Goal: Task Accomplishment & Management: Use online tool/utility

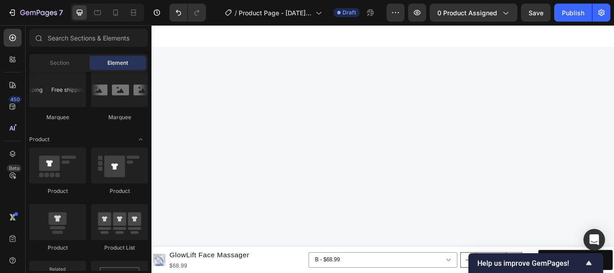
scroll to position [1249, 0]
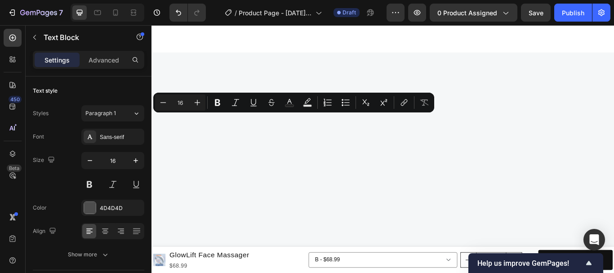
scroll to position [1241, 0]
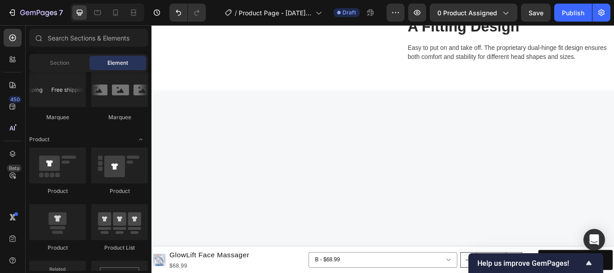
scroll to position [1214, 0]
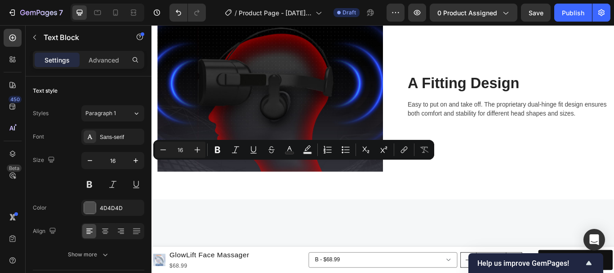
scroll to position [1208, 0]
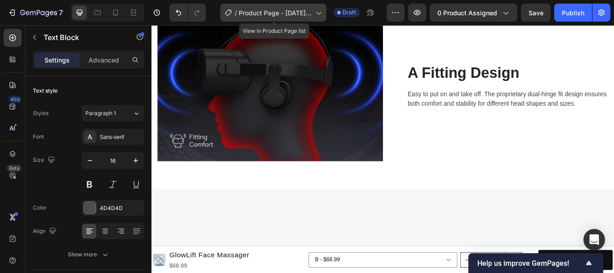
scroll to position [1208, 0]
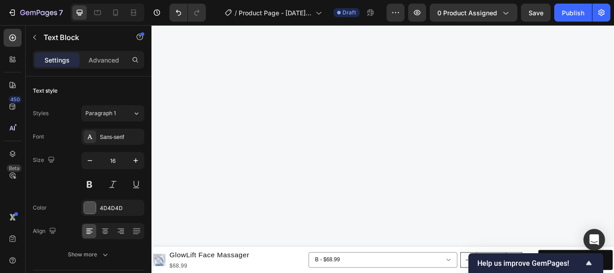
scroll to position [1214, 0]
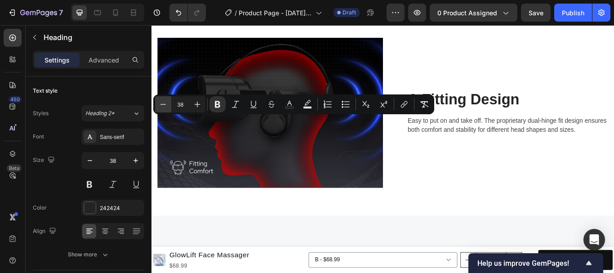
click at [160, 105] on icon "Editor contextual toolbar" at bounding box center [163, 104] width 9 height 9
click at [161, 106] on icon "Editor contextual toolbar" at bounding box center [163, 104] width 9 height 9
click at [162, 107] on icon "Editor contextual toolbar" at bounding box center [163, 104] width 9 height 9
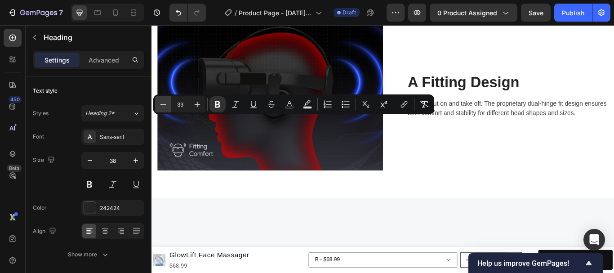
click at [162, 107] on icon "Editor contextual toolbar" at bounding box center [163, 104] width 9 height 9
type input "32"
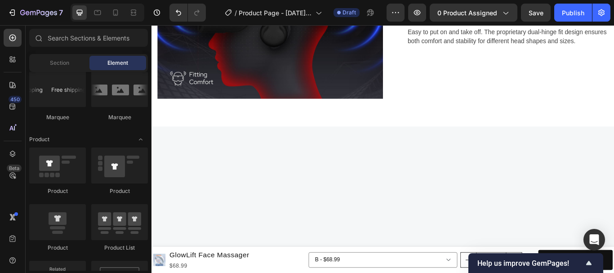
scroll to position [1244, 0]
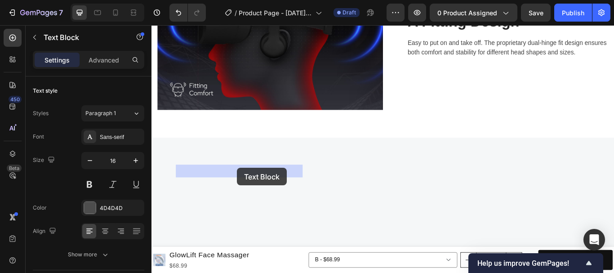
drag, startPoint x: 254, startPoint y: 189, endPoint x: 245, endPoint y: 197, distance: 12.1
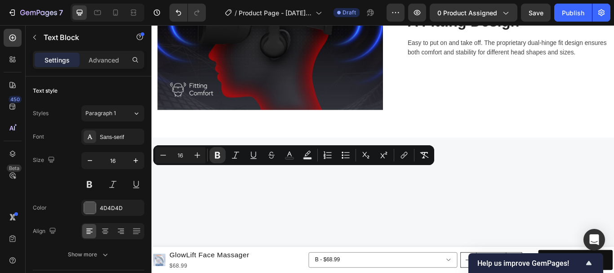
click at [199, 153] on icon "Editor contextual toolbar" at bounding box center [197, 155] width 9 height 9
type input "17"
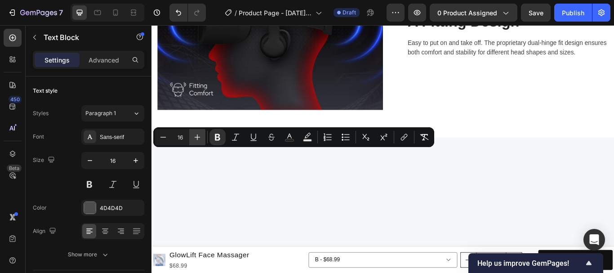
drag, startPoint x: 196, startPoint y: 132, endPoint x: 200, endPoint y: 136, distance: 5.7
click at [197, 132] on button "Plus" at bounding box center [197, 137] width 16 height 16
type input "17"
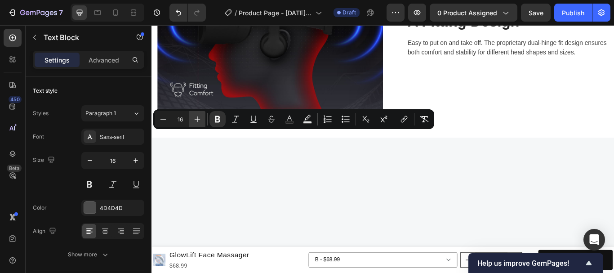
click at [200, 117] on icon "Editor contextual toolbar" at bounding box center [197, 119] width 9 height 9
type input "17"
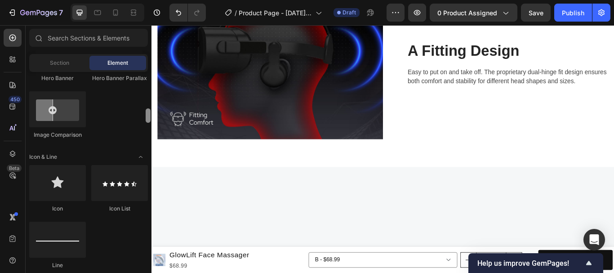
scroll to position [511, 0]
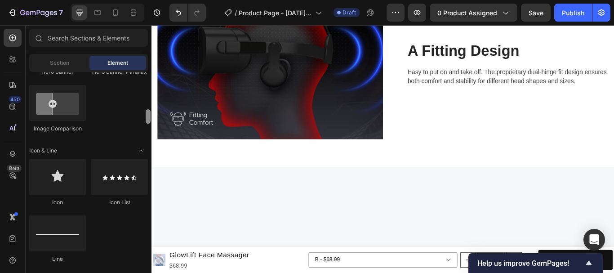
drag, startPoint x: 149, startPoint y: 108, endPoint x: 152, endPoint y: 114, distance: 6.8
click at [151, 113] on div at bounding box center [148, 171] width 7 height 199
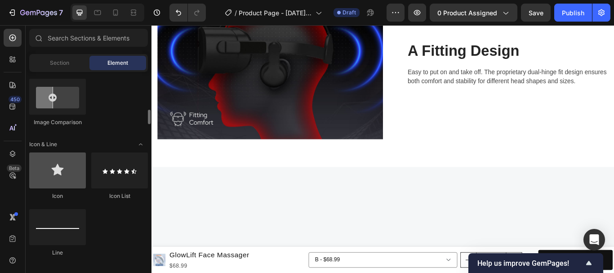
click at [58, 176] on div at bounding box center [57, 170] width 57 height 36
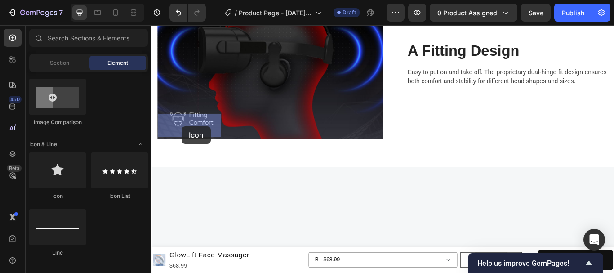
drag, startPoint x: 205, startPoint y: 195, endPoint x: 187, endPoint y: 143, distance: 55.3
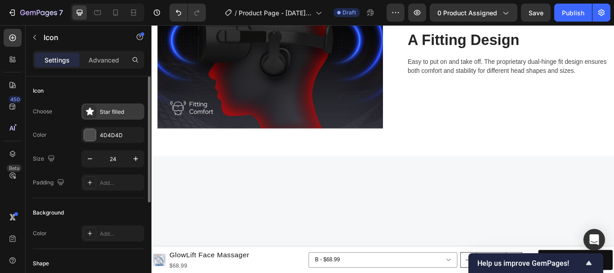
click at [114, 112] on div "Star filled" at bounding box center [121, 112] width 42 height 8
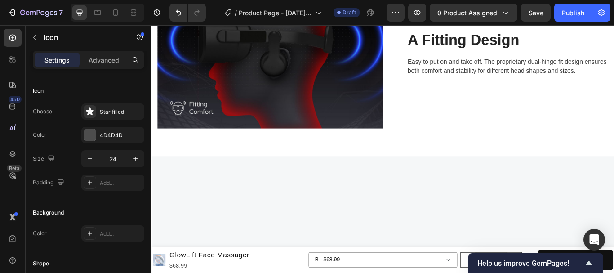
click at [112, 110] on div "Star filled" at bounding box center [121, 112] width 42 height 8
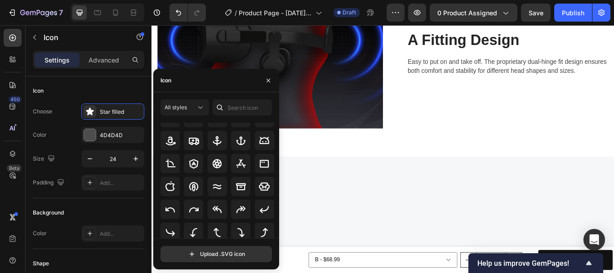
scroll to position [115, 0]
click at [191, 189] on icon at bounding box center [193, 186] width 11 height 11
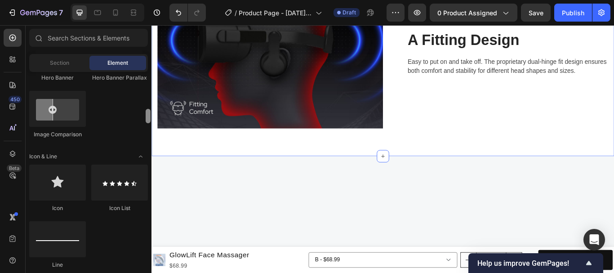
scroll to position [511, 0]
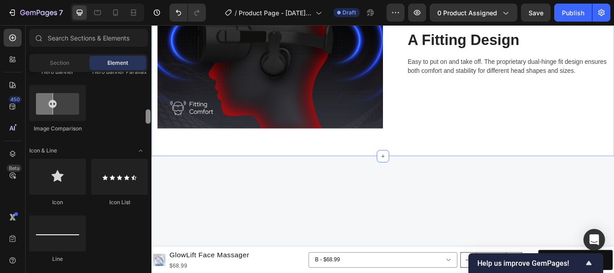
drag, startPoint x: 299, startPoint y: 142, endPoint x: 152, endPoint y: 142, distance: 146.6
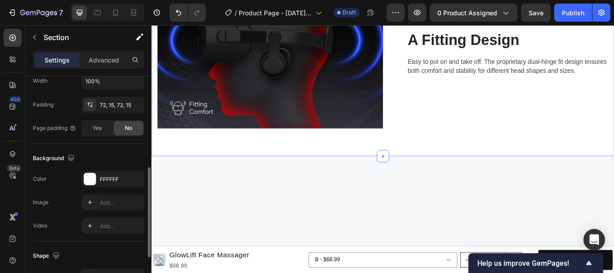
scroll to position [326, 0]
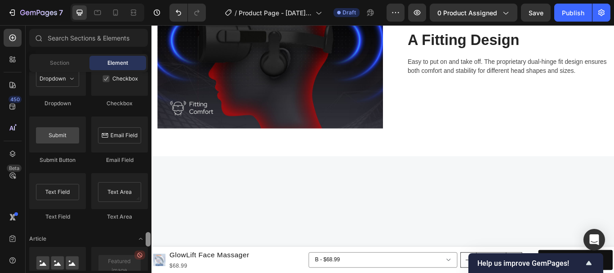
scroll to position [2186, 0]
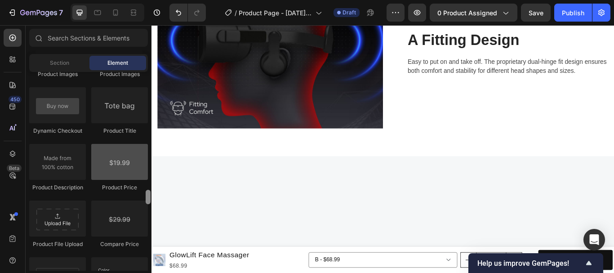
scroll to position [1447, 0]
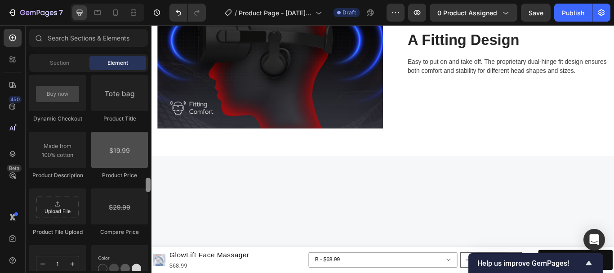
drag, startPoint x: 148, startPoint y: 238, endPoint x: 144, endPoint y: 184, distance: 54.1
click at [144, 184] on div "Layout Row Row Row Row Text Heading Text Block Button Button Button Media Image…" at bounding box center [89, 171] width 126 height 199
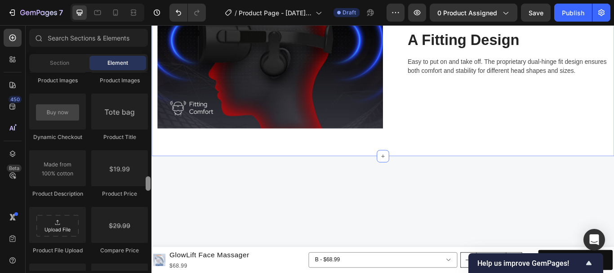
scroll to position [1330, 0]
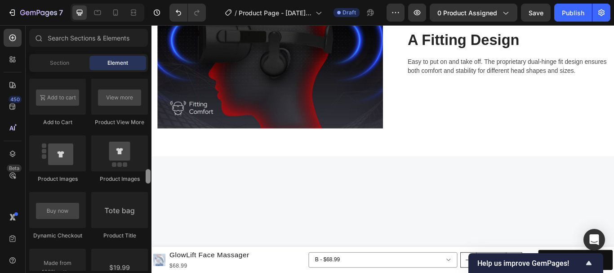
drag, startPoint x: 148, startPoint y: 183, endPoint x: 151, endPoint y: 174, distance: 9.1
click at [151, 174] on div at bounding box center [148, 171] width 7 height 199
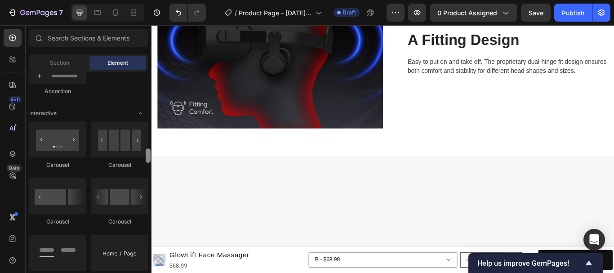
drag, startPoint x: 149, startPoint y: 174, endPoint x: 148, endPoint y: 140, distance: 34.2
click at [148, 148] on div at bounding box center [148, 155] width 5 height 14
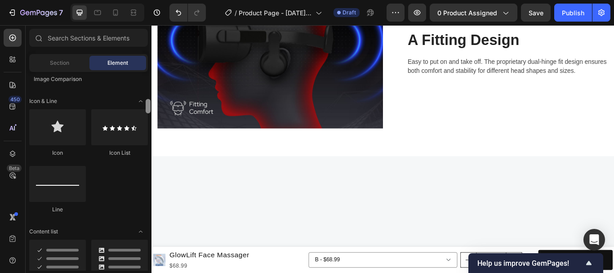
scroll to position [542, 0]
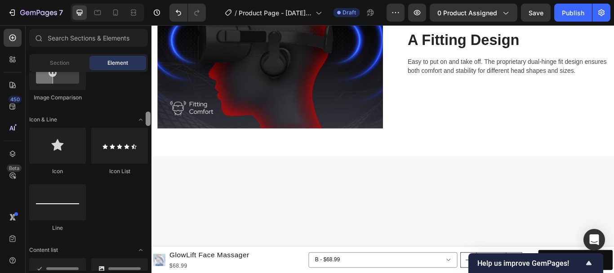
drag, startPoint x: 147, startPoint y: 140, endPoint x: 145, endPoint y: 117, distance: 23.5
click at [145, 117] on div at bounding box center [148, 171] width 7 height 199
drag, startPoint x: 220, startPoint y: 175, endPoint x: 165, endPoint y: 165, distance: 55.4
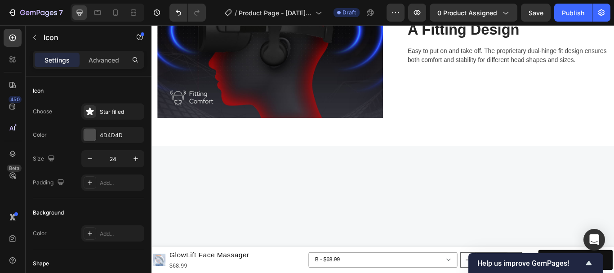
click at [107, 112] on div "Star filled" at bounding box center [121, 112] width 42 height 8
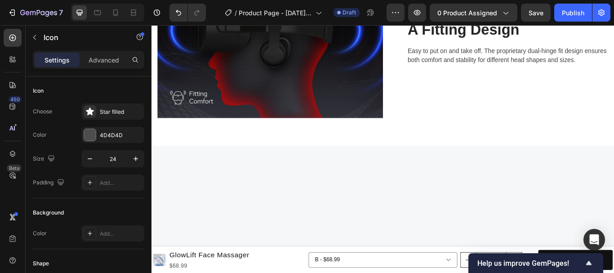
click at [111, 112] on div "Star filled" at bounding box center [121, 112] width 42 height 8
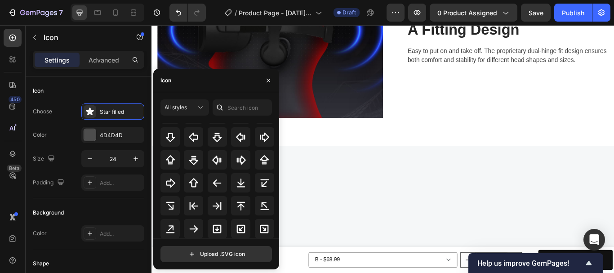
scroll to position [308, 0]
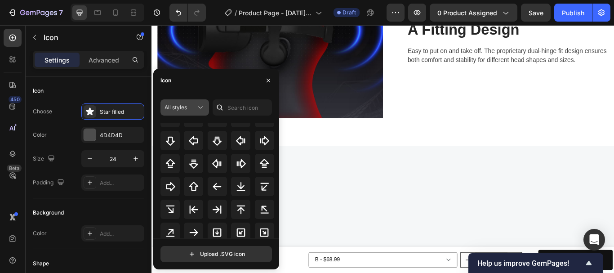
click at [182, 111] on span "All styles" at bounding box center [176, 107] width 22 height 8
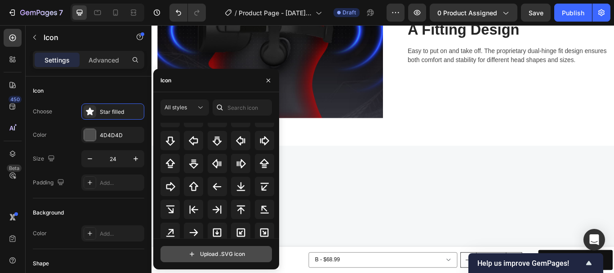
click at [213, 253] on input "file" at bounding box center [216, 253] width 111 height 15
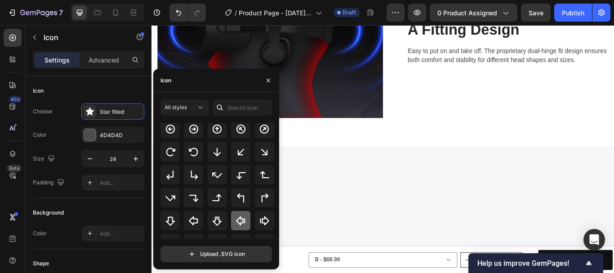
scroll to position [470, 0]
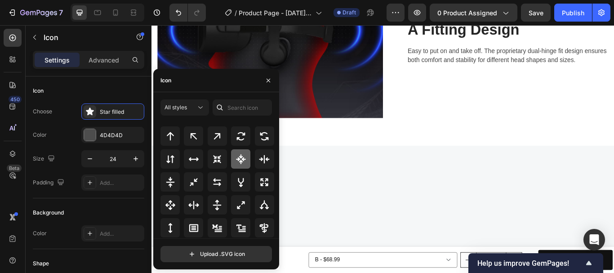
click at [240, 162] on icon at bounding box center [241, 159] width 10 height 10
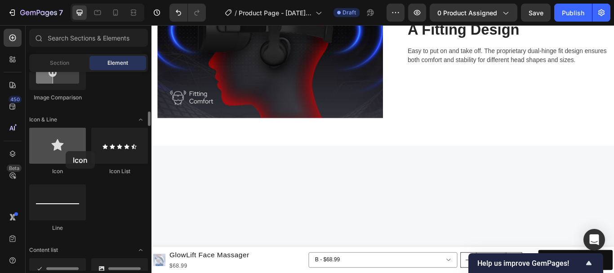
click at [66, 151] on div at bounding box center [57, 146] width 57 height 36
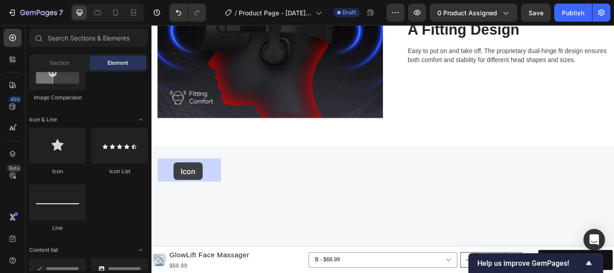
drag, startPoint x: 218, startPoint y: 174, endPoint x: 165, endPoint y: 185, distance: 53.6
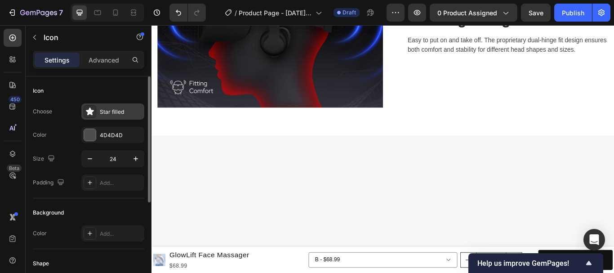
click at [124, 112] on div "Star filled" at bounding box center [121, 112] width 42 height 8
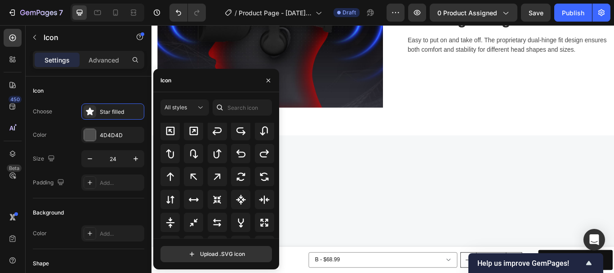
scroll to position [441, 0]
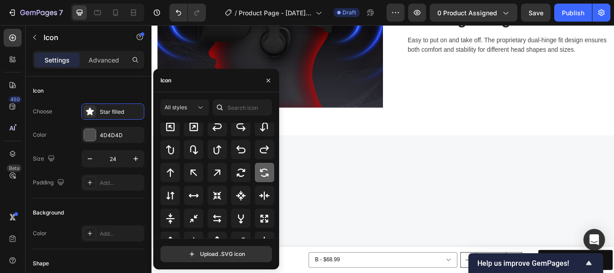
click at [263, 173] on icon at bounding box center [264, 172] width 11 height 11
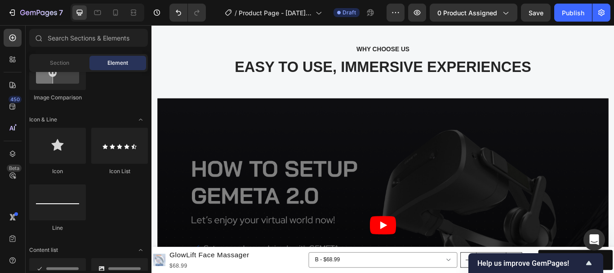
scroll to position [1482, 0]
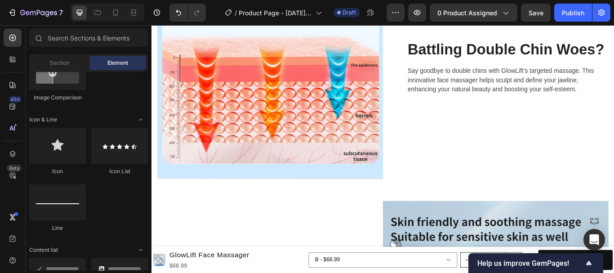
scroll to position [0, 0]
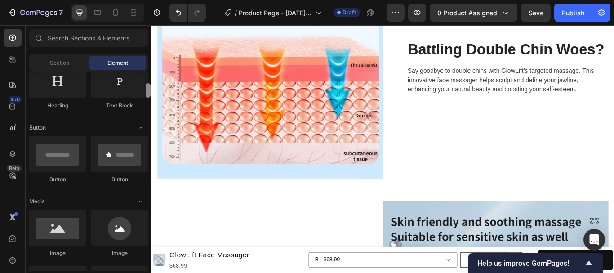
drag, startPoint x: 147, startPoint y: 86, endPoint x: 149, endPoint y: 97, distance: 11.0
click at [149, 97] on div at bounding box center [148, 90] width 5 height 14
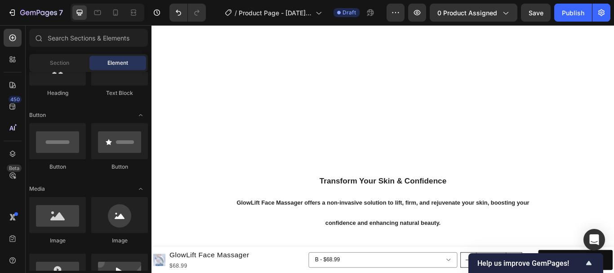
scroll to position [1017, 0]
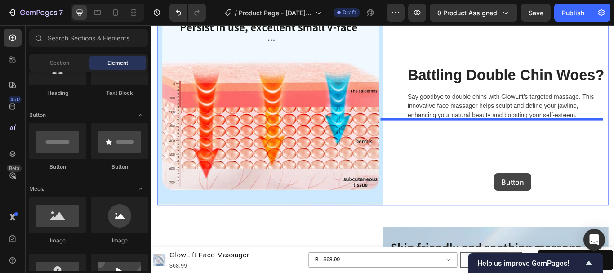
drag, startPoint x: 210, startPoint y: 175, endPoint x: 551, endPoint y: 198, distance: 341.1
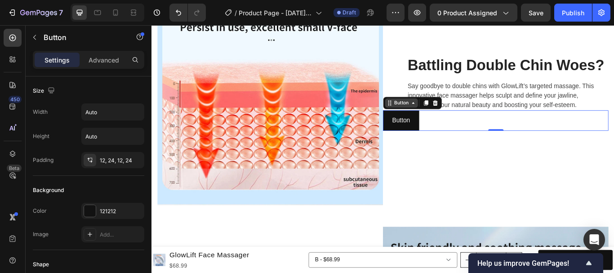
click at [443, 116] on div "Button" at bounding box center [443, 116] width 20 height 8
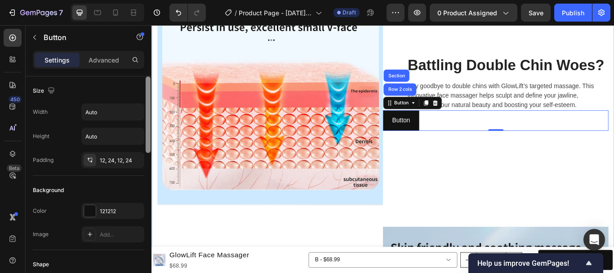
drag, startPoint x: 300, startPoint y: 162, endPoint x: 152, endPoint y: 160, distance: 148.4
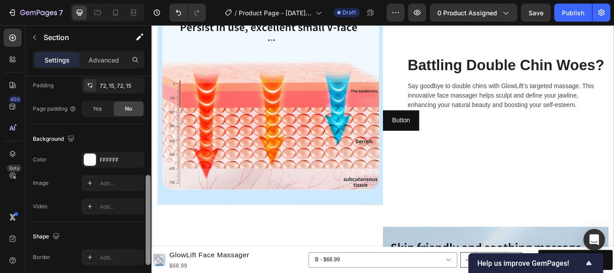
scroll to position [248, 0]
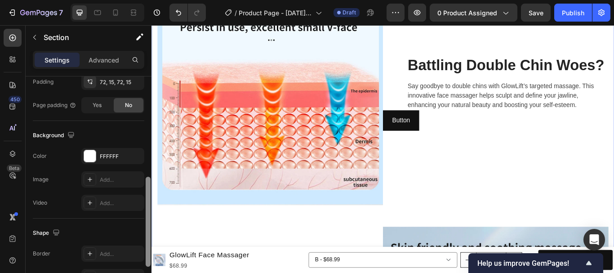
click at [129, 223] on div "Shape Border Add... Corner Add... Shadow Add..." at bounding box center [88, 267] width 111 height 97
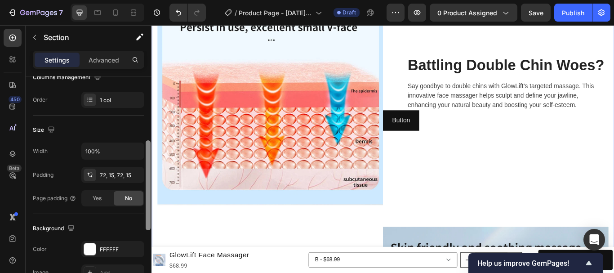
drag, startPoint x: 147, startPoint y: 218, endPoint x: 145, endPoint y: 180, distance: 37.3
click at [145, 180] on div at bounding box center [148, 188] width 7 height 222
click at [99, 195] on span "Yes" at bounding box center [97, 197] width 9 height 8
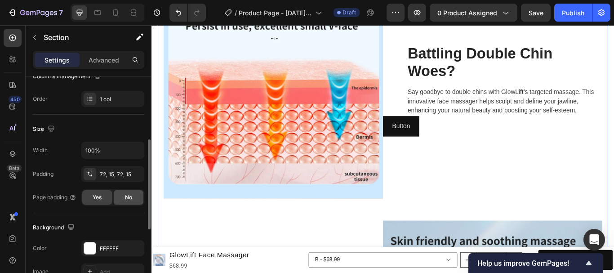
click at [130, 193] on div "No" at bounding box center [129, 197] width 30 height 14
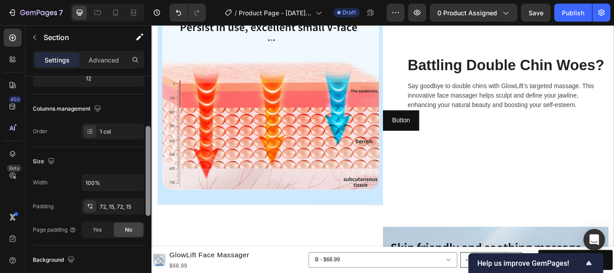
drag, startPoint x: 149, startPoint y: 172, endPoint x: 151, endPoint y: 158, distance: 14.0
click at [149, 159] on div at bounding box center [148, 171] width 5 height 90
click at [103, 206] on div "72, 15, 72, 15" at bounding box center [113, 208] width 26 height 8
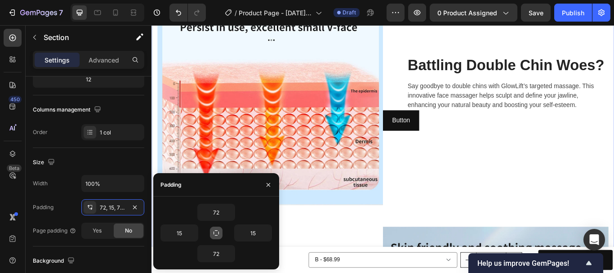
click at [216, 232] on icon "button" at bounding box center [216, 232] width 7 height 7
type input "72"
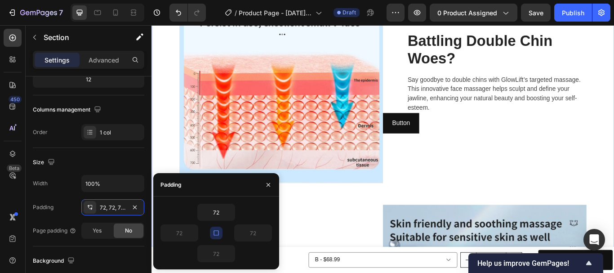
click at [216, 232] on icon "button" at bounding box center [216, 232] width 7 height 7
click at [183, 235] on input "72" at bounding box center [179, 233] width 37 height 16
click at [90, 204] on icon at bounding box center [89, 207] width 7 height 7
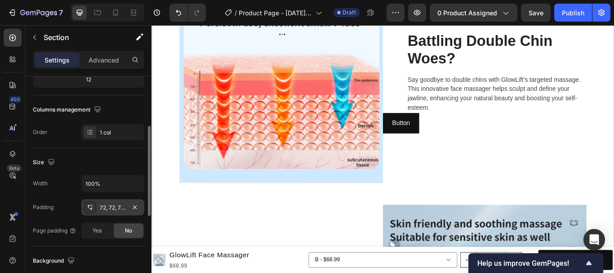
click at [89, 207] on icon at bounding box center [89, 207] width 7 height 7
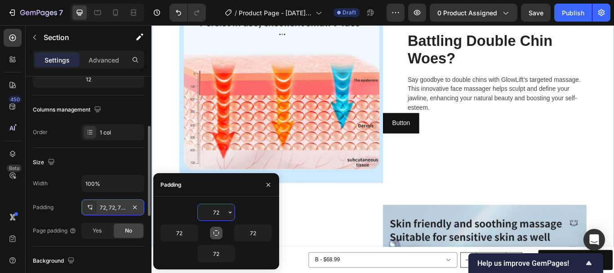
click at [89, 207] on icon at bounding box center [89, 207] width 7 height 7
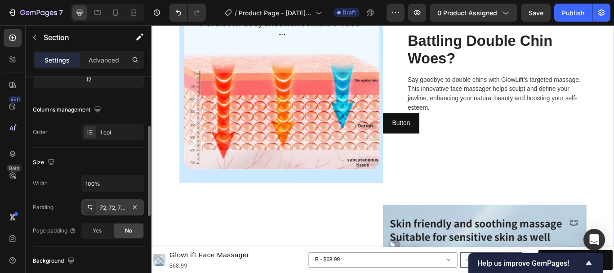
click at [90, 209] on icon at bounding box center [90, 209] width 3 height 2
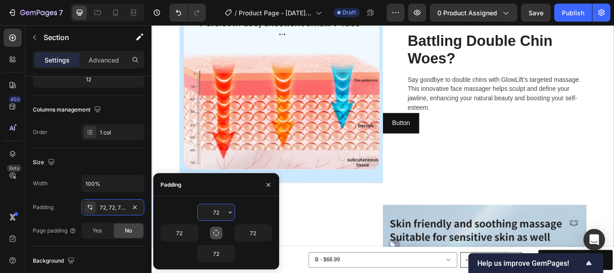
click at [217, 231] on icon "button" at bounding box center [216, 232] width 5 height 5
click at [110, 134] on div "1 col" at bounding box center [121, 133] width 42 height 8
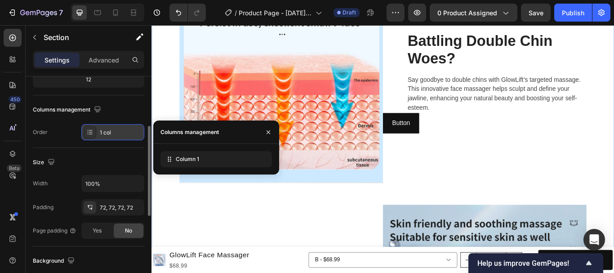
click at [112, 134] on div "1 col" at bounding box center [121, 133] width 42 height 8
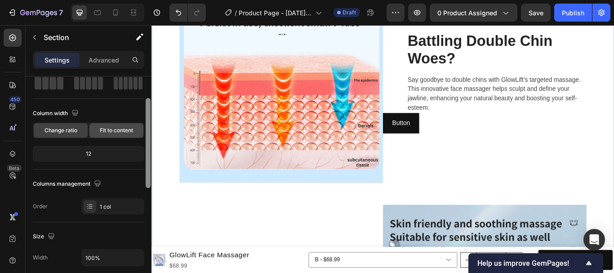
scroll to position [46, 0]
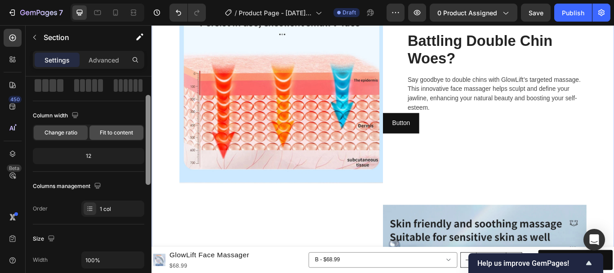
drag, startPoint x: 146, startPoint y: 162, endPoint x: 141, endPoint y: 134, distance: 27.8
click at [141, 134] on div "Layout Column width Change ratio Fit to content 12 Columns management Order 1 c…" at bounding box center [89, 187] width 126 height 222
click at [122, 128] on div "Fit to content" at bounding box center [116, 132] width 54 height 14
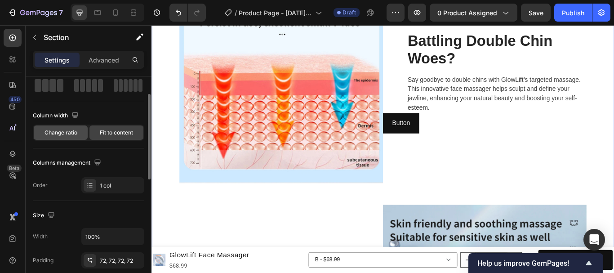
click at [73, 129] on span "Change ratio" at bounding box center [61, 133] width 33 height 8
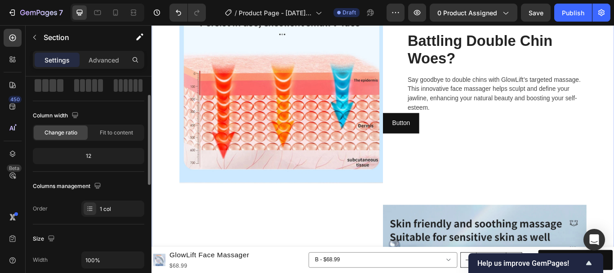
click at [112, 155] on div "12" at bounding box center [89, 156] width 108 height 13
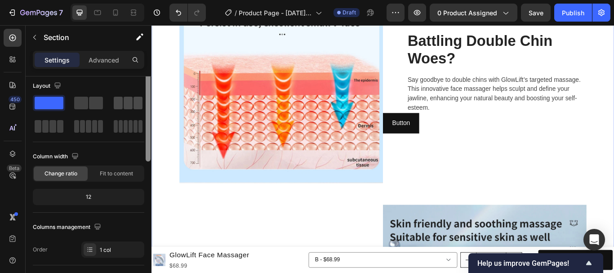
scroll to position [0, 0]
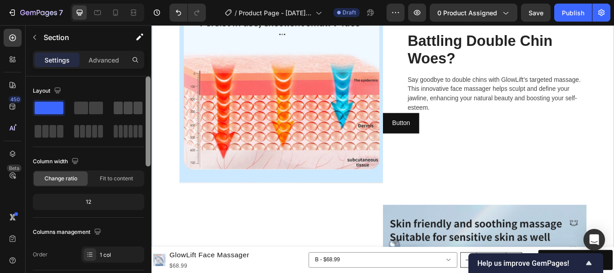
drag, startPoint x: 147, startPoint y: 146, endPoint x: 143, endPoint y: 110, distance: 35.7
click at [143, 111] on div "Layout Column width Change ratio Fit to content 12 Columns management Order 1 c…" at bounding box center [89, 187] width 126 height 222
click at [95, 103] on span at bounding box center [96, 108] width 14 height 13
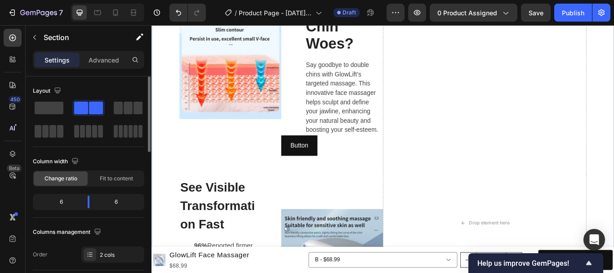
scroll to position [1060, 0]
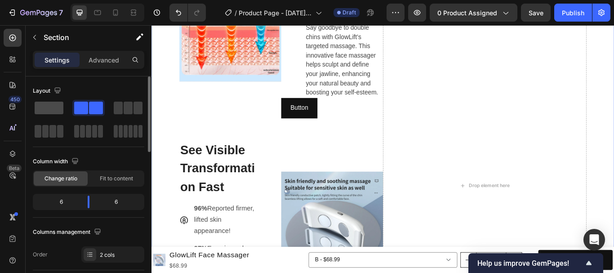
click at [60, 110] on span at bounding box center [49, 108] width 29 height 13
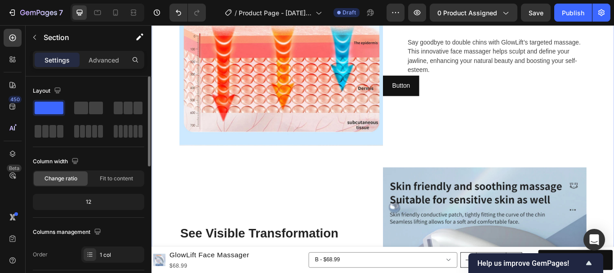
scroll to position [1017, 0]
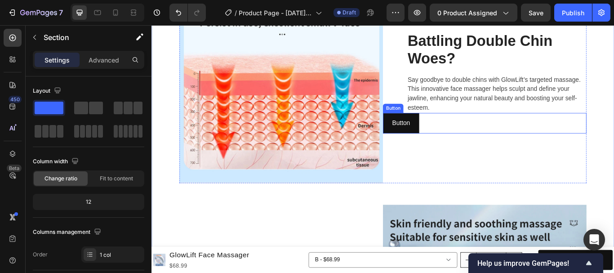
click at [481, 136] on div "Button Button" at bounding box center [539, 140] width 237 height 24
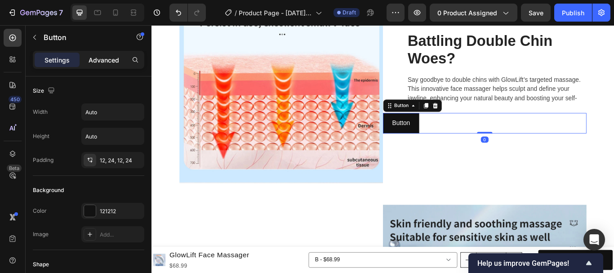
click at [105, 59] on p "Advanced" at bounding box center [104, 59] width 31 height 9
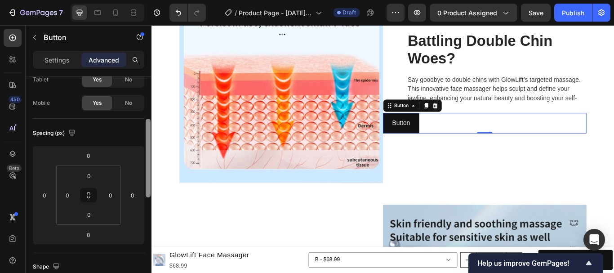
scroll to position [76, 0]
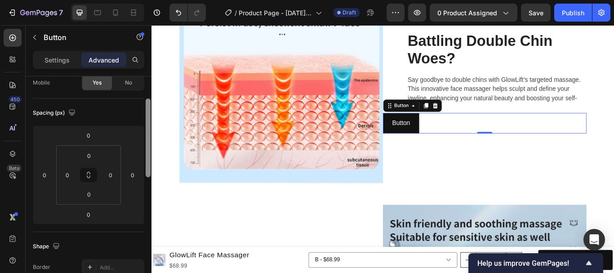
drag, startPoint x: 149, startPoint y: 128, endPoint x: 151, endPoint y: 154, distance: 26.1
click at [151, 154] on div at bounding box center [148, 184] width 7 height 222
drag, startPoint x: 102, startPoint y: 175, endPoint x: 110, endPoint y: 176, distance: 8.1
click at [110, 176] on div "0 0 0 0" at bounding box center [88, 174] width 65 height 59
click at [110, 176] on input "0" at bounding box center [110, 174] width 13 height 13
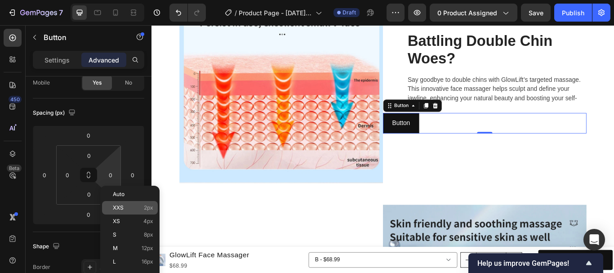
click at [117, 205] on span "XXS" at bounding box center [118, 208] width 11 height 6
type input "2"
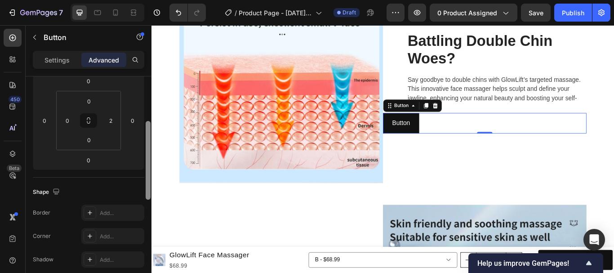
scroll to position [132, 0]
drag, startPoint x: 302, startPoint y: 174, endPoint x: 155, endPoint y: 222, distance: 154.1
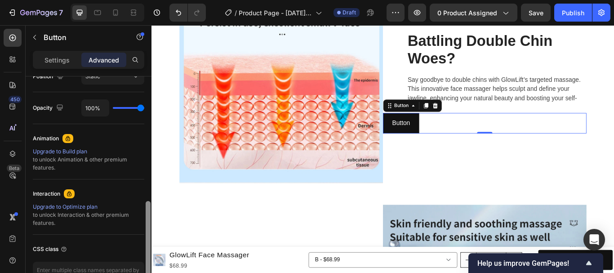
scroll to position [345, 0]
click at [137, 245] on div "CSS class" at bounding box center [88, 248] width 111 height 14
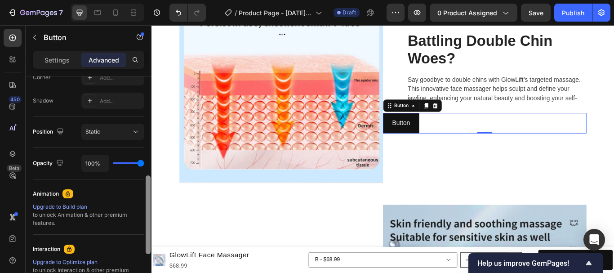
scroll to position [285, 0]
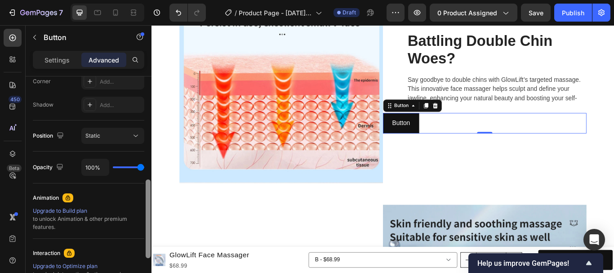
drag, startPoint x: 147, startPoint y: 238, endPoint x: 144, endPoint y: 216, distance: 21.8
click at [144, 216] on div "Display on Desktop Yes No Tablet Yes No Mobile Yes No Spacing (px) 0 0 0 0 0 0 …" at bounding box center [89, 187] width 126 height 222
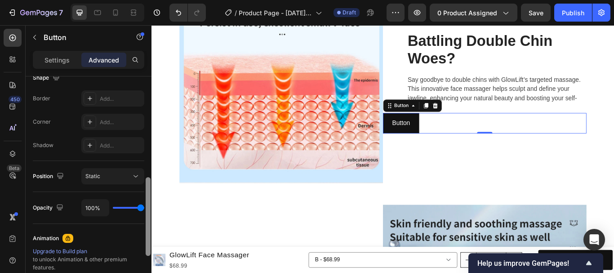
scroll to position [242, 0]
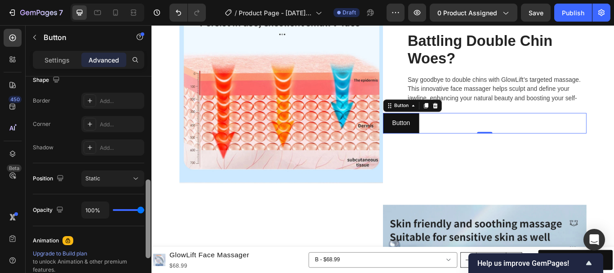
drag, startPoint x: 149, startPoint y: 216, endPoint x: 146, endPoint y: 201, distance: 15.6
click at [146, 201] on div at bounding box center [148, 218] width 5 height 79
click at [138, 171] on button "Static" at bounding box center [112, 178] width 63 height 16
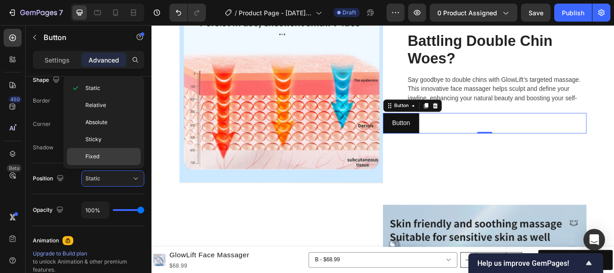
click at [118, 148] on div "Fixed" at bounding box center [104, 156] width 74 height 17
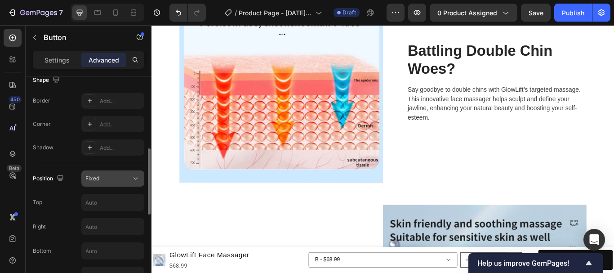
click at [134, 180] on icon at bounding box center [135, 178] width 9 height 9
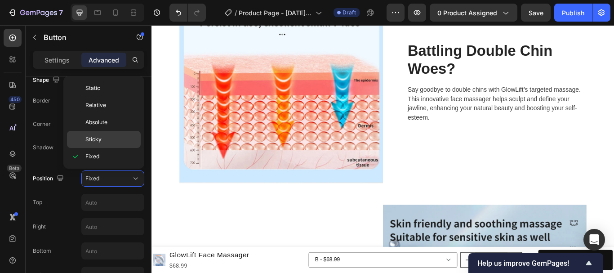
click at [127, 143] on p "Sticky" at bounding box center [110, 139] width 51 height 8
type input "0"
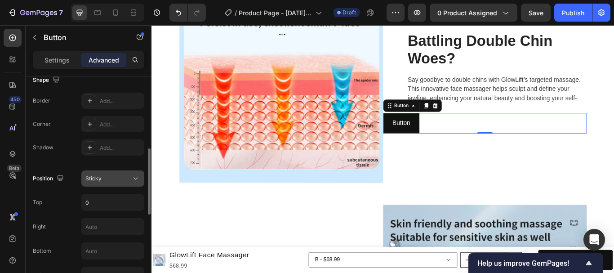
click at [139, 175] on icon at bounding box center [135, 178] width 9 height 9
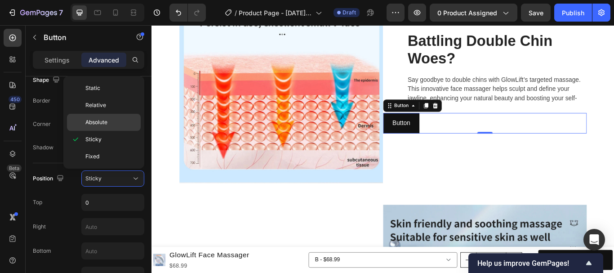
click at [121, 128] on div "Absolute" at bounding box center [104, 122] width 74 height 17
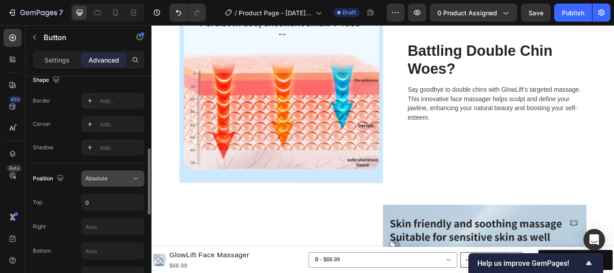
click at [136, 176] on icon at bounding box center [135, 178] width 9 height 9
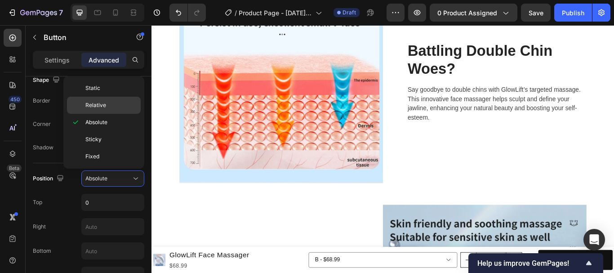
click at [120, 107] on p "Relative" at bounding box center [110, 105] width 51 height 8
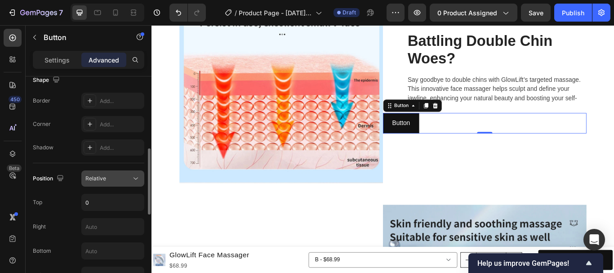
click at [134, 183] on button "Relative" at bounding box center [112, 178] width 63 height 16
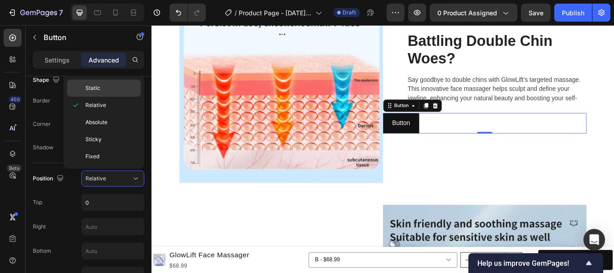
click at [112, 92] on div "Static" at bounding box center [104, 88] width 74 height 17
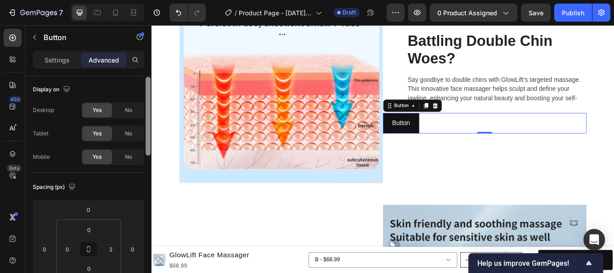
scroll to position [0, 0]
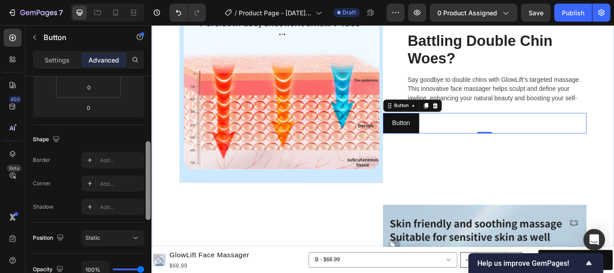
drag, startPoint x: 300, startPoint y: 212, endPoint x: 159, endPoint y: 223, distance: 141.5
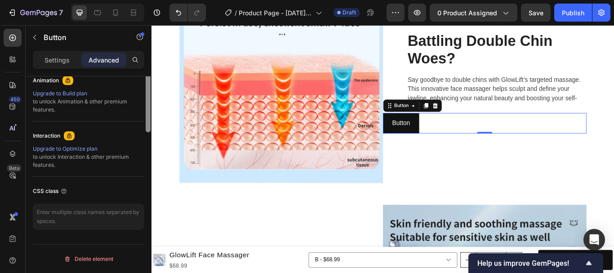
click at [145, 176] on div at bounding box center [148, 65] width 7 height 222
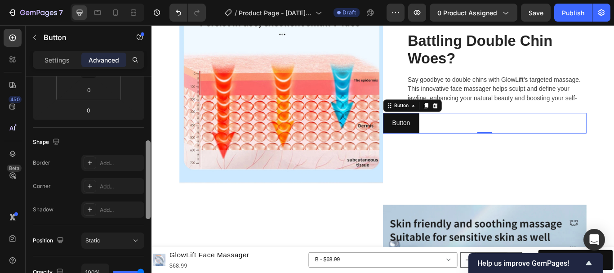
drag, startPoint x: 145, startPoint y: 196, endPoint x: 145, endPoint y: 190, distance: 6.3
click at [145, 191] on div at bounding box center [148, 187] width 7 height 222
click at [428, 122] on div "Button" at bounding box center [443, 119] width 38 height 11
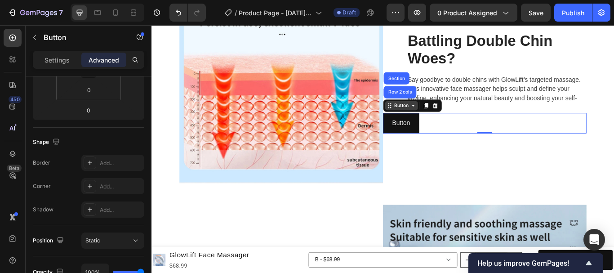
click at [456, 122] on div "Button" at bounding box center [443, 119] width 38 height 11
click at [456, 120] on icon at bounding box center [456, 119] width 7 height 7
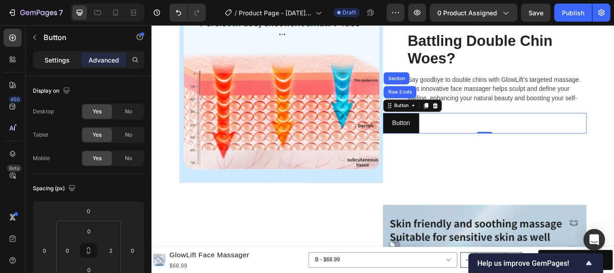
click at [55, 60] on p "Settings" at bounding box center [57, 59] width 25 height 9
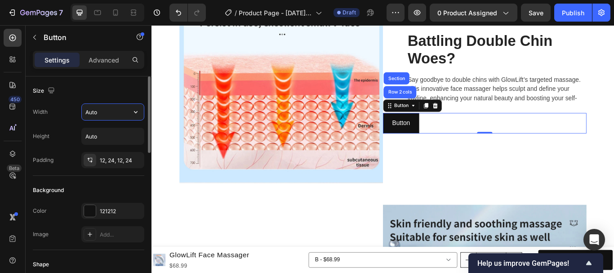
click at [106, 115] on input "Auto" at bounding box center [113, 112] width 62 height 16
click at [133, 113] on icon "button" at bounding box center [135, 111] width 9 height 9
click at [137, 138] on icon "button" at bounding box center [135, 136] width 9 height 9
click at [137, 112] on icon "button" at bounding box center [136, 112] width 4 height 2
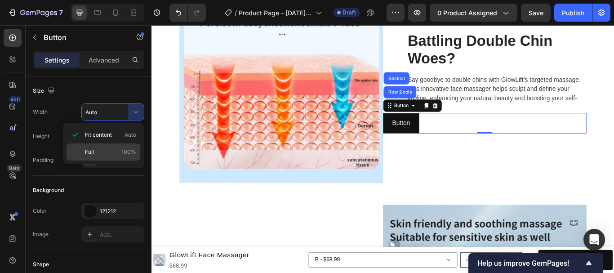
click at [106, 152] on p "Full 100%" at bounding box center [110, 152] width 51 height 8
type input "100%"
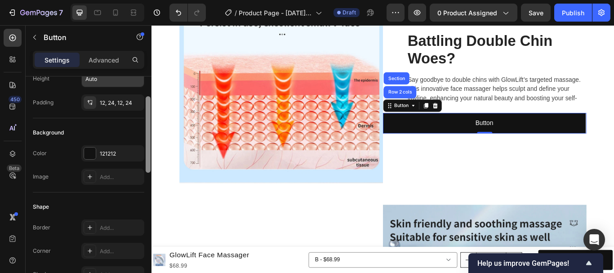
scroll to position [62, 0]
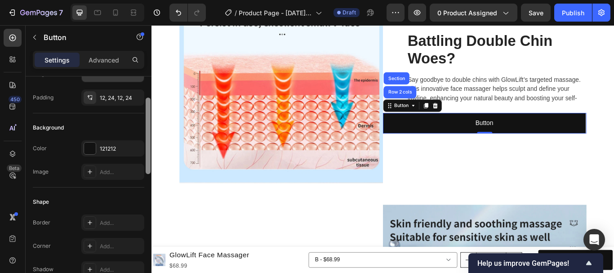
drag, startPoint x: 148, startPoint y: 135, endPoint x: 148, endPoint y: 155, distance: 20.2
click at [148, 155] on div at bounding box center [148, 136] width 5 height 76
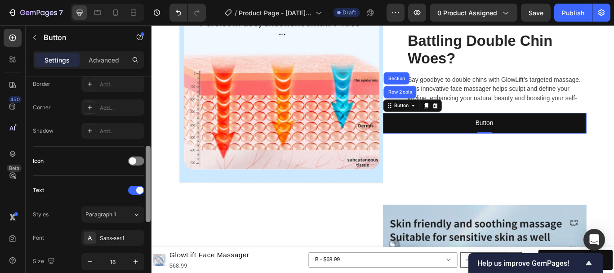
scroll to position [202, 0]
drag, startPoint x: 148, startPoint y: 130, endPoint x: 147, endPoint y: 171, distance: 41.0
click at [147, 171] on div at bounding box center [148, 183] width 5 height 76
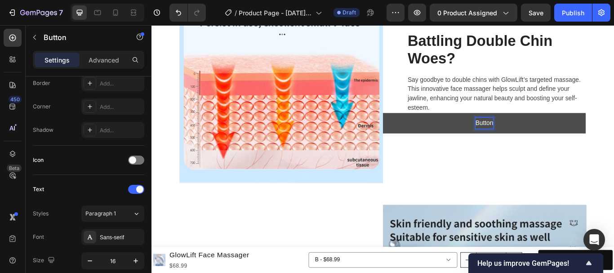
click at [535, 135] on p "Button" at bounding box center [539, 139] width 21 height 13
click at [544, 137] on p "Button" at bounding box center [539, 139] width 21 height 13
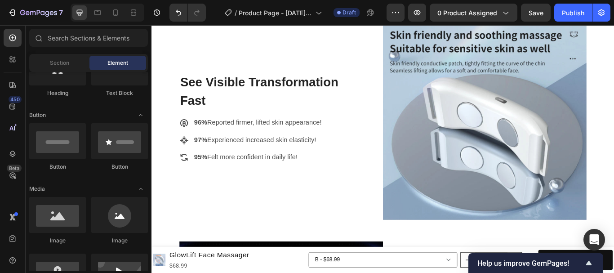
scroll to position [1250, 0]
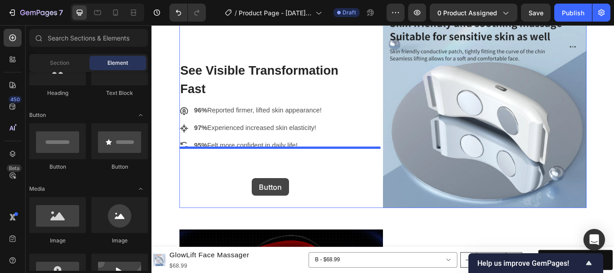
drag, startPoint x: 218, startPoint y: 171, endPoint x: 268, endPoint y: 204, distance: 60.1
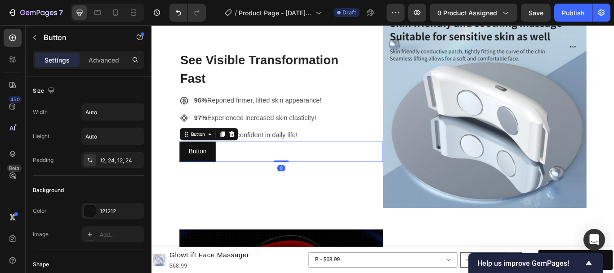
scroll to position [1239, 0]
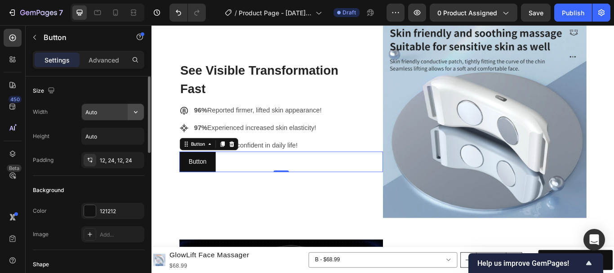
click at [138, 113] on icon "button" at bounding box center [135, 111] width 9 height 9
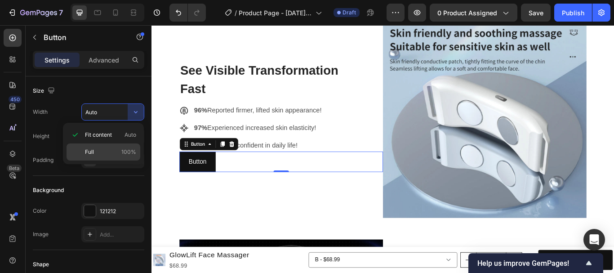
click at [109, 150] on p "Full 100%" at bounding box center [110, 152] width 51 height 8
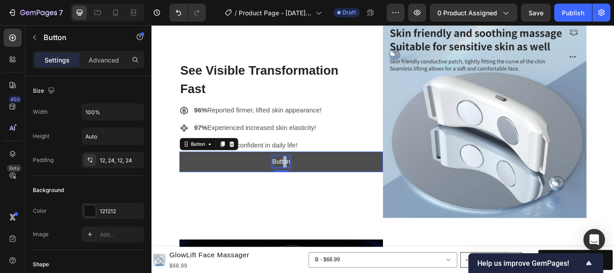
click at [305, 178] on p "Button" at bounding box center [302, 184] width 21 height 13
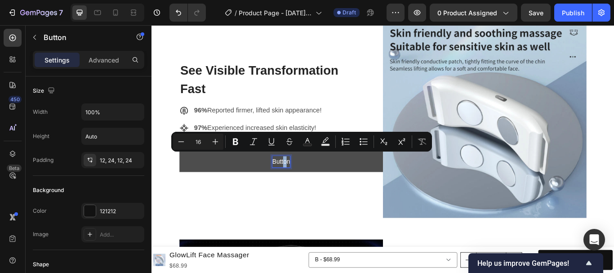
click at [305, 178] on p "Button" at bounding box center [302, 184] width 21 height 13
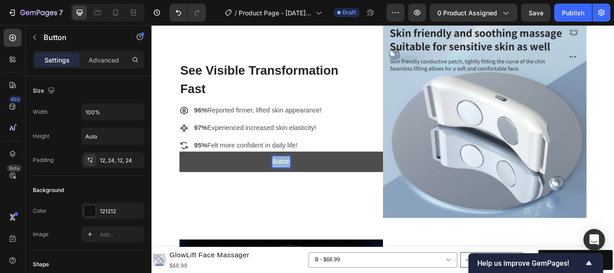
click at [305, 178] on p "Button" at bounding box center [302, 184] width 21 height 13
click at [138, 112] on icon "button" at bounding box center [135, 111] width 9 height 9
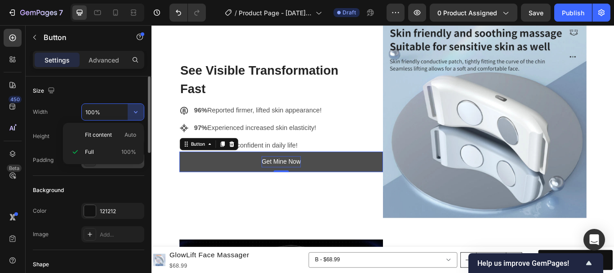
click at [133, 152] on span "100%" at bounding box center [128, 152] width 15 height 8
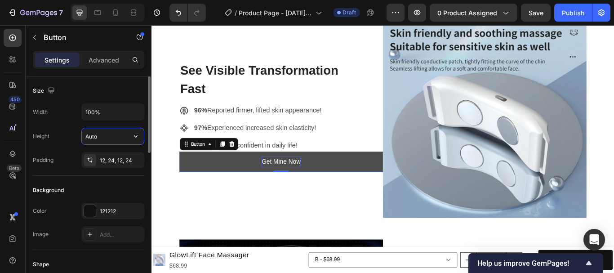
click at [110, 138] on input "Auto" at bounding box center [113, 136] width 62 height 16
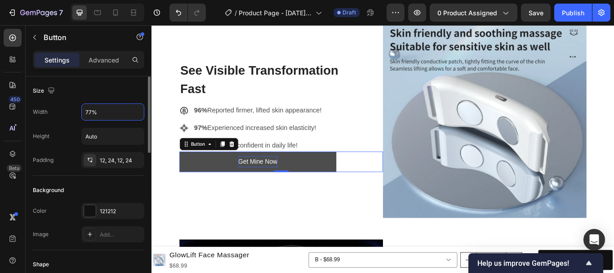
type input "77%"
click at [106, 91] on div "Size" at bounding box center [88, 91] width 111 height 14
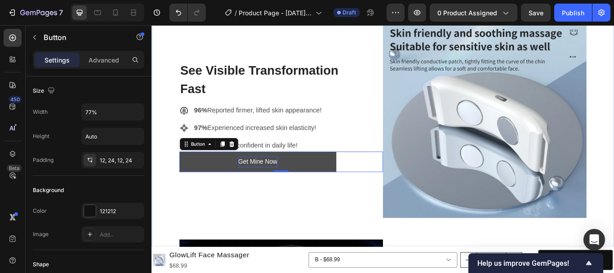
click at [174, 204] on div "Image Battling Double Chin Woes? Heading Say goodbye to double chins with GlowL…" at bounding box center [422, 92] width 540 height 745
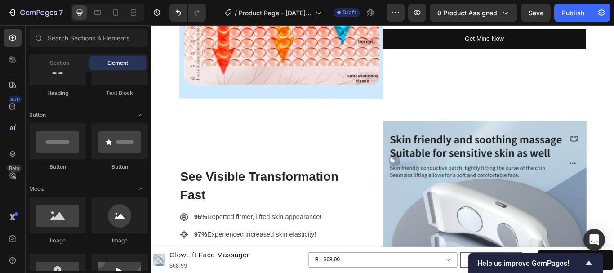
scroll to position [1066, 0]
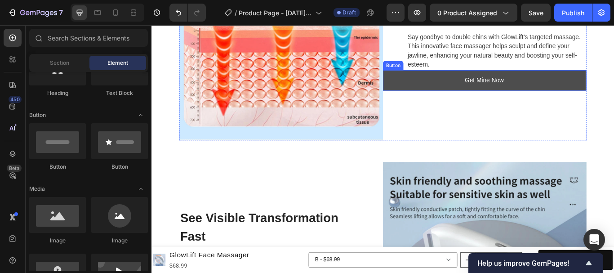
click at [468, 89] on button "Get Mine Now" at bounding box center [539, 90] width 236 height 24
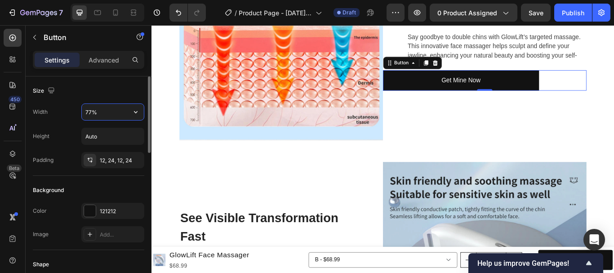
type input "77%"
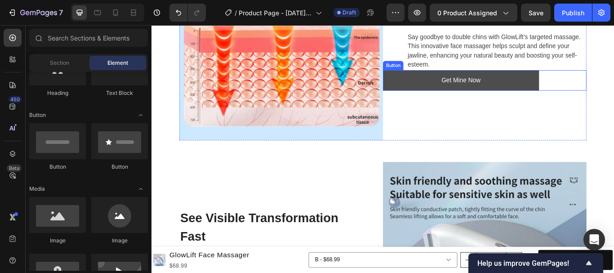
click at [433, 89] on button "Get Mine Now" at bounding box center [512, 90] width 182 height 24
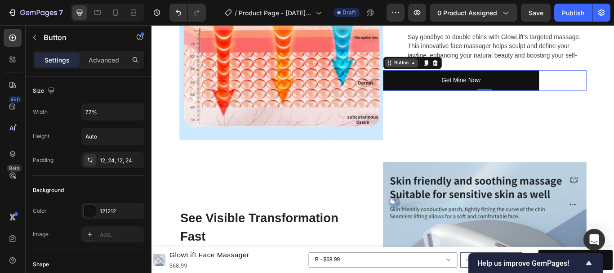
click at [453, 67] on icon at bounding box center [456, 69] width 7 height 7
click at [455, 71] on div "Button" at bounding box center [443, 69] width 38 height 11
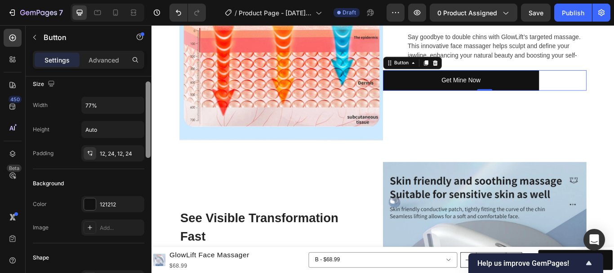
scroll to position [4, 0]
click at [145, 89] on div at bounding box center [148, 187] width 7 height 222
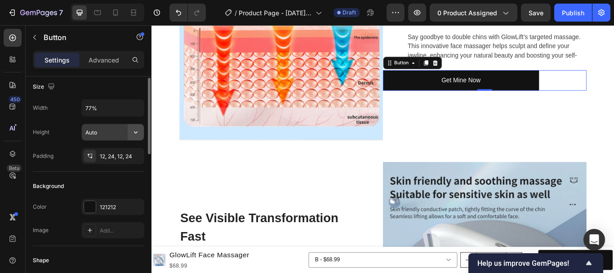
click at [138, 132] on icon "button" at bounding box center [135, 132] width 9 height 9
click at [65, 129] on div "Height Auto" at bounding box center [88, 132] width 111 height 17
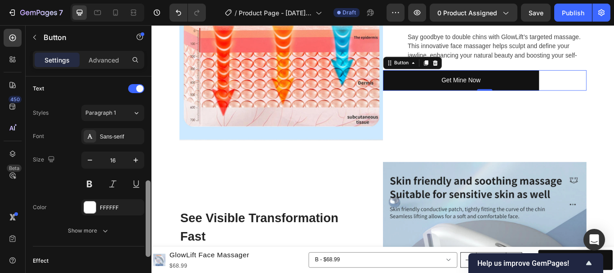
scroll to position [304, 0]
drag, startPoint x: 150, startPoint y: 103, endPoint x: 149, endPoint y: 207, distance: 103.4
click at [149, 207] on div at bounding box center [148, 219] width 5 height 76
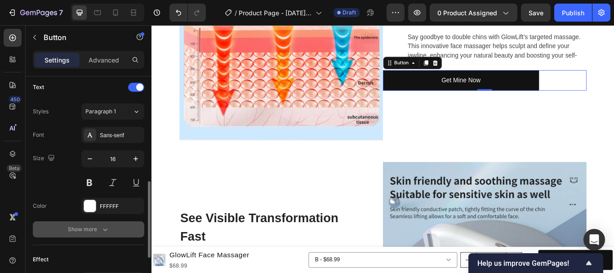
click at [101, 229] on icon "button" at bounding box center [105, 229] width 9 height 9
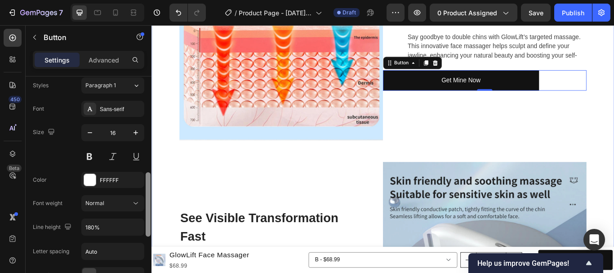
drag, startPoint x: 302, startPoint y: 224, endPoint x: 152, endPoint y: 237, distance: 150.7
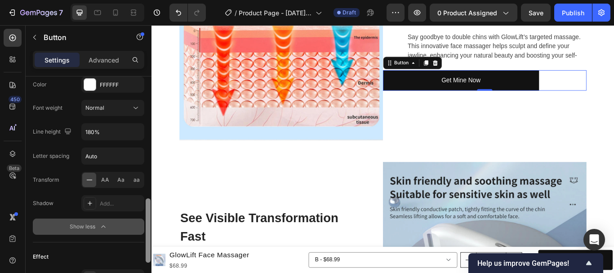
scroll to position [424, 0]
click at [140, 236] on div "Text Styles Paragraph 1 Font Sans-serif Size 16 Color FFFFFF Font weight Normal…" at bounding box center [88, 98] width 111 height 291
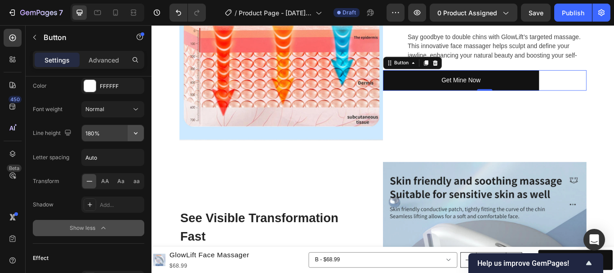
click at [132, 128] on button "button" at bounding box center [136, 133] width 16 height 16
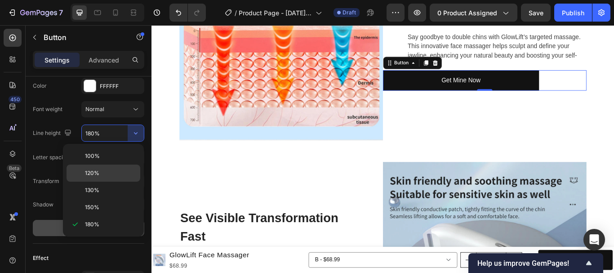
click at [105, 168] on div "120%" at bounding box center [104, 173] width 74 height 17
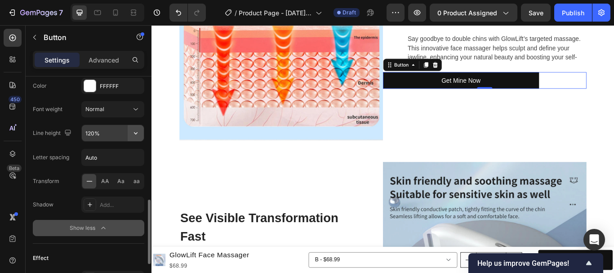
click at [137, 133] on icon "button" at bounding box center [135, 133] width 9 height 9
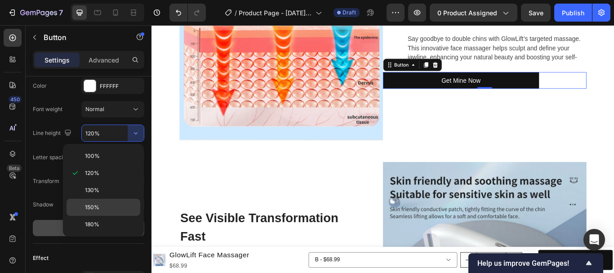
click at [98, 204] on span "150%" at bounding box center [92, 207] width 14 height 8
type input "150%"
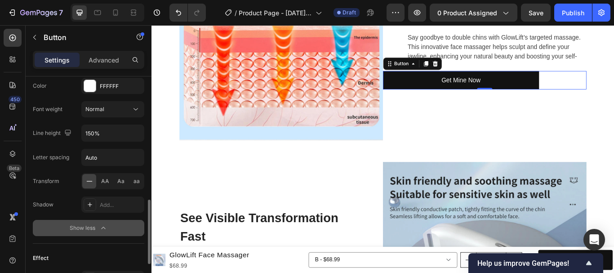
click at [137, 101] on div "Font Sans-serif Size 16 Color FFFFFF Font weight Normal Line height 150% Letter…" at bounding box center [88, 121] width 111 height 229
click at [137, 112] on icon at bounding box center [135, 109] width 9 height 9
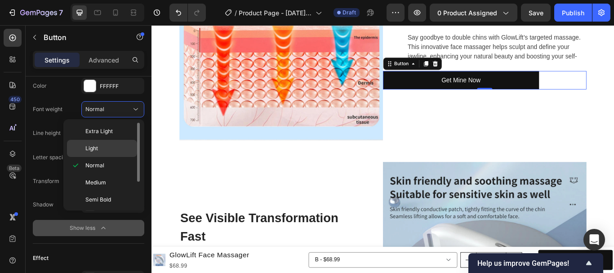
click at [103, 146] on p "Light" at bounding box center [109, 148] width 48 height 8
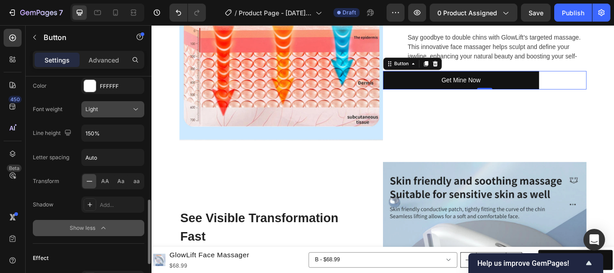
click at [137, 106] on icon at bounding box center [135, 109] width 9 height 9
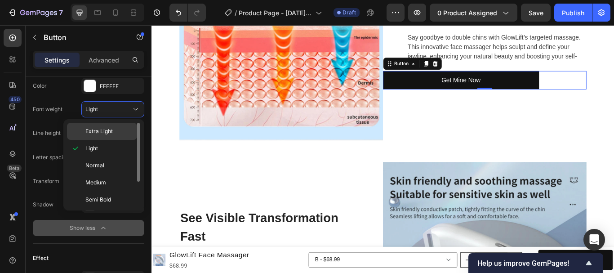
click at [110, 130] on span "Extra Light" at bounding box center [98, 131] width 27 height 8
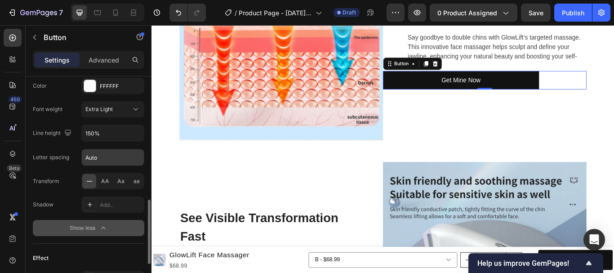
click at [111, 159] on input "Auto" at bounding box center [113, 157] width 62 height 16
click at [71, 161] on div "Letter spacing Auto" at bounding box center [88, 157] width 111 height 17
click at [92, 203] on icon at bounding box center [89, 204] width 7 height 7
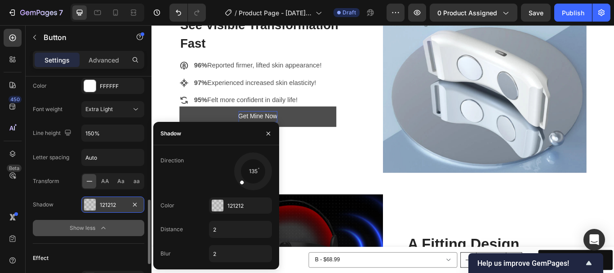
scroll to position [1066, 0]
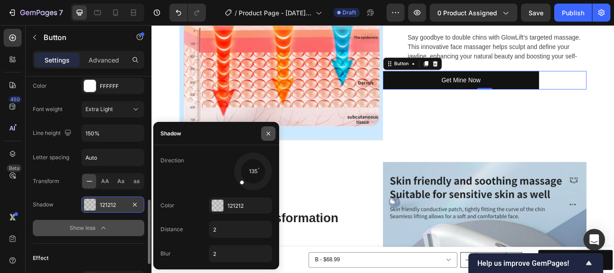
click at [270, 131] on icon "button" at bounding box center [268, 133] width 7 height 7
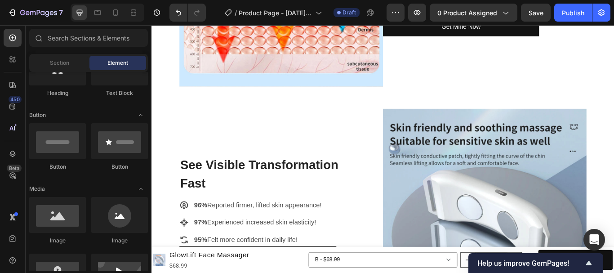
scroll to position [1122, 0]
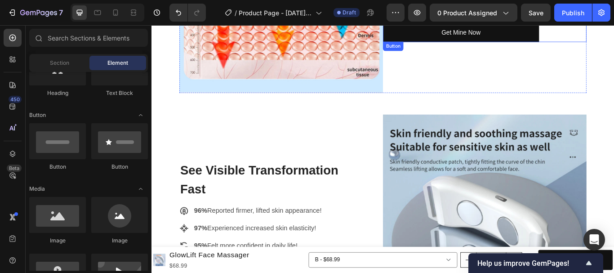
click at [614, 32] on div "Get Mine Now Button" at bounding box center [539, 34] width 237 height 22
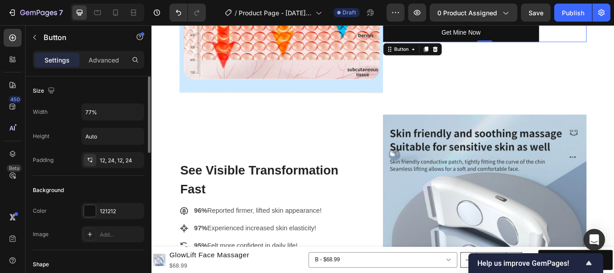
scroll to position [423, 0]
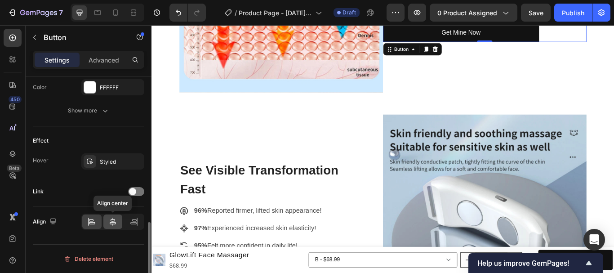
click at [114, 223] on icon at bounding box center [112, 221] width 9 height 9
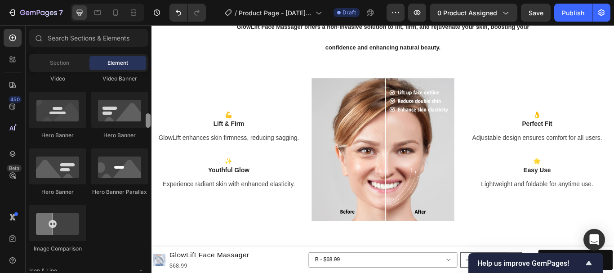
scroll to position [403, 0]
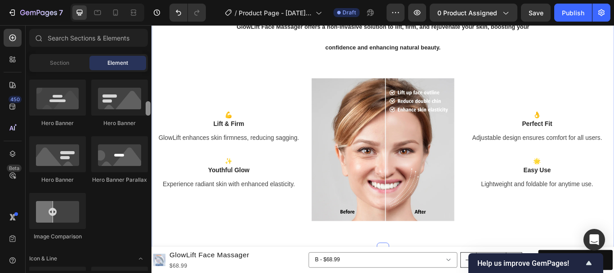
drag, startPoint x: 301, startPoint y: 125, endPoint x: 153, endPoint y: 131, distance: 148.1
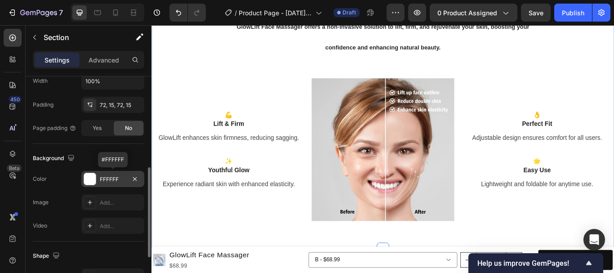
scroll to position [0, 0]
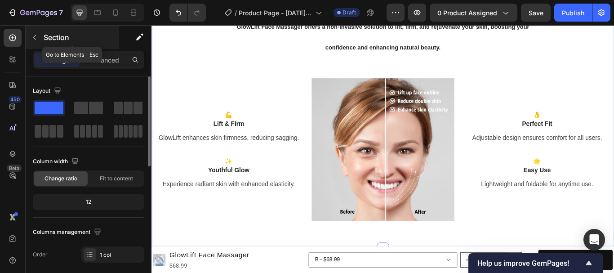
click at [37, 40] on icon "button" at bounding box center [34, 37] width 7 height 7
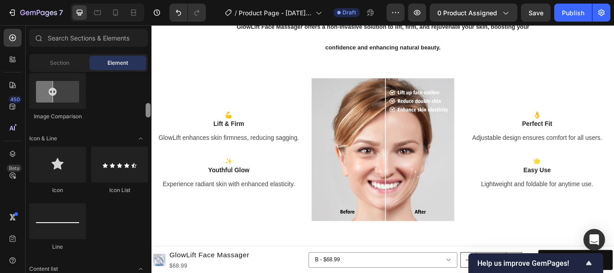
scroll to position [517, 0]
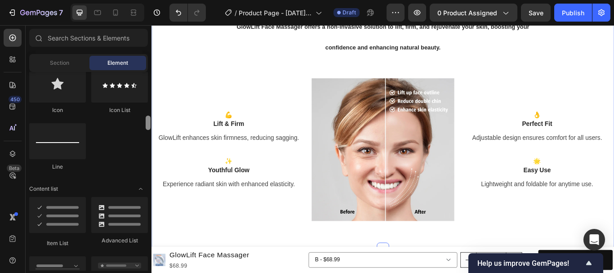
drag, startPoint x: 301, startPoint y: 151, endPoint x: 152, endPoint y: 149, distance: 148.8
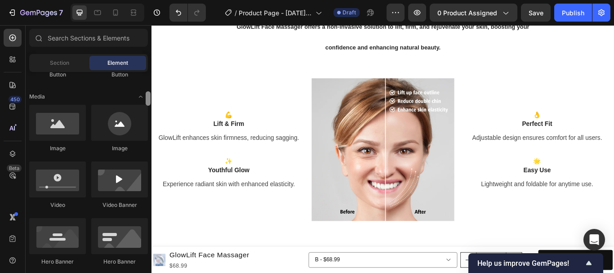
scroll to position [277, 0]
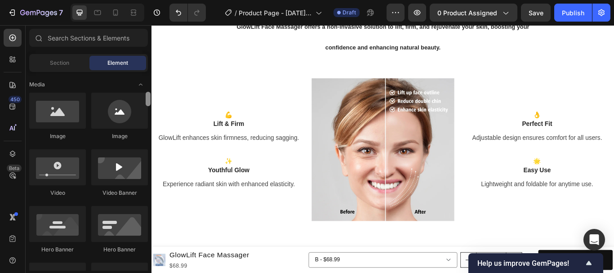
click at [146, 100] on div at bounding box center [148, 99] width 5 height 14
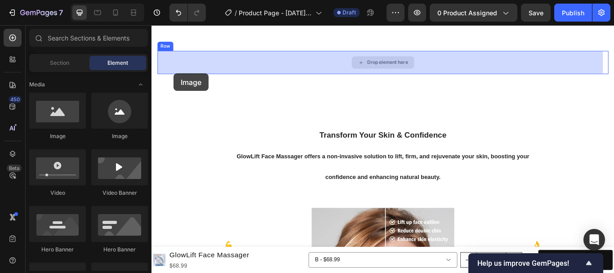
scroll to position [510, 0]
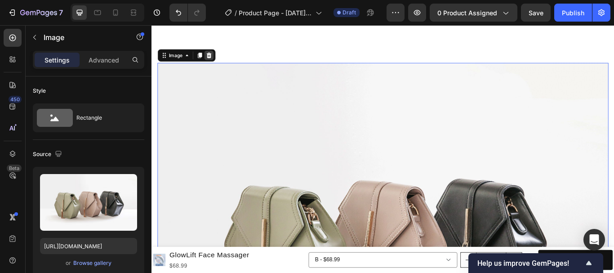
click at [222, 61] on div at bounding box center [218, 60] width 11 height 11
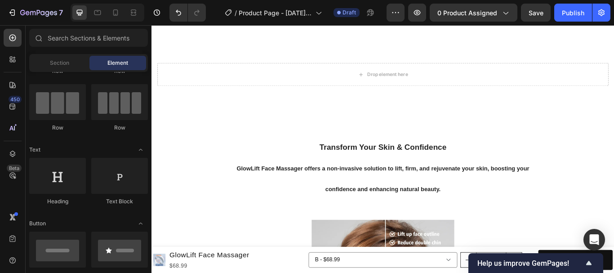
scroll to position [40, 0]
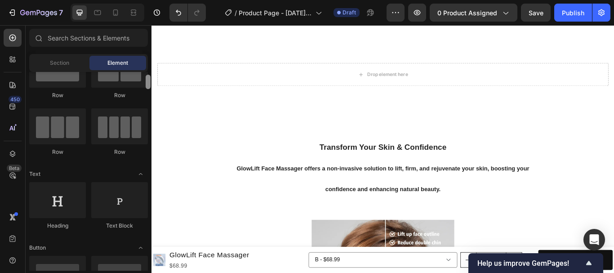
click at [148, 81] on div at bounding box center [148, 82] width 5 height 14
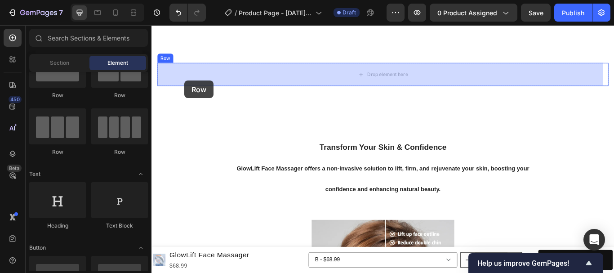
drag, startPoint x: 218, startPoint y: 154, endPoint x: 190, endPoint y: 90, distance: 70.1
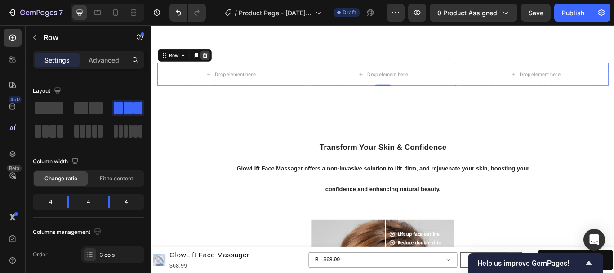
click at [213, 61] on icon at bounding box center [214, 61] width 6 height 6
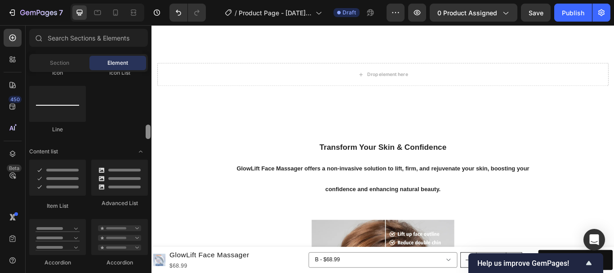
scroll to position [665, 0]
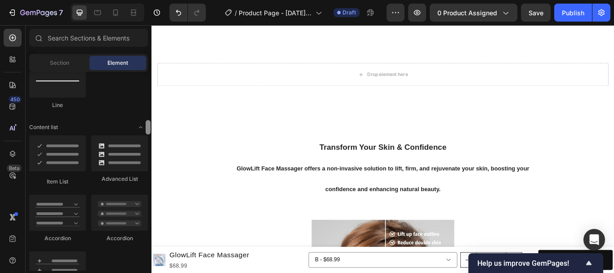
drag, startPoint x: 149, startPoint y: 81, endPoint x: 149, endPoint y: 130, distance: 48.6
click at [149, 130] on div at bounding box center [148, 127] width 5 height 14
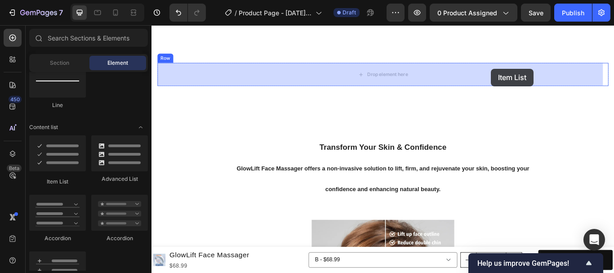
drag, startPoint x: 203, startPoint y: 180, endPoint x: 548, endPoint y: 76, distance: 359.8
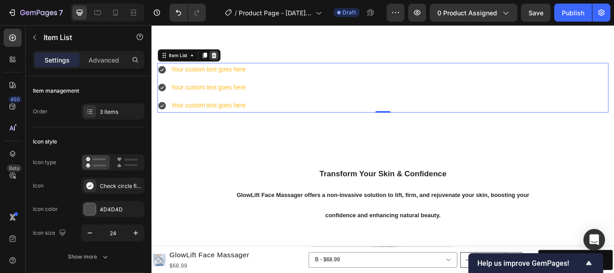
click at [223, 58] on icon at bounding box center [223, 60] width 7 height 7
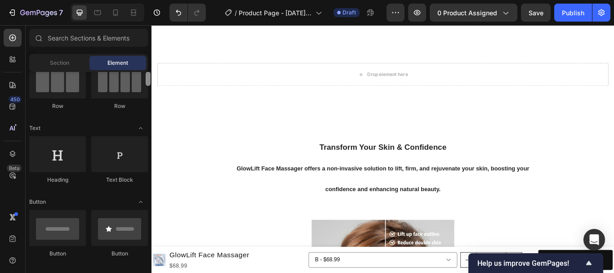
scroll to position [80, 0]
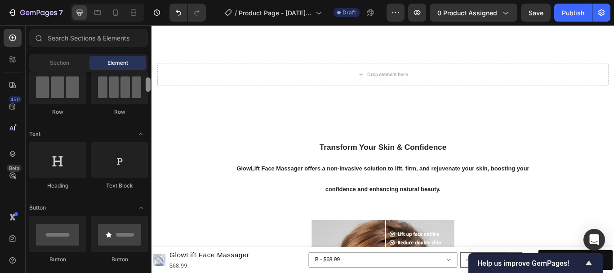
drag, startPoint x: 148, startPoint y: 93, endPoint x: 147, endPoint y: 83, distance: 10.0
click at [147, 83] on div at bounding box center [148, 84] width 5 height 14
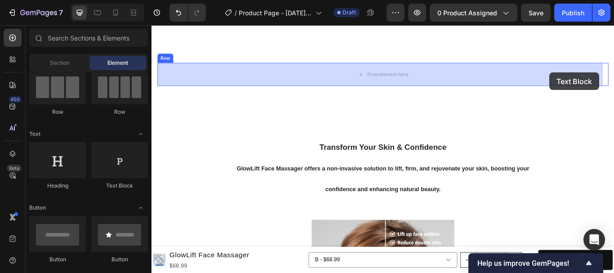
drag, startPoint x: 276, startPoint y: 194, endPoint x: 603, endPoint y: 89, distance: 343.5
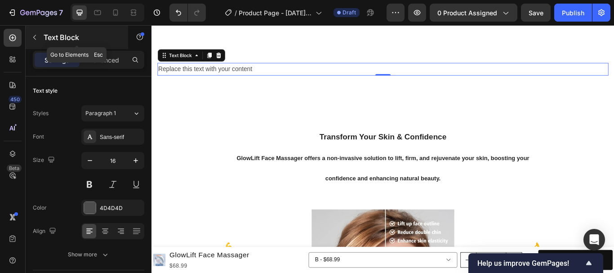
click at [36, 38] on icon "button" at bounding box center [34, 37] width 7 height 7
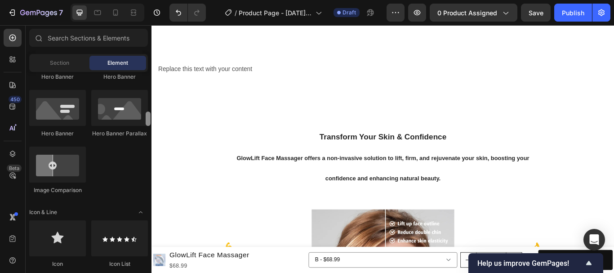
scroll to position [456, 0]
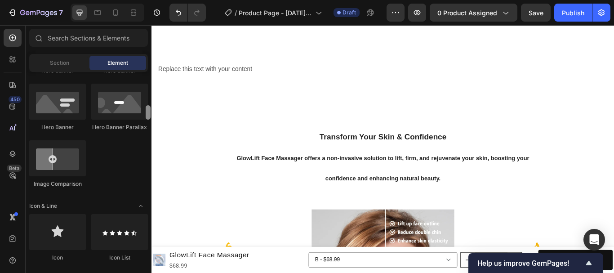
drag, startPoint x: 150, startPoint y: 116, endPoint x: 151, endPoint y: 110, distance: 5.5
click at [151, 110] on div at bounding box center [148, 171] width 7 height 199
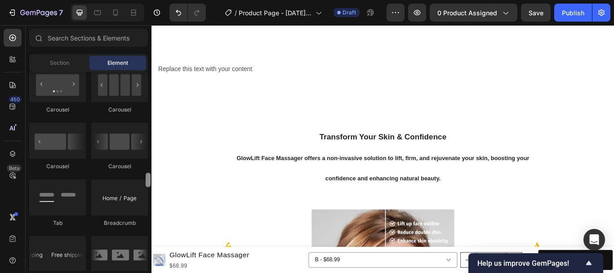
scroll to position [905, 0]
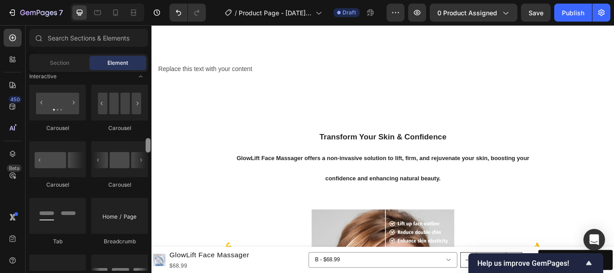
drag, startPoint x: 150, startPoint y: 111, endPoint x: 146, endPoint y: 143, distance: 33.1
click at [146, 143] on div at bounding box center [148, 145] width 5 height 14
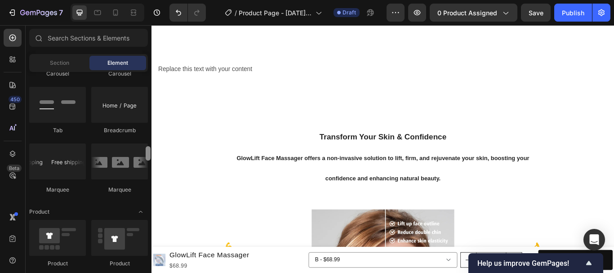
scroll to position [1029, 0]
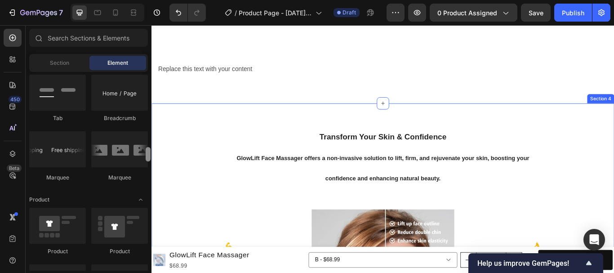
drag, startPoint x: 300, startPoint y: 169, endPoint x: 152, endPoint y: 176, distance: 148.5
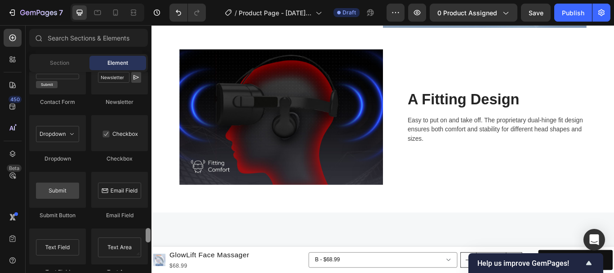
scroll to position [1338, 0]
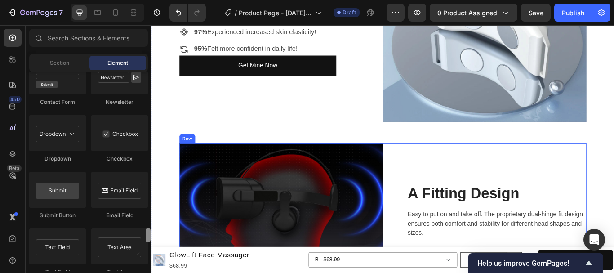
click at [460, 180] on div "A Fitting Design Heading Easy to put on and take off. The proprietary dual-hing…" at bounding box center [539, 242] width 237 height 158
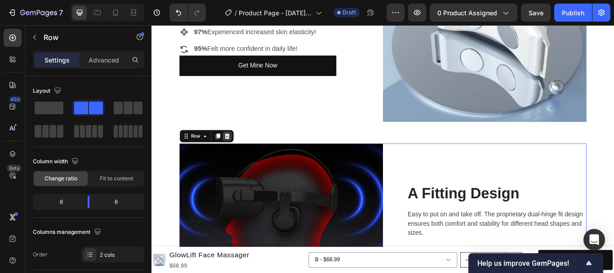
click at [241, 152] on icon at bounding box center [239, 155] width 6 height 6
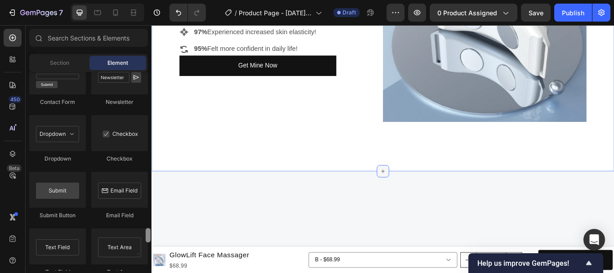
click at [420, 192] on icon at bounding box center [421, 195] width 7 height 7
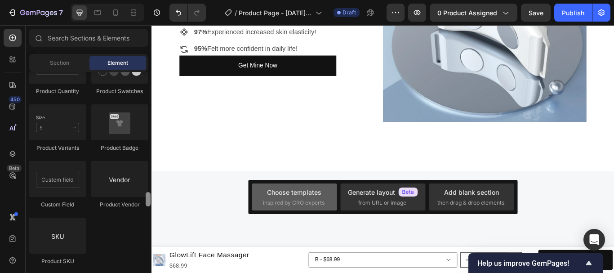
scroll to position [1638, 0]
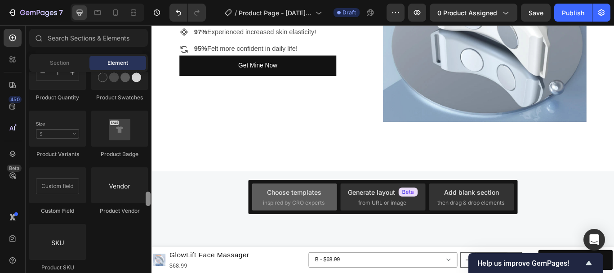
click at [315, 198] on div "Choose templates inspired by CRO experts" at bounding box center [294, 196] width 63 height 19
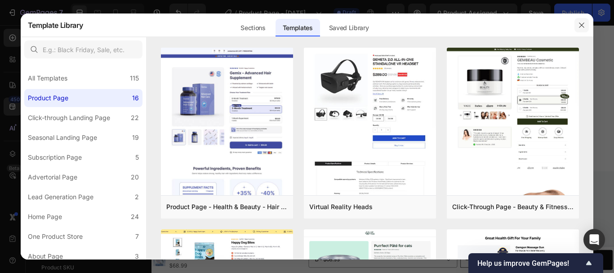
click at [578, 27] on icon "button" at bounding box center [581, 25] width 7 height 7
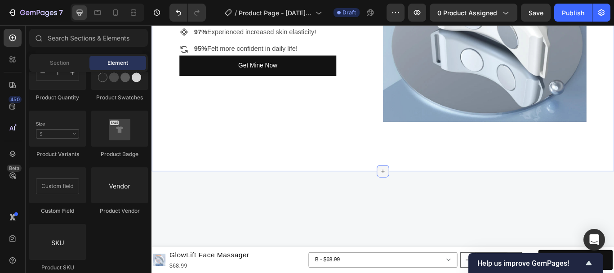
click at [422, 190] on div at bounding box center [421, 195] width 14 height 14
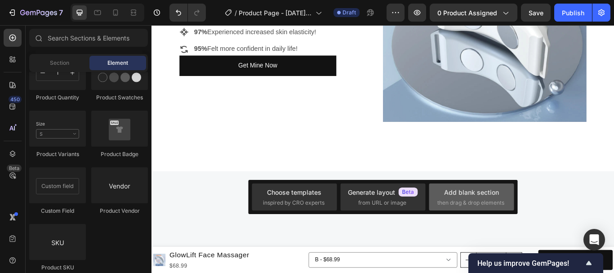
click at [471, 199] on span "then drag & drop elements" at bounding box center [470, 203] width 67 height 8
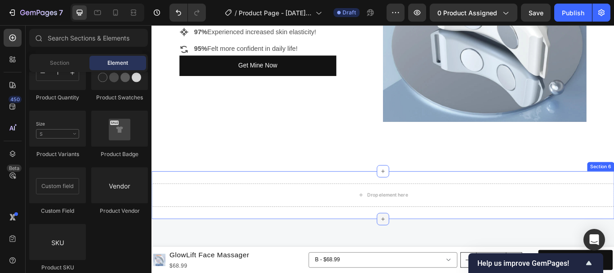
click at [418, 248] on icon at bounding box center [421, 251] width 7 height 7
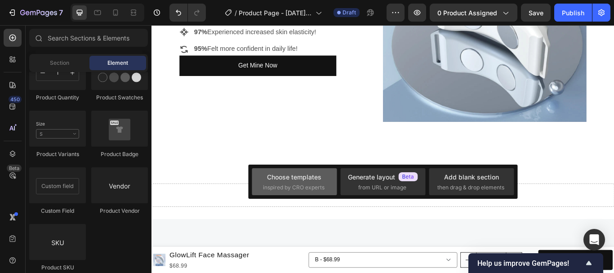
click at [304, 179] on div "Choose templates" at bounding box center [294, 176] width 54 height 9
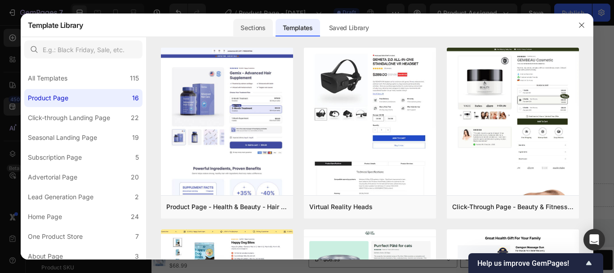
click at [256, 27] on div "Sections" at bounding box center [252, 28] width 39 height 18
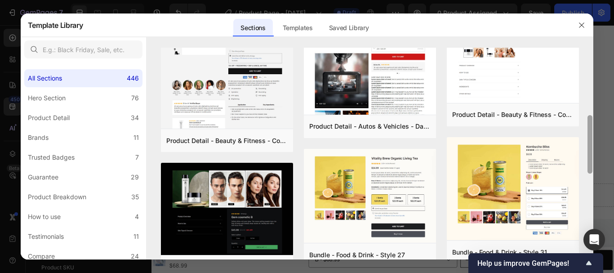
scroll to position [244, 0]
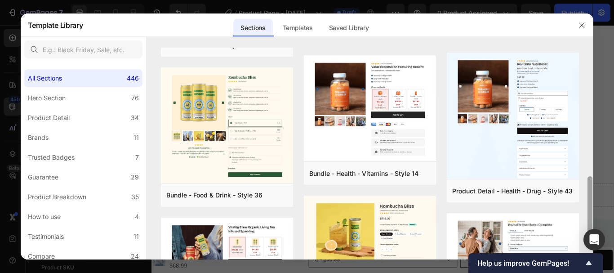
drag, startPoint x: 589, startPoint y: 126, endPoint x: 590, endPoint y: 193, distance: 66.6
click at [590, 193] on div at bounding box center [590, 205] width 5 height 58
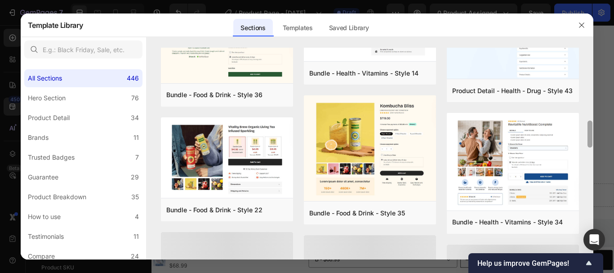
drag, startPoint x: 589, startPoint y: 188, endPoint x: 588, endPoint y: 217, distance: 28.8
click at [588, 216] on div at bounding box center [590, 153] width 7 height 211
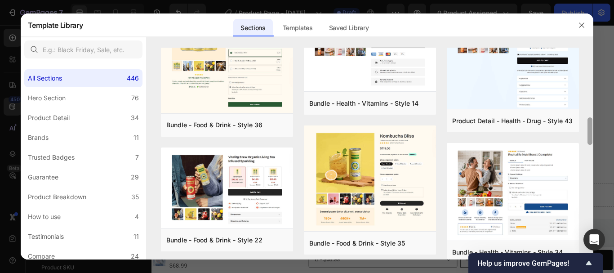
scroll to position [538, 0]
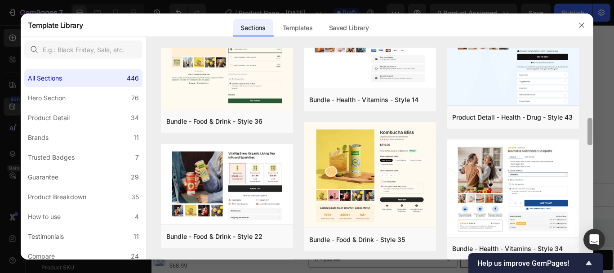
drag, startPoint x: 593, startPoint y: 116, endPoint x: 593, endPoint y: 134, distance: 17.1
click at [593, 134] on div at bounding box center [590, 153] width 7 height 211
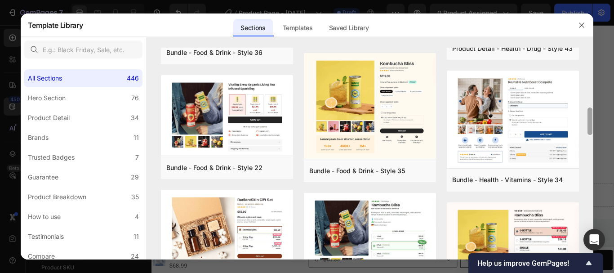
scroll to position [631, 0]
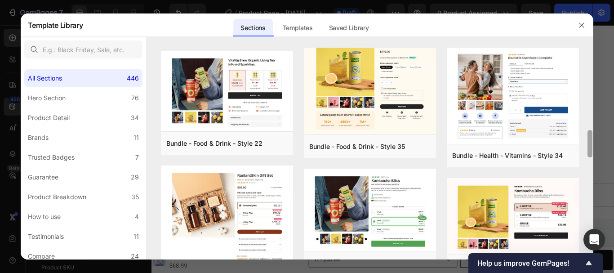
drag, startPoint x: 592, startPoint y: 136, endPoint x: 592, endPoint y: 143, distance: 7.2
click at [592, 143] on div at bounding box center [590, 143] width 5 height 27
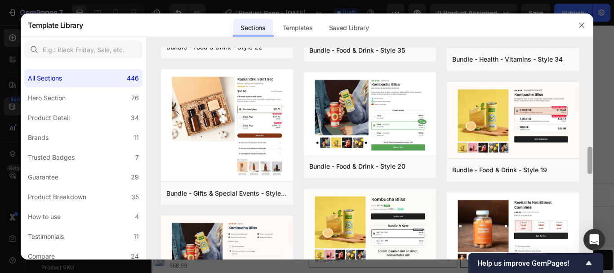
scroll to position [738, 0]
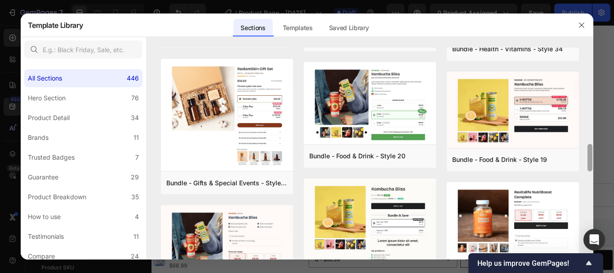
drag, startPoint x: 590, startPoint y: 139, endPoint x: 587, endPoint y: 153, distance: 14.2
click at [587, 153] on div at bounding box center [590, 153] width 7 height 211
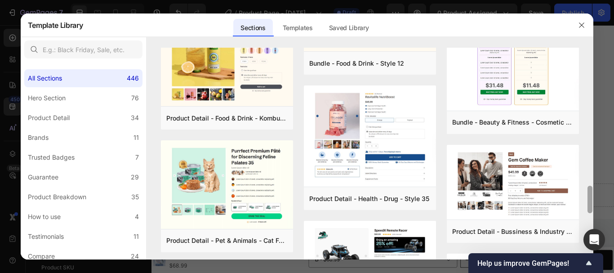
drag, startPoint x: 589, startPoint y: 150, endPoint x: 586, endPoint y: 196, distance: 46.4
click at [586, 196] on div "Comparison - Beauty & Fitness - Cosmetic - Ingredients - Style 19 Add to page P…" at bounding box center [370, 153] width 447 height 211
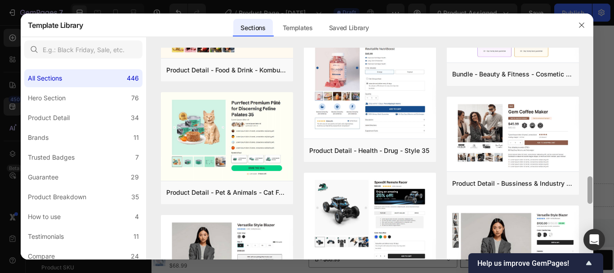
drag, startPoint x: 589, startPoint y: 193, endPoint x: 589, endPoint y: 199, distance: 6.3
click at [589, 199] on div at bounding box center [590, 189] width 5 height 27
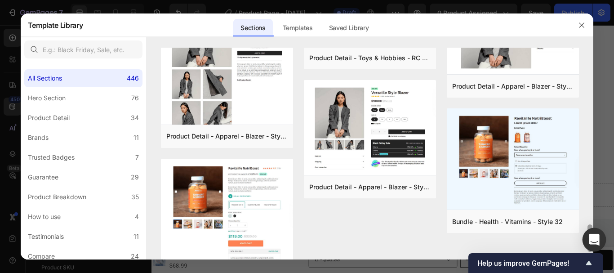
drag, startPoint x: 591, startPoint y: 209, endPoint x: 595, endPoint y: 236, distance: 28.2
click at [595, 0] on body "7 / Product Page - [DATE] 10:20:04 Draft Preview 0 product assigned Save Publis…" at bounding box center [307, 0] width 614 height 0
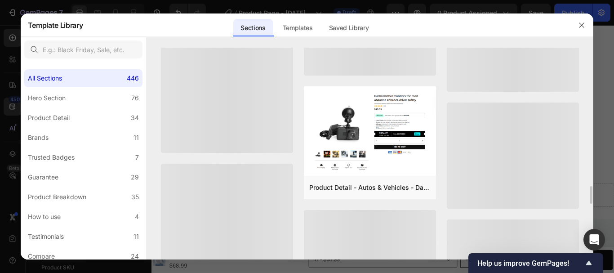
scroll to position [1453, 0]
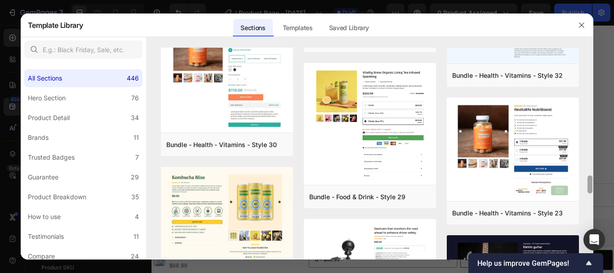
click at [590, 189] on div at bounding box center [590, 184] width 5 height 18
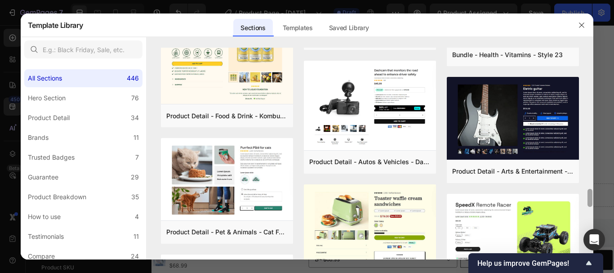
scroll to position [1668, 0]
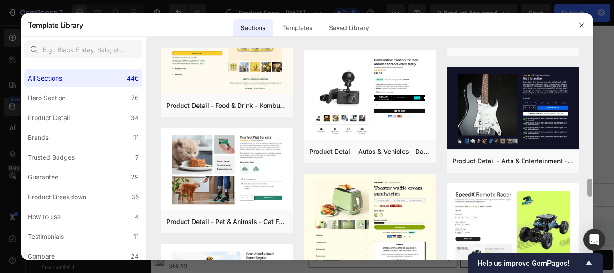
drag, startPoint x: 593, startPoint y: 181, endPoint x: 597, endPoint y: 193, distance: 12.8
click at [597, 193] on div "Template Library Sections Templates Existing pages Saved Library Templates Save…" at bounding box center [307, 136] width 614 height 273
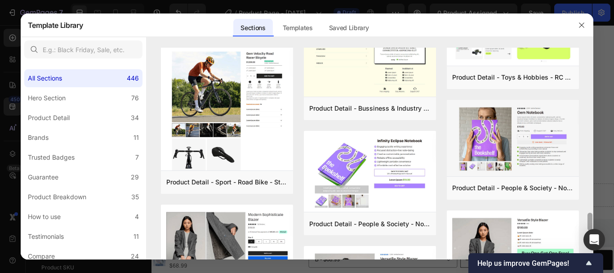
scroll to position [1879, 0]
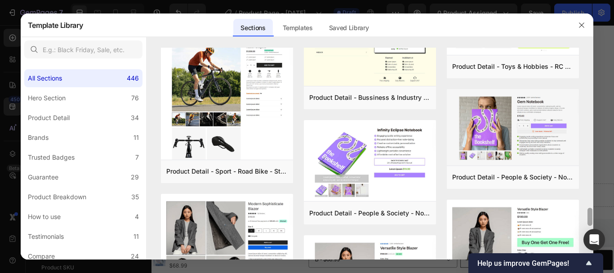
drag, startPoint x: 588, startPoint y: 191, endPoint x: 589, endPoint y: 209, distance: 18.0
click at [589, 209] on div at bounding box center [590, 217] width 5 height 18
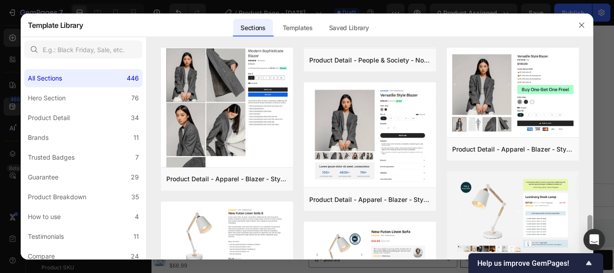
scroll to position [2038, 0]
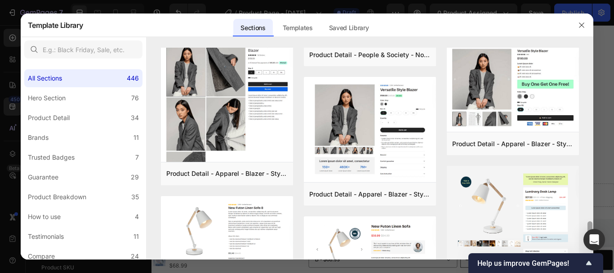
drag, startPoint x: 590, startPoint y: 210, endPoint x: 588, endPoint y: 224, distance: 13.7
click at [588, 224] on div at bounding box center [590, 230] width 5 height 18
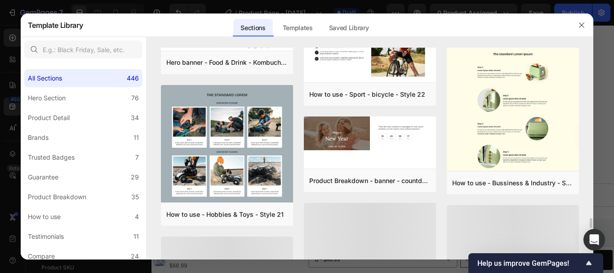
scroll to position [3328, 0]
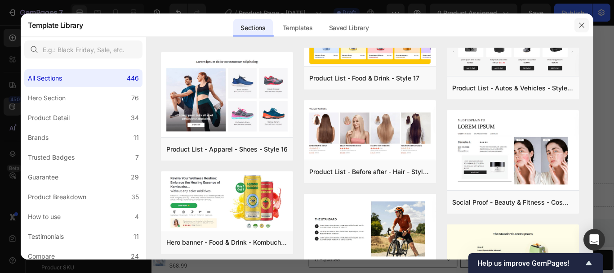
click at [582, 24] on icon "button" at bounding box center [581, 25] width 7 height 7
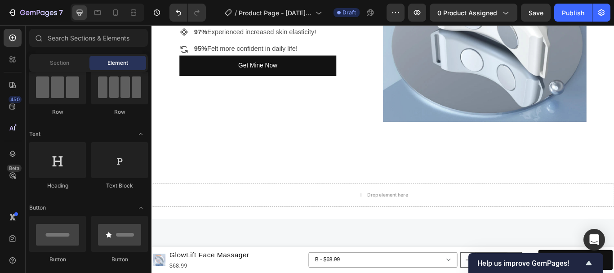
scroll to position [105, 0]
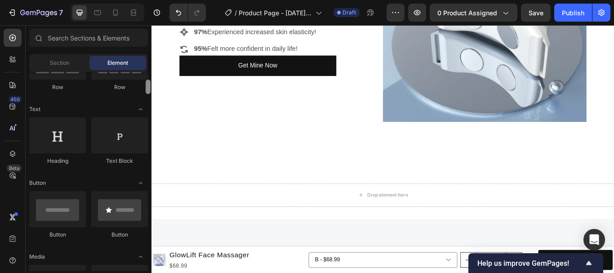
drag, startPoint x: 148, startPoint y: 80, endPoint x: 150, endPoint y: 88, distance: 7.8
click at [150, 88] on div at bounding box center [148, 87] width 5 height 14
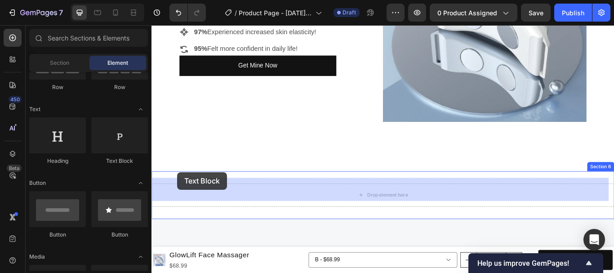
drag, startPoint x: 263, startPoint y: 169, endPoint x: 182, endPoint y: 196, distance: 86.0
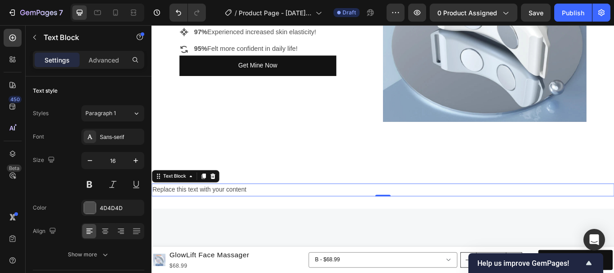
click at [264, 210] on div "Replace this text with your content" at bounding box center [422, 217] width 540 height 15
click at [264, 211] on p "Replace this text with your content" at bounding box center [421, 217] width 538 height 13
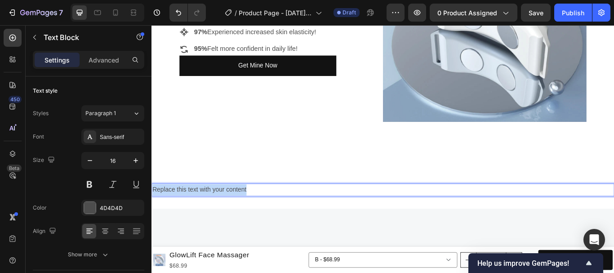
click at [264, 211] on p "Replace this text with your content" at bounding box center [421, 217] width 538 height 13
click at [205, 211] on p "GlowLift Difference" at bounding box center [421, 217] width 538 height 13
click at [206, 211] on p "GlowLift Difference" at bounding box center [421, 217] width 538 height 13
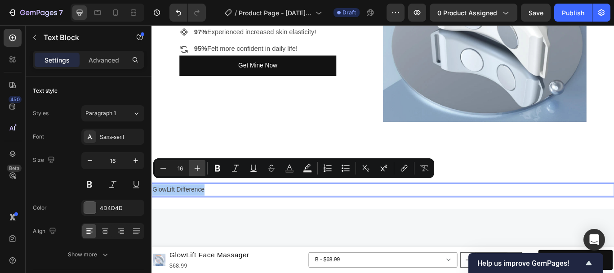
click at [192, 168] on button "Plus" at bounding box center [197, 168] width 16 height 16
type input "17"
click at [218, 170] on icon "Editor contextual toolbar" at bounding box center [217, 168] width 9 height 9
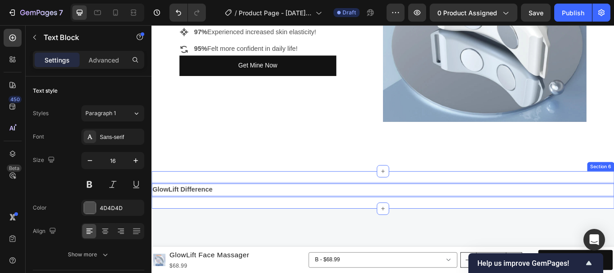
click at [229, 225] on div "GlowLift Difference Text Block 0 Section 6" at bounding box center [422, 218] width 540 height 44
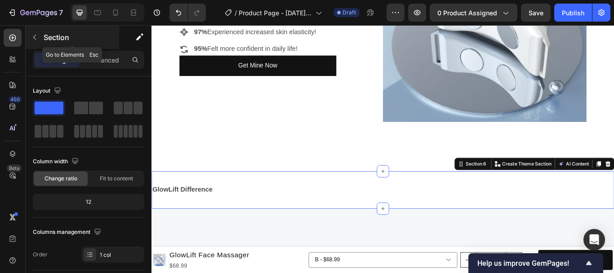
click at [35, 39] on icon "button" at bounding box center [34, 37] width 3 height 5
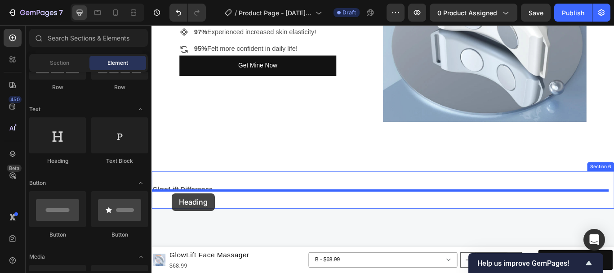
drag, startPoint x: 210, startPoint y: 170, endPoint x: 175, endPoint y: 221, distance: 61.5
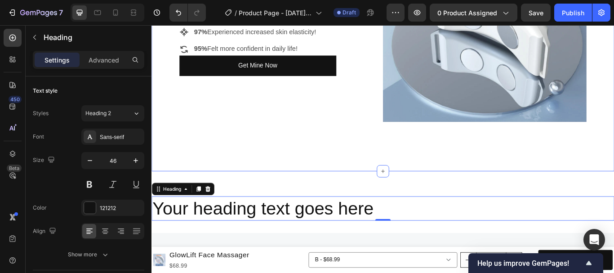
drag, startPoint x: 392, startPoint y: 175, endPoint x: 386, endPoint y: 175, distance: 6.3
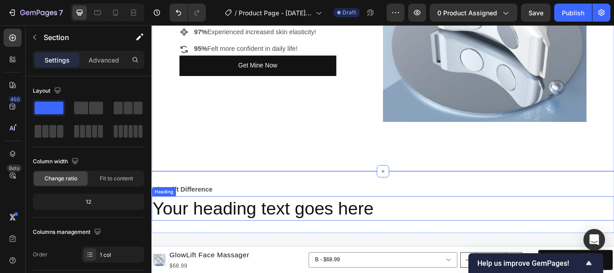
click at [326, 237] on h2 "Your heading text goes here" at bounding box center [422, 239] width 540 height 29
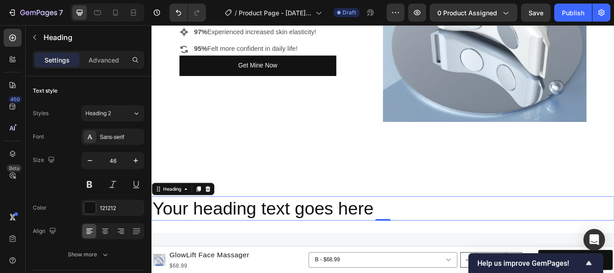
click at [330, 231] on h2 "Your heading text goes here" at bounding box center [422, 239] width 540 height 29
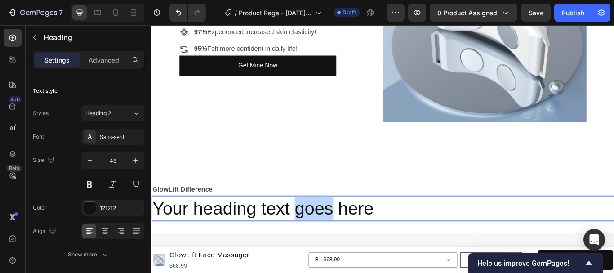
click at [330, 232] on p "Your heading text goes here" at bounding box center [421, 239] width 538 height 27
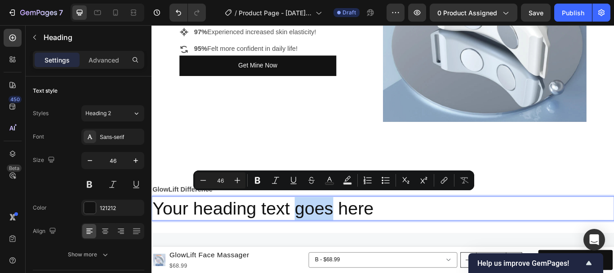
click at [330, 232] on p "Your heading text goes here" at bounding box center [421, 239] width 538 height 27
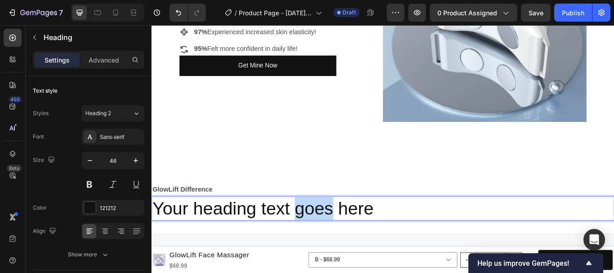
click at [329, 232] on p "Your heading text goes here" at bounding box center [421, 239] width 538 height 27
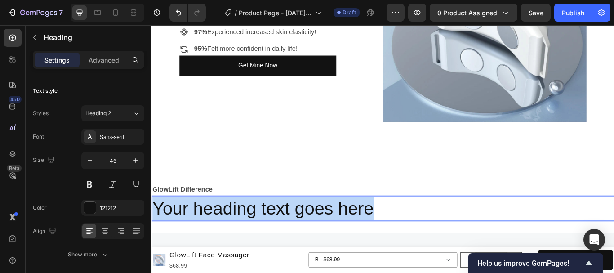
click at [329, 232] on p "Your heading text goes here" at bounding box center [421, 239] width 538 height 27
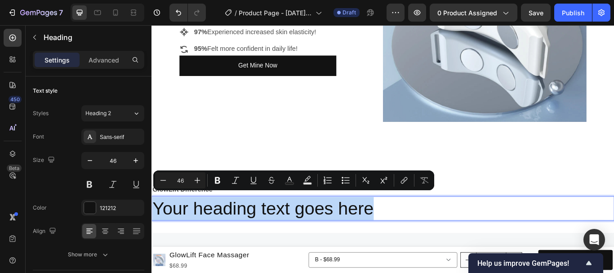
type input "20"
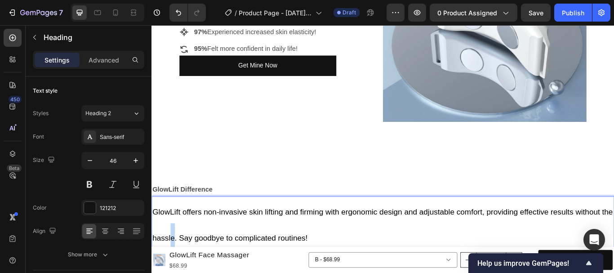
click at [190, 254] on p "GlowLift offers non-invasive skin lifting and firming with ergonomic design and…" at bounding box center [421, 257] width 538 height 62
click at [153, 268] on span "GlowLift offers non-invasive skin lifting and firming with ergonomic design and…" at bounding box center [420, 258] width 537 height 41
click at [236, 248] on p "GlowLift offers non-invasive skin lifting and firming with ergonomic design and…" at bounding box center [421, 257] width 538 height 62
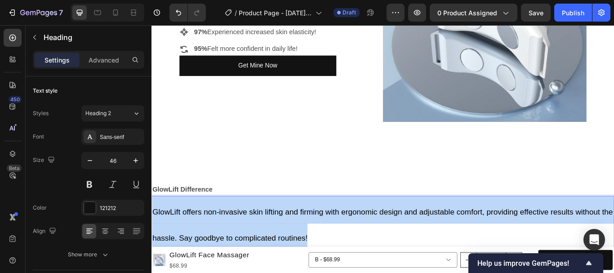
click at [236, 248] on p "GlowLift offers non-invasive skin lifting and firming with ergonomic design and…" at bounding box center [421, 257] width 538 height 62
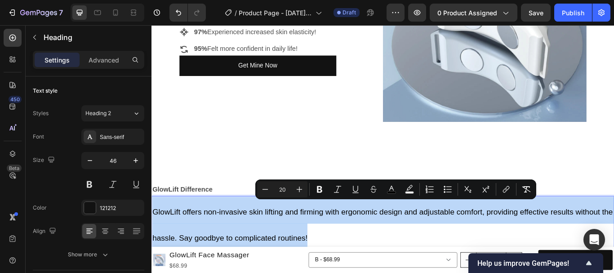
click at [236, 248] on p "GlowLift offers non-invasive skin lifting and firming with ergonomic design and…" at bounding box center [421, 257] width 538 height 62
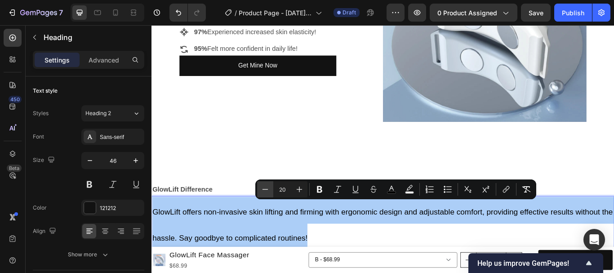
click at [268, 187] on icon "Editor contextual toolbar" at bounding box center [265, 189] width 9 height 9
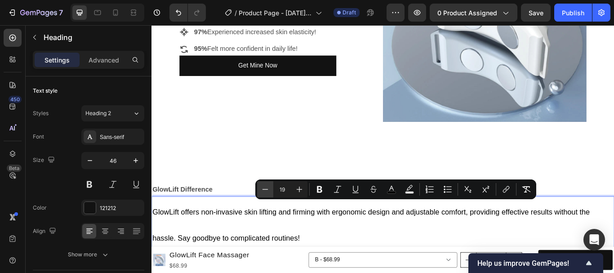
click at [261, 187] on icon "Editor contextual toolbar" at bounding box center [265, 189] width 9 height 9
click at [262, 187] on icon "Editor contextual toolbar" at bounding box center [265, 189] width 9 height 9
type input "17"
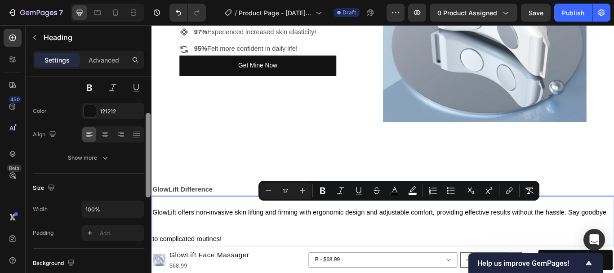
scroll to position [94, 0]
drag, startPoint x: 147, startPoint y: 232, endPoint x: 148, endPoint y: 130, distance: 101.6
click at [148, 130] on div at bounding box center [148, 157] width 5 height 85
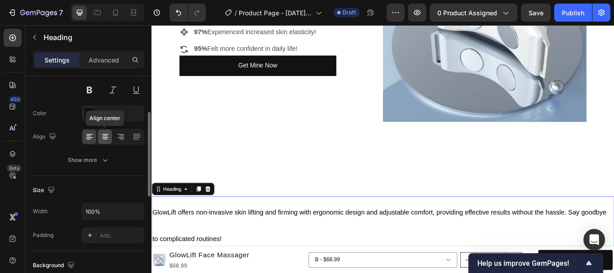
click at [107, 134] on icon at bounding box center [105, 134] width 6 height 1
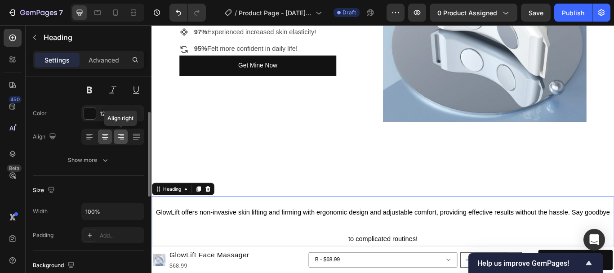
click at [124, 138] on icon at bounding box center [120, 136] width 9 height 9
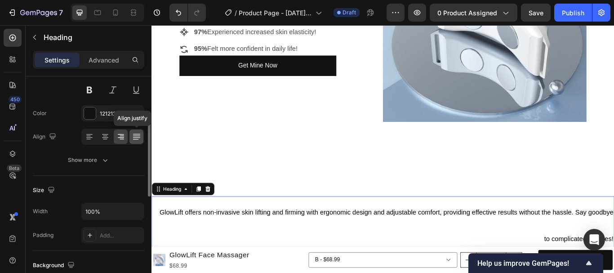
click at [135, 135] on icon at bounding box center [136, 136] width 9 height 9
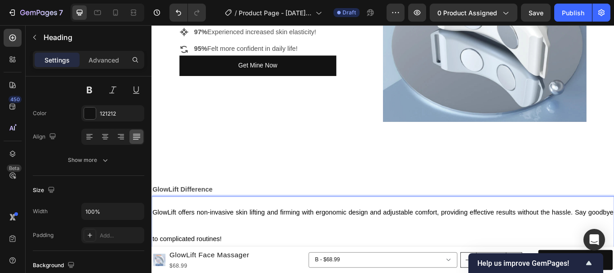
click at [446, 259] on p "GlowLift offers non-invasive skin lifting and firming with ergonomic design and…" at bounding box center [421, 257] width 538 height 63
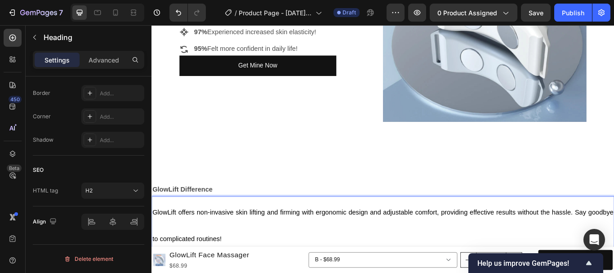
scroll to position [137, 0]
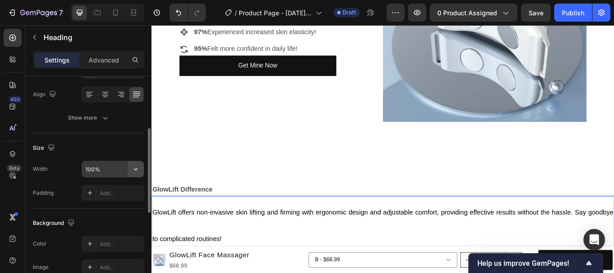
click at [138, 170] on icon "button" at bounding box center [135, 169] width 9 height 9
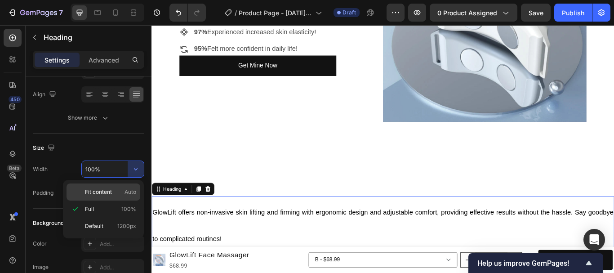
click at [93, 185] on div "Fit content Auto" at bounding box center [104, 191] width 74 height 17
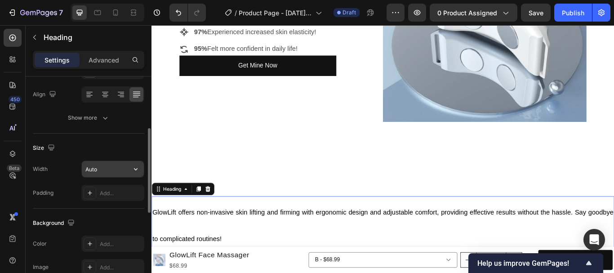
click at [122, 174] on input "Auto" at bounding box center [113, 169] width 62 height 16
click at [134, 167] on icon "button" at bounding box center [135, 169] width 9 height 9
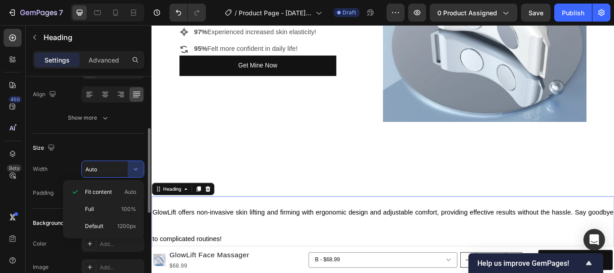
click at [89, 210] on span "Full" at bounding box center [89, 209] width 9 height 8
type input "100%"
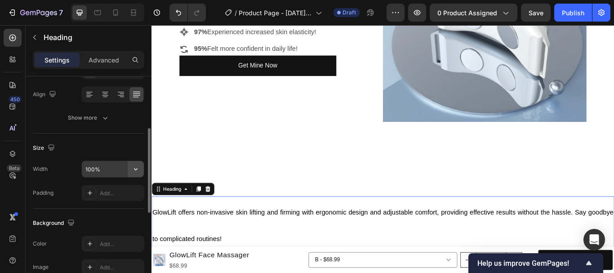
click at [137, 167] on icon "button" at bounding box center [135, 169] width 9 height 9
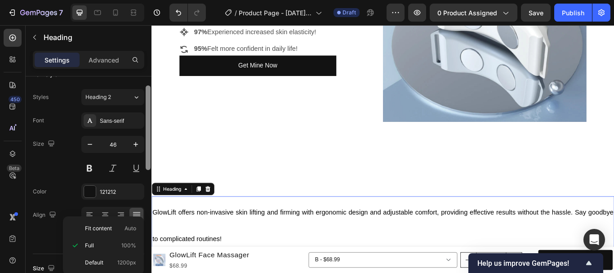
scroll to position [0, 0]
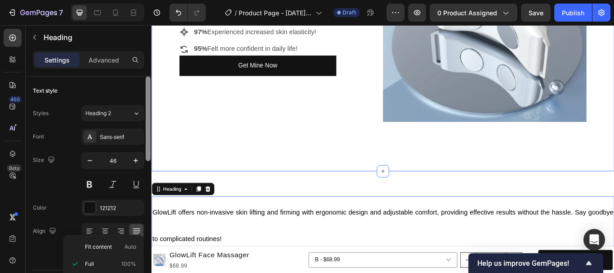
drag, startPoint x: 298, startPoint y: 165, endPoint x: 154, endPoint y: 73, distance: 170.4
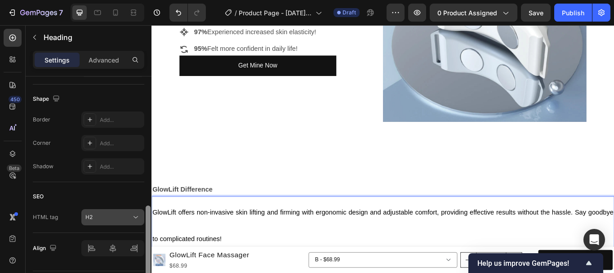
scroll to position [332, 0]
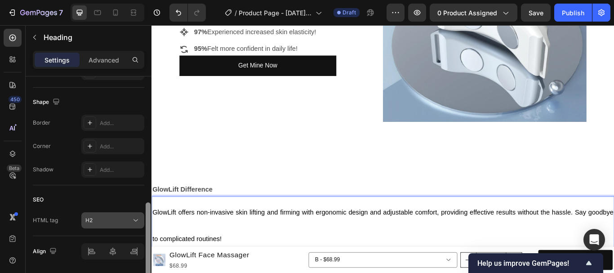
click at [125, 214] on button "H2" at bounding box center [112, 220] width 63 height 16
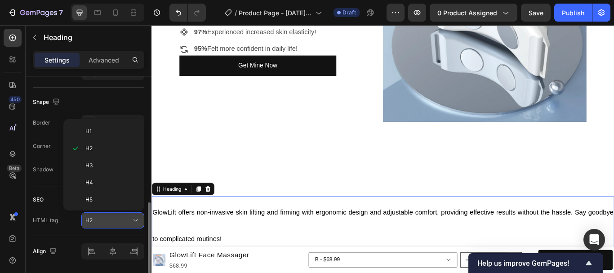
click at [123, 215] on button "H2" at bounding box center [112, 220] width 63 height 16
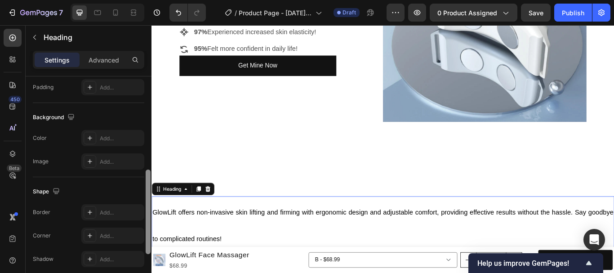
scroll to position [241, 0]
drag, startPoint x: 147, startPoint y: 224, endPoint x: 149, endPoint y: 178, distance: 45.9
click at [149, 178] on div at bounding box center [148, 213] width 5 height 85
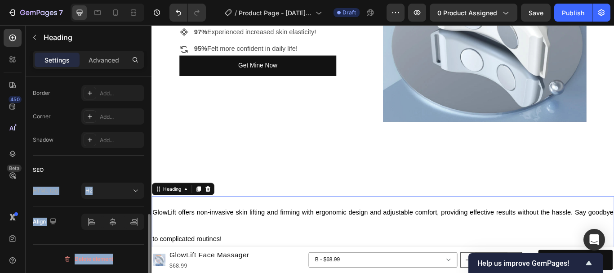
drag, startPoint x: 145, startPoint y: 184, endPoint x: 144, endPoint y: 176, distance: 7.7
click at [144, 176] on div "Text style Styles Heading 2 Font Sans-serif Size 46 Color 121212 Align Show mor…" at bounding box center [89, 187] width 126 height 222
click at [125, 161] on div "SEO HTML tag H2" at bounding box center [88, 181] width 111 height 51
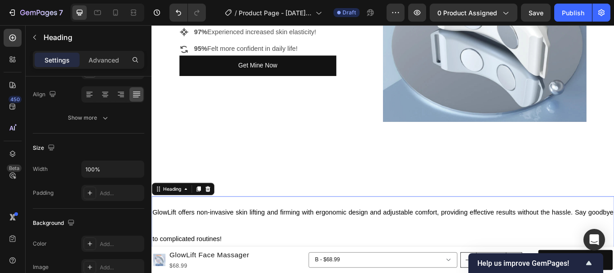
scroll to position [0, 0]
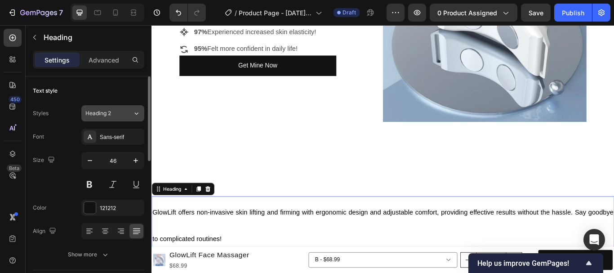
click at [112, 113] on div "Heading 2" at bounding box center [103, 113] width 36 height 8
click at [114, 96] on div "Text style" at bounding box center [88, 91] width 111 height 14
click at [110, 138] on div "Sans-serif" at bounding box center [121, 137] width 42 height 8
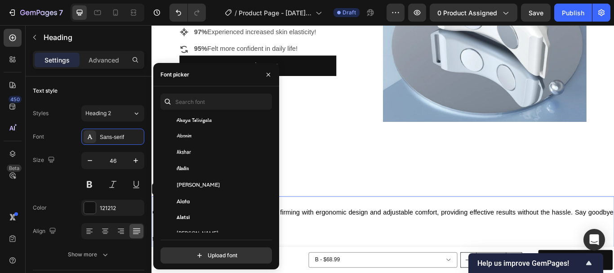
scroll to position [632, 0]
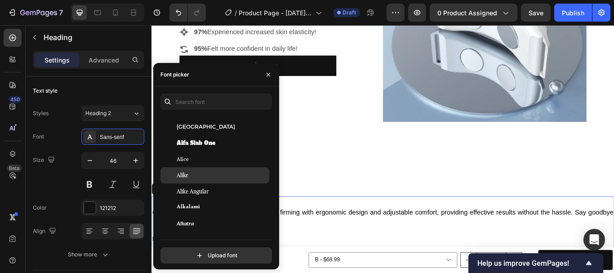
click at [189, 175] on div "Alike" at bounding box center [222, 175] width 91 height 8
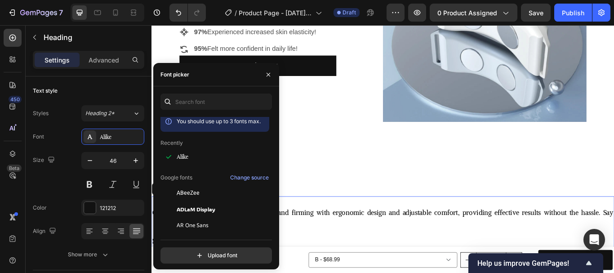
scroll to position [0, 0]
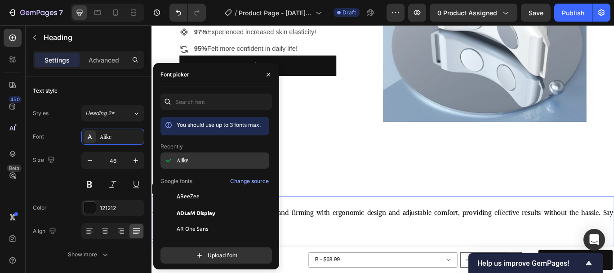
click at [194, 159] on div "Alike" at bounding box center [222, 160] width 91 height 8
click at [268, 75] on icon "button" at bounding box center [268, 74] width 7 height 7
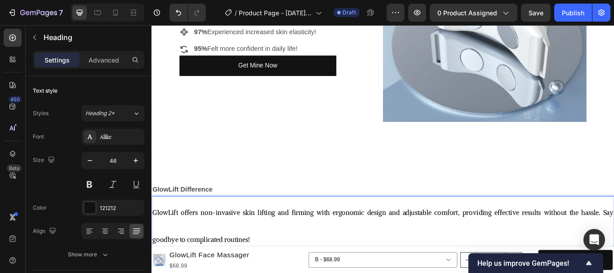
click at [178, 248] on p "GlowLift offers non-invasive skin lifting and firming with ergonomic design and…" at bounding box center [421, 258] width 538 height 64
drag, startPoint x: 148, startPoint y: 110, endPoint x: 147, endPoint y: 98, distance: 11.4
click at [147, 98] on div at bounding box center [148, 118] width 5 height 85
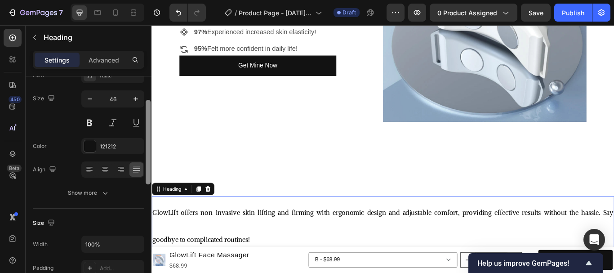
scroll to position [62, 0]
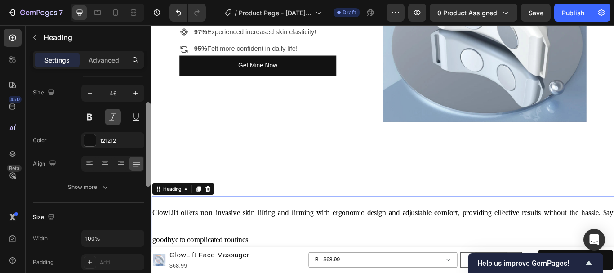
drag, startPoint x: 147, startPoint y: 107, endPoint x: 120, endPoint y: 110, distance: 27.5
click at [147, 128] on div at bounding box center [148, 144] width 5 height 85
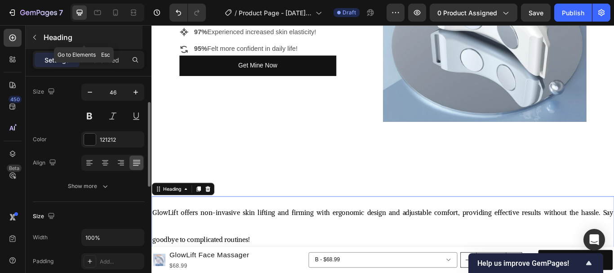
click at [39, 37] on button "button" at bounding box center [34, 37] width 14 height 14
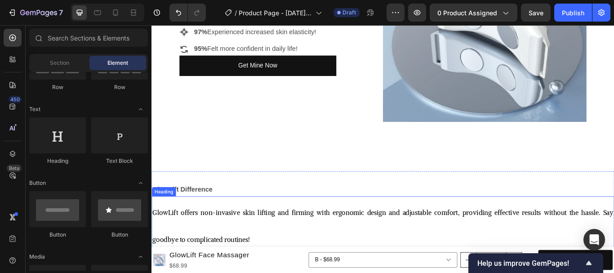
click at [246, 246] on p "⁠⁠⁠⁠⁠⁠⁠ GlowLift offers non-invasive skin lifting and firming with ergonomic de…" at bounding box center [421, 258] width 538 height 64
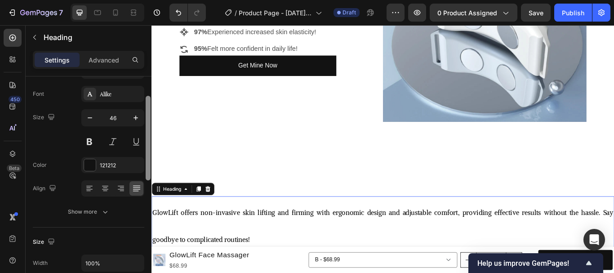
scroll to position [45, 0]
drag, startPoint x: 147, startPoint y: 92, endPoint x: 149, endPoint y: 109, distance: 17.2
click at [149, 109] on div at bounding box center [148, 136] width 5 height 85
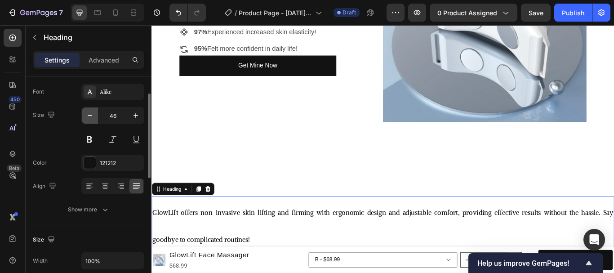
click at [88, 116] on icon "button" at bounding box center [90, 115] width 4 height 1
click at [91, 116] on icon "button" at bounding box center [89, 115] width 9 height 9
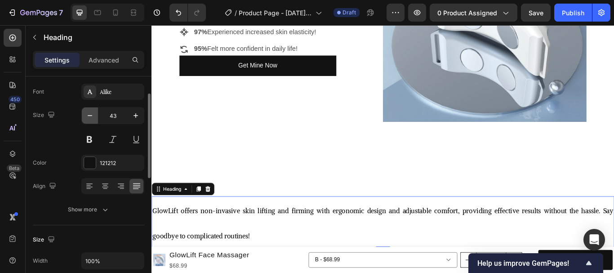
click at [91, 116] on icon "button" at bounding box center [89, 115] width 9 height 9
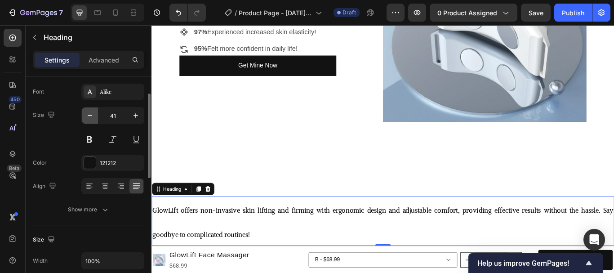
click at [91, 116] on icon "button" at bounding box center [89, 115] width 9 height 9
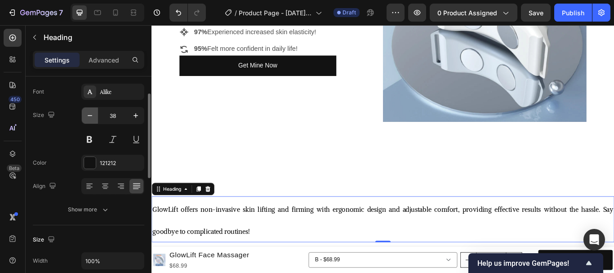
click at [91, 116] on icon "button" at bounding box center [89, 115] width 9 height 9
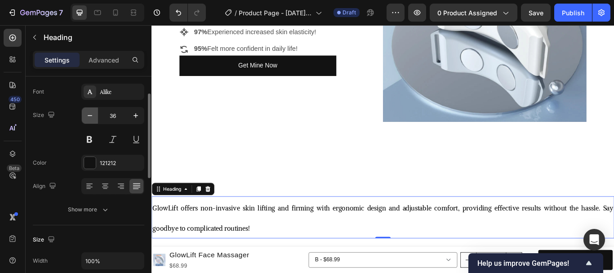
click at [91, 116] on icon "button" at bounding box center [89, 115] width 9 height 9
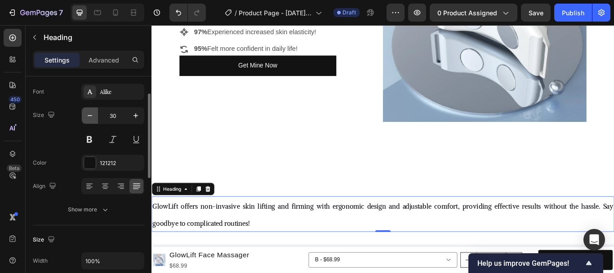
click at [91, 116] on icon "button" at bounding box center [89, 115] width 9 height 9
type input "27"
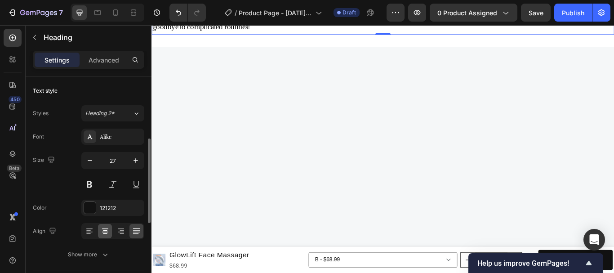
scroll to position [45, 0]
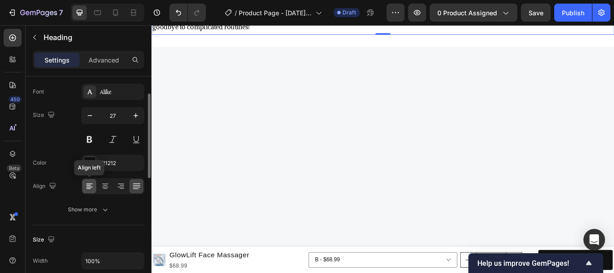
click at [93, 183] on icon at bounding box center [89, 186] width 9 height 9
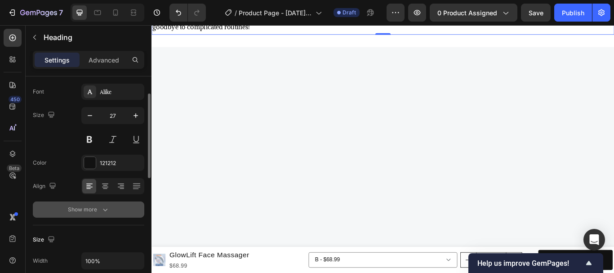
click at [101, 208] on icon "button" at bounding box center [105, 209] width 9 height 9
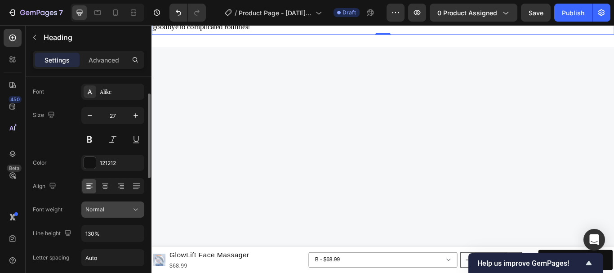
click at [134, 208] on icon at bounding box center [135, 209] width 9 height 9
click at [120, 208] on div "Normal" at bounding box center [108, 209] width 46 height 8
click at [123, 232] on input "130%" at bounding box center [113, 233] width 62 height 16
click at [92, 235] on input "130%" at bounding box center [113, 233] width 62 height 16
drag, startPoint x: 94, startPoint y: 232, endPoint x: 86, endPoint y: 229, distance: 8.7
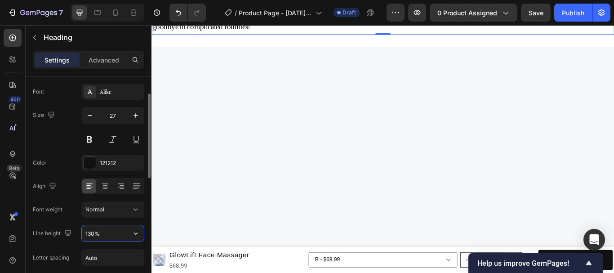
click at [86, 229] on input "130%" at bounding box center [113, 233] width 62 height 16
click at [48, 228] on div "Font Alike Size 27 Color 121212 Align Font weight Normal Line height % Letter s…" at bounding box center [88, 210] width 111 height 253
type input "130%"
click at [137, 218] on div "Font Alike Size 27 Color 121212 Align Font weight Normal Line height 130% Lette…" at bounding box center [88, 210] width 111 height 253
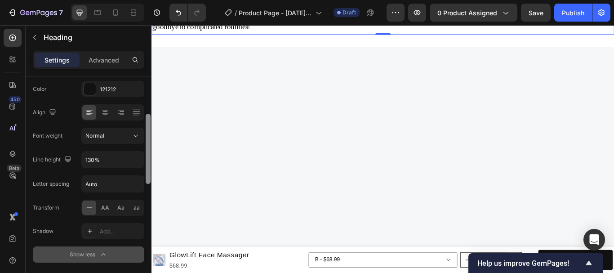
scroll to position [120, 0]
drag, startPoint x: 147, startPoint y: 146, endPoint x: 148, endPoint y: 169, distance: 23.8
click at [148, 169] on div at bounding box center [148, 149] width 5 height 70
click at [120, 183] on input "Auto" at bounding box center [113, 182] width 62 height 16
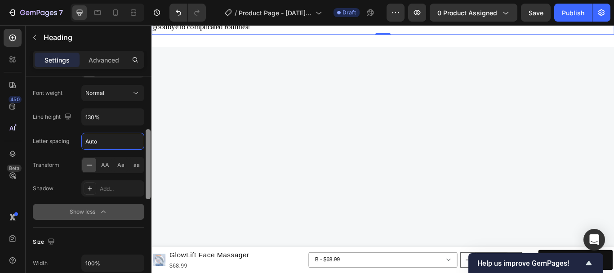
scroll to position [163, 0]
drag, startPoint x: 148, startPoint y: 142, endPoint x: 147, endPoint y: 156, distance: 13.5
click at [147, 156] on div at bounding box center [148, 163] width 5 height 70
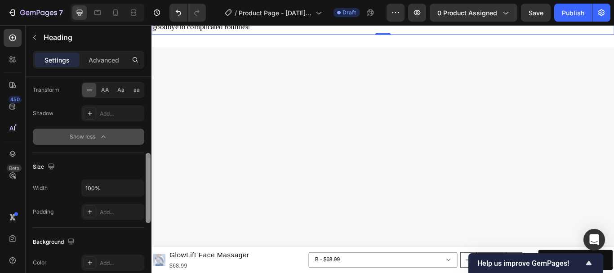
scroll to position [238, 0]
drag, startPoint x: 148, startPoint y: 152, endPoint x: 149, endPoint y: 175, distance: 23.0
click at [149, 175] on div at bounding box center [148, 187] width 5 height 70
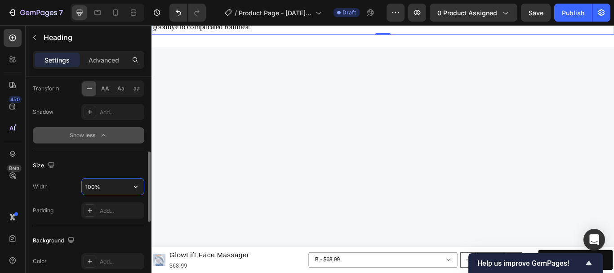
click at [92, 187] on input "100%" at bounding box center [113, 186] width 62 height 16
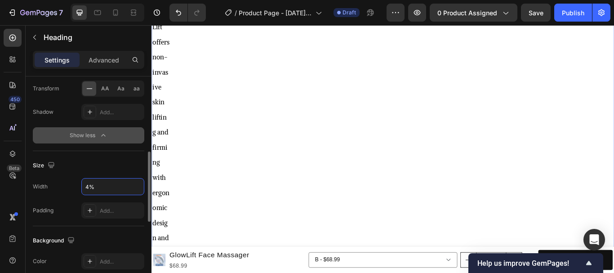
type input "40%"
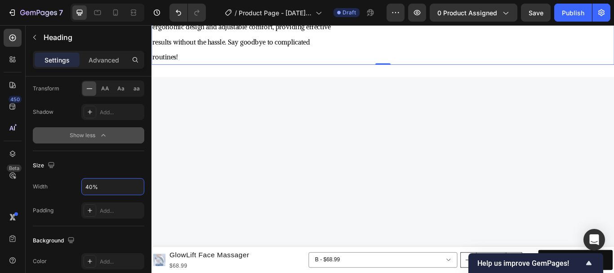
click at [194, 67] on span "GlowLift offers non-invasive skin lifting and firming with ergonomic design and…" at bounding box center [256, 36] width 208 height 62
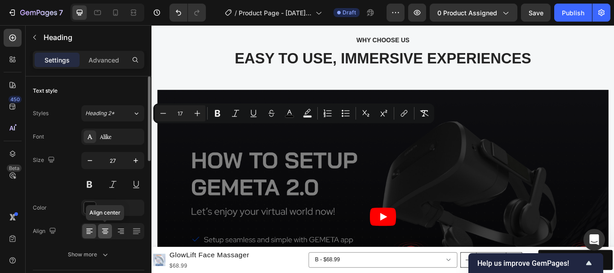
click at [108, 227] on icon at bounding box center [105, 231] width 9 height 9
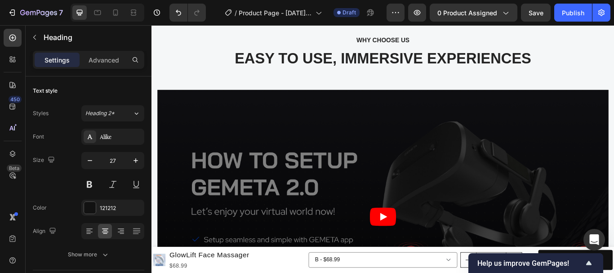
click at [101, 232] on icon at bounding box center [105, 231] width 9 height 9
click at [89, 229] on icon at bounding box center [89, 228] width 6 height 1
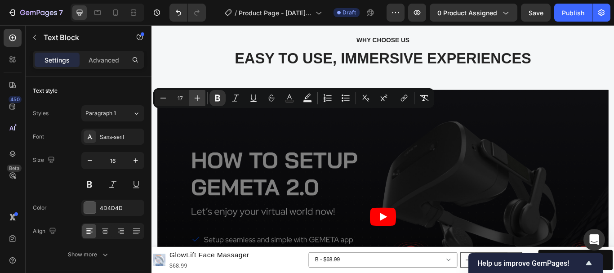
click at [198, 99] on icon "Editor contextual toolbar" at bounding box center [197, 98] width 9 height 9
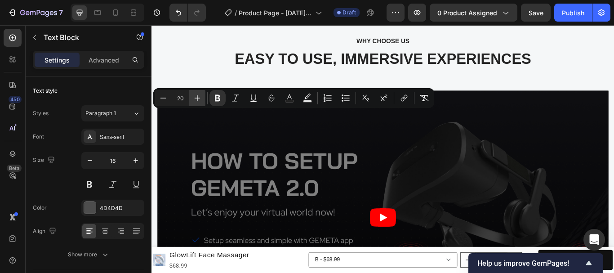
click at [205, 99] on button "Plus" at bounding box center [197, 98] width 16 height 16
click at [201, 98] on icon "Editor contextual toolbar" at bounding box center [197, 98] width 9 height 9
type input "22"
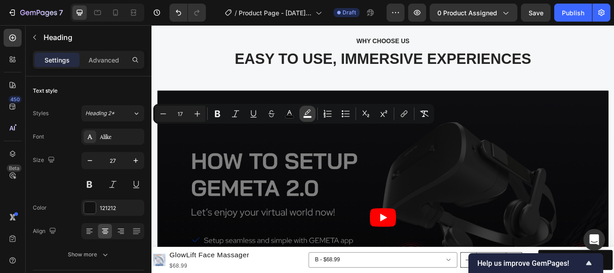
click at [311, 114] on icon "Editor contextual toolbar" at bounding box center [307, 113] width 9 height 9
type input "FFFFFF"
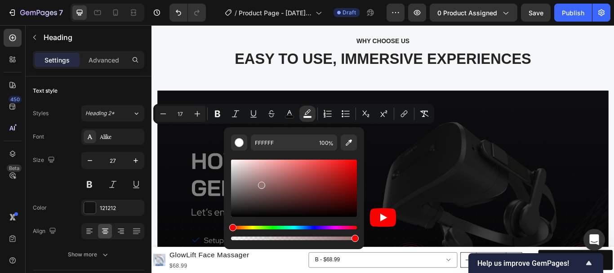
drag, startPoint x: 235, startPoint y: 162, endPoint x: 260, endPoint y: 183, distance: 33.2
click at [260, 183] on div "Editor contextual toolbar" at bounding box center [261, 185] width 7 height 7
drag, startPoint x: 261, startPoint y: 188, endPoint x: 224, endPoint y: 156, distance: 49.1
click at [224, 156] on div "937171 100 %" at bounding box center [294, 184] width 140 height 115
type input "FFFFFF"
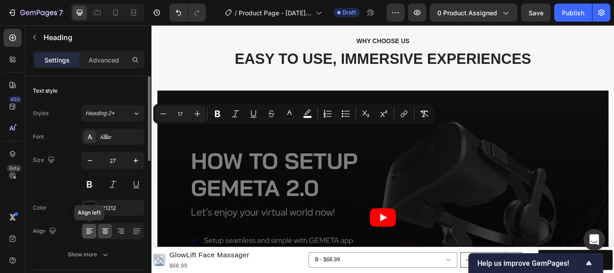
click at [92, 230] on icon at bounding box center [89, 231] width 9 height 9
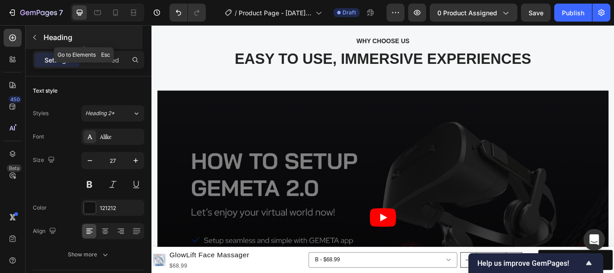
click at [34, 38] on icon "button" at bounding box center [34, 37] width 3 height 5
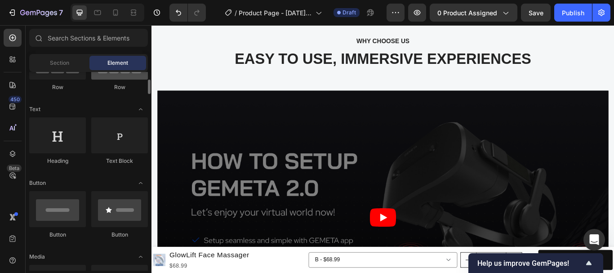
scroll to position [0, 0]
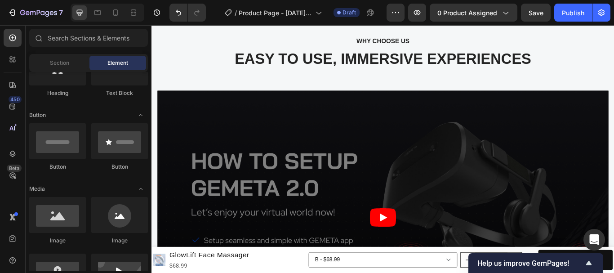
drag, startPoint x: 147, startPoint y: 80, endPoint x: 151, endPoint y: 94, distance: 13.4
click at [151, 94] on div at bounding box center [148, 134] width 7 height 199
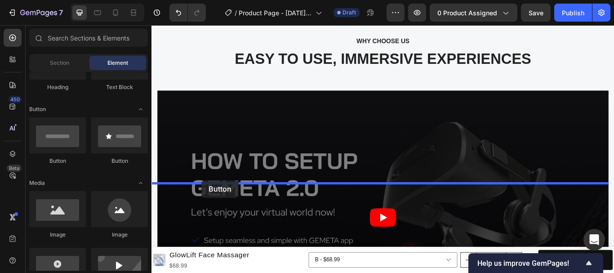
drag, startPoint x: 285, startPoint y: 189, endPoint x: 210, endPoint y: 206, distance: 76.5
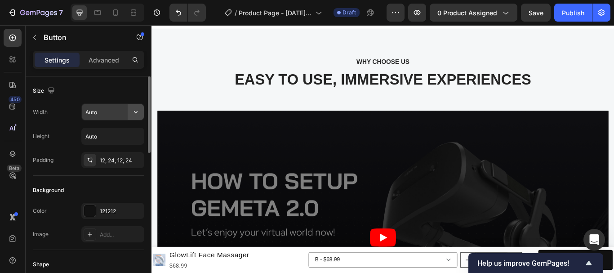
click at [138, 108] on icon "button" at bounding box center [135, 111] width 9 height 9
click at [140, 116] on icon "button" at bounding box center [135, 111] width 9 height 9
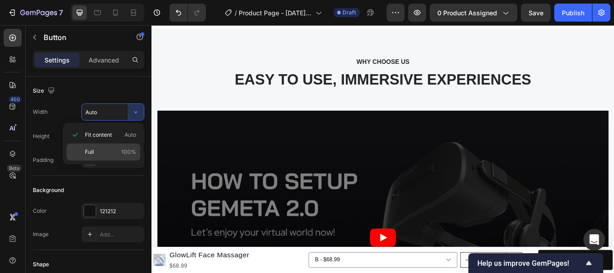
click at [94, 148] on p "Full 100%" at bounding box center [110, 152] width 51 height 8
type input "100%"
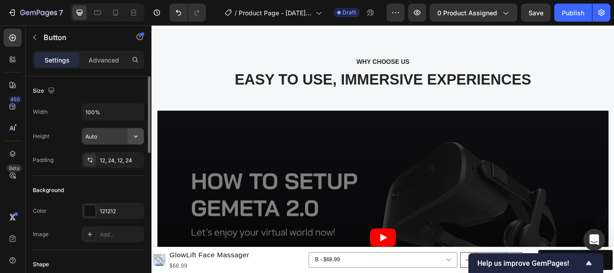
click at [132, 136] on icon "button" at bounding box center [135, 136] width 9 height 9
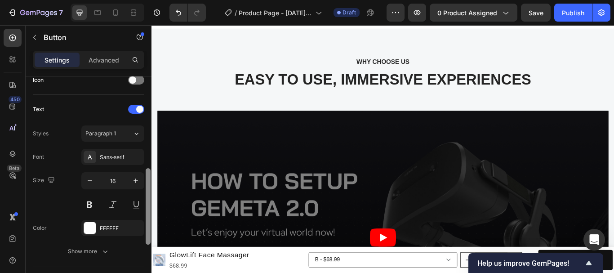
scroll to position [287, 0]
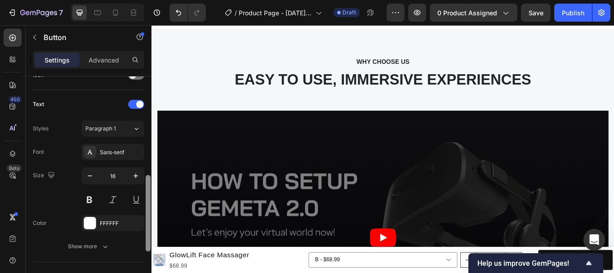
drag, startPoint x: 150, startPoint y: 126, endPoint x: 147, endPoint y: 225, distance: 99.0
click at [147, 225] on div at bounding box center [148, 213] width 5 height 76
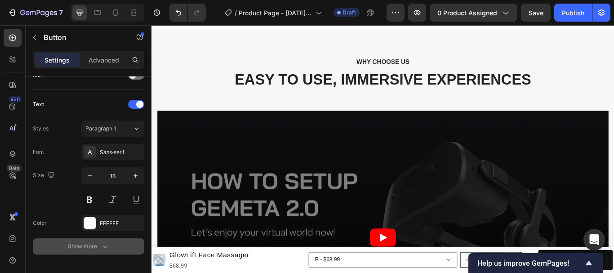
click at [98, 244] on div "Show more" at bounding box center [89, 246] width 42 height 9
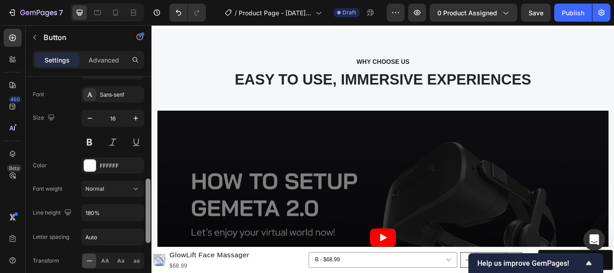
scroll to position [353, 0]
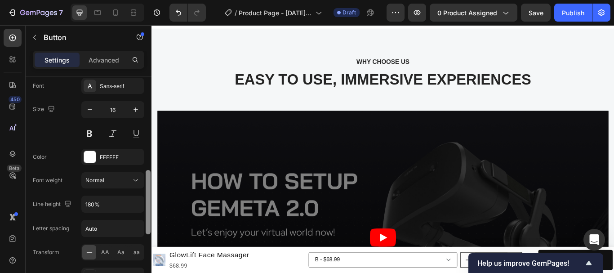
drag, startPoint x: 147, startPoint y: 182, endPoint x: 148, endPoint y: 203, distance: 20.7
click at [148, 203] on div at bounding box center [148, 202] width 5 height 64
click at [60, 191] on div "Font Sans-serif Size 16 Color FFFFFF Font weight Normal Line height % Letter sp…" at bounding box center [88, 191] width 111 height 229
type input "180%"
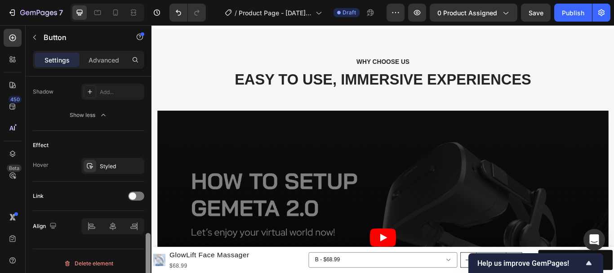
scroll to position [539, 0]
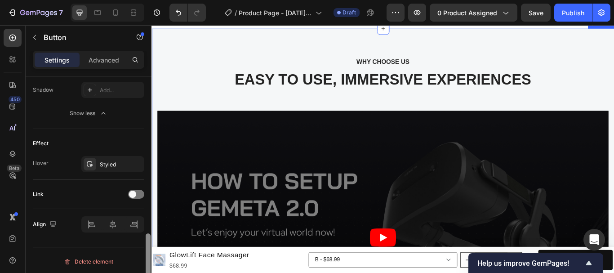
drag, startPoint x: 298, startPoint y: 210, endPoint x: 152, endPoint y: 276, distance: 159.7
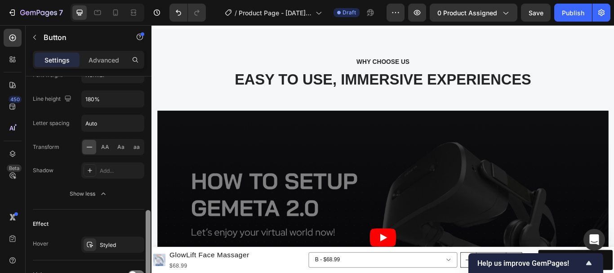
click at [147, 215] on div at bounding box center [148, 242] width 5 height 64
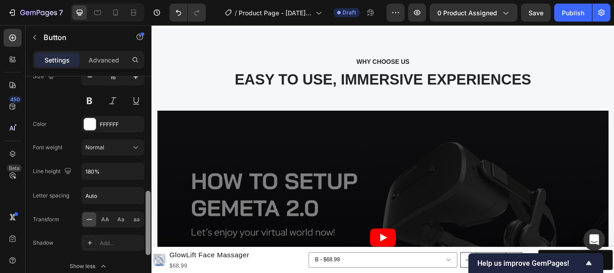
scroll to position [384, 0]
drag, startPoint x: 147, startPoint y: 215, endPoint x: 145, endPoint y: 194, distance: 21.7
click at [145, 194] on div at bounding box center [148, 191] width 7 height 222
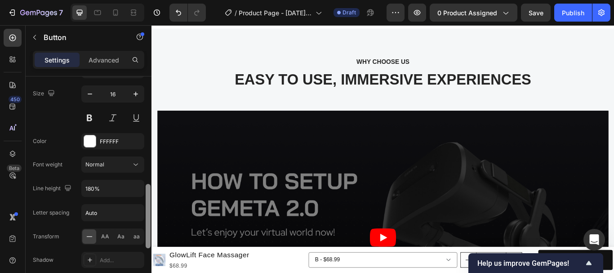
scroll to position [356, 0]
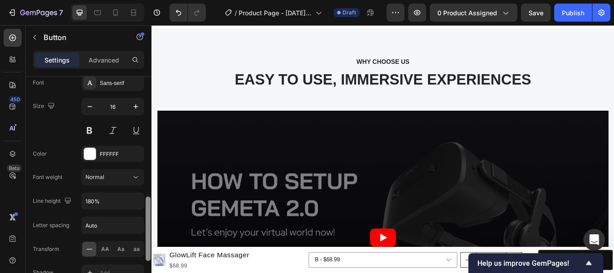
drag, startPoint x: 147, startPoint y: 197, endPoint x: 147, endPoint y: 189, distance: 8.1
click at [147, 196] on div at bounding box center [148, 228] width 5 height 64
click at [137, 178] on icon at bounding box center [135, 177] width 9 height 9
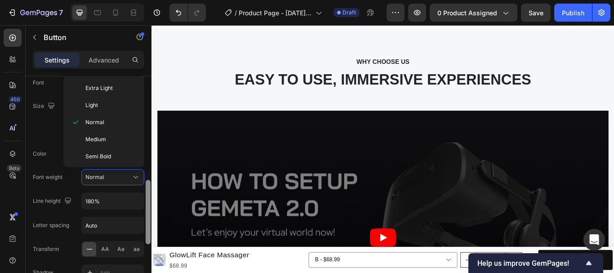
scroll to position [541, 0]
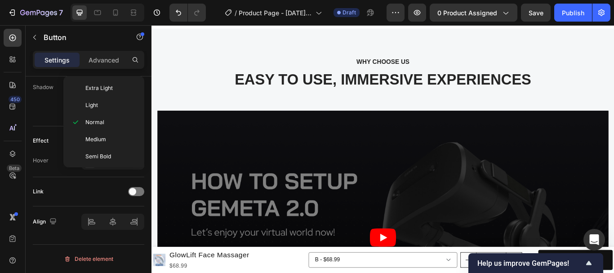
click at [145, 113] on div at bounding box center [148, 2] width 7 height 222
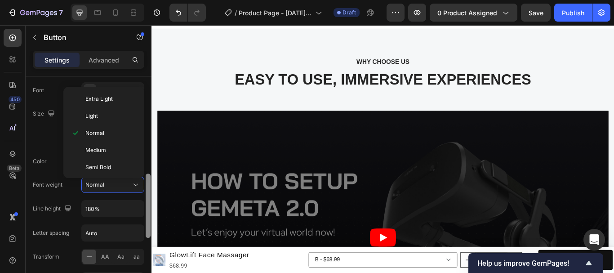
scroll to position [338, 0]
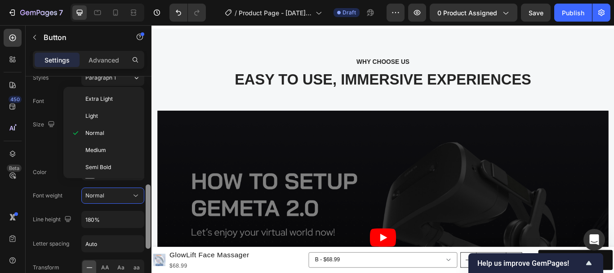
drag, startPoint x: 147, startPoint y: 241, endPoint x: 138, endPoint y: 182, distance: 60.1
click at [138, 182] on div "450 Beta Sections(18) Elements(84) Section Element Hero Section Product Detail …" at bounding box center [76, 149] width 152 height 248
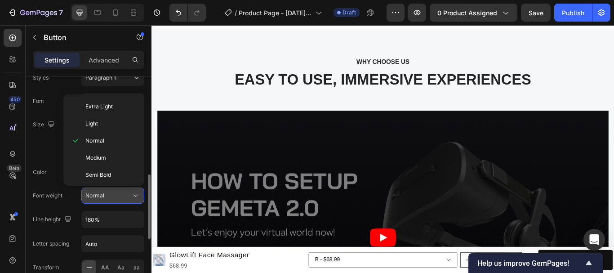
click at [134, 191] on icon at bounding box center [135, 195] width 9 height 9
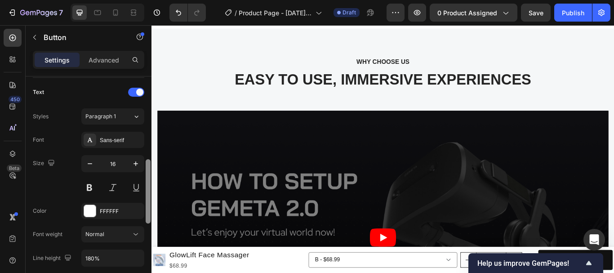
scroll to position [296, 0]
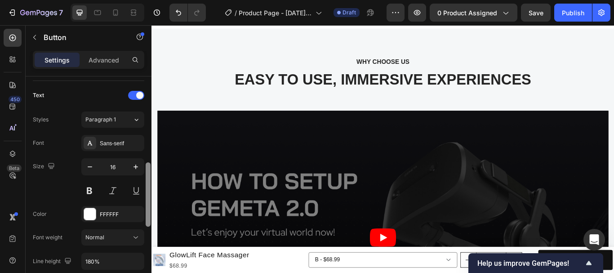
drag, startPoint x: 147, startPoint y: 187, endPoint x: 147, endPoint y: 175, distance: 12.2
click at [147, 175] on div at bounding box center [148, 194] width 5 height 64
click at [138, 166] on icon "button" at bounding box center [135, 166] width 9 height 9
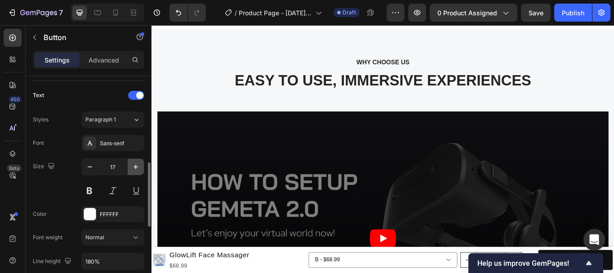
click at [137, 166] on icon "button" at bounding box center [135, 166] width 9 height 9
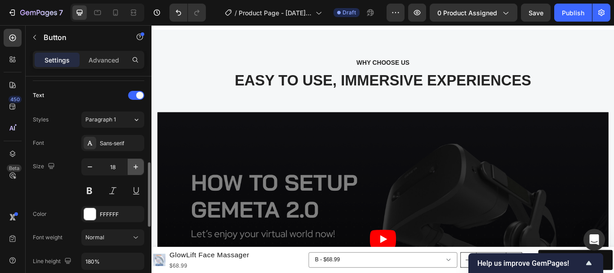
click at [137, 166] on icon "button" at bounding box center [135, 166] width 9 height 9
type input "19"
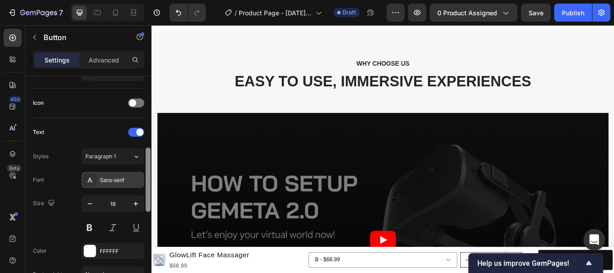
scroll to position [256, 0]
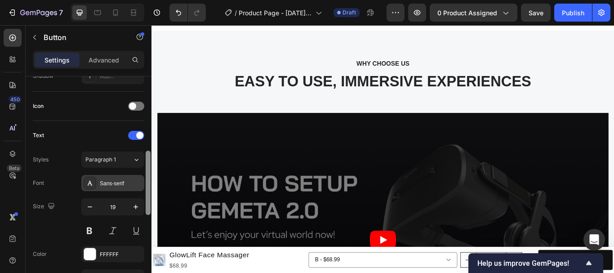
drag, startPoint x: 147, startPoint y: 187, endPoint x: 143, endPoint y: 175, distance: 12.5
click at [143, 175] on div "Size Width 100% Height Auto Padding 12, 24, 12, 24 Background Color 121212 Imag…" at bounding box center [89, 187] width 126 height 222
click at [119, 184] on div "Sans-serif" at bounding box center [121, 183] width 42 height 8
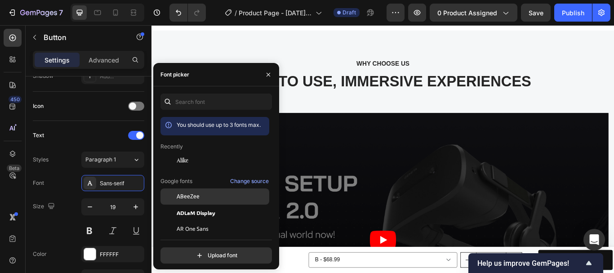
click at [173, 193] on div at bounding box center [169, 196] width 16 height 16
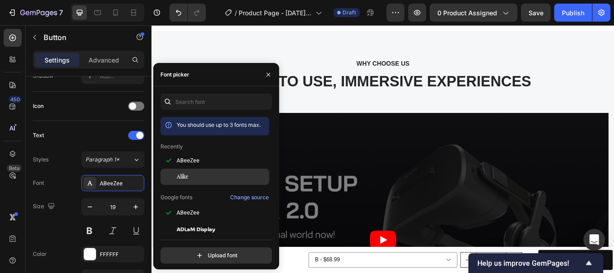
click at [204, 175] on div "Alike" at bounding box center [222, 177] width 91 height 8
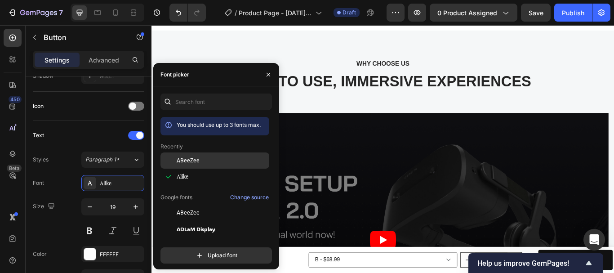
scroll to position [225, 0]
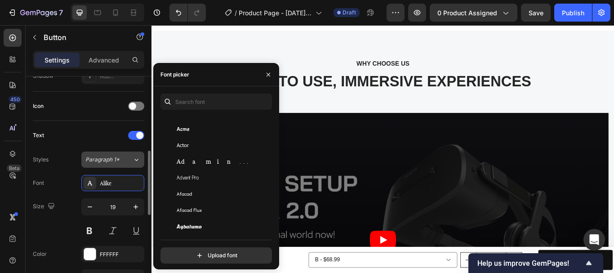
click at [143, 165] on button "Paragraph 1*" at bounding box center [112, 160] width 63 height 16
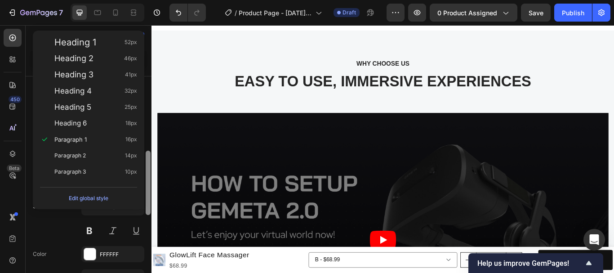
click at [146, 168] on div at bounding box center [148, 183] width 5 height 64
click at [147, 173] on div at bounding box center [148, 183] width 5 height 64
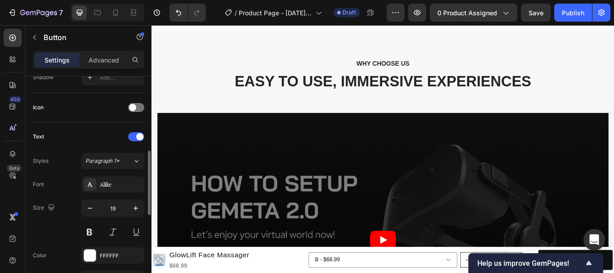
click at [50, 214] on div at bounding box center [51, 208] width 11 height 12
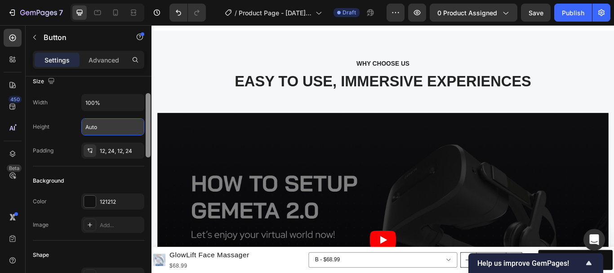
scroll to position [0, 0]
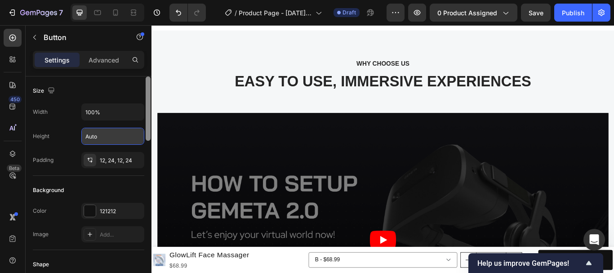
drag, startPoint x: 149, startPoint y: 183, endPoint x: 147, endPoint y: 100, distance: 82.3
click at [147, 100] on div at bounding box center [148, 108] width 5 height 64
click at [133, 109] on icon "button" at bounding box center [135, 111] width 9 height 9
click at [105, 111] on input "100%" at bounding box center [113, 112] width 62 height 16
type input "45%"
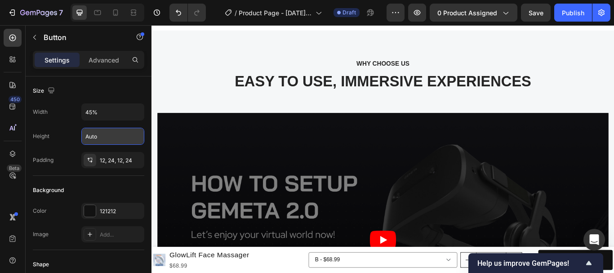
click at [103, 83] on div "Size Width 45% Height Auto Padding 12, 24, 12, 24" at bounding box center [88, 125] width 111 height 99
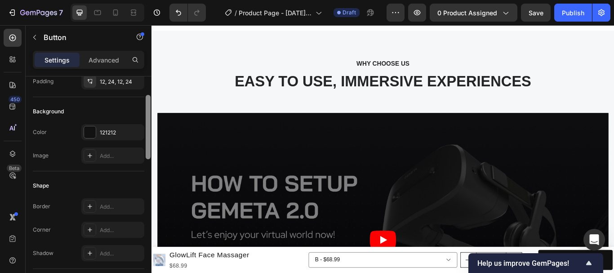
scroll to position [82, 0]
drag, startPoint x: 147, startPoint y: 92, endPoint x: 151, endPoint y: 116, distance: 24.7
click at [151, 116] on div at bounding box center [148, 187] width 7 height 222
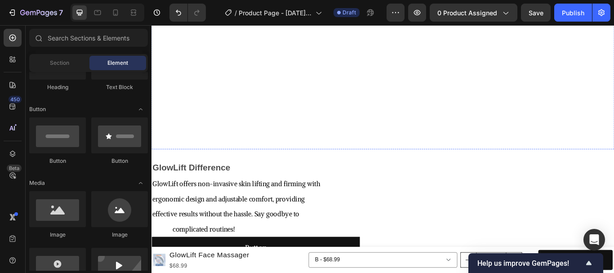
scroll to position [1298, 0]
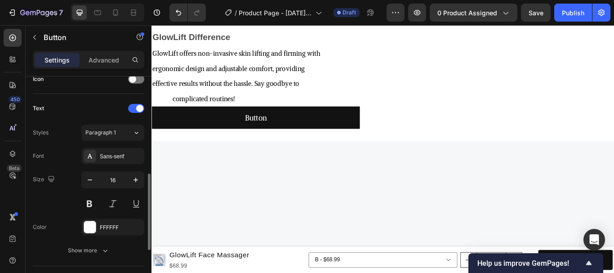
scroll to position [298, 0]
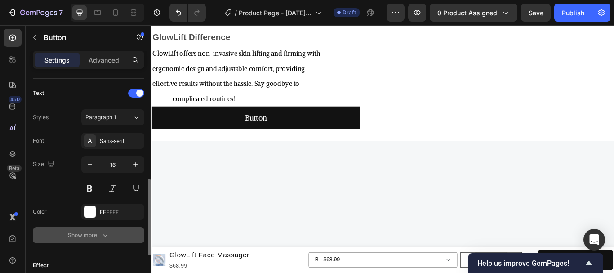
click at [103, 239] on icon "button" at bounding box center [105, 235] width 9 height 9
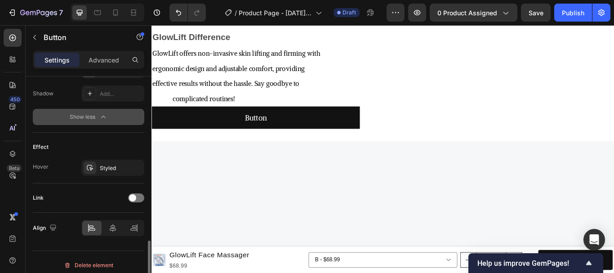
scroll to position [541, 0]
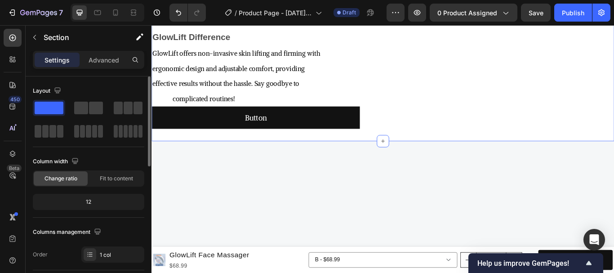
scroll to position [1304, 0]
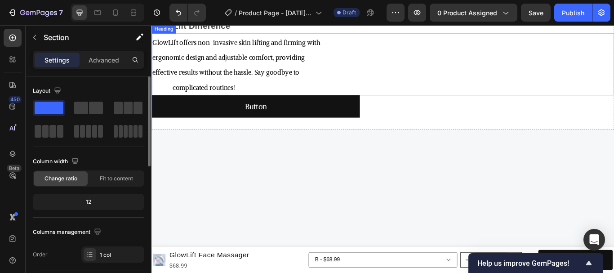
click at [226, 147] on div "GlowLift Difference Text Block GlowLift offers non-invasive skin lifting and fi…" at bounding box center [422, 76] width 540 height 143
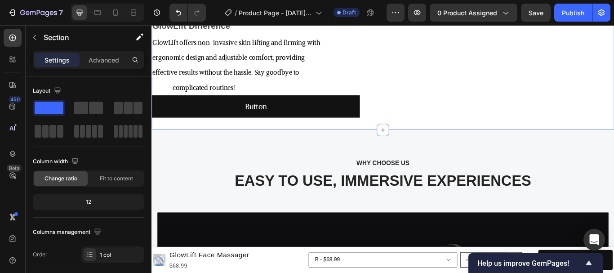
scroll to position [1411, 0]
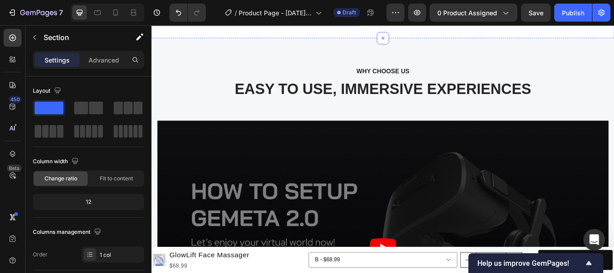
click at [349, 26] on button "Button" at bounding box center [273, 13] width 243 height 26
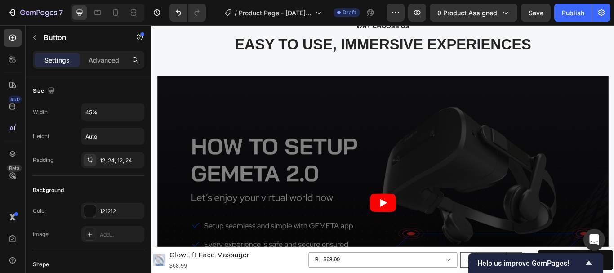
scroll to position [423, 0]
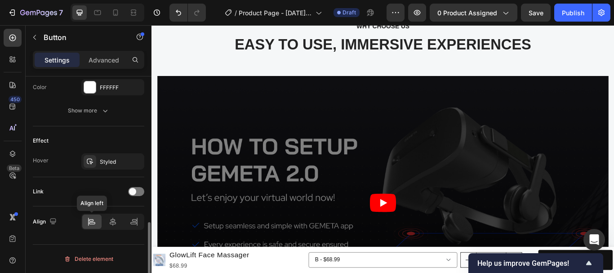
click at [93, 219] on icon at bounding box center [91, 221] width 9 height 9
click at [110, 223] on icon at bounding box center [112, 221] width 9 height 9
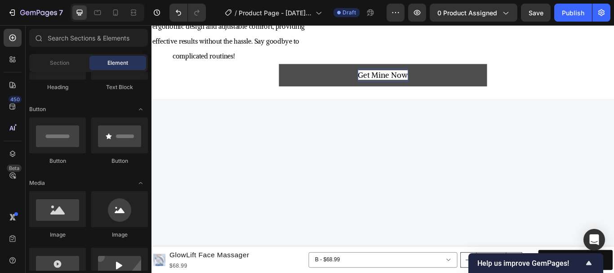
scroll to position [1327, 0]
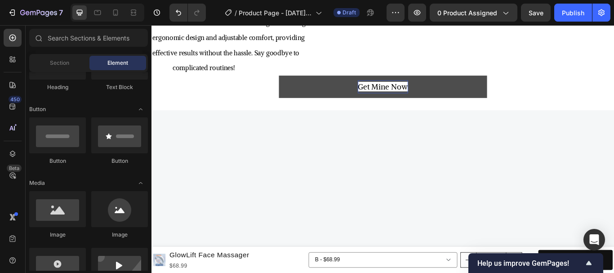
click at [425, 103] on span "Get Mine Now" at bounding box center [421, 96] width 58 height 11
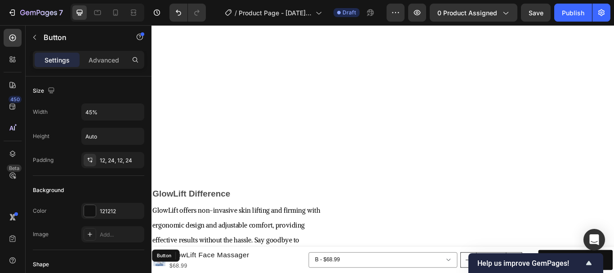
click at [425, 201] on div "GlowLift Difference Text Block GlowLift offers non-invasive skin lifting and fi…" at bounding box center [422, 272] width 540 height 143
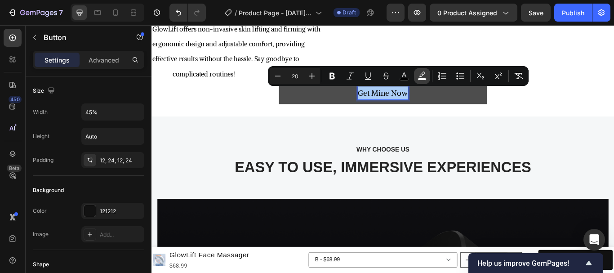
click at [423, 78] on rect "Editor contextual toolbar" at bounding box center [422, 79] width 9 height 2
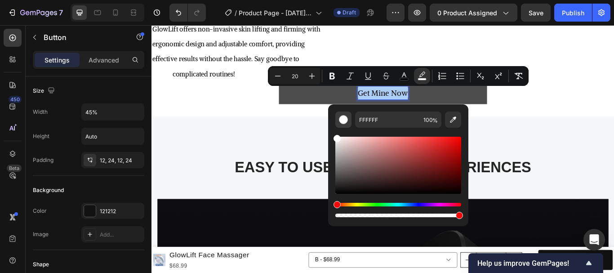
click at [344, 118] on div "Editor contextual toolbar" at bounding box center [343, 119] width 9 height 9
type input "000000"
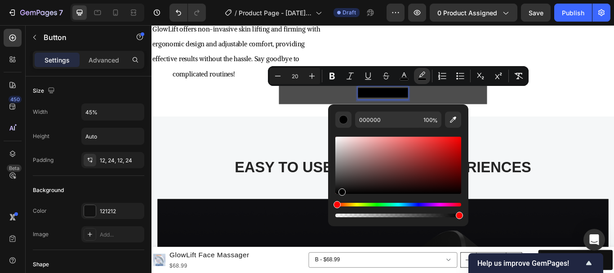
drag, startPoint x: 338, startPoint y: 142, endPoint x: 341, endPoint y: 194, distance: 52.2
click at [341, 194] on div "Editor contextual toolbar" at bounding box center [398, 165] width 126 height 57
click at [614, 110] on div "Get Mine Now Button 0" at bounding box center [422, 104] width 540 height 26
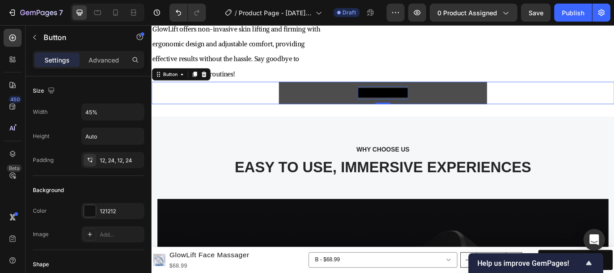
click at [614, 100] on div "Get Mine Now Button 0" at bounding box center [422, 104] width 540 height 26
click at [609, 75] on div "GlowLift offers non-invasive skin lifting and firming with ergonomic design and…" at bounding box center [422, 55] width 540 height 72
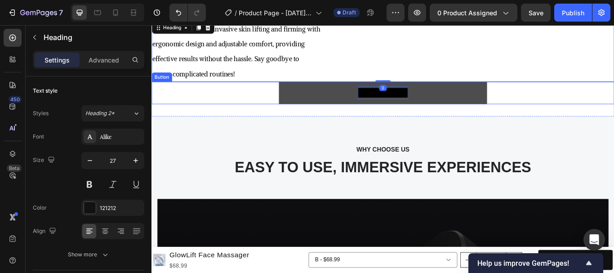
click at [431, 100] on span "Get Mine Now" at bounding box center [421, 103] width 58 height 11
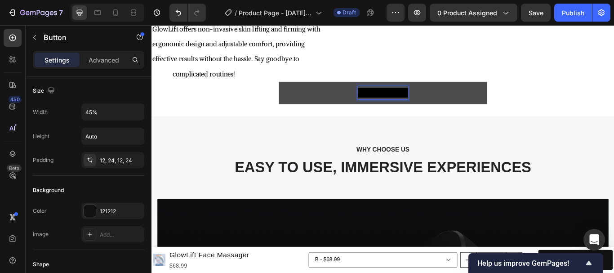
click at [428, 100] on span "Get Mine Now" at bounding box center [421, 103] width 58 height 11
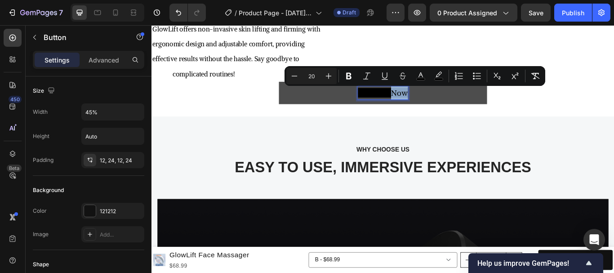
click at [428, 100] on span "Get Mine Now" at bounding box center [421, 103] width 58 height 11
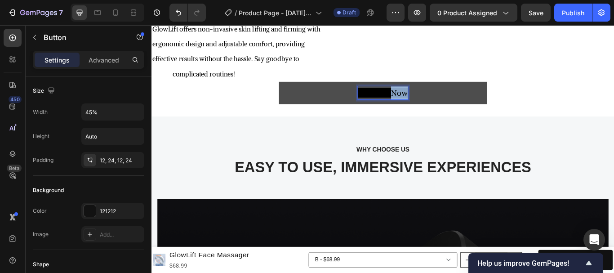
click at [428, 100] on span "Get Mine Now" at bounding box center [421, 103] width 58 height 11
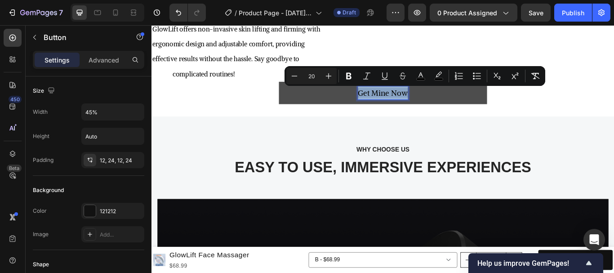
click at [428, 100] on span "Get Mine Now" at bounding box center [421, 103] width 58 height 11
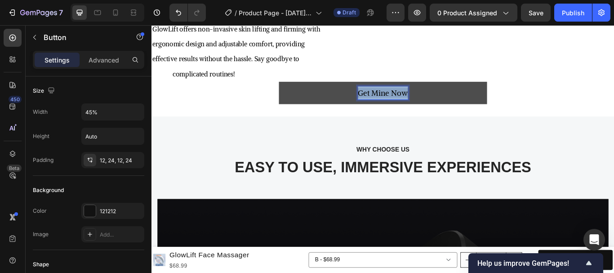
click at [429, 100] on span "Get Mine Now" at bounding box center [421, 103] width 58 height 11
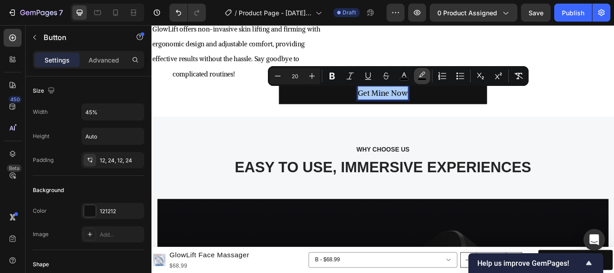
click at [419, 78] on rect "Editor contextual toolbar" at bounding box center [422, 79] width 9 height 2
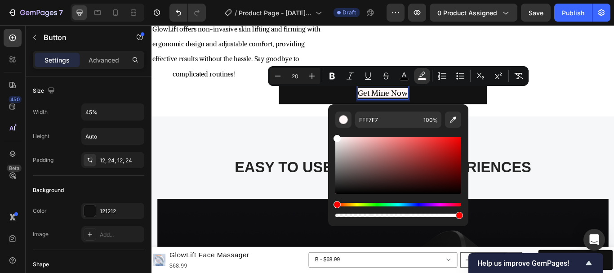
drag, startPoint x: 342, startPoint y: 185, endPoint x: 330, endPoint y: 128, distance: 58.5
click at [330, 128] on div "FFF7F7 100 %" at bounding box center [398, 161] width 140 height 115
type input "FFFFFF"
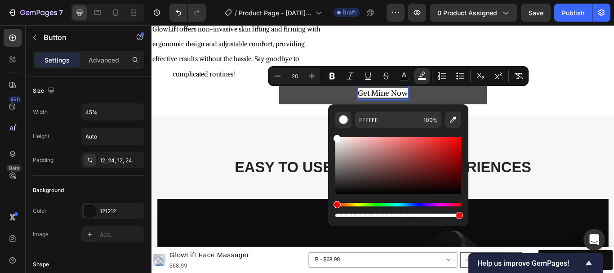
click at [317, 109] on button "Get Mine Now" at bounding box center [421, 104] width 243 height 26
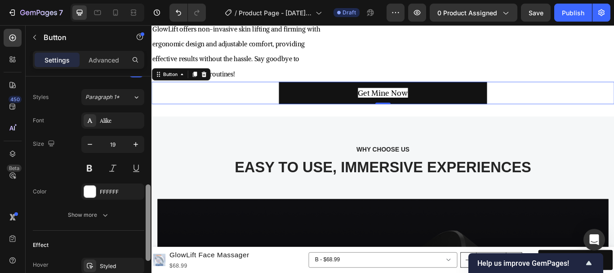
scroll to position [317, 0]
drag, startPoint x: 149, startPoint y: 235, endPoint x: 151, endPoint y: 199, distance: 36.5
click at [151, 199] on div at bounding box center [148, 187] width 7 height 222
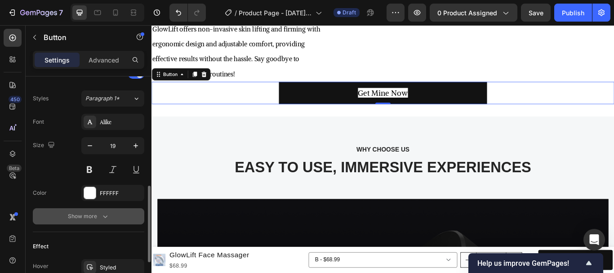
click at [108, 214] on icon "button" at bounding box center [105, 216] width 9 height 9
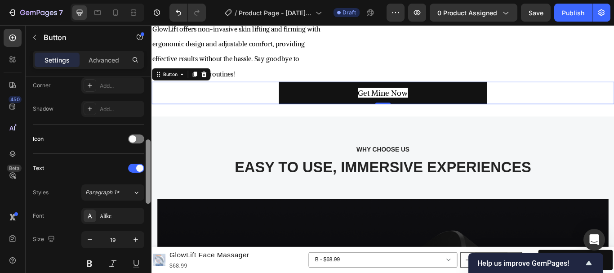
scroll to position [222, 0]
drag, startPoint x: 148, startPoint y: 195, endPoint x: 147, endPoint y: 162, distance: 32.8
click at [147, 162] on div at bounding box center [148, 173] width 5 height 64
click at [134, 171] on div at bounding box center [136, 169] width 16 height 9
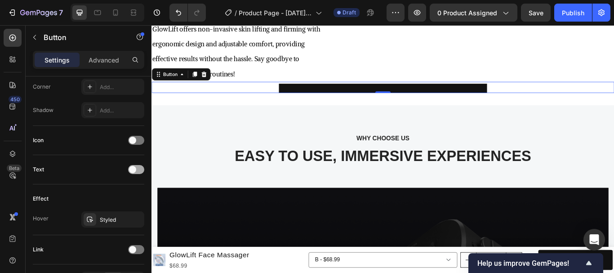
click at [137, 168] on div at bounding box center [136, 169] width 16 height 9
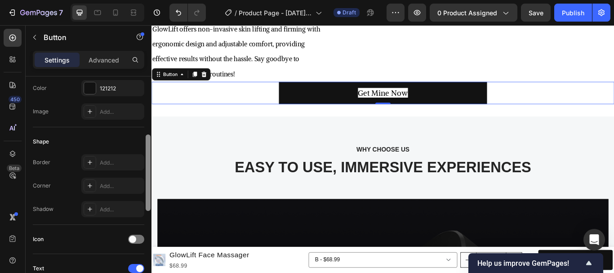
drag, startPoint x: 150, startPoint y: 176, endPoint x: 145, endPoint y: 141, distance: 35.4
click at [145, 142] on div at bounding box center [148, 199] width 7 height 222
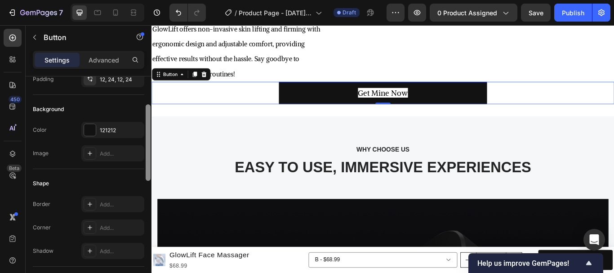
drag, startPoint x: 150, startPoint y: 143, endPoint x: 145, endPoint y: 129, distance: 15.1
click at [145, 129] on div at bounding box center [148, 187] width 7 height 222
click at [94, 132] on div at bounding box center [90, 131] width 12 height 12
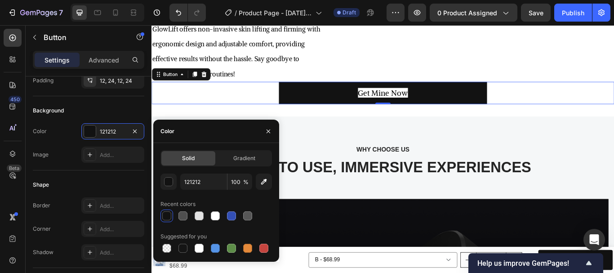
click at [170, 218] on div at bounding box center [166, 215] width 9 height 9
click at [427, 49] on div "GlowLift offers non-invasive skin lifting and firming with ergonomic design and…" at bounding box center [422, 55] width 540 height 72
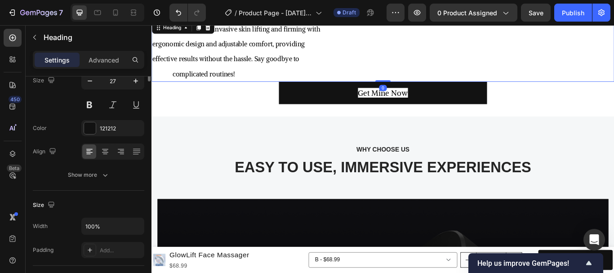
scroll to position [0, 0]
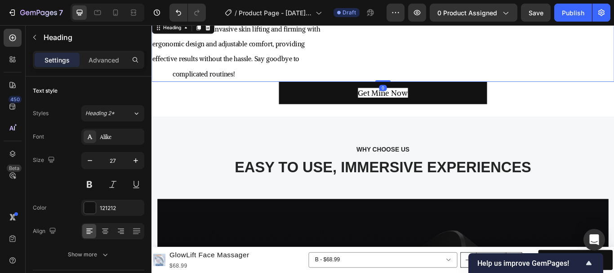
click at [610, 87] on div "GlowLift offers non-invasive skin lifting and firming with ergonomic design and…" at bounding box center [422, 55] width 540 height 72
click at [602, 116] on div "Get Mine Now Button" at bounding box center [422, 104] width 540 height 26
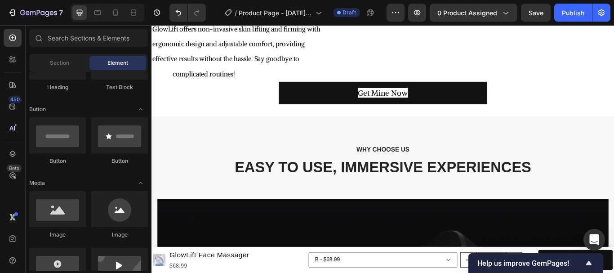
scroll to position [1217, 0]
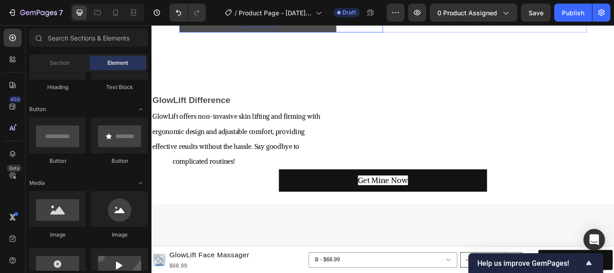
click at [282, 28] on p "Get Mine Now" at bounding box center [275, 21] width 45 height 13
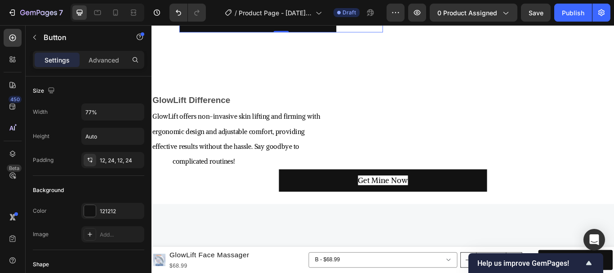
scroll to position [222, 0]
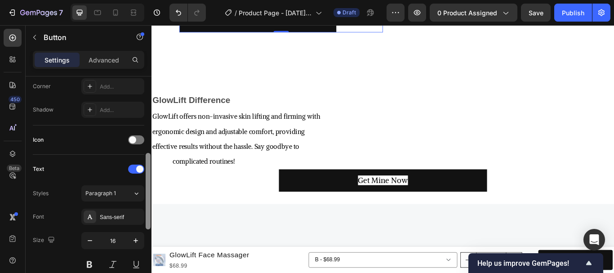
drag, startPoint x: 152, startPoint y: 95, endPoint x: 149, endPoint y: 99, distance: 5.0
click at [149, 99] on div at bounding box center [148, 187] width 7 height 222
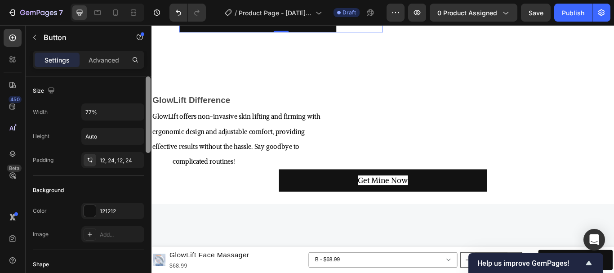
click at [148, 101] on div at bounding box center [148, 187] width 7 height 222
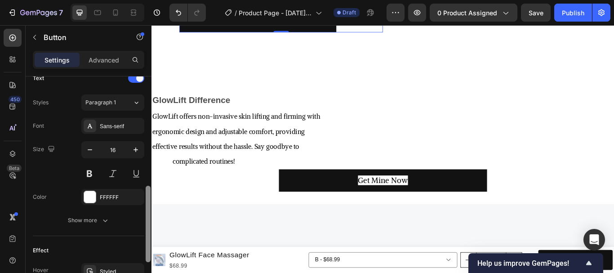
drag, startPoint x: 148, startPoint y: 119, endPoint x: 145, endPoint y: 227, distance: 108.4
click at [145, 227] on div at bounding box center [148, 189] width 7 height 222
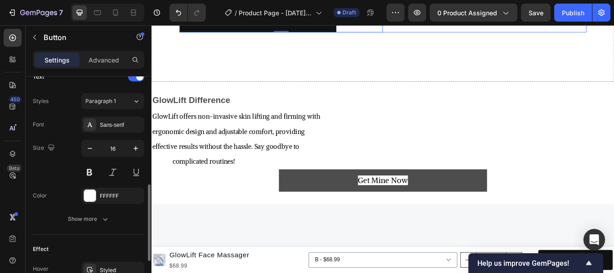
click at [425, 211] on button "Get Mine Now" at bounding box center [421, 206] width 243 height 26
click at [422, 209] on button "Get Mine Now" at bounding box center [421, 206] width 243 height 26
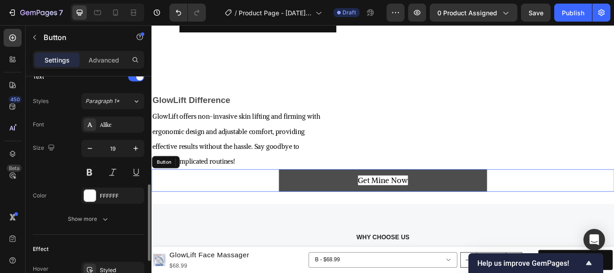
click at [422, 209] on button "Get Mine Now" at bounding box center [421, 206] width 243 height 26
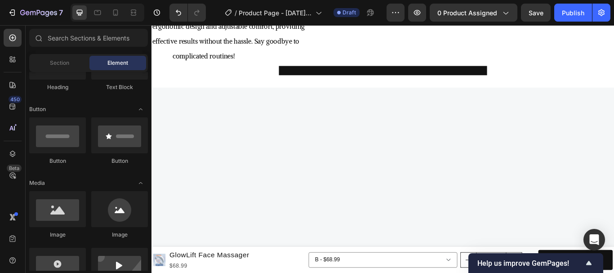
scroll to position [1279, 0]
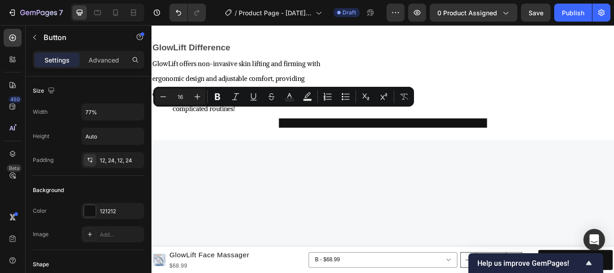
copy p "Get Mine Now"
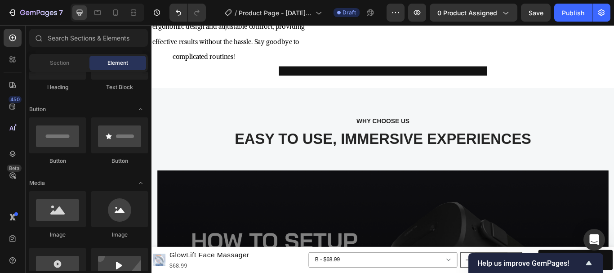
scroll to position [1558, 0]
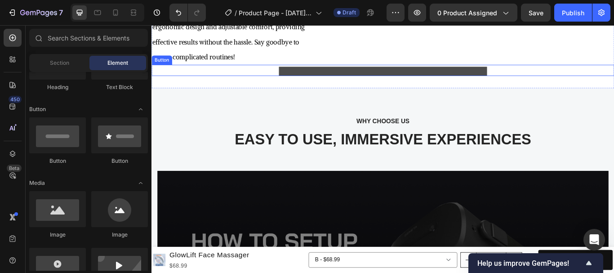
click at [397, 80] on button at bounding box center [421, 79] width 243 height 11
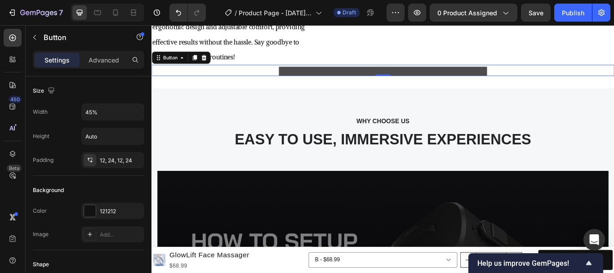
click at [412, 78] on button at bounding box center [421, 79] width 243 height 11
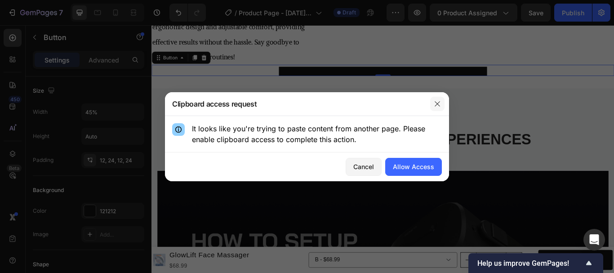
click at [435, 105] on icon "button" at bounding box center [437, 103] width 7 height 7
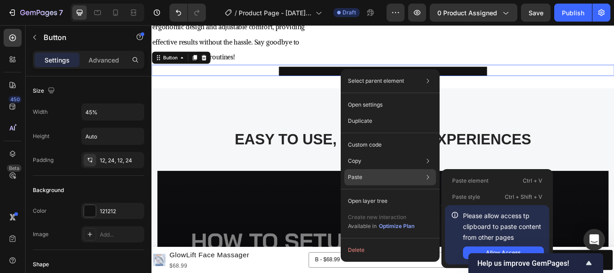
click at [366, 176] on div "Paste Paste element Ctrl + V Paste style Ctrl + Shift + V Please allow access t…" at bounding box center [390, 177] width 92 height 16
click at [379, 177] on div "Paste Paste element Ctrl + V Paste style Ctrl + Shift + V Please allow access t…" at bounding box center [390, 177] width 92 height 16
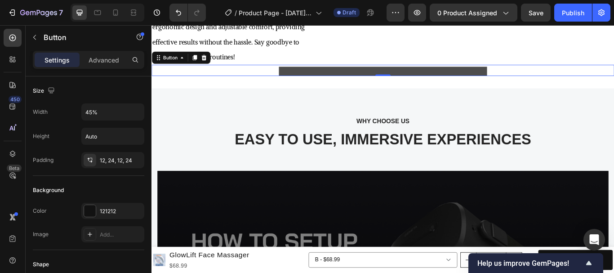
click at [515, 75] on button at bounding box center [421, 79] width 243 height 11
click at [415, 76] on button at bounding box center [421, 79] width 243 height 11
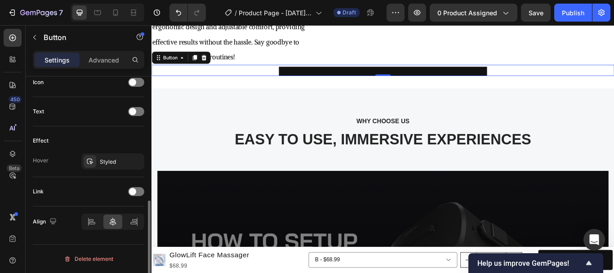
scroll to position [0, 0]
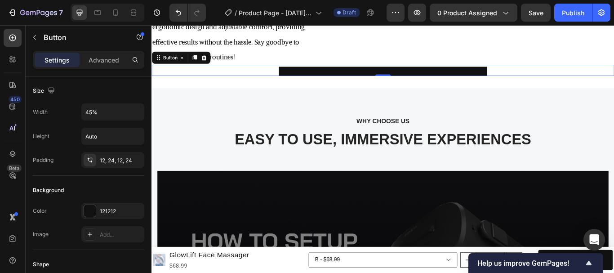
click at [296, 75] on div "Button 0" at bounding box center [422, 77] width 540 height 13
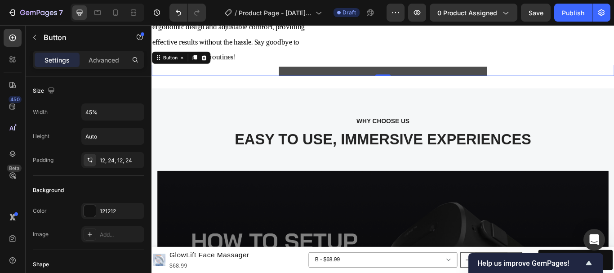
click at [305, 80] on button at bounding box center [421, 79] width 243 height 11
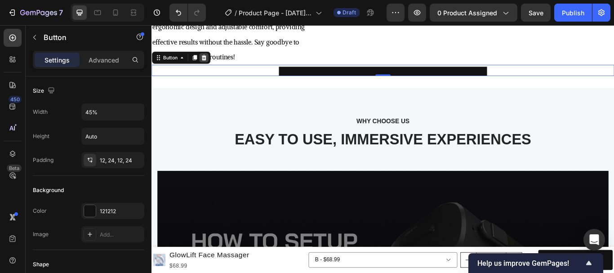
click at [214, 62] on icon at bounding box center [213, 63] width 6 height 6
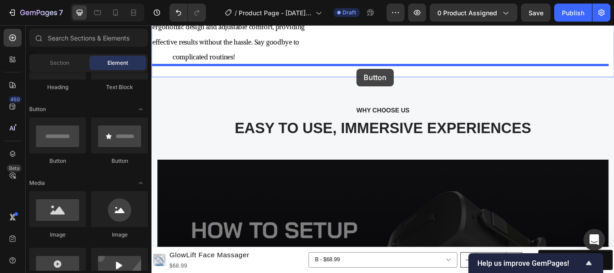
drag, startPoint x: 254, startPoint y: 163, endPoint x: 391, endPoint y: 76, distance: 161.8
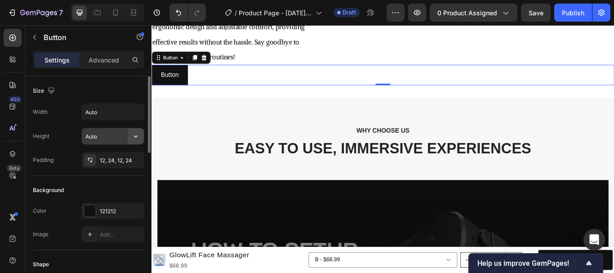
click at [137, 136] on icon "button" at bounding box center [135, 136] width 9 height 9
click at [133, 111] on icon "button" at bounding box center [135, 111] width 9 height 9
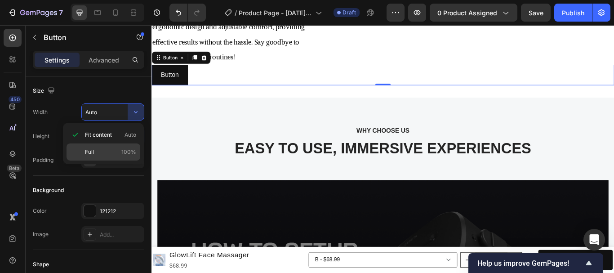
click at [114, 143] on div "Fit content Auto Full 100%" at bounding box center [104, 143] width 74 height 34
click at [100, 149] on p "Full 100%" at bounding box center [110, 152] width 51 height 8
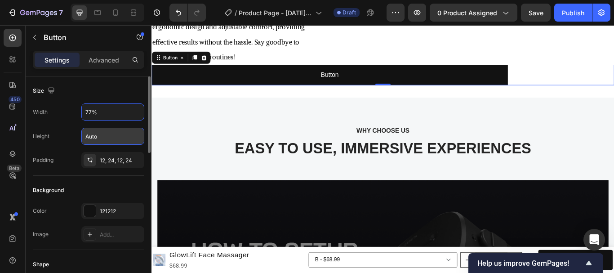
scroll to position [423, 0]
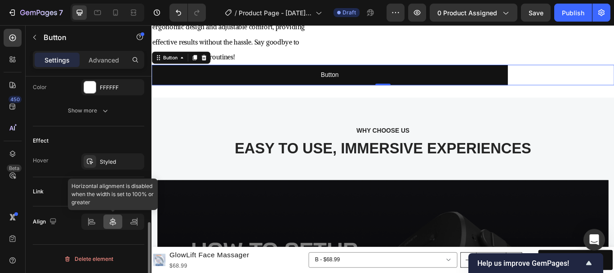
type input "77%"
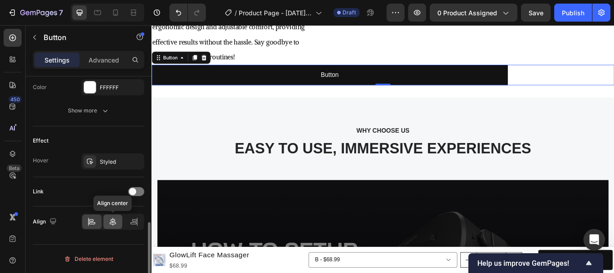
click at [109, 222] on icon at bounding box center [112, 221] width 9 height 9
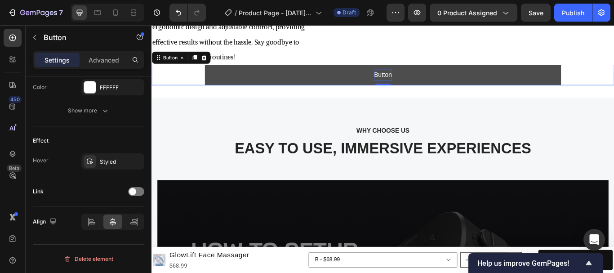
click at [416, 83] on p "Button" at bounding box center [421, 83] width 21 height 13
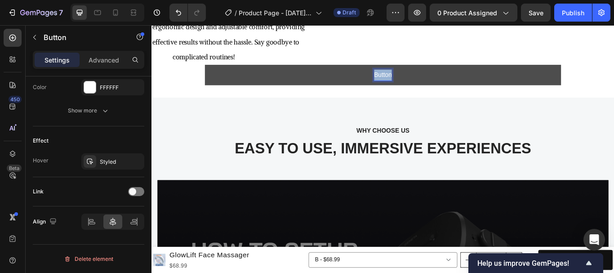
click at [417, 82] on p "Button" at bounding box center [421, 83] width 21 height 13
click at [614, 100] on div "GlowLift Difference Text Block GlowLift offers non-invasive skin lifting and fi…" at bounding box center [422, 39] width 540 height 140
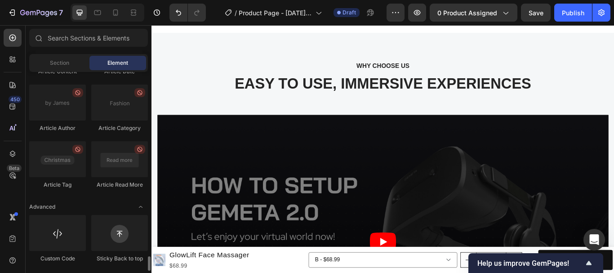
scroll to position [2300, 0]
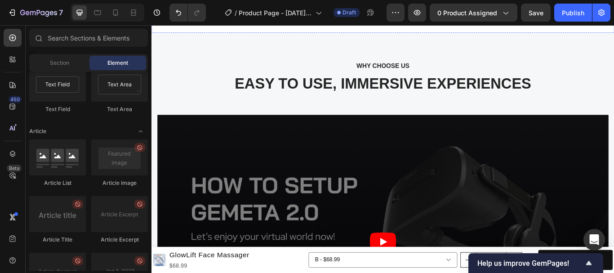
click at [288, 20] on button "Get Mine Now" at bounding box center [421, 8] width 415 height 24
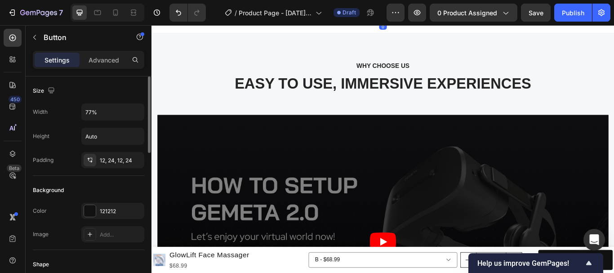
scroll to position [423, 0]
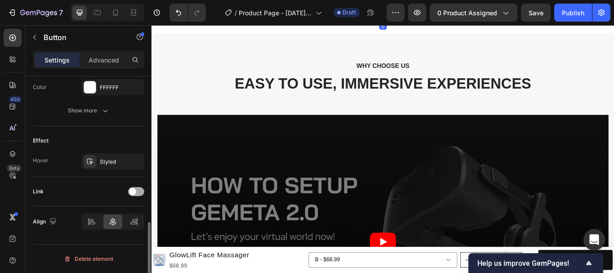
click at [138, 190] on div at bounding box center [136, 191] width 16 height 9
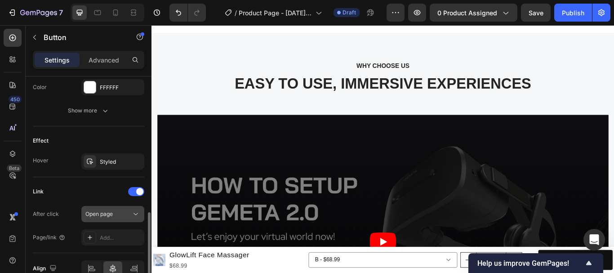
scroll to position [469, 0]
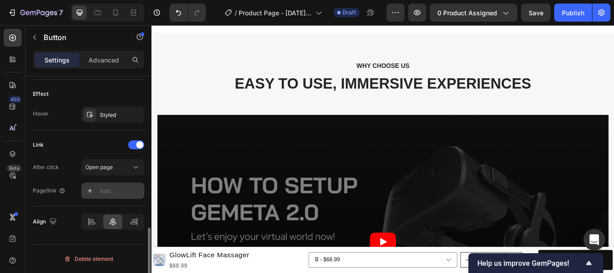
click at [91, 192] on icon at bounding box center [89, 190] width 7 height 7
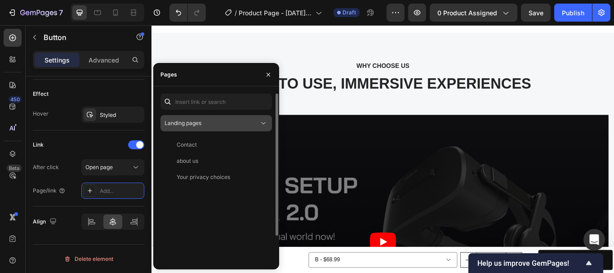
click at [259, 122] on div "Landing pages" at bounding box center [216, 123] width 103 height 9
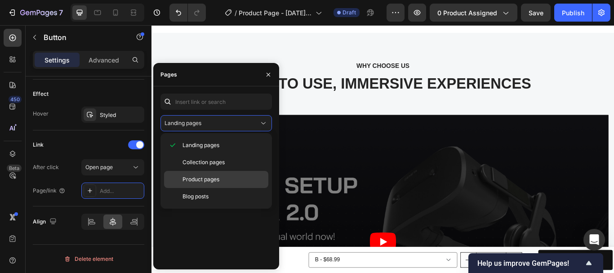
click at [229, 178] on p "Product pages" at bounding box center [224, 179] width 82 height 8
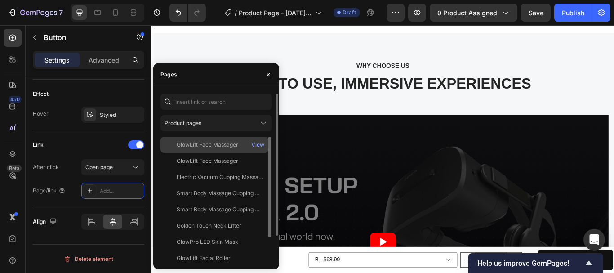
click at [210, 145] on div "GlowLift Face Massager" at bounding box center [208, 145] width 62 height 8
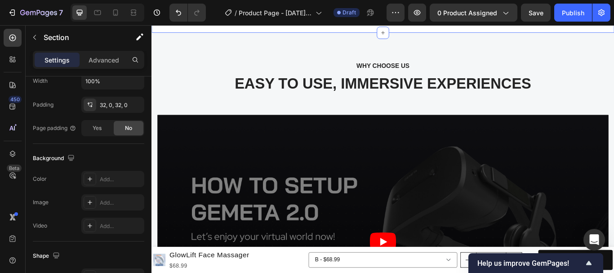
scroll to position [326, 0]
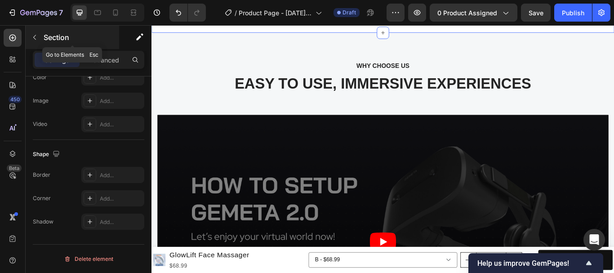
click at [39, 40] on button "button" at bounding box center [34, 37] width 14 height 14
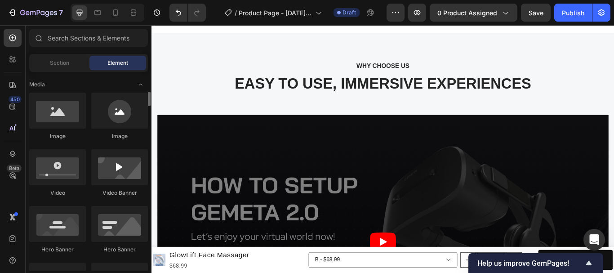
scroll to position [52, 0]
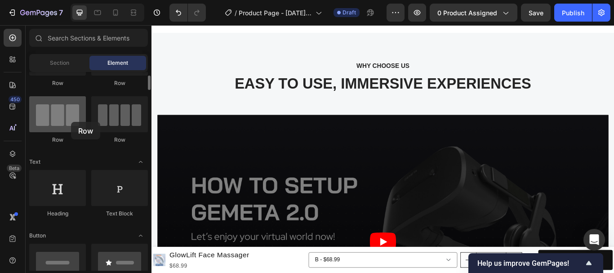
drag, startPoint x: 64, startPoint y: 116, endPoint x: 67, endPoint y: 120, distance: 4.8
click at [68, 120] on div at bounding box center [57, 114] width 57 height 36
click at [67, 120] on div at bounding box center [57, 114] width 57 height 36
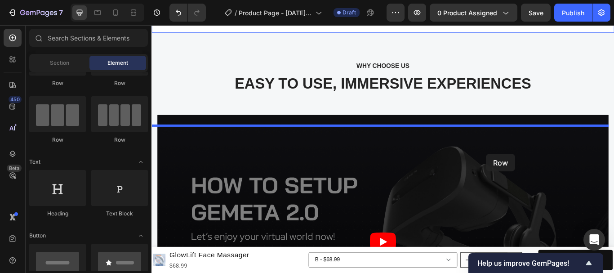
drag, startPoint x: 214, startPoint y: 142, endPoint x: 542, endPoint y: 175, distance: 329.9
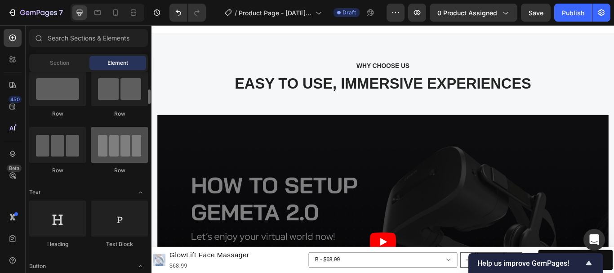
scroll to position [0, 0]
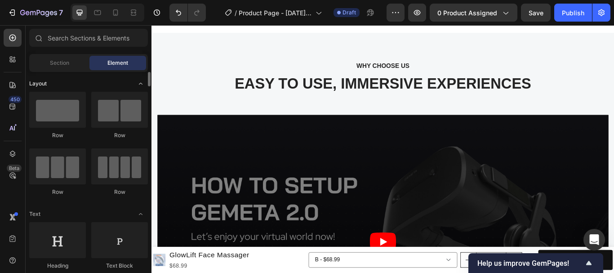
click at [141, 83] on icon "Toggle open" at bounding box center [141, 84] width 4 height 2
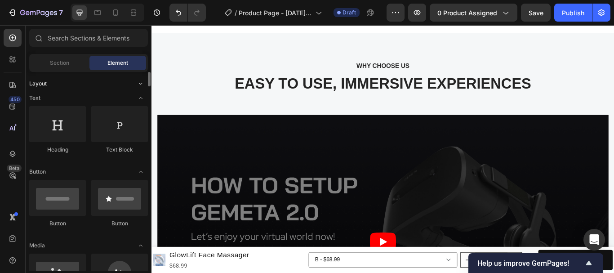
click at [141, 83] on icon "Toggle open" at bounding box center [140, 83] width 7 height 7
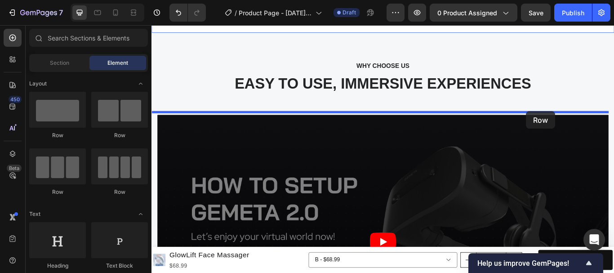
drag, startPoint x: 272, startPoint y: 133, endPoint x: 594, endPoint y: 125, distance: 322.9
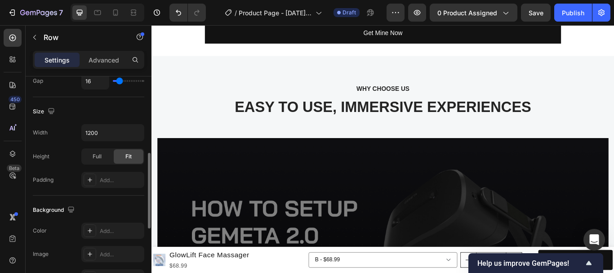
scroll to position [429, 0]
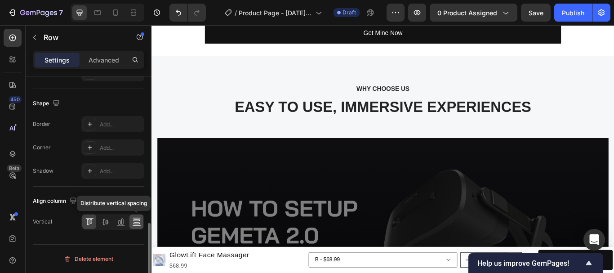
click at [138, 221] on icon at bounding box center [136, 220] width 6 height 2
click at [118, 219] on icon at bounding box center [120, 221] width 9 height 9
click at [105, 220] on icon at bounding box center [105, 222] width 7 height 6
click at [87, 221] on icon at bounding box center [89, 221] width 9 height 9
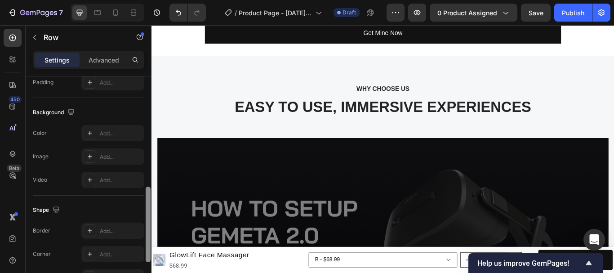
scroll to position [317, 0]
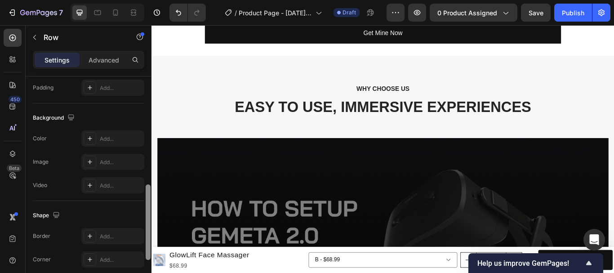
drag, startPoint x: 150, startPoint y: 241, endPoint x: 147, endPoint y: 203, distance: 38.3
click at [147, 203] on div at bounding box center [148, 222] width 5 height 76
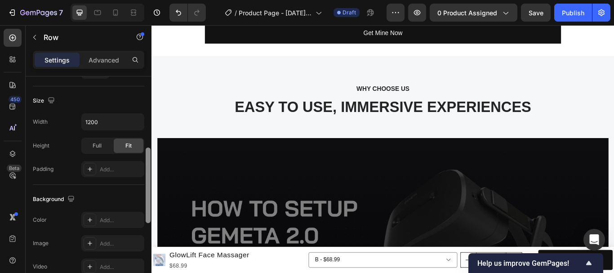
scroll to position [223, 0]
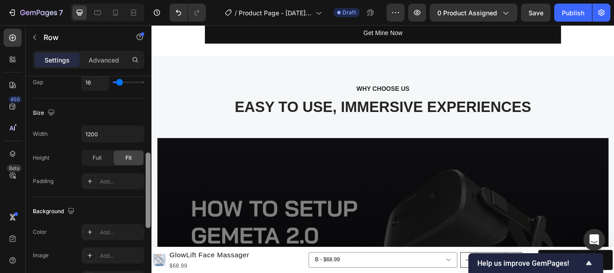
drag, startPoint x: 147, startPoint y: 207, endPoint x: 147, endPoint y: 175, distance: 31.9
click at [147, 175] on div at bounding box center [148, 190] width 5 height 76
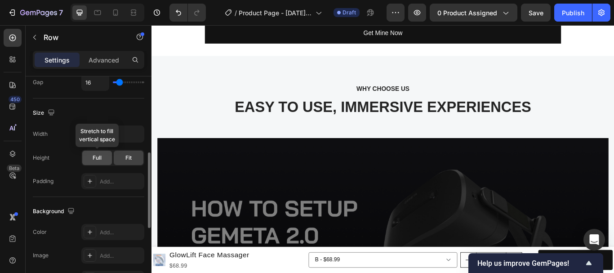
click at [94, 157] on span "Full" at bounding box center [97, 158] width 9 height 8
click at [125, 159] on div "Fit" at bounding box center [129, 158] width 30 height 14
click at [98, 134] on input "1200" at bounding box center [113, 134] width 62 height 16
click at [140, 132] on icon "button" at bounding box center [135, 133] width 9 height 9
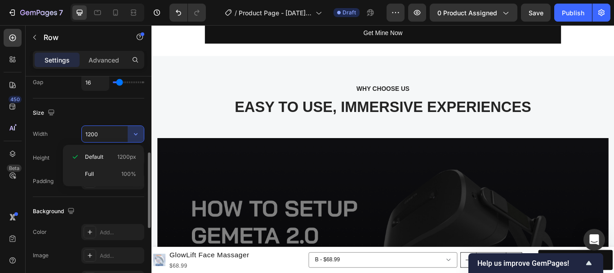
click at [113, 134] on input "1200" at bounding box center [113, 134] width 62 height 16
click at [113, 132] on input "1200" at bounding box center [113, 134] width 62 height 16
click at [114, 133] on input "1200" at bounding box center [113, 134] width 62 height 16
type input "6"
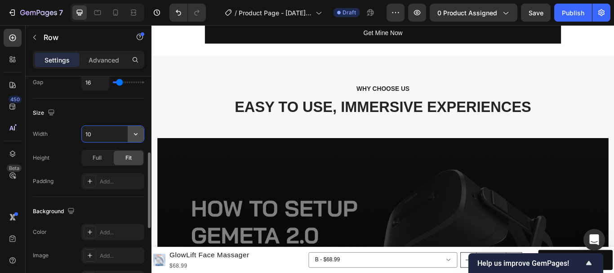
type input "1"
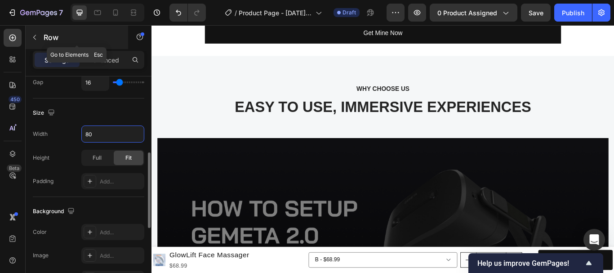
type input "8"
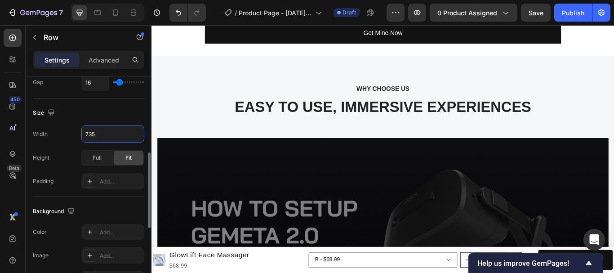
type input "735"
click at [134, 116] on div "Size" at bounding box center [88, 113] width 111 height 14
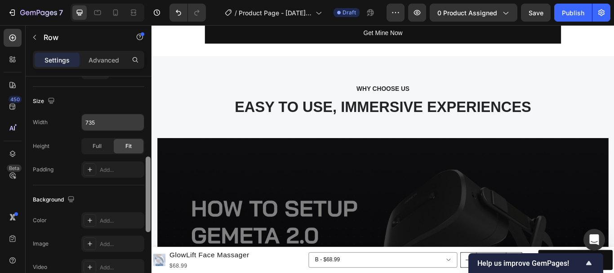
drag, startPoint x: 147, startPoint y: 181, endPoint x: 147, endPoint y: 186, distance: 5.0
click at [147, 186] on div at bounding box center [148, 194] width 5 height 76
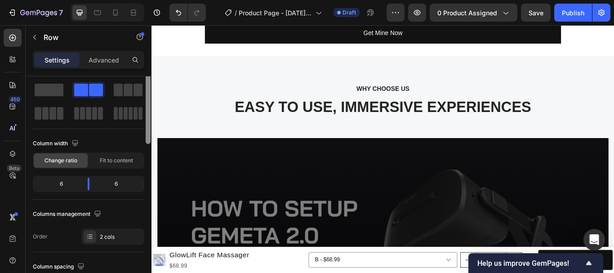
scroll to position [0, 0]
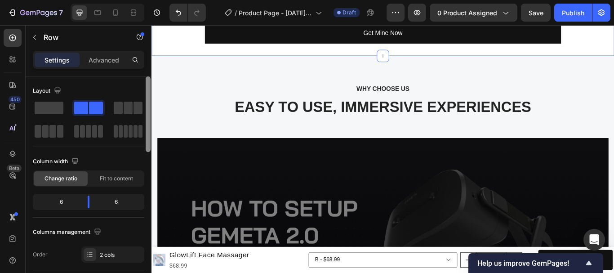
drag, startPoint x: 299, startPoint y: 210, endPoint x: 154, endPoint y: 142, distance: 160.1
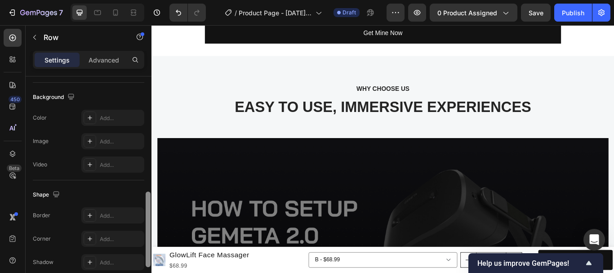
click at [148, 219] on div at bounding box center [148, 230] width 5 height 76
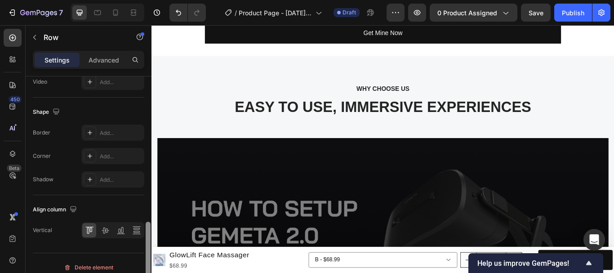
scroll to position [422, 0]
drag, startPoint x: 147, startPoint y: 214, endPoint x: 143, endPoint y: 240, distance: 26.8
click at [143, 240] on div "Layout Column width Change ratio Fit to content 6 6 Columns management Order 2 …" at bounding box center [89, 187] width 126 height 222
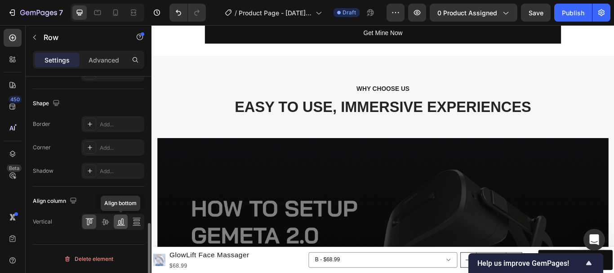
click at [121, 222] on icon at bounding box center [120, 221] width 9 height 9
click at [141, 220] on div at bounding box center [136, 221] width 14 height 14
click at [107, 221] on icon at bounding box center [105, 221] width 9 height 9
click at [88, 219] on icon at bounding box center [88, 222] width 2 height 6
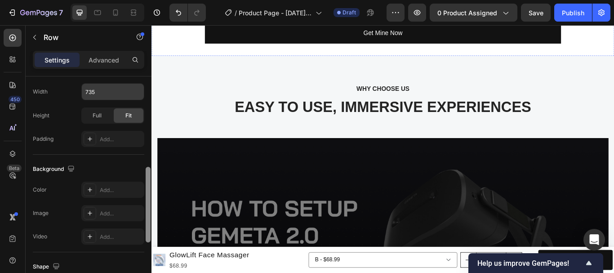
drag, startPoint x: 300, startPoint y: 266, endPoint x: 153, endPoint y: 182, distance: 169.4
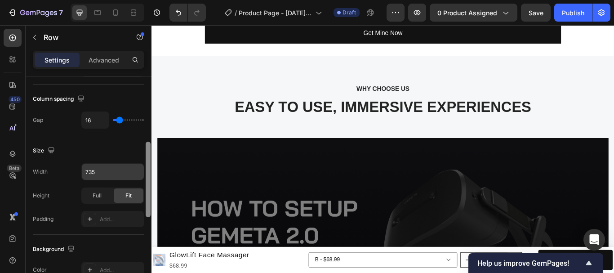
scroll to position [187, 0]
click at [139, 158] on div "Size Width 735 Height Full Fit Padding Add..." at bounding box center [88, 184] width 111 height 98
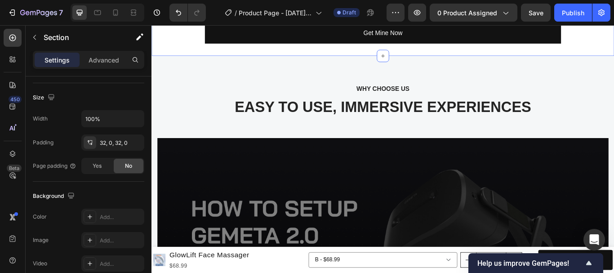
scroll to position [0, 0]
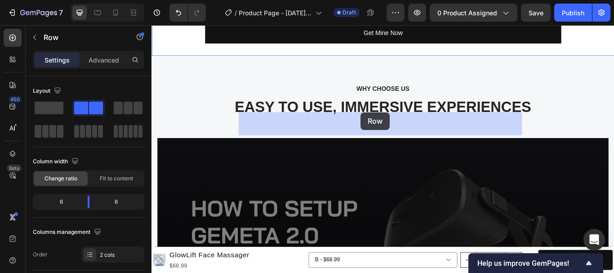
drag, startPoint x: 380, startPoint y: 138, endPoint x: 395, endPoint y: 127, distance: 18.3
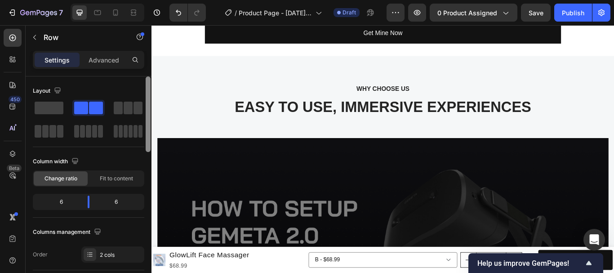
drag, startPoint x: 147, startPoint y: 120, endPoint x: 147, endPoint y: 106, distance: 14.9
click at [147, 106] on div at bounding box center [148, 114] width 5 height 76
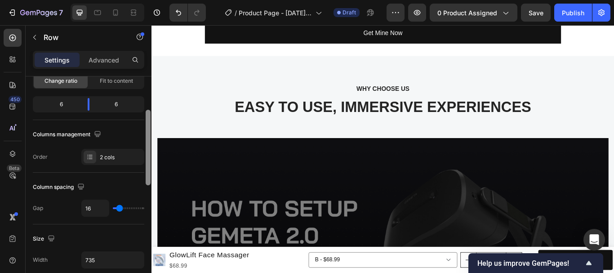
scroll to position [101, 0]
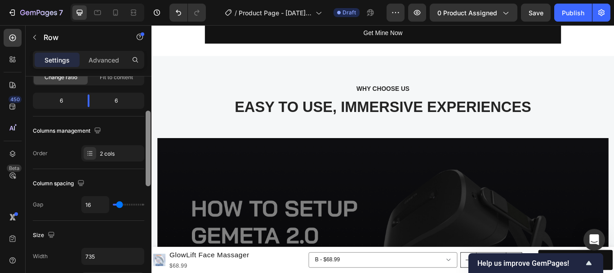
drag, startPoint x: 147, startPoint y: 102, endPoint x: 147, endPoint y: 137, distance: 34.6
click at [147, 137] on div at bounding box center [148, 149] width 5 height 76
click at [107, 54] on div "Advanced" at bounding box center [103, 60] width 45 height 14
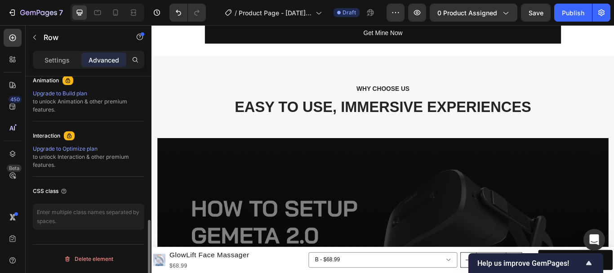
scroll to position [0, 0]
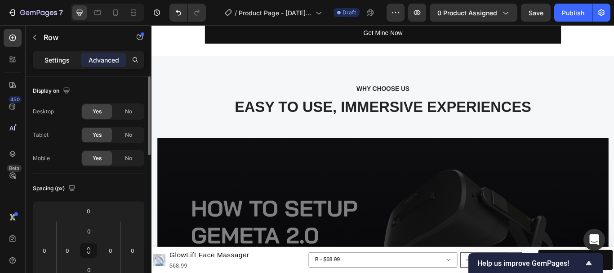
click at [54, 61] on p "Settings" at bounding box center [57, 59] width 25 height 9
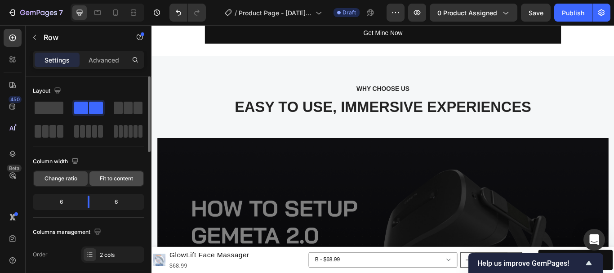
click at [110, 177] on span "Fit to content" at bounding box center [116, 178] width 33 height 8
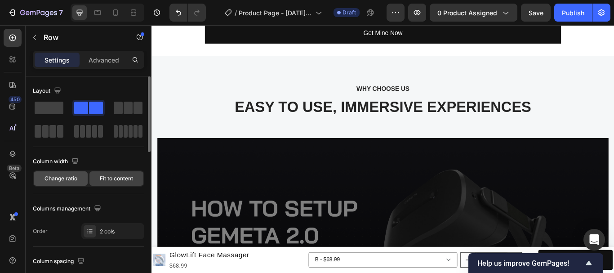
click at [73, 175] on span "Change ratio" at bounding box center [61, 178] width 33 height 8
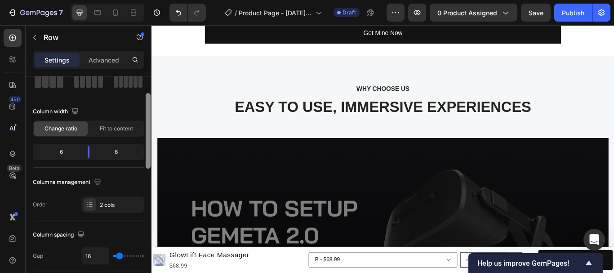
scroll to position [51, 0]
drag, startPoint x: 149, startPoint y: 138, endPoint x: 149, endPoint y: 155, distance: 17.5
click at [149, 155] on div at bounding box center [148, 132] width 5 height 76
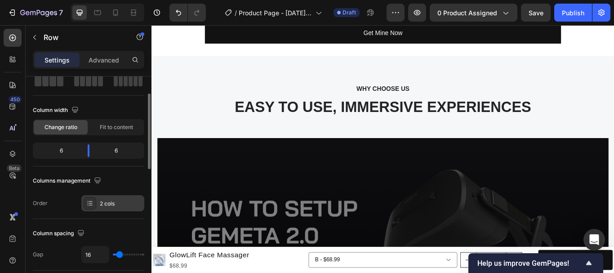
click at [94, 203] on div at bounding box center [90, 203] width 13 height 13
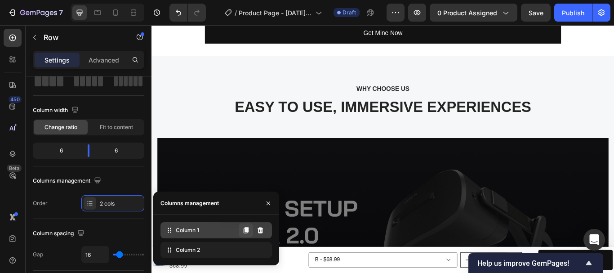
click at [246, 228] on icon at bounding box center [246, 230] width 5 height 6
click at [245, 231] on icon at bounding box center [245, 230] width 7 height 7
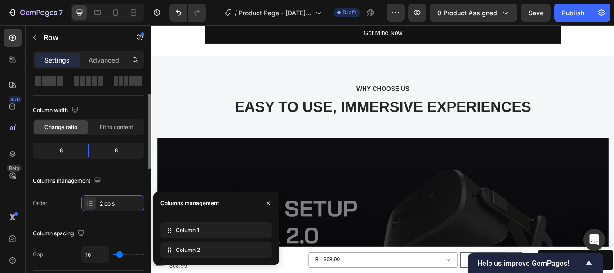
click at [128, 190] on div "Columns management Order 2 cols" at bounding box center [88, 193] width 111 height 38
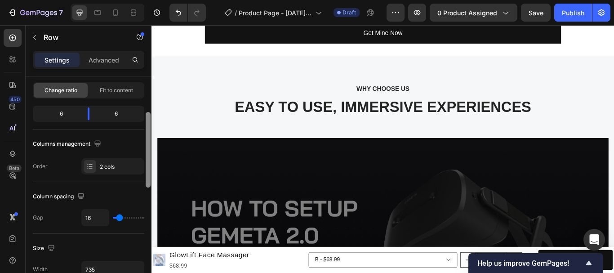
scroll to position [92, 0]
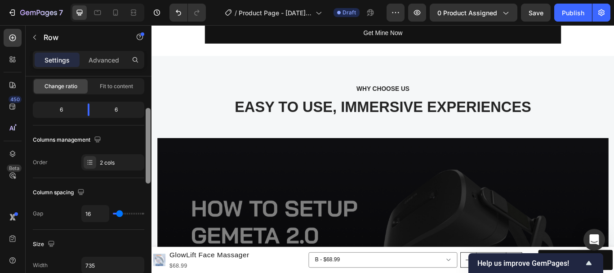
drag, startPoint x: 149, startPoint y: 154, endPoint x: 149, endPoint y: 168, distance: 13.9
click at [149, 168] on div at bounding box center [148, 146] width 5 height 76
type input "13"
type input "0"
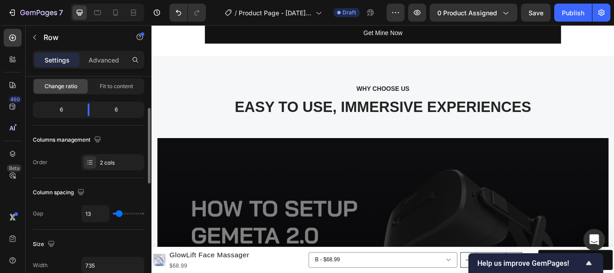
type input "0"
type input "16"
type input "44"
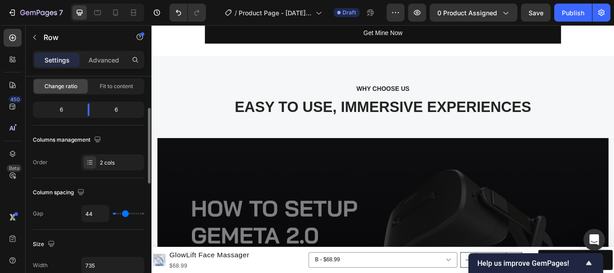
type input "89"
type input "104"
type input "116"
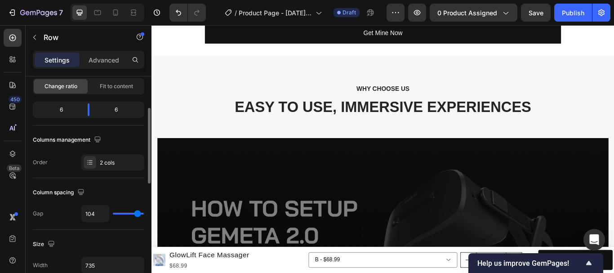
type input "116"
type input "120"
type input "113"
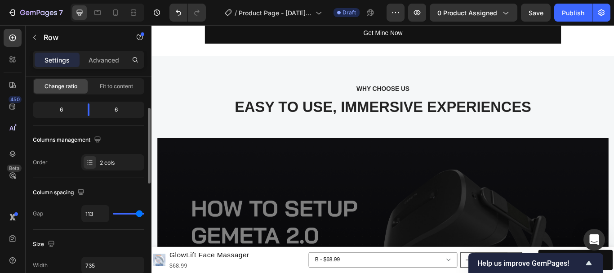
type input "104"
type input "98"
type input "80"
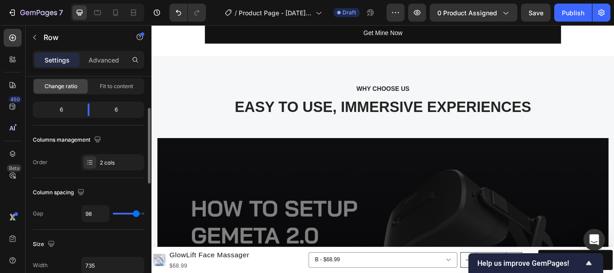
type input "80"
type input "73"
type input "69"
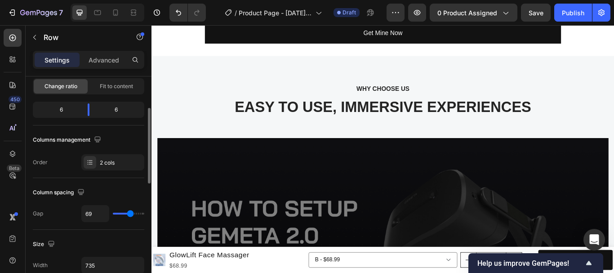
type input "60"
type input "58"
type input "56"
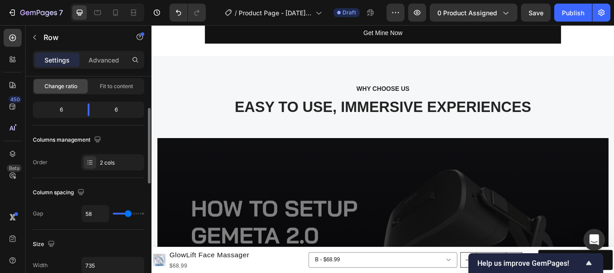
type input "56"
type input "51"
type input "44"
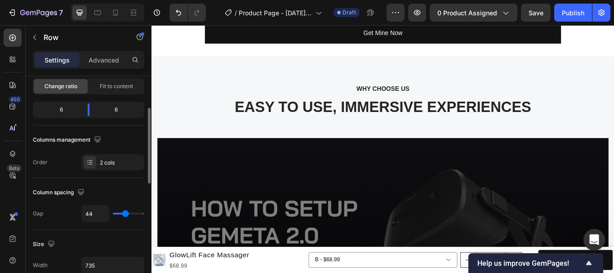
type input "40"
type input "38"
type input "36"
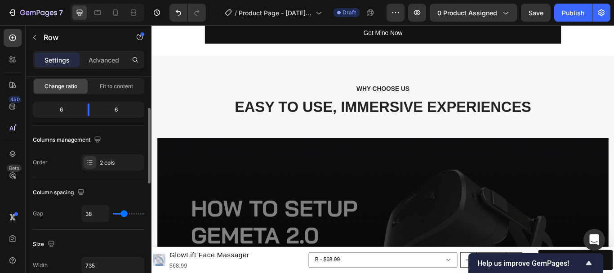
type input "36"
type input "33"
type input "29"
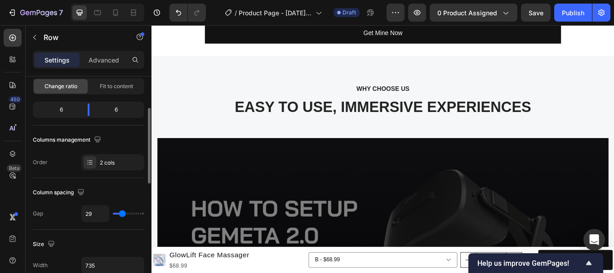
type input "24"
type input "22"
type input "20"
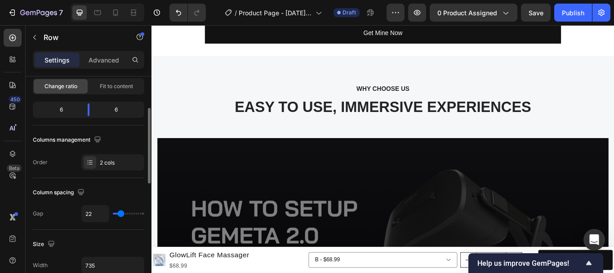
type input "20"
type input "13"
type input "4"
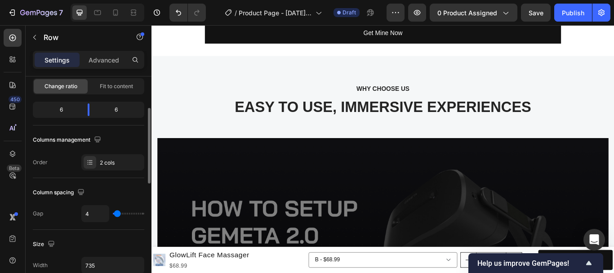
click at [117, 213] on input "range" at bounding box center [128, 214] width 31 height 2
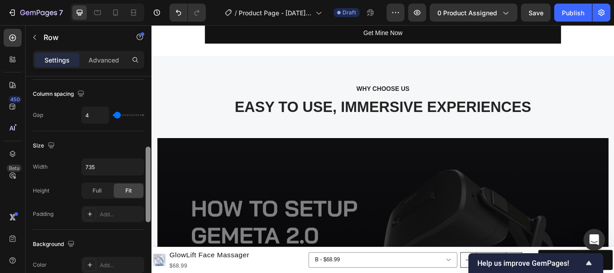
scroll to position [195, 0]
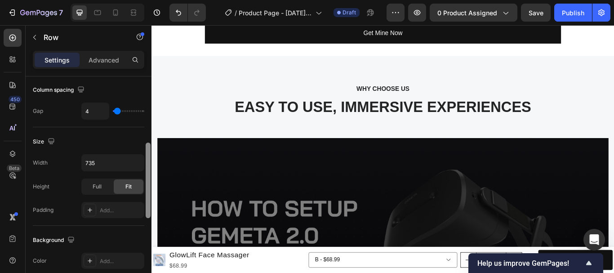
drag, startPoint x: 147, startPoint y: 163, endPoint x: 152, endPoint y: 198, distance: 35.3
click at [152, 0] on div "7 / Product Page - [DATE] 10:20:04 Draft Preview 0 product assigned Save Publis…" at bounding box center [307, 0] width 614 height 0
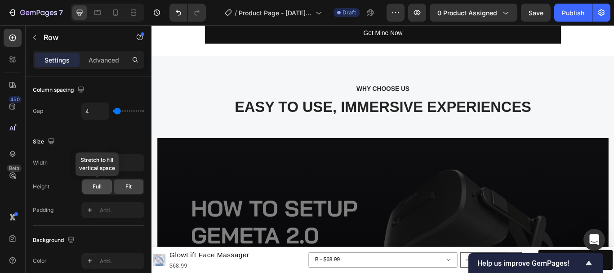
click at [96, 190] on span "Full" at bounding box center [97, 187] width 9 height 8
click at [125, 187] on span "Fit" at bounding box center [128, 187] width 6 height 8
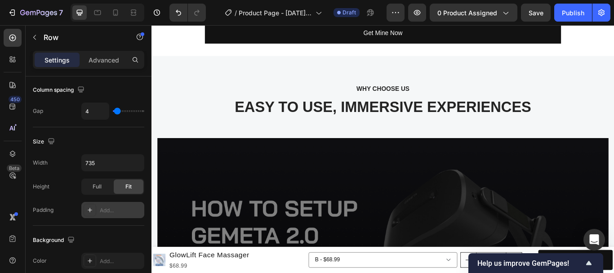
click at [125, 210] on div "Add..." at bounding box center [121, 210] width 42 height 8
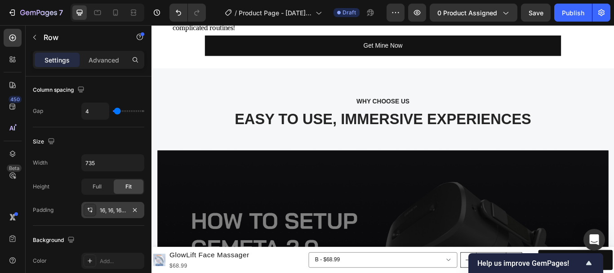
click at [78, 193] on div "Height Full Fit" at bounding box center [88, 186] width 111 height 16
drag, startPoint x: 421, startPoint y: 167, endPoint x: 421, endPoint y: 160, distance: 7.6
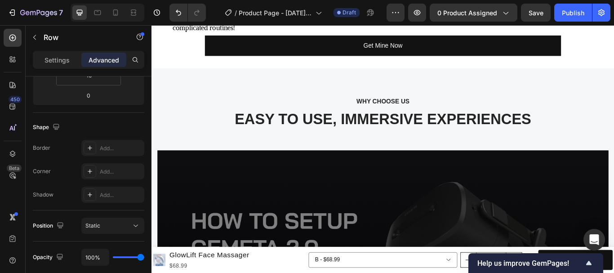
click at [125, 222] on div "Static" at bounding box center [108, 226] width 46 height 8
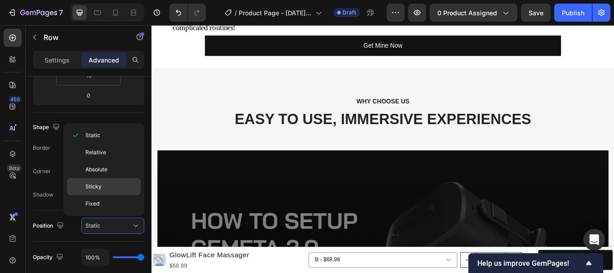
click at [119, 192] on div "Sticky" at bounding box center [104, 186] width 74 height 17
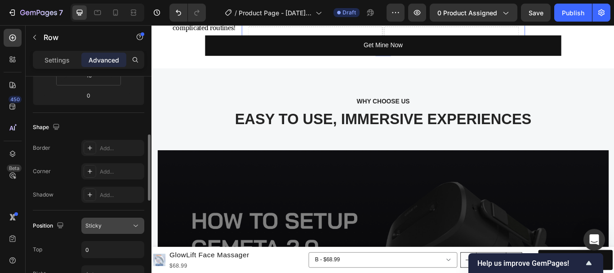
click at [133, 221] on button "Sticky" at bounding box center [112, 226] width 63 height 16
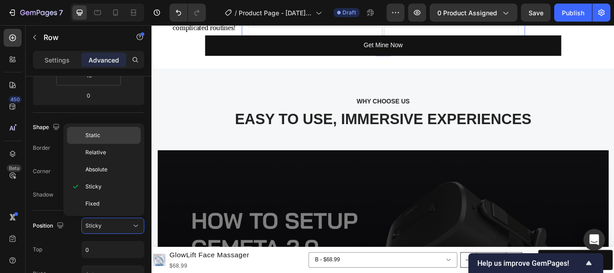
click at [112, 134] on p "Static" at bounding box center [110, 135] width 51 height 8
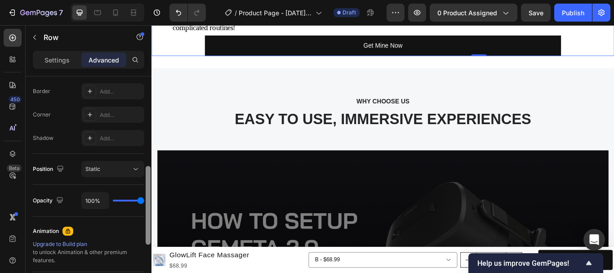
drag, startPoint x: 148, startPoint y: 212, endPoint x: 144, endPoint y: 226, distance: 14.8
click at [147, 227] on div at bounding box center [148, 205] width 5 height 79
type input "93%"
type input "93"
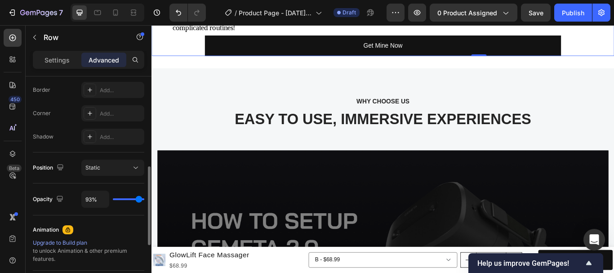
type input "56%"
type input "56"
type input "22%"
type input "22"
type input "7%"
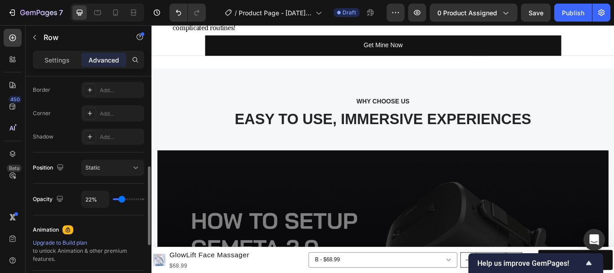
type input "7"
type input "13%"
type input "13"
type input "43%"
type input "43"
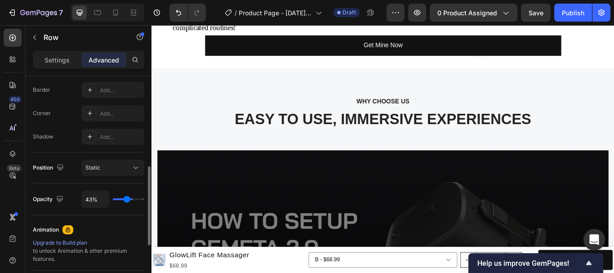
type input "81%"
type input "81"
type input "100%"
type input "100"
drag, startPoint x: 140, startPoint y: 199, endPoint x: 0, endPoint y: 222, distance: 141.8
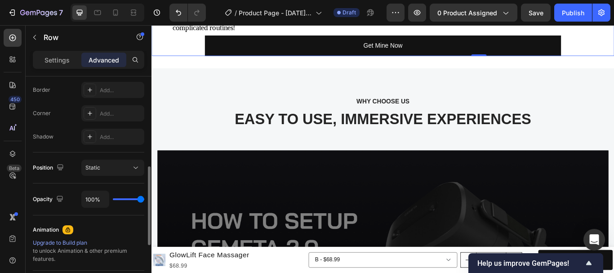
click at [144, 200] on input "range" at bounding box center [128, 199] width 31 height 2
click at [136, 171] on icon at bounding box center [135, 167] width 9 height 9
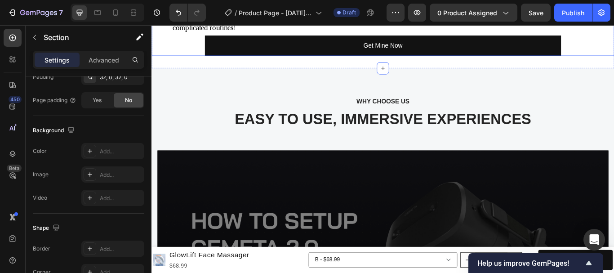
scroll to position [0, 0]
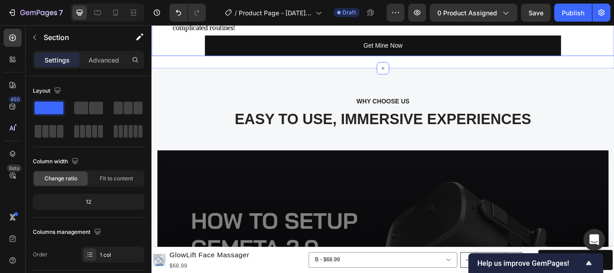
drag, startPoint x: 400, startPoint y: 152, endPoint x: 424, endPoint y: 152, distance: 24.3
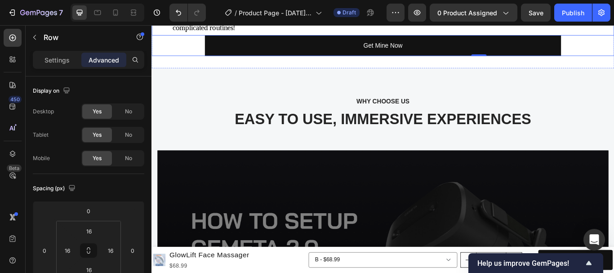
click at [375, 37] on div "GlowLift offers non-invasive skin lifting and firming with ergonomic design and…" at bounding box center [422, 1] width 540 height 72
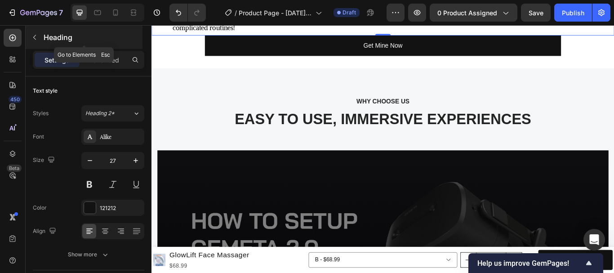
click at [36, 39] on icon "button" at bounding box center [34, 37] width 7 height 7
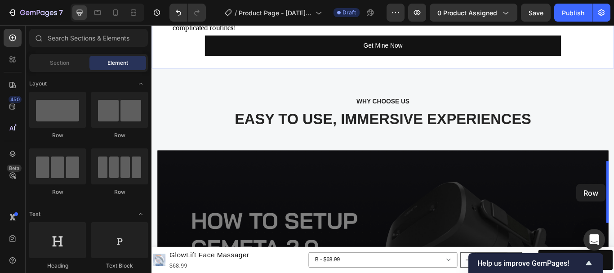
drag, startPoint x: 278, startPoint y: 143, endPoint x: 651, endPoint y: 210, distance: 378.6
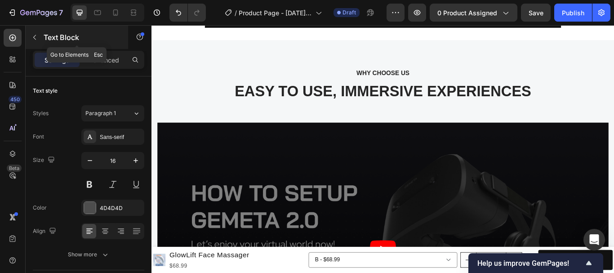
click at [34, 36] on icon "button" at bounding box center [34, 37] width 7 height 7
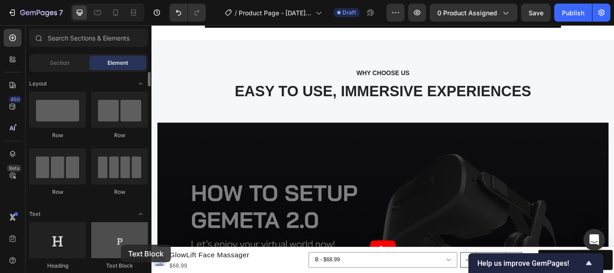
click at [121, 245] on div at bounding box center [119, 240] width 57 height 36
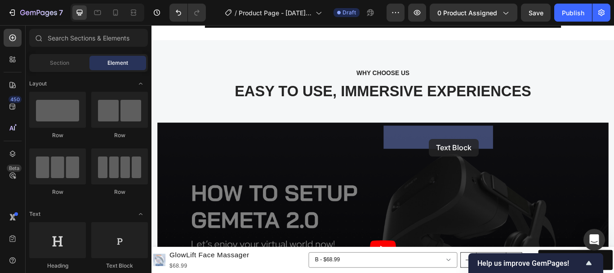
drag, startPoint x: 277, startPoint y: 268, endPoint x: 475, endPoint y: 158, distance: 227.0
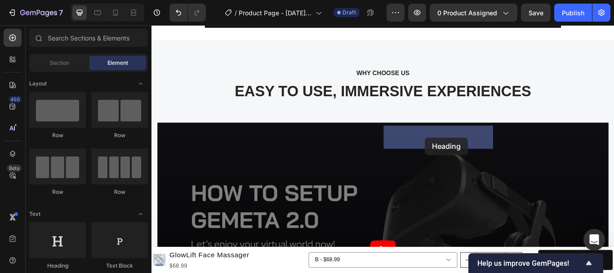
drag, startPoint x: 211, startPoint y: 268, endPoint x: 470, endPoint y: 156, distance: 282.5
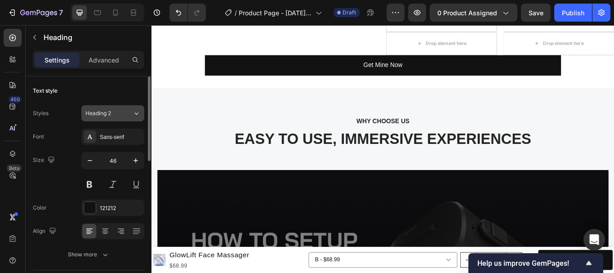
click at [135, 112] on icon at bounding box center [137, 113] width 8 height 9
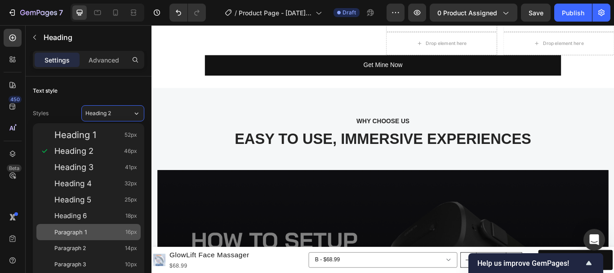
click at [88, 237] on div "Paragraph 1 16px" at bounding box center [88, 232] width 104 height 16
type input "16"
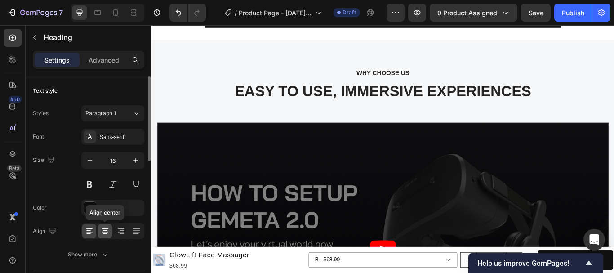
click at [109, 231] on icon at bounding box center [105, 231] width 9 height 9
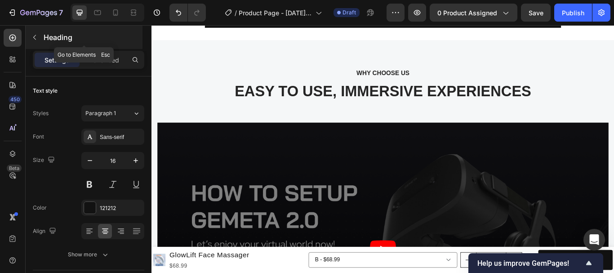
click at [33, 40] on icon "button" at bounding box center [34, 37] width 7 height 7
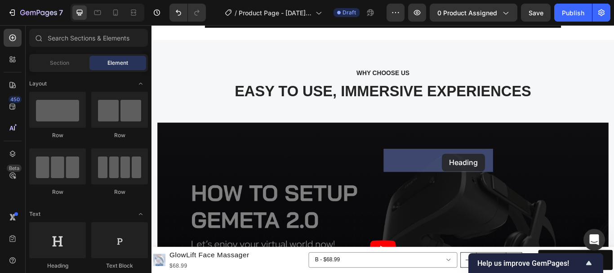
drag, startPoint x: 208, startPoint y: 263, endPoint x: 490, endPoint y: 175, distance: 295.2
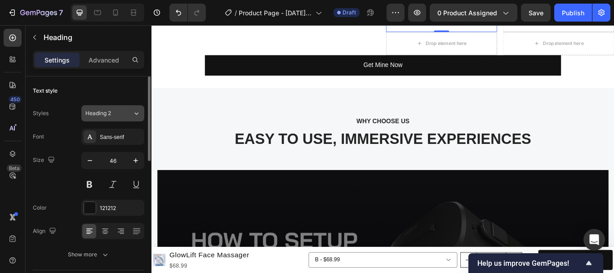
click at [134, 111] on icon at bounding box center [137, 113] width 8 height 9
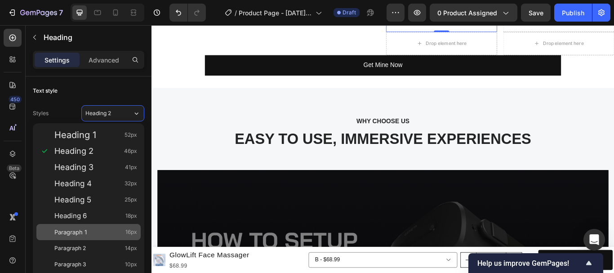
click at [91, 227] on div "Paragraph 1 16px" at bounding box center [88, 232] width 104 height 16
type input "16"
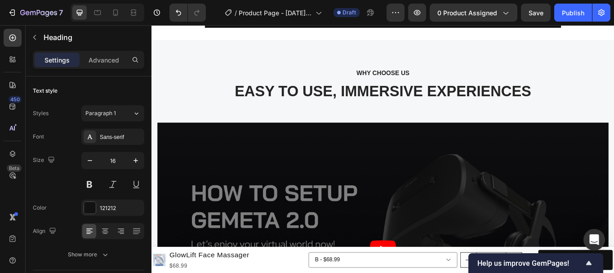
click at [103, 228] on icon at bounding box center [105, 231] width 9 height 9
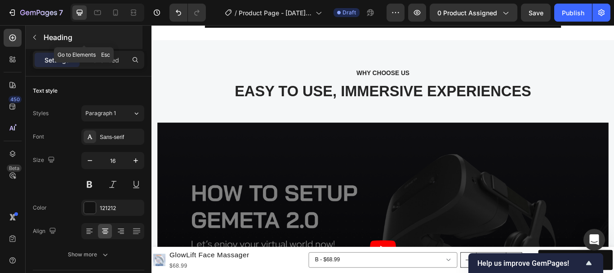
click at [34, 37] on icon "button" at bounding box center [34, 37] width 3 height 5
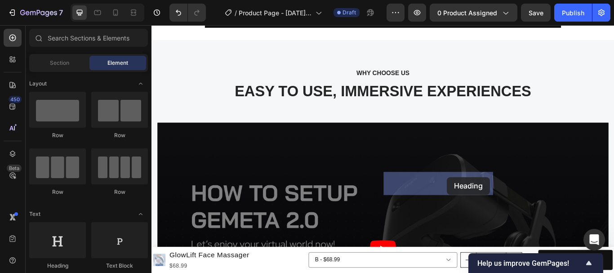
drag, startPoint x: 211, startPoint y: 268, endPoint x: 496, endPoint y: 202, distance: 292.2
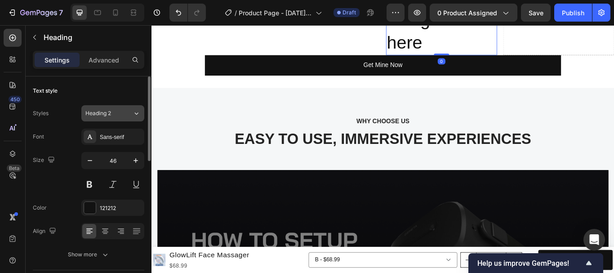
click at [126, 116] on div "Heading 2" at bounding box center [108, 113] width 47 height 8
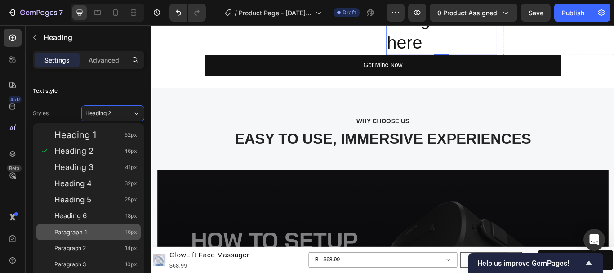
click at [92, 230] on div "Paragraph 1 16px" at bounding box center [95, 231] width 83 height 9
type input "16"
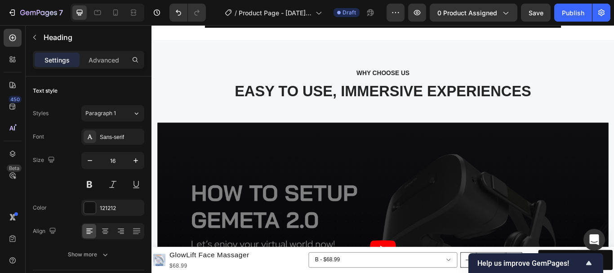
click at [110, 231] on div at bounding box center [105, 231] width 14 height 14
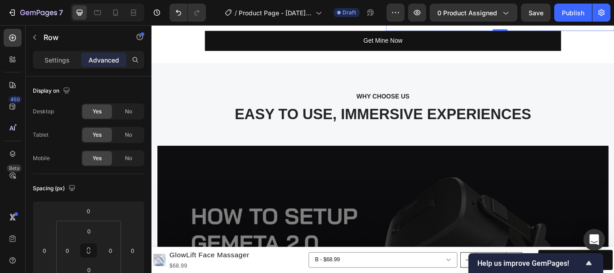
click at [484, 16] on span "Adjustable" at bounding box center [490, 12] width 34 height 8
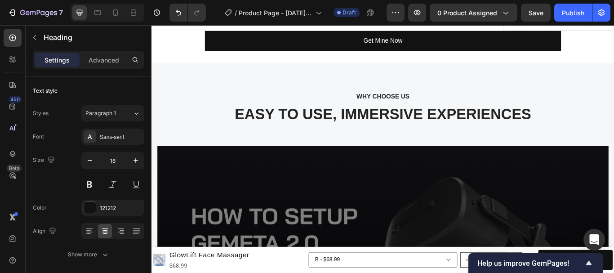
click at [484, 16] on span "Adjustable" at bounding box center [490, 12] width 34 height 8
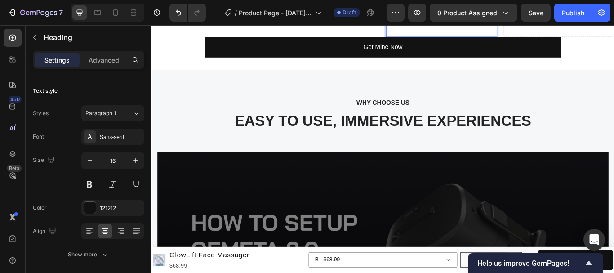
scroll to position [1415, 0]
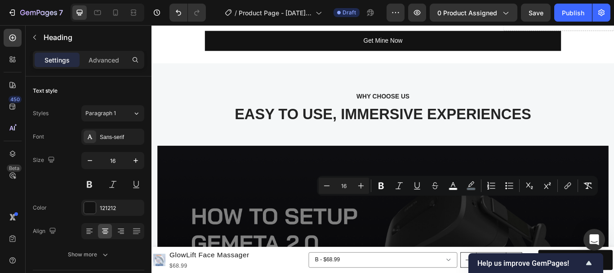
click at [508, 19] on p "Adjustable" at bounding box center [490, 12] width 128 height 13
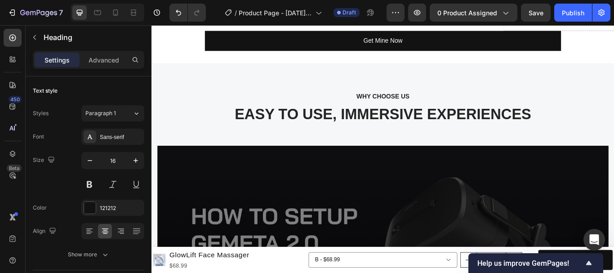
click at [493, 16] on span "Adjustable" at bounding box center [490, 12] width 34 height 8
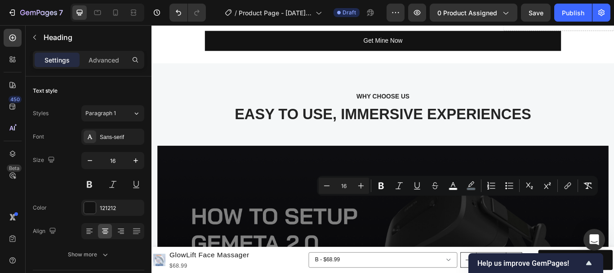
click at [492, 16] on span "Adjustable" at bounding box center [490, 12] width 34 height 8
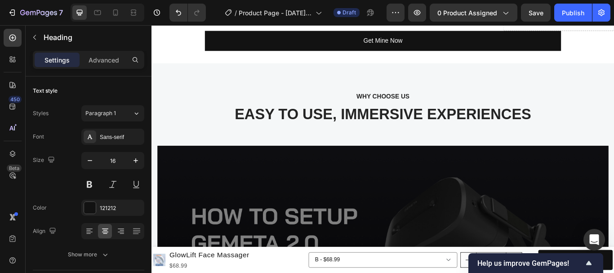
click at [492, 16] on span "Adjustable" at bounding box center [490, 12] width 34 height 8
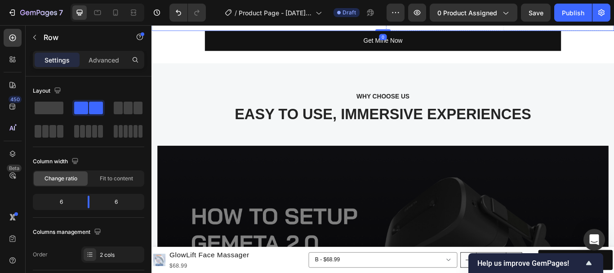
click at [491, 16] on span "Adjustable" at bounding box center [490, 12] width 34 height 8
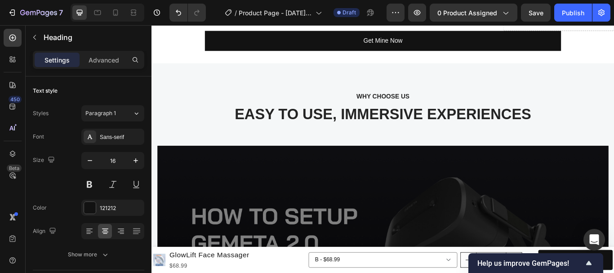
click at [494, 16] on span "Adjustable" at bounding box center [490, 12] width 34 height 8
click at [550, 32] on div "Non-Invasive Heading 0 Drop element here Row" at bounding box center [558, 18] width 266 height 27
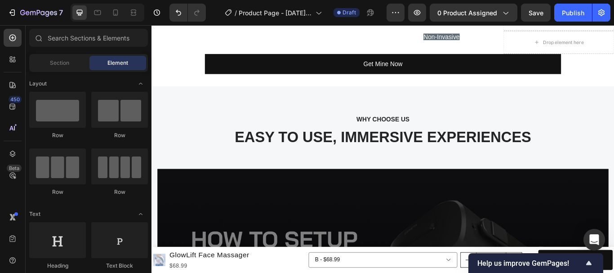
scroll to position [1477, 0]
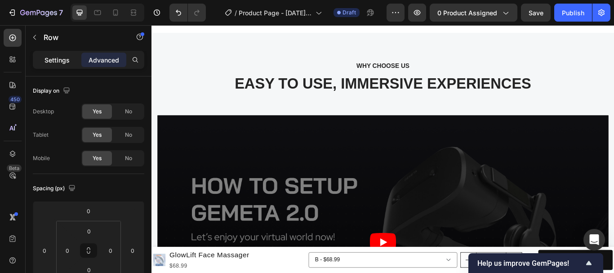
click at [36, 60] on div "Settings" at bounding box center [57, 60] width 45 height 14
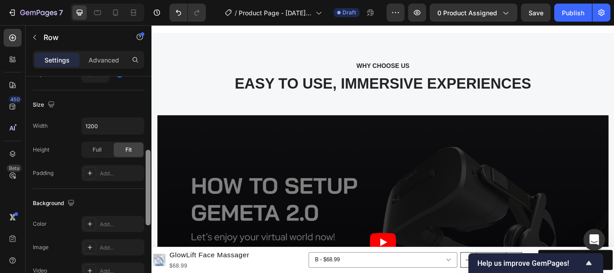
scroll to position [223, 0]
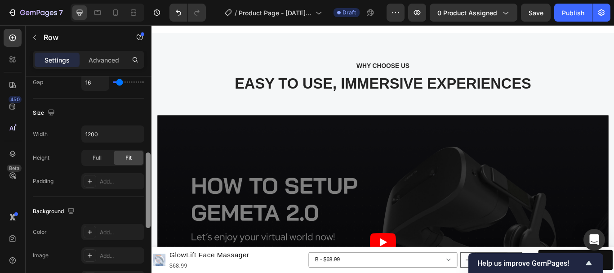
drag, startPoint x: 147, startPoint y: 239, endPoint x: 150, endPoint y: 169, distance: 70.2
click at [150, 169] on div at bounding box center [148, 190] width 5 height 76
click at [130, 133] on button "button" at bounding box center [136, 134] width 16 height 16
click at [99, 131] on input "1200" at bounding box center [113, 134] width 62 height 16
click at [98, 132] on input "1200" at bounding box center [113, 134] width 62 height 16
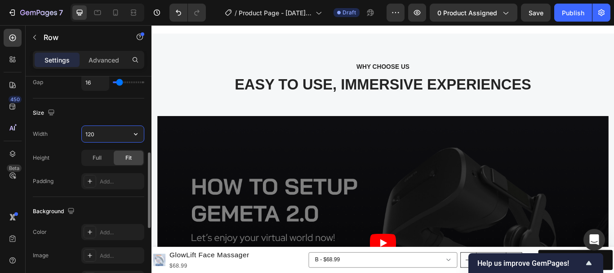
type input "1200"
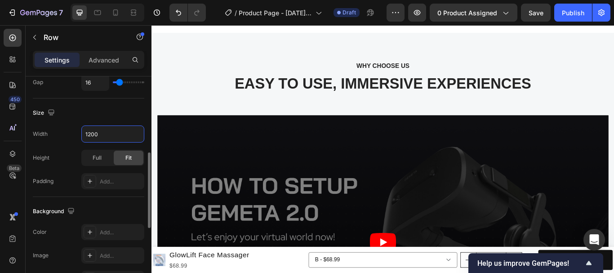
click at [128, 110] on div "Size" at bounding box center [88, 113] width 111 height 14
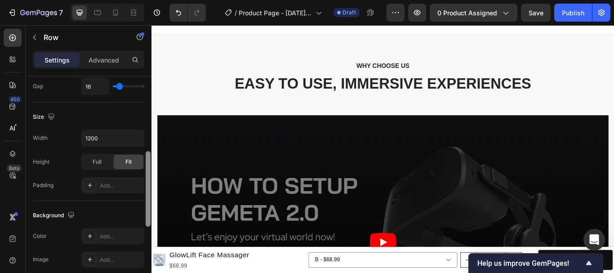
click at [148, 162] on div at bounding box center [148, 189] width 5 height 76
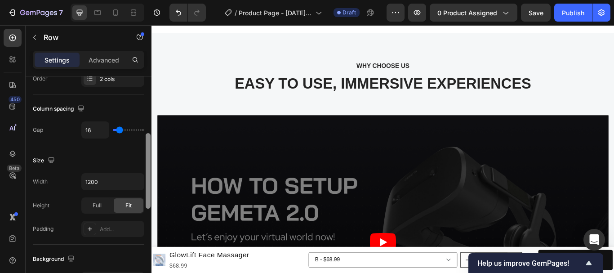
scroll to position [174, 0]
drag, startPoint x: 148, startPoint y: 161, endPoint x: 148, endPoint y: 145, distance: 15.7
click at [148, 145] on div at bounding box center [148, 173] width 5 height 76
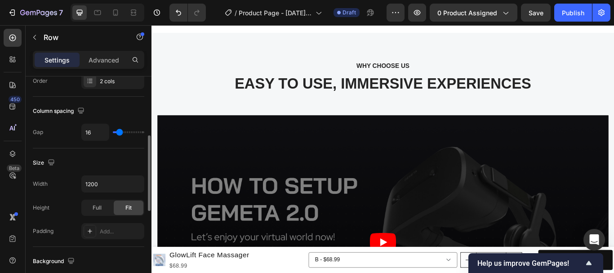
type input "11"
type input "4"
type input "2"
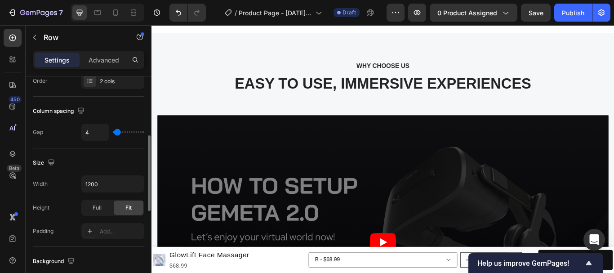
type input "2"
type input "0"
drag, startPoint x: 120, startPoint y: 133, endPoint x: 112, endPoint y: 129, distance: 8.3
type input "0"
click at [113, 131] on input "range" at bounding box center [128, 132] width 31 height 2
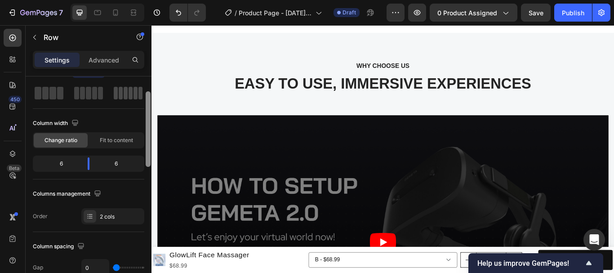
scroll to position [36, 0]
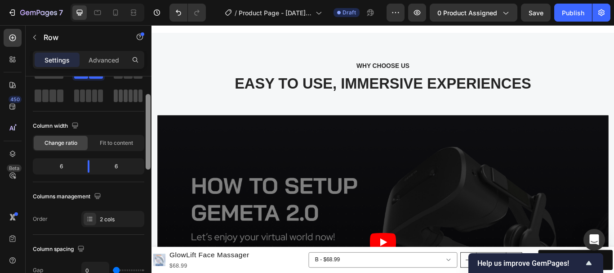
drag, startPoint x: 149, startPoint y: 148, endPoint x: 142, endPoint y: 101, distance: 47.8
click at [142, 101] on div "Layout Column width Change ratio Fit to content 6 6 Columns management Order 2 …" at bounding box center [89, 187] width 126 height 222
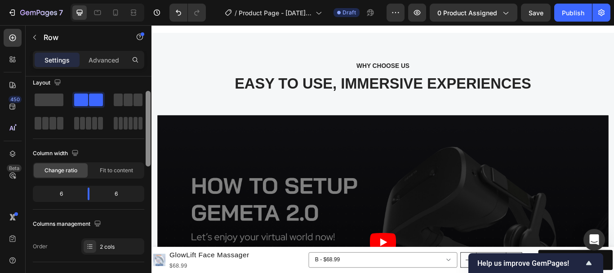
scroll to position [0, 0]
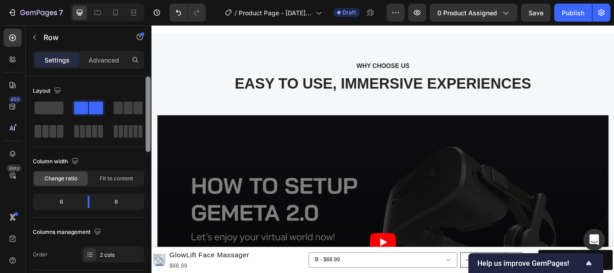
drag, startPoint x: 149, startPoint y: 128, endPoint x: 144, endPoint y: 104, distance: 24.2
click at [145, 105] on div at bounding box center [148, 187] width 7 height 222
drag, startPoint x: 556, startPoint y: 104, endPoint x: 555, endPoint y: 94, distance: 10.9
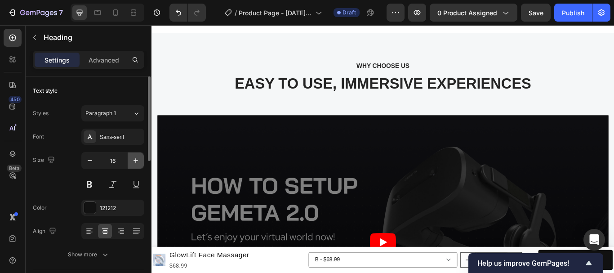
click at [138, 159] on icon "button" at bounding box center [135, 160] width 9 height 9
click at [138, 158] on icon "button" at bounding box center [135, 160] width 9 height 9
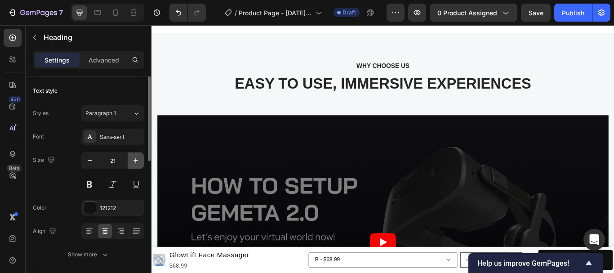
click at [138, 158] on icon "button" at bounding box center [135, 160] width 9 height 9
click at [138, 157] on icon "button" at bounding box center [135, 160] width 9 height 9
type input "23"
click at [140, 163] on icon "button" at bounding box center [135, 160] width 9 height 9
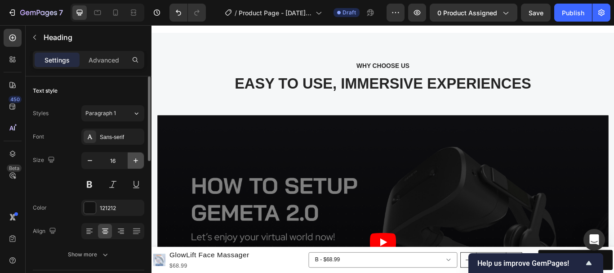
click at [140, 163] on icon "button" at bounding box center [135, 160] width 9 height 9
click at [139, 163] on icon "button" at bounding box center [135, 160] width 9 height 9
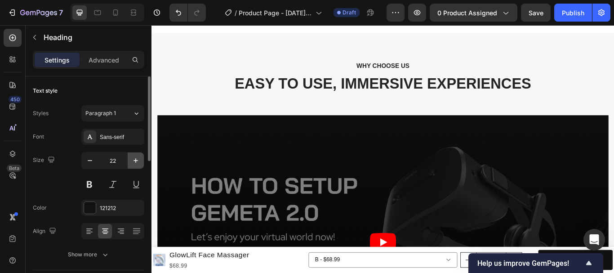
click at [138, 161] on icon "button" at bounding box center [135, 160] width 9 height 9
type input "23"
click at [140, 165] on button "button" at bounding box center [136, 160] width 16 height 16
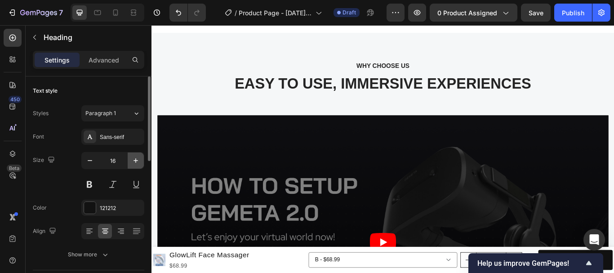
click at [140, 165] on button "button" at bounding box center [136, 160] width 16 height 16
click at [139, 165] on icon "button" at bounding box center [135, 160] width 9 height 9
click at [139, 164] on icon "button" at bounding box center [135, 160] width 9 height 9
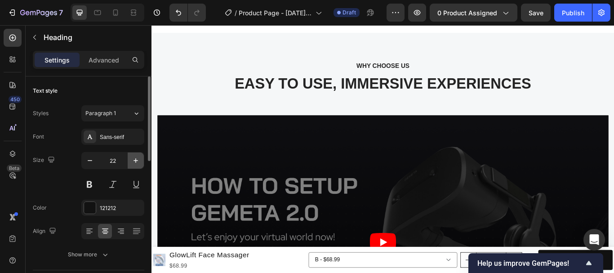
click at [139, 164] on icon "button" at bounding box center [135, 160] width 9 height 9
type input "23"
click at [140, 161] on button "button" at bounding box center [136, 160] width 16 height 16
click at [140, 161] on icon "button" at bounding box center [135, 160] width 9 height 9
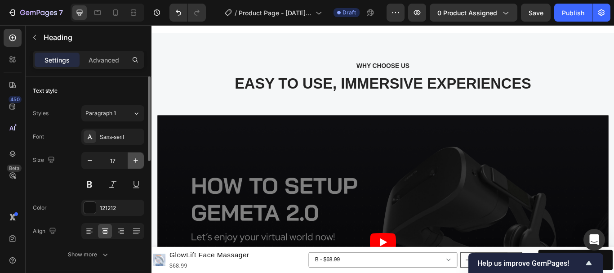
click at [140, 161] on icon "button" at bounding box center [135, 160] width 9 height 9
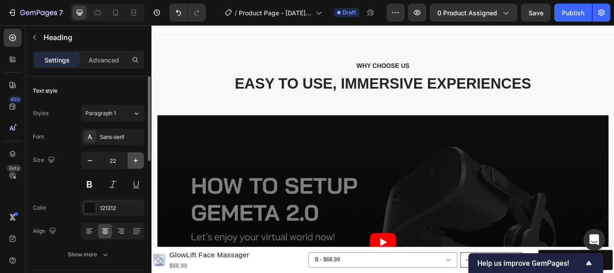
click at [140, 161] on icon "button" at bounding box center [135, 160] width 9 height 9
click at [92, 164] on icon "button" at bounding box center [89, 160] width 9 height 9
type input "23"
click at [135, 161] on icon "button" at bounding box center [135, 160] width 9 height 9
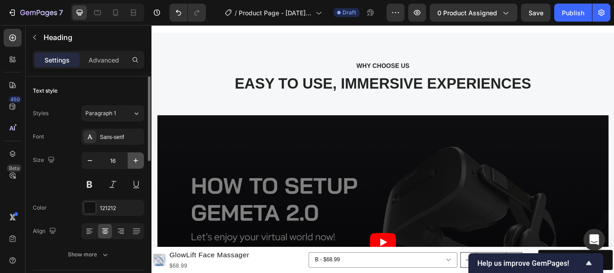
click at [135, 161] on icon "button" at bounding box center [135, 160] width 9 height 9
click at [134, 161] on icon "button" at bounding box center [135, 160] width 9 height 9
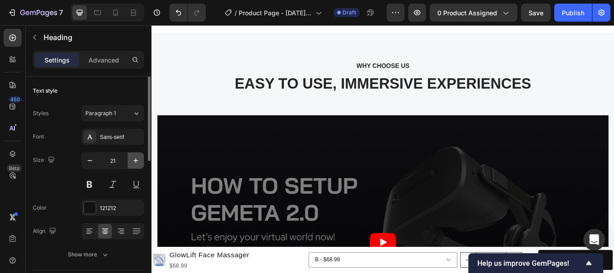
click at [134, 161] on icon "button" at bounding box center [135, 160] width 9 height 9
type input "24"
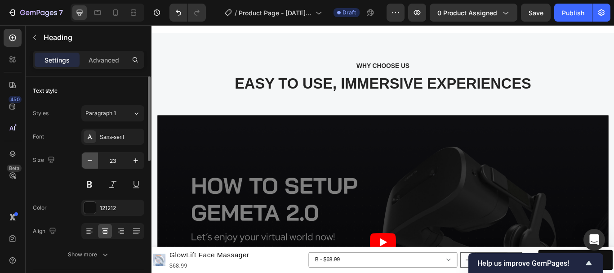
click at [87, 162] on icon "button" at bounding box center [89, 160] width 9 height 9
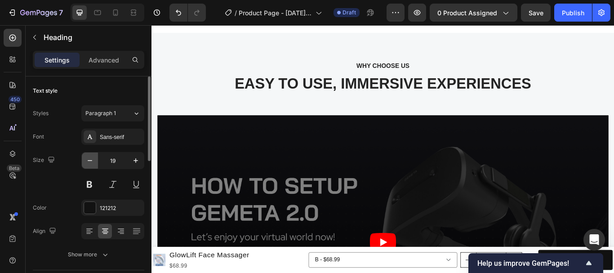
type input "18"
click at [91, 161] on icon "button" at bounding box center [89, 160] width 9 height 9
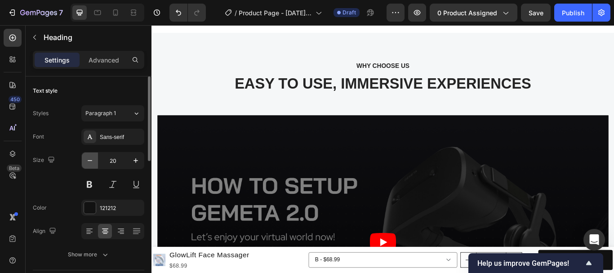
click at [90, 161] on icon "button" at bounding box center [89, 160] width 9 height 9
click at [89, 161] on icon "button" at bounding box center [89, 160] width 9 height 9
type input "18"
click at [92, 164] on icon "button" at bounding box center [89, 160] width 9 height 9
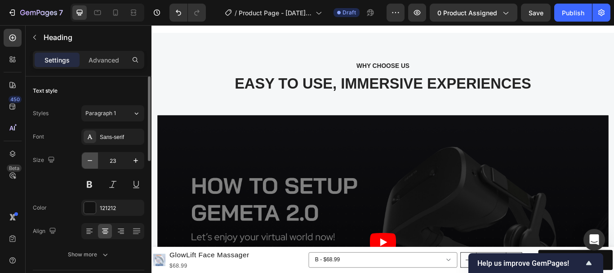
click at [92, 164] on icon "button" at bounding box center [89, 160] width 9 height 9
click at [91, 164] on icon "button" at bounding box center [89, 160] width 9 height 9
type input "19"
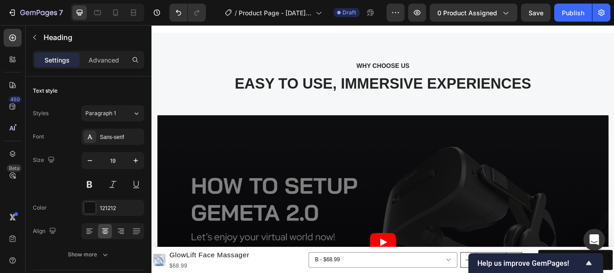
click at [92, 161] on icon "button" at bounding box center [89, 160] width 9 height 9
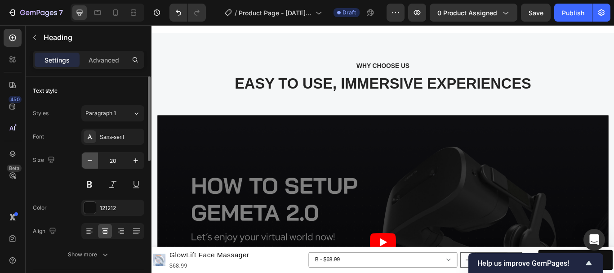
click at [92, 161] on icon "button" at bounding box center [89, 160] width 9 height 9
type input "19"
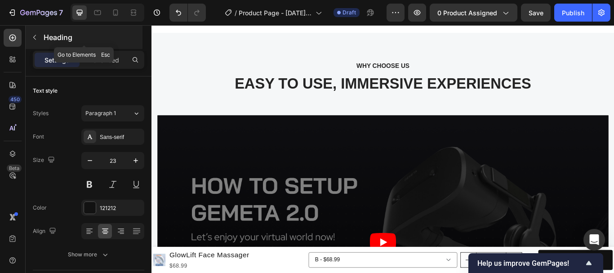
click at [35, 42] on button "button" at bounding box center [34, 37] width 14 height 14
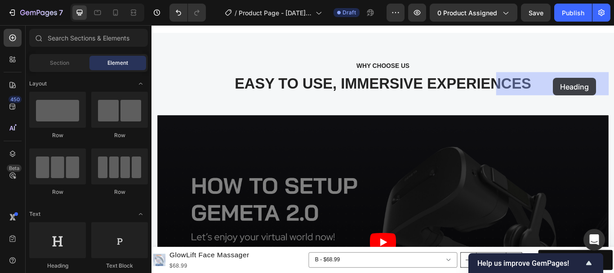
drag, startPoint x: 210, startPoint y: 274, endPoint x: 620, endPoint y: 87, distance: 449.9
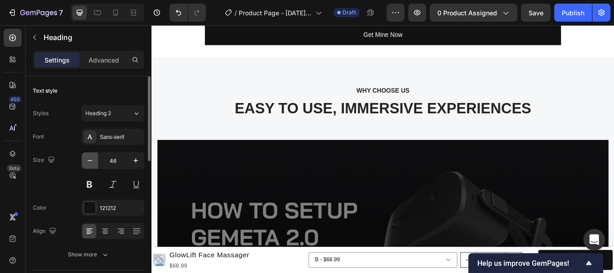
click at [91, 161] on icon "button" at bounding box center [89, 160] width 9 height 9
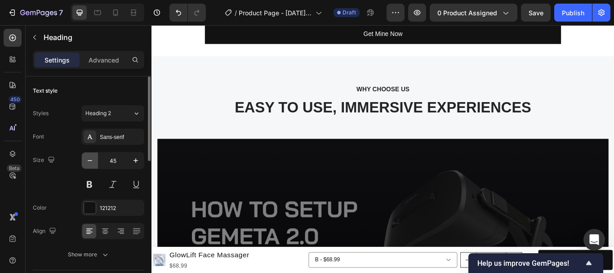
click at [91, 161] on icon "button" at bounding box center [89, 160] width 9 height 9
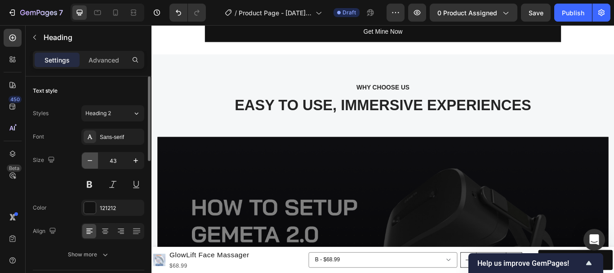
click at [91, 161] on icon "button" at bounding box center [89, 160] width 9 height 9
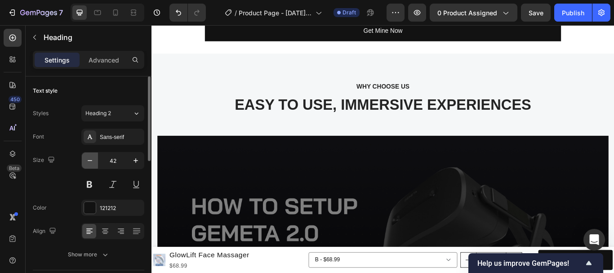
click at [91, 161] on icon "button" at bounding box center [89, 160] width 9 height 9
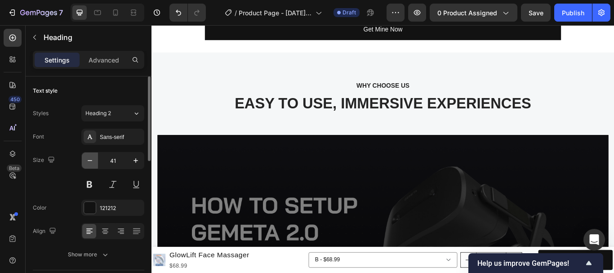
click at [91, 161] on icon "button" at bounding box center [89, 160] width 9 height 9
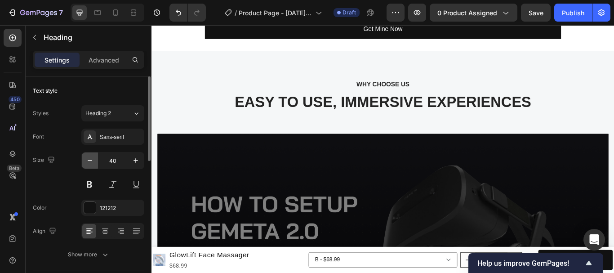
click at [91, 161] on icon "button" at bounding box center [89, 160] width 9 height 9
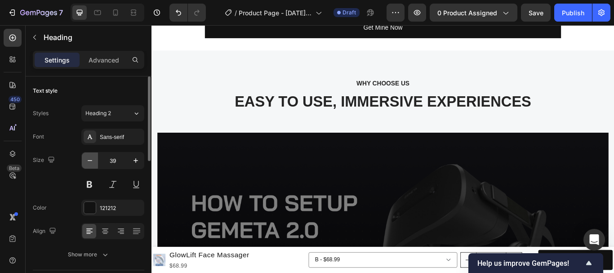
click at [91, 161] on icon "button" at bounding box center [89, 160] width 9 height 9
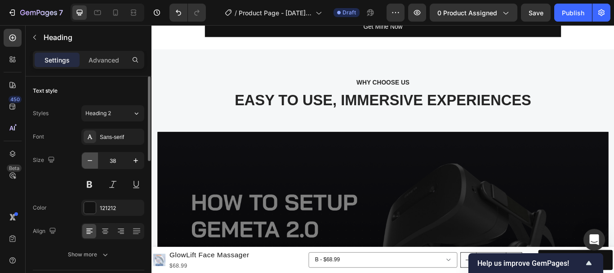
click at [91, 161] on icon "button" at bounding box center [89, 160] width 9 height 9
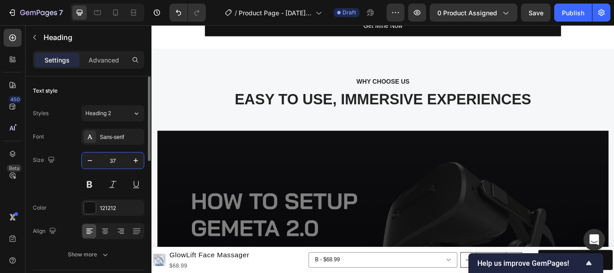
click at [115, 157] on input "37" at bounding box center [113, 160] width 30 height 16
click at [116, 157] on input "37" at bounding box center [113, 160] width 30 height 16
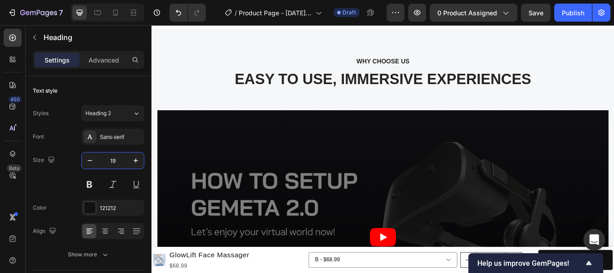
type input "19"
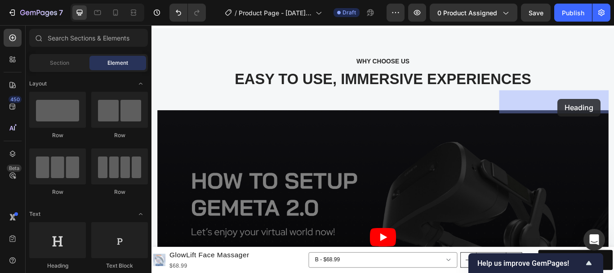
drag, startPoint x: 214, startPoint y: 265, endPoint x: 625, endPoint y: 111, distance: 439.2
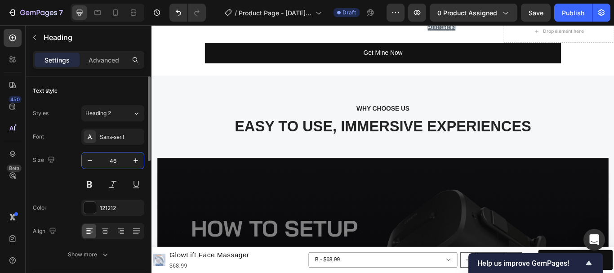
click at [114, 164] on input "46" at bounding box center [113, 160] width 30 height 16
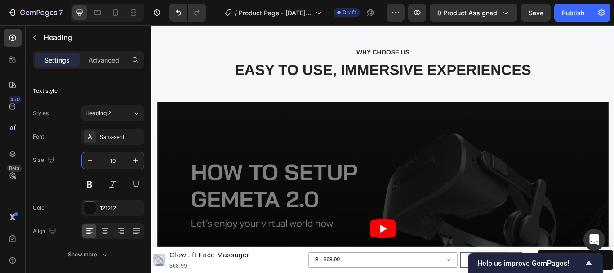
type input "19"
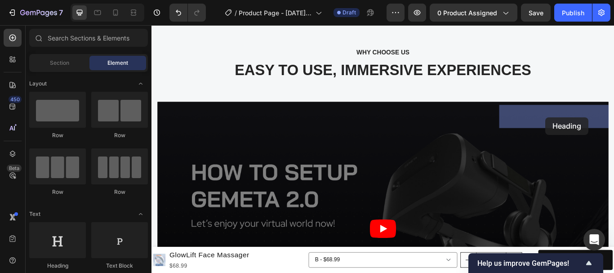
drag, startPoint x: 283, startPoint y: 245, endPoint x: 611, endPoint y: 133, distance: 346.2
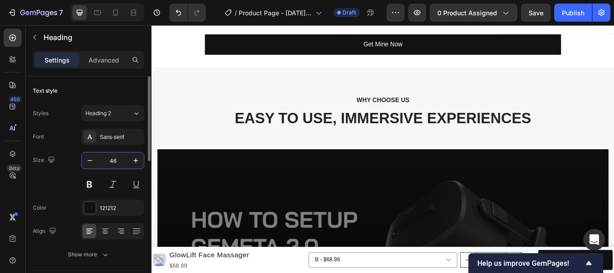
click at [120, 159] on input "46" at bounding box center [113, 160] width 30 height 16
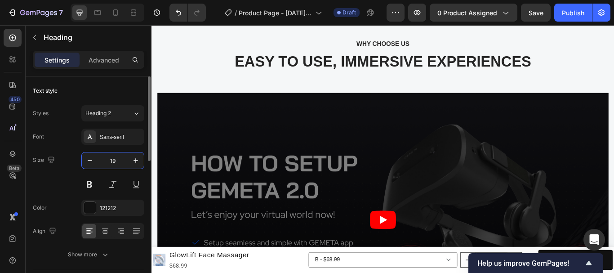
type input "19"
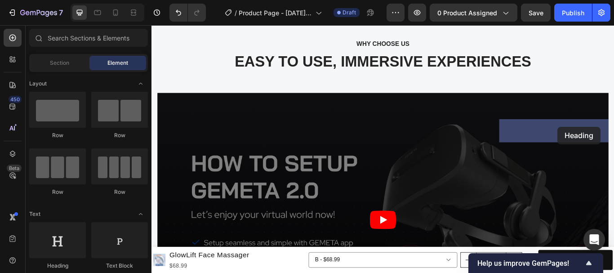
drag, startPoint x: 209, startPoint y: 270, endPoint x: 625, endPoint y: 143, distance: 434.8
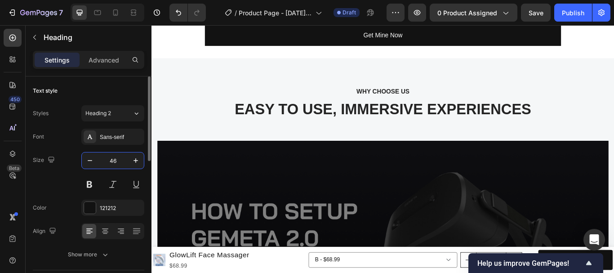
click at [121, 160] on input "46" at bounding box center [113, 160] width 30 height 16
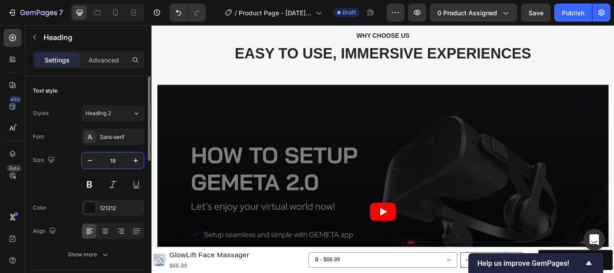
type input "19"
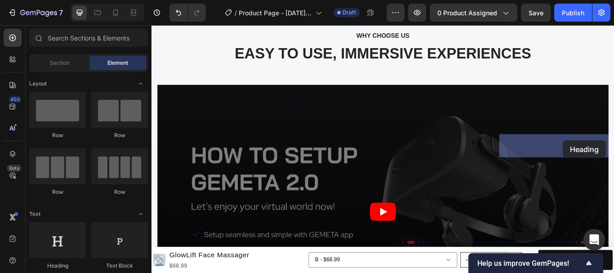
drag, startPoint x: 220, startPoint y: 253, endPoint x: 631, endPoint y: 160, distance: 421.4
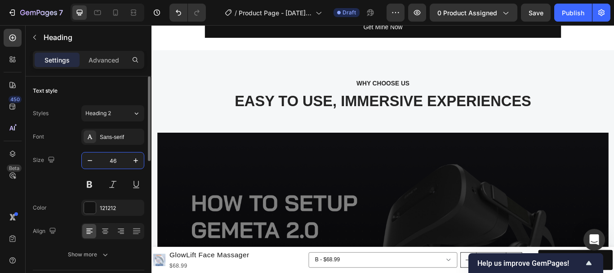
click at [111, 161] on input "46" at bounding box center [113, 160] width 30 height 16
click at [116, 157] on input "46" at bounding box center [113, 160] width 30 height 16
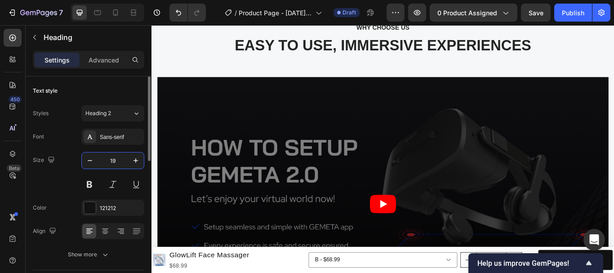
type input "19"
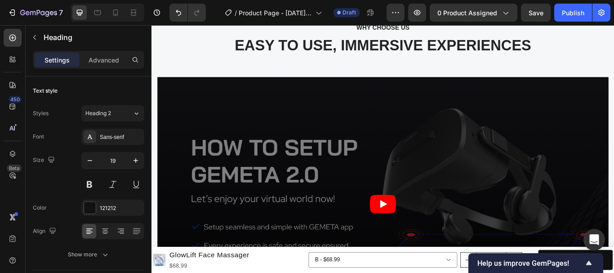
drag, startPoint x: 622, startPoint y: 83, endPoint x: 617, endPoint y: 83, distance: 4.9
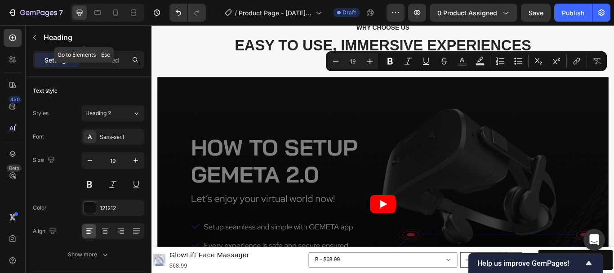
click at [36, 40] on icon "button" at bounding box center [34, 37] width 7 height 7
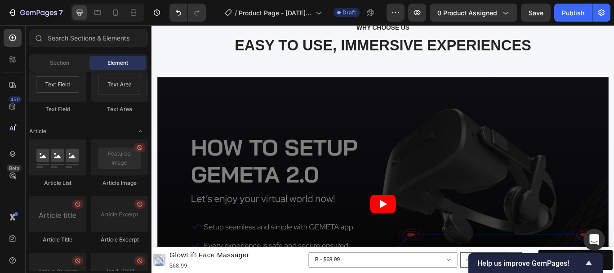
scroll to position [2525, 0]
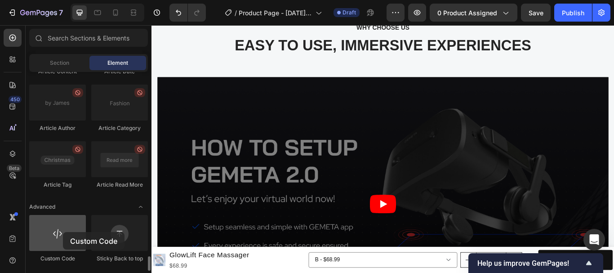
click at [63, 232] on div at bounding box center [57, 233] width 57 height 36
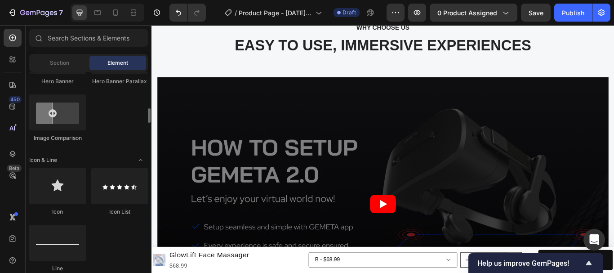
scroll to position [277, 0]
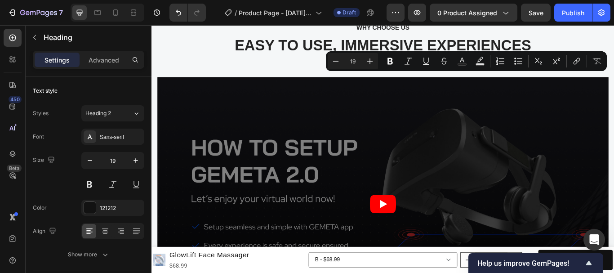
copy p "✅ ✖"
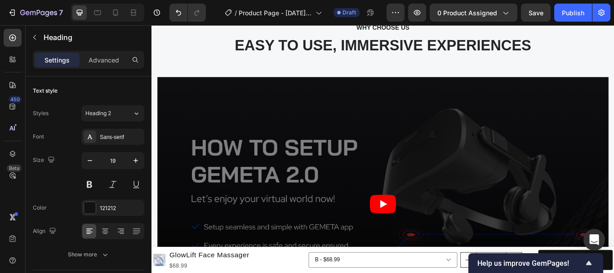
click at [32, 39] on icon "button" at bounding box center [34, 37] width 7 height 7
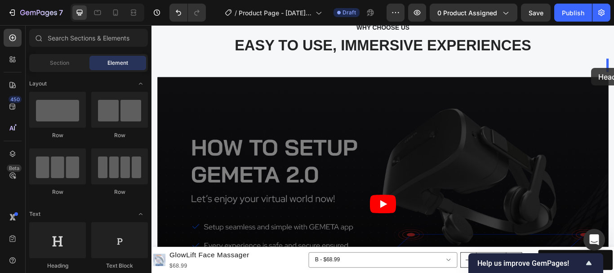
drag, startPoint x: 210, startPoint y: 276, endPoint x: 664, endPoint y: 75, distance: 496.8
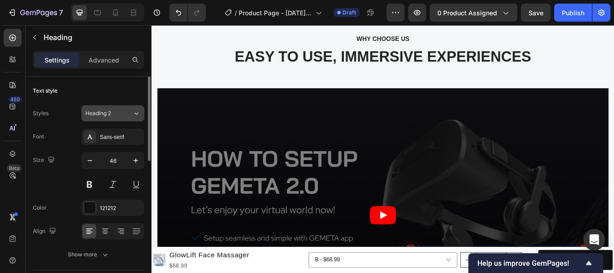
click at [136, 111] on icon at bounding box center [137, 113] width 8 height 9
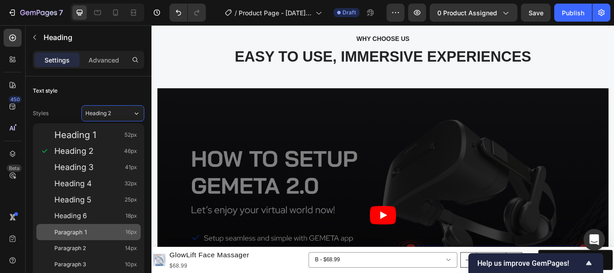
click at [89, 236] on div "Paragraph 1 16px" at bounding box center [95, 231] width 83 height 9
type input "16"
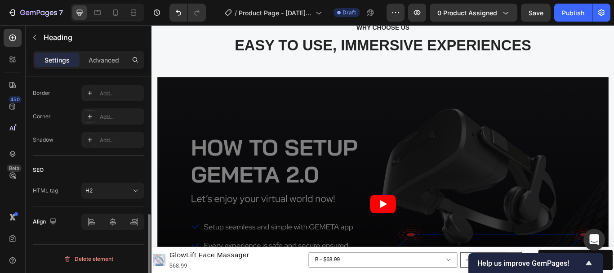
scroll to position [137, 0]
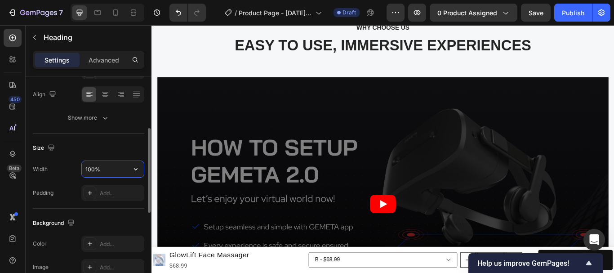
click at [94, 169] on input "100%" at bounding box center [113, 169] width 62 height 16
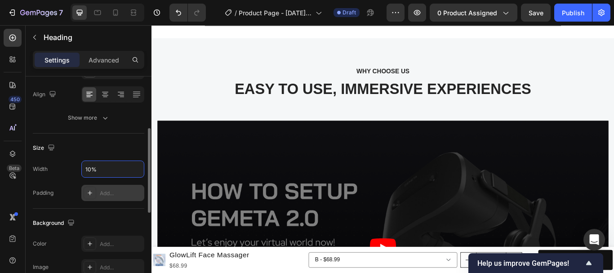
type input "100%"
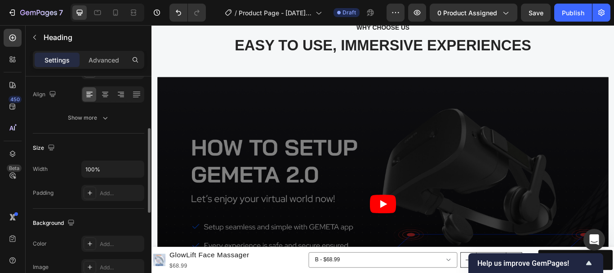
click at [126, 143] on div "Size" at bounding box center [88, 148] width 111 height 14
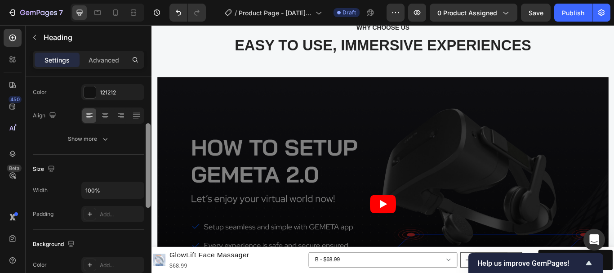
drag, startPoint x: 149, startPoint y: 144, endPoint x: 147, endPoint y: 135, distance: 8.8
click at [147, 135] on div at bounding box center [148, 165] width 5 height 85
click at [109, 120] on icon at bounding box center [105, 116] width 9 height 9
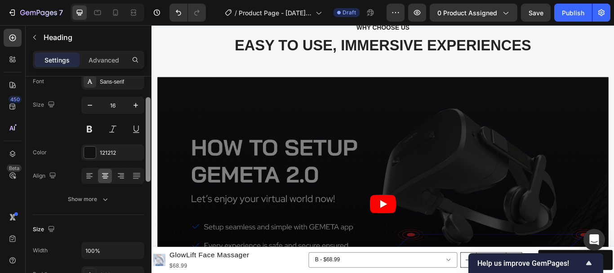
drag, startPoint x: 147, startPoint y: 139, endPoint x: 145, endPoint y: 116, distance: 23.5
click at [145, 116] on div at bounding box center [148, 187] width 7 height 222
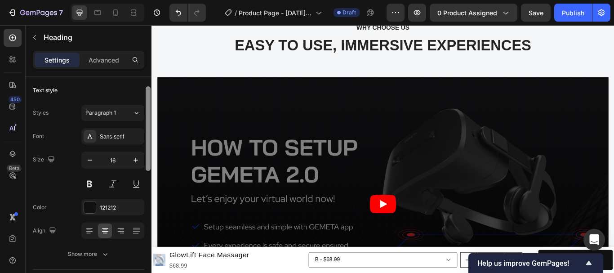
scroll to position [0, 0]
drag, startPoint x: 147, startPoint y: 117, endPoint x: 145, endPoint y: 37, distance: 80.0
click at [145, 66] on div "Settings Advanced Text style Styles Paragraph 1 Font Sans-serif Size 16 Color 1…" at bounding box center [89, 175] width 126 height 248
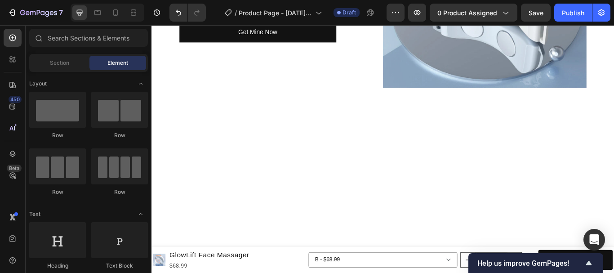
scroll to position [1207, 0]
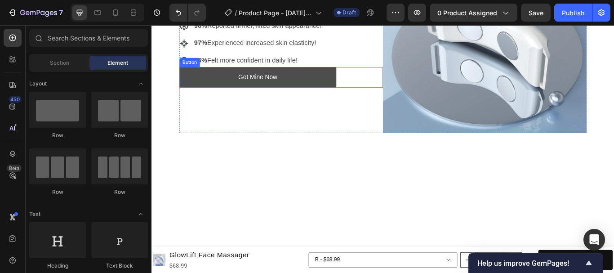
click at [326, 98] on button "Get Mine Now" at bounding box center [275, 86] width 183 height 24
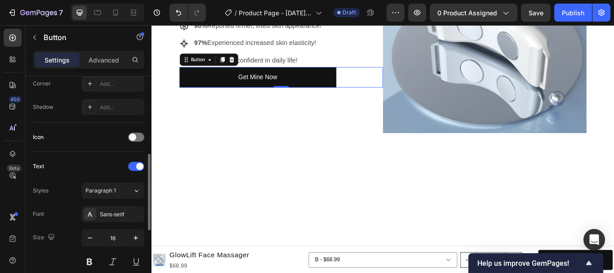
scroll to position [423, 0]
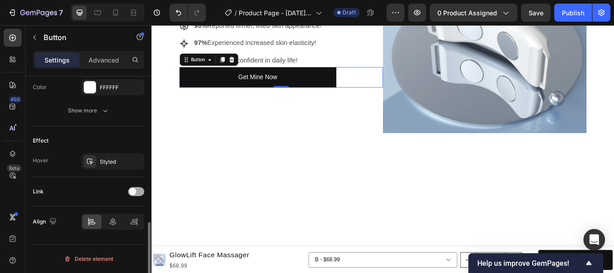
click at [138, 188] on div at bounding box center [136, 191] width 16 height 9
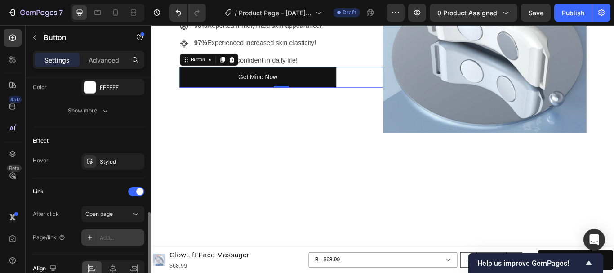
click at [112, 240] on div "Add..." at bounding box center [121, 238] width 42 height 8
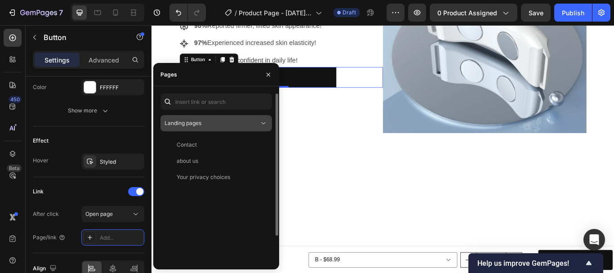
click at [200, 123] on span "Landing pages" at bounding box center [183, 123] width 37 height 7
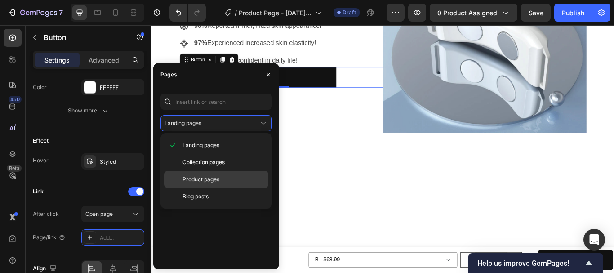
click at [206, 179] on span "Product pages" at bounding box center [201, 179] width 37 height 8
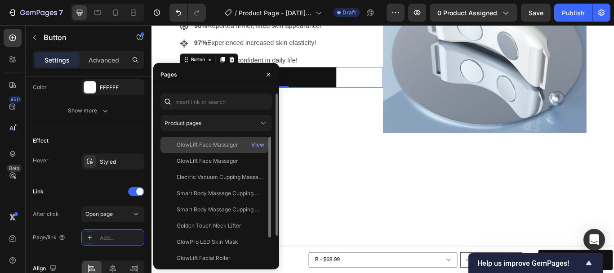
click at [211, 144] on div "GlowLift Face Massager" at bounding box center [208, 145] width 62 height 8
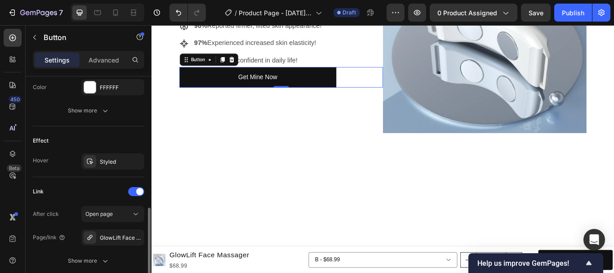
click at [99, 189] on div "Link" at bounding box center [88, 191] width 111 height 14
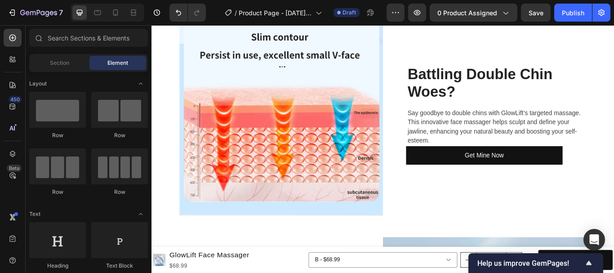
scroll to position [960, 0]
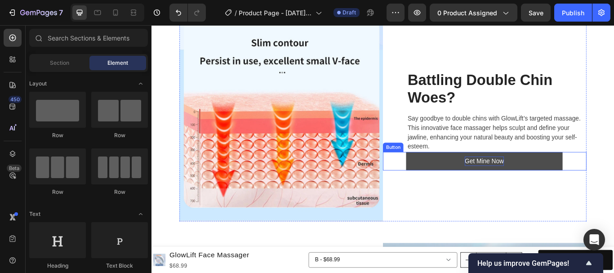
click at [545, 186] on p "Get Mine Now" at bounding box center [539, 183] width 45 height 11
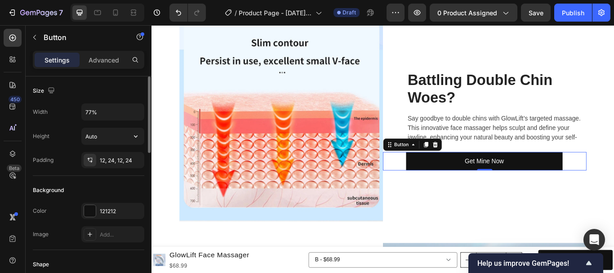
scroll to position [423, 0]
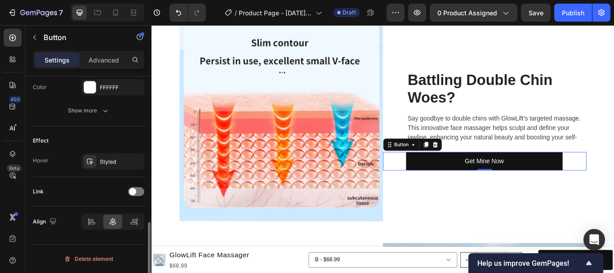
click at [128, 187] on div "Link" at bounding box center [88, 191] width 111 height 14
click at [130, 191] on span at bounding box center [132, 191] width 7 height 7
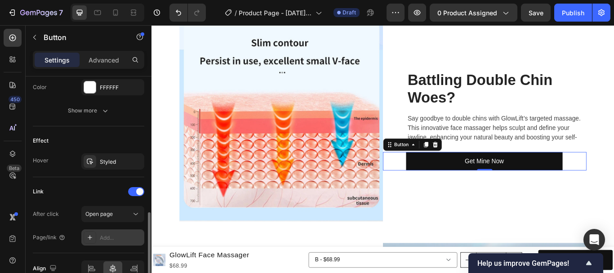
click at [113, 235] on div "Add..." at bounding box center [121, 238] width 42 height 8
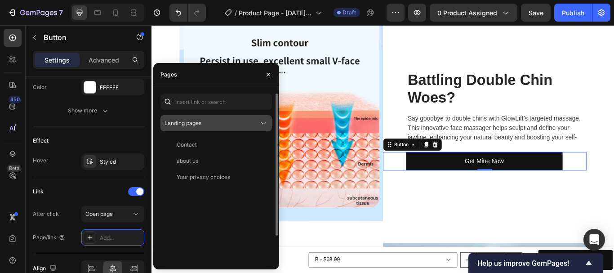
click at [197, 123] on span "Landing pages" at bounding box center [183, 123] width 37 height 7
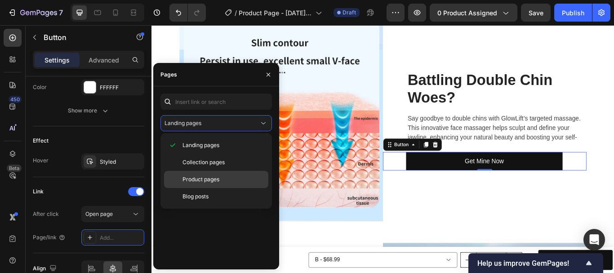
click at [214, 176] on span "Product pages" at bounding box center [201, 179] width 37 height 8
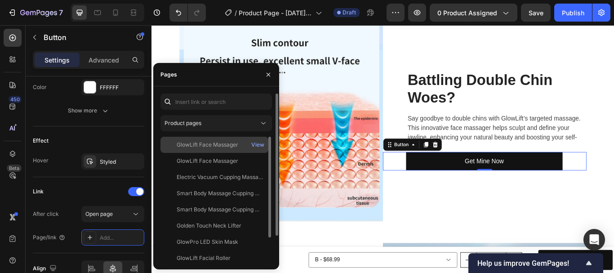
click at [214, 144] on div "GlowLift Face Massager" at bounding box center [208, 145] width 62 height 8
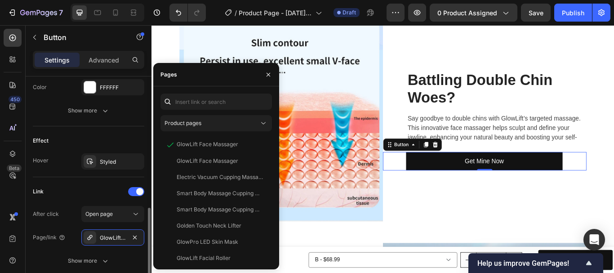
click at [96, 176] on div "Effect Hover Styled" at bounding box center [88, 151] width 111 height 51
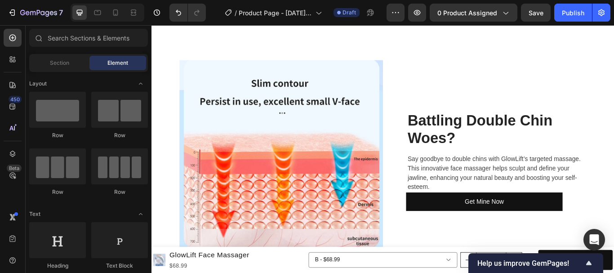
scroll to position [776, 0]
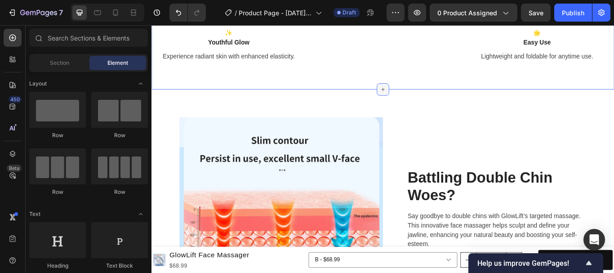
click at [419, 104] on icon at bounding box center [421, 100] width 7 height 7
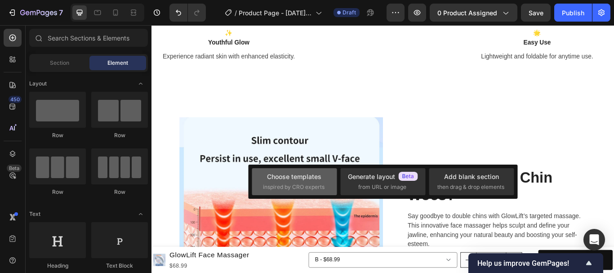
click at [295, 180] on div "Choose templates" at bounding box center [294, 176] width 54 height 9
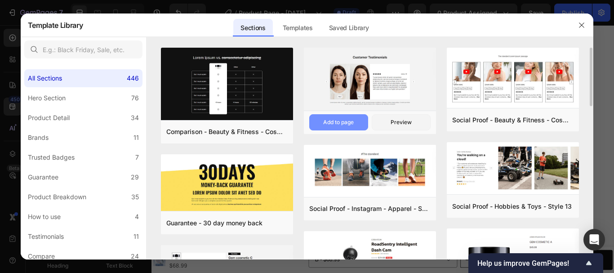
click at [351, 124] on div "Add to page" at bounding box center [338, 122] width 31 height 8
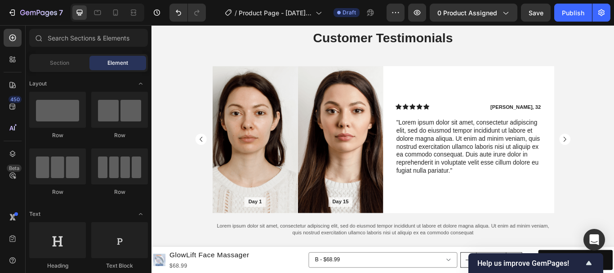
scroll to position [937, 0]
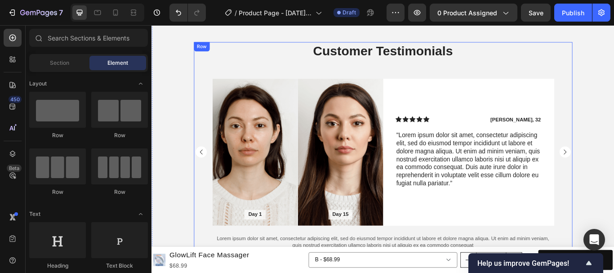
click at [523, 77] on div "Customer Testimonials Heading Day 1 Text Block Hero Banner Day 15 Text Block He…" at bounding box center [421, 169] width 441 height 249
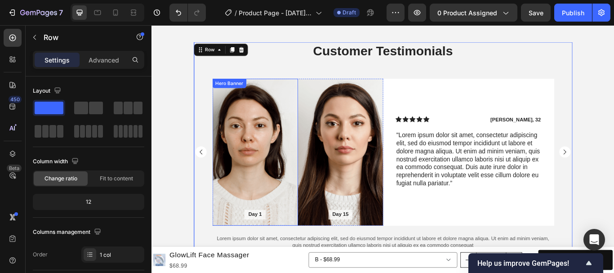
click at [272, 144] on div "Background Image" at bounding box center [272, 173] width 100 height 171
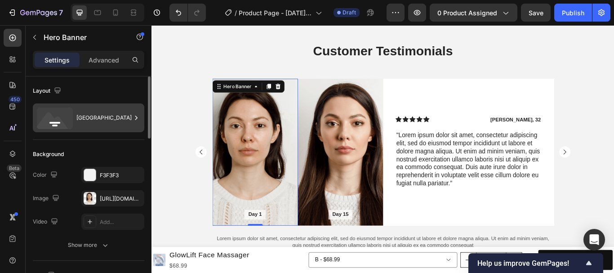
click at [137, 115] on icon at bounding box center [136, 117] width 9 height 9
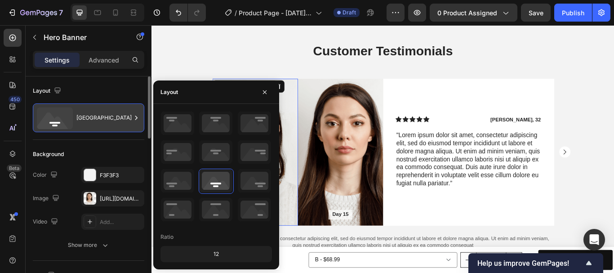
click at [140, 118] on icon at bounding box center [136, 117] width 9 height 9
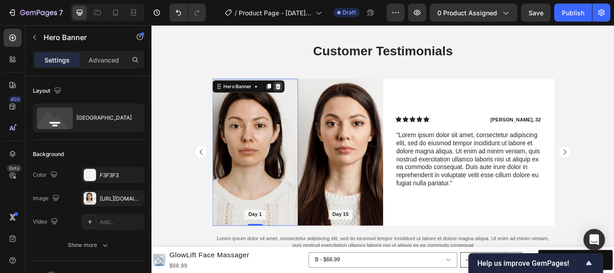
click at [295, 97] on icon at bounding box center [298, 96] width 7 height 7
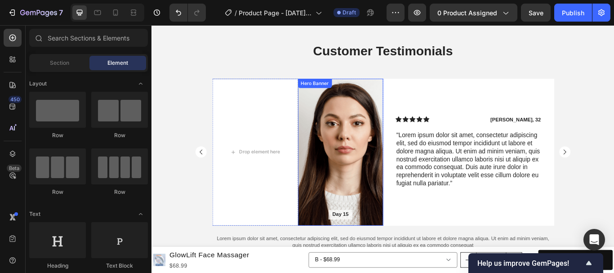
click at [366, 116] on div "Background Image" at bounding box center [372, 173] width 100 height 171
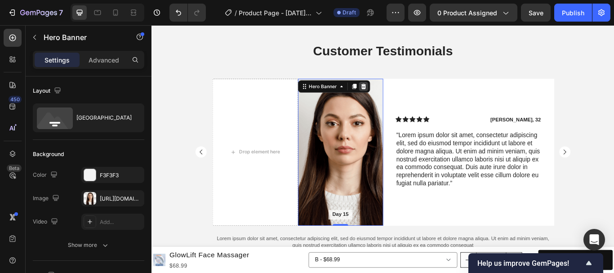
click at [395, 95] on icon at bounding box center [398, 97] width 6 height 6
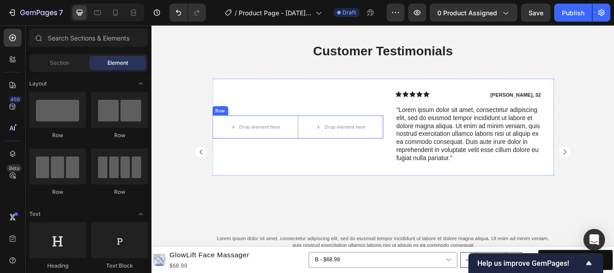
click at [232, 125] on div "Row" at bounding box center [231, 125] width 15 height 8
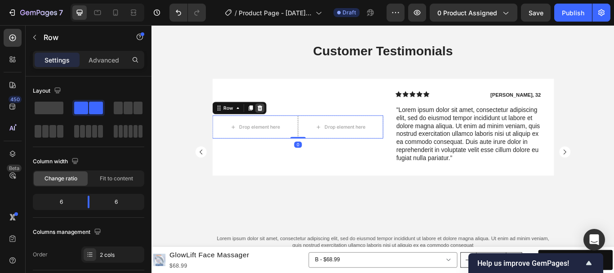
click at [275, 121] on icon at bounding box center [278, 122] width 6 height 6
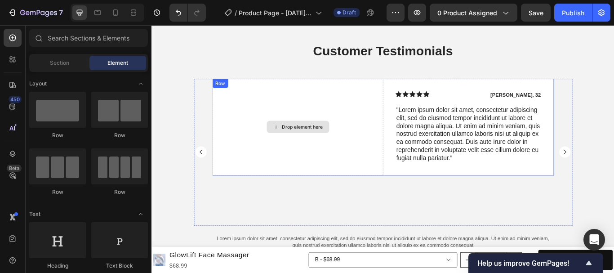
click at [303, 142] on div "Drop element here" at bounding box center [327, 143] width 48 height 7
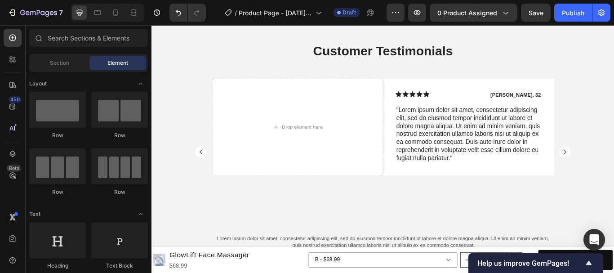
scroll to position [225, 0]
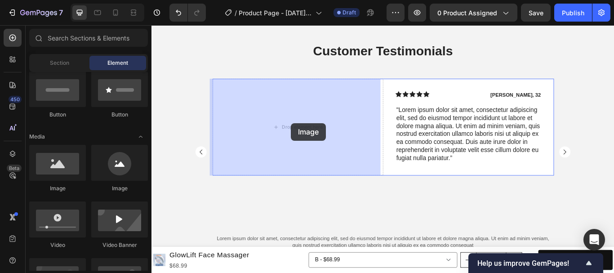
drag, startPoint x: 210, startPoint y: 198, endPoint x: 314, endPoint y: 139, distance: 119.2
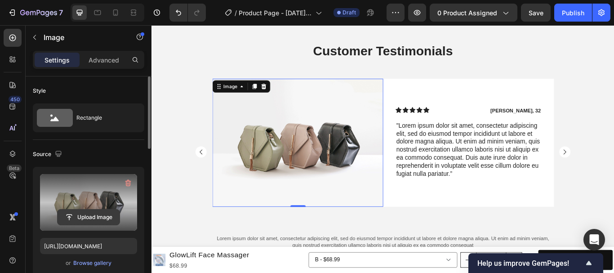
click at [94, 211] on input "file" at bounding box center [89, 217] width 62 height 15
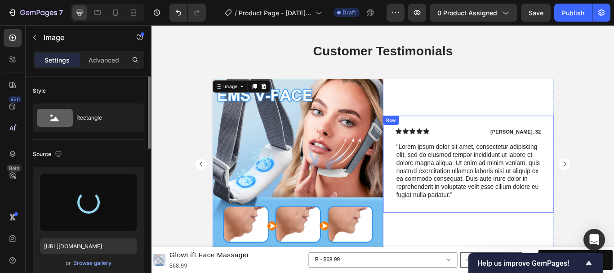
type input "https://cdn.shopify.com/s/files/1/0750/2485/9364/files/gempages_585845494199091…"
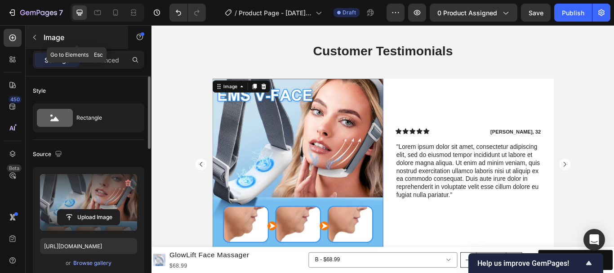
click at [35, 33] on button "button" at bounding box center [34, 37] width 14 height 14
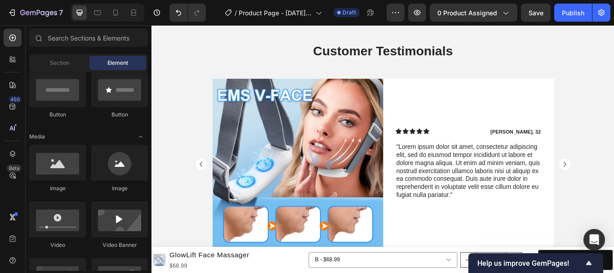
scroll to position [0, 0]
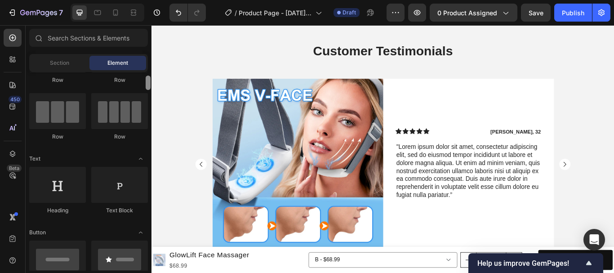
drag, startPoint x: 147, startPoint y: 79, endPoint x: 147, endPoint y: 84, distance: 4.9
click at [147, 84] on div at bounding box center [148, 83] width 5 height 14
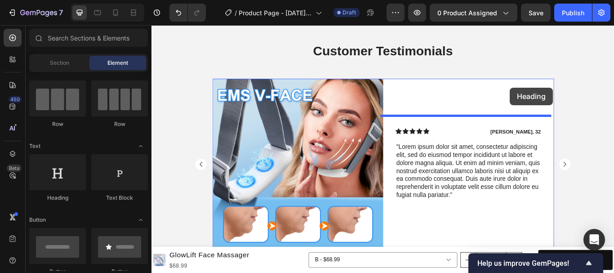
drag, startPoint x: 217, startPoint y: 197, endPoint x: 570, endPoint y: 98, distance: 366.1
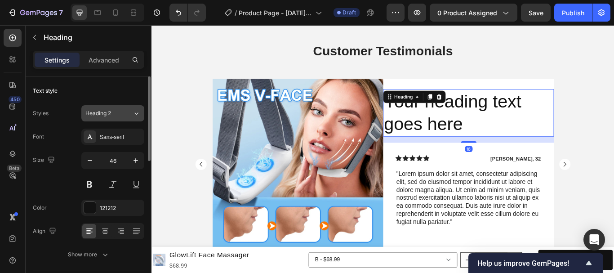
click at [134, 108] on button "Heading 2" at bounding box center [112, 113] width 63 height 16
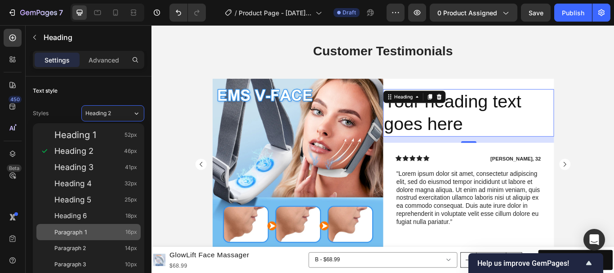
click at [85, 234] on span "Paragraph 1" at bounding box center [70, 231] width 32 height 9
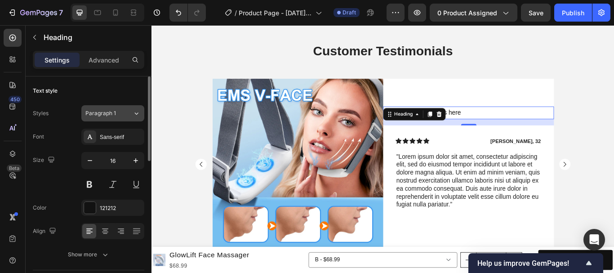
click at [138, 116] on icon at bounding box center [137, 113] width 8 height 9
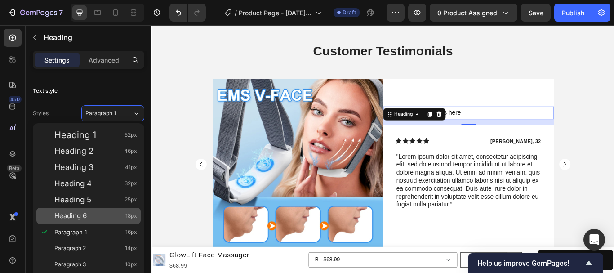
click at [81, 214] on span "Heading 6" at bounding box center [70, 215] width 32 height 9
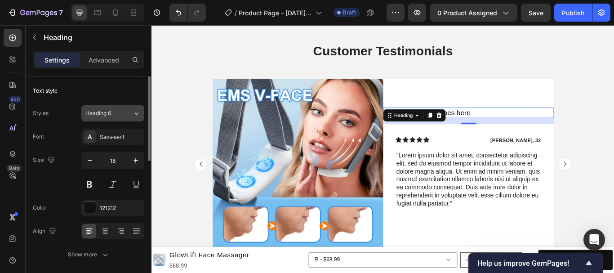
click at [134, 108] on button "Heading 6" at bounding box center [112, 113] width 63 height 16
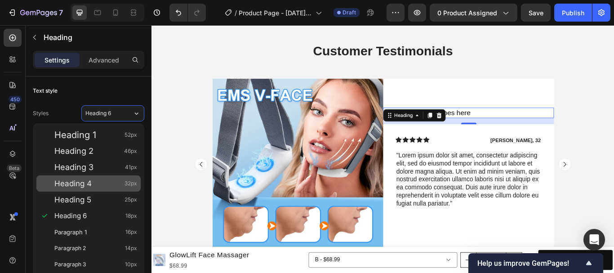
click at [87, 185] on span "Heading 4" at bounding box center [72, 183] width 37 height 9
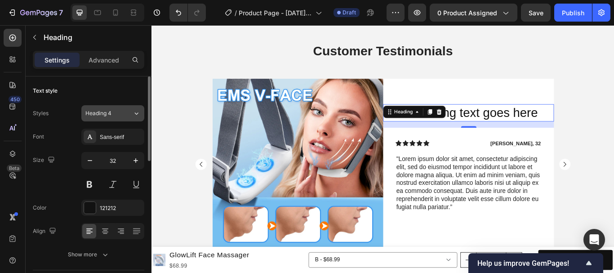
click at [135, 110] on icon at bounding box center [137, 113] width 8 height 9
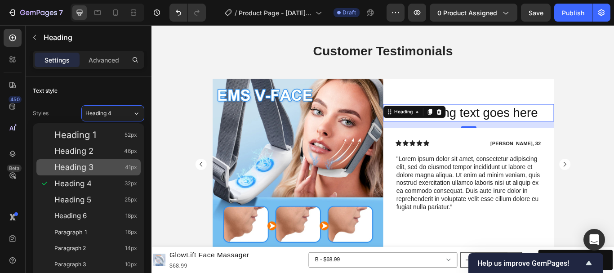
click at [88, 168] on span "Heading 3" at bounding box center [73, 167] width 39 height 9
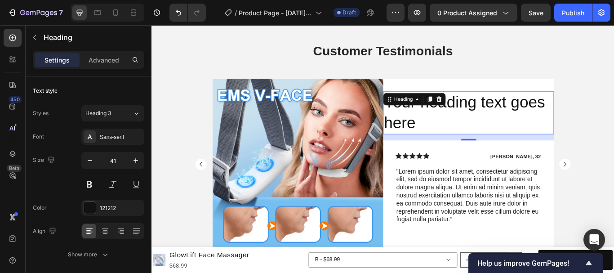
click at [455, 139] on h2 "Your heading text goes here" at bounding box center [520, 128] width 199 height 50
click at [455, 139] on p "Your heading text goes here" at bounding box center [520, 127] width 197 height 48
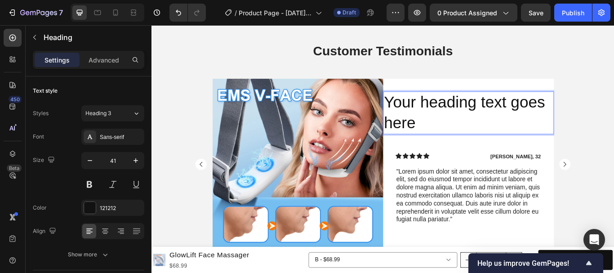
click at [452, 139] on p "Your heading text goes here" at bounding box center [520, 127] width 197 height 48
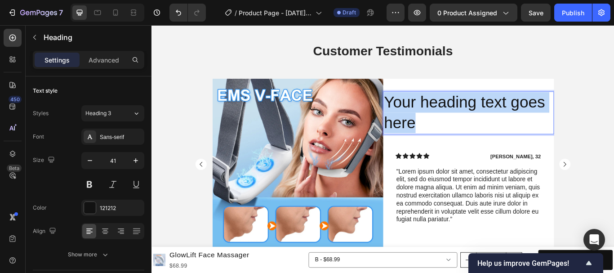
click at [452, 139] on p "Your heading text goes here" at bounding box center [520, 127] width 197 height 48
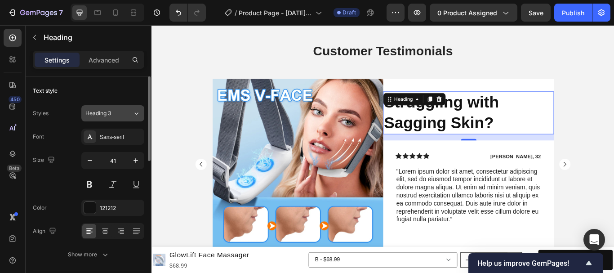
click at [137, 113] on icon at bounding box center [137, 113] width 8 height 9
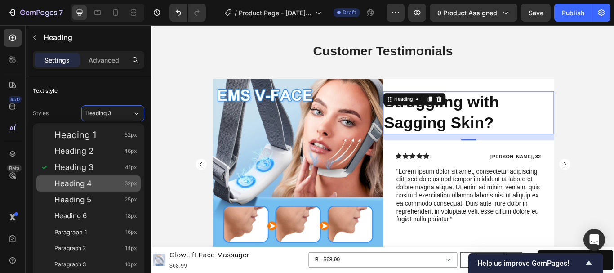
click at [89, 185] on span "Heading 4" at bounding box center [72, 183] width 37 height 9
type input "32"
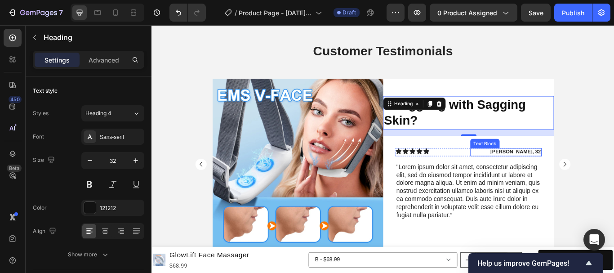
click at [568, 172] on p "James, 32" at bounding box center [565, 173] width 82 height 8
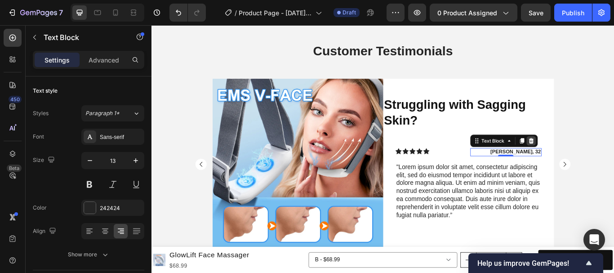
click at [591, 160] on icon at bounding box center [594, 160] width 6 height 6
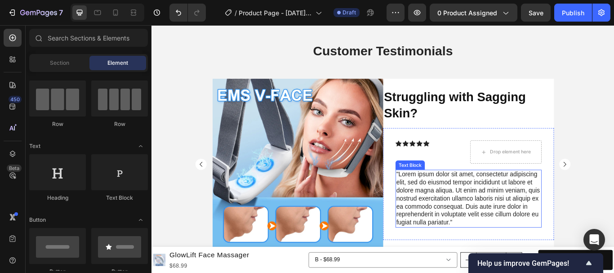
click at [491, 213] on p ""Lorem ipsum dolor sit amet, consectetur adipiscing elit, sed do eiusmod tempor…" at bounding box center [521, 228] width 169 height 66
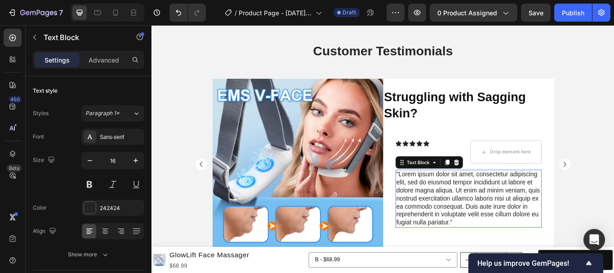
click at [491, 213] on p ""Lorem ipsum dolor sit amet, consectetur adipiscing elit, sed do eiusmod tempor…" at bounding box center [521, 228] width 169 height 66
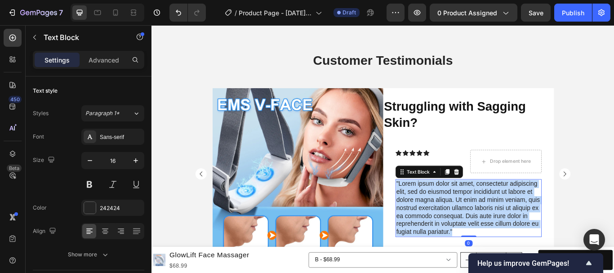
click at [491, 213] on p ""Lorem ipsum dolor sit amet, consectetur adipiscing elit, sed do eiusmod tempor…" at bounding box center [521, 239] width 169 height 66
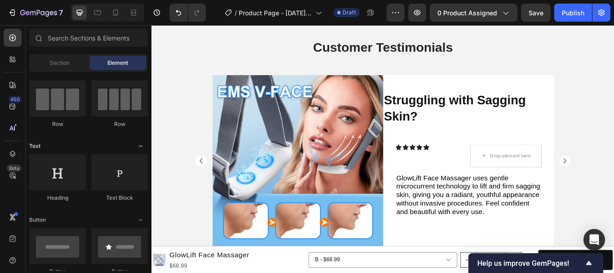
scroll to position [293, 0]
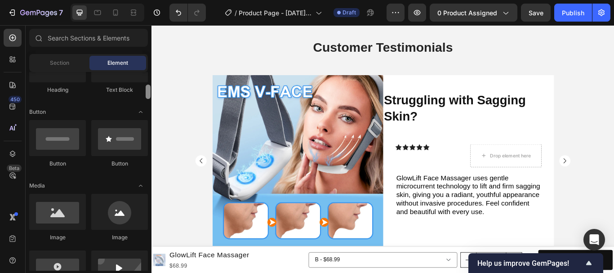
drag, startPoint x: 149, startPoint y: 101, endPoint x: 148, endPoint y: 95, distance: 6.4
click at [149, 95] on div at bounding box center [148, 92] width 5 height 14
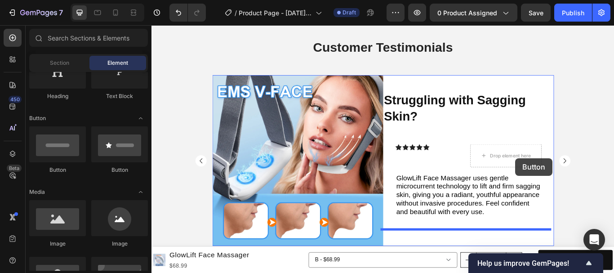
scroll to position [1039, 0]
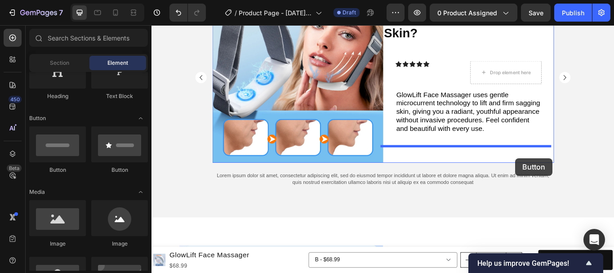
drag, startPoint x: 211, startPoint y: 173, endPoint x: 576, endPoint y: 181, distance: 364.7
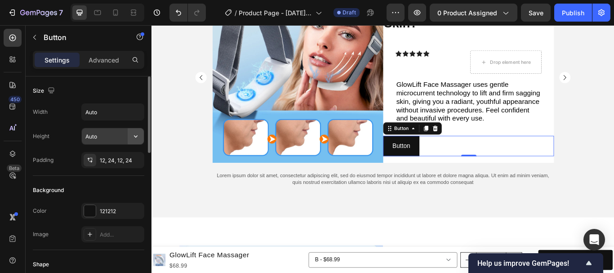
click at [137, 140] on icon "button" at bounding box center [135, 136] width 9 height 9
click at [135, 118] on button "button" at bounding box center [136, 112] width 16 height 16
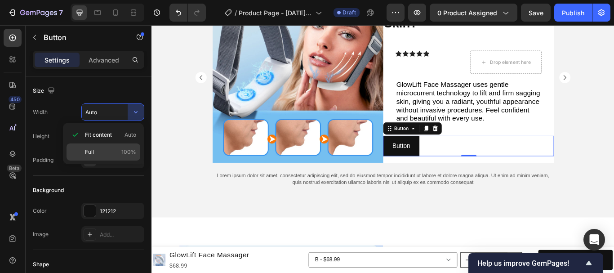
click at [104, 150] on p "Full 100%" at bounding box center [110, 152] width 51 height 8
type input "100%"
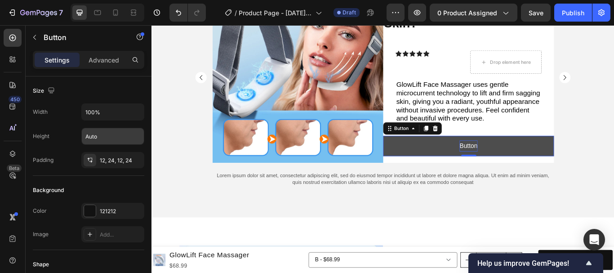
click at [518, 166] on p "Button" at bounding box center [520, 166] width 21 height 13
click at [518, 165] on p "Button" at bounding box center [520, 166] width 21 height 13
click at [421, 154] on button "Get" at bounding box center [520, 166] width 199 height 24
click at [421, 154] on button "Get Mine" at bounding box center [520, 166] width 199 height 24
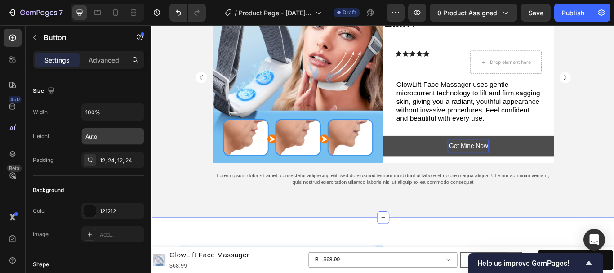
drag, startPoint x: 659, startPoint y: 153, endPoint x: 680, endPoint y: 125, distance: 35.3
click at [614, 152] on div "Customer Testimonials Heading Image ⁠⁠⁠⁠⁠⁠⁠ Struggling with Sagging Skin? Headi…" at bounding box center [422, 86] width 540 height 284
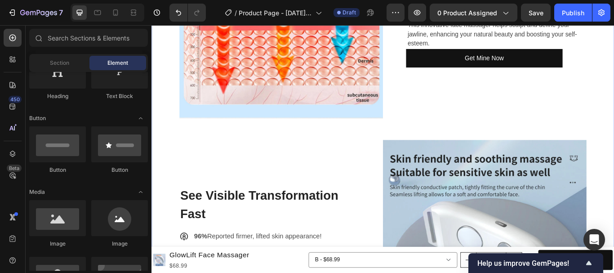
scroll to position [1035, 0]
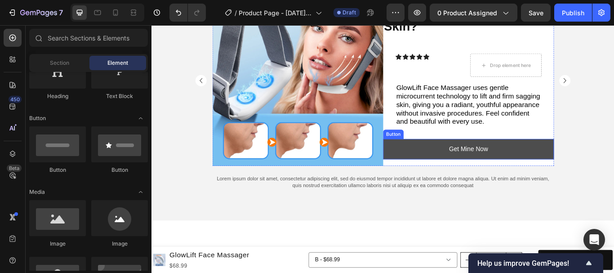
click at [588, 172] on button "Get Mine Now" at bounding box center [520, 170] width 199 height 24
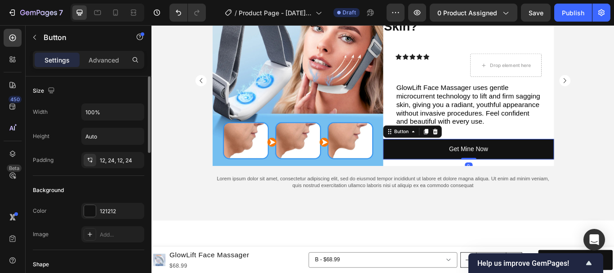
scroll to position [423, 0]
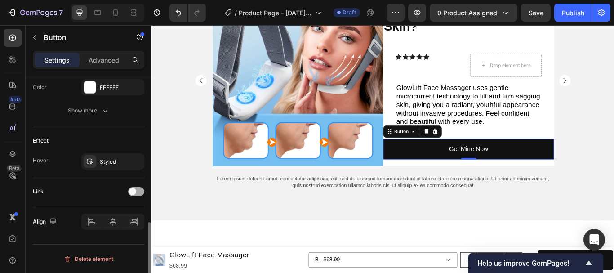
click at [134, 190] on span at bounding box center [132, 191] width 7 height 7
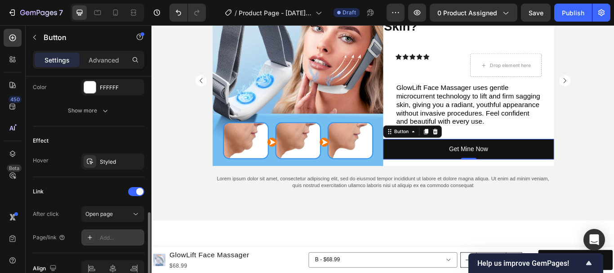
click at [96, 235] on div at bounding box center [90, 237] width 13 height 13
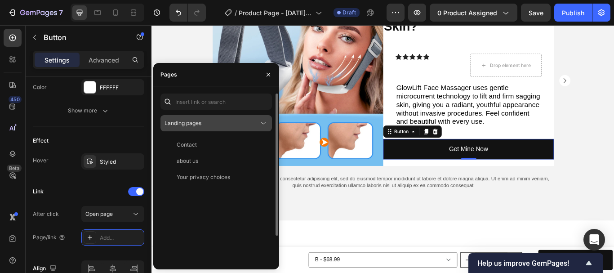
click at [244, 116] on button "Landing pages" at bounding box center [216, 123] width 111 height 16
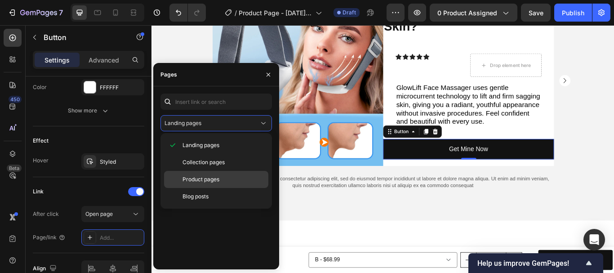
click at [225, 173] on div "Product pages" at bounding box center [216, 179] width 104 height 17
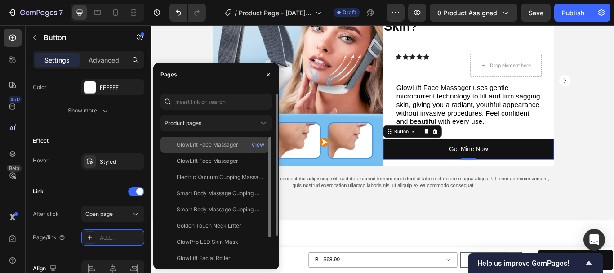
click at [209, 145] on div "GlowLift Face Massager" at bounding box center [208, 145] width 62 height 8
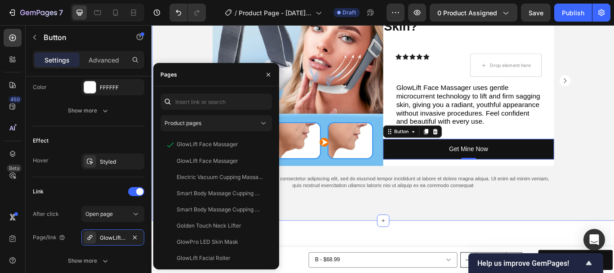
click at [614, 163] on div "Customer Testimonials Heading Image Struggling with Sagging Skin? Heading Icon …" at bounding box center [422, 89] width 540 height 284
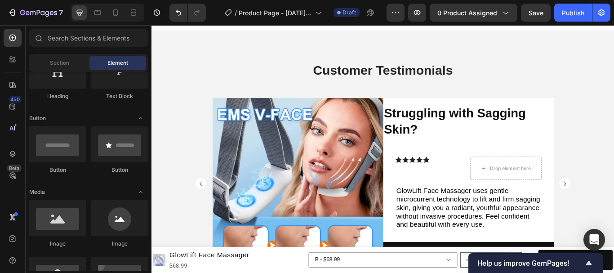
scroll to position [900, 0]
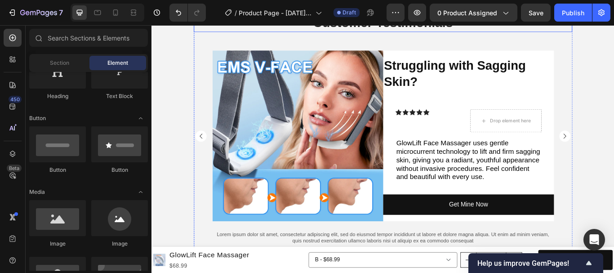
click at [412, 33] on h2 "Customer Testimonials" at bounding box center [421, 22] width 441 height 21
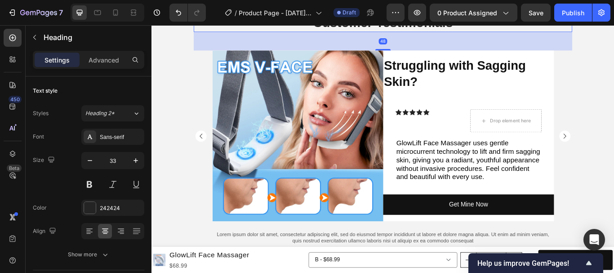
click at [403, 33] on h2 "Customer Testimonials" at bounding box center [421, 22] width 441 height 21
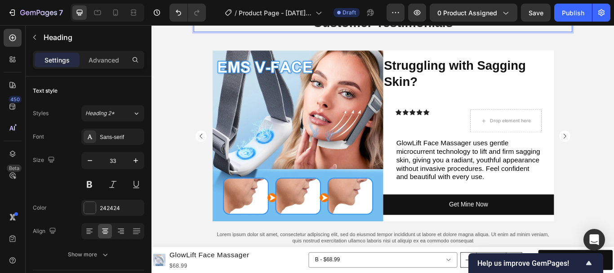
click at [272, 32] on p "Customer Testimonials" at bounding box center [421, 22] width 440 height 19
click at [273, 32] on p "Customer Testimonials" at bounding box center [421, 22] width 440 height 19
click at [505, 118] on div "Customer Testimonials Heading 48 Image Struggling with Sagging Skin? Heading Ic…" at bounding box center [421, 150] width 441 height 277
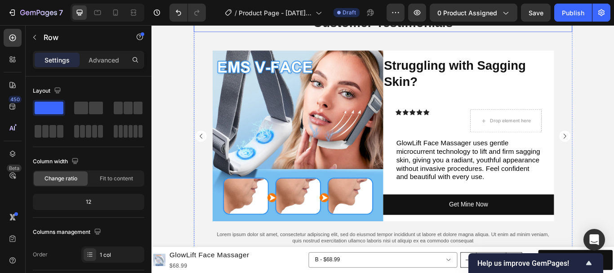
click at [445, 32] on p "Customer Testimonials" at bounding box center [421, 22] width 440 height 19
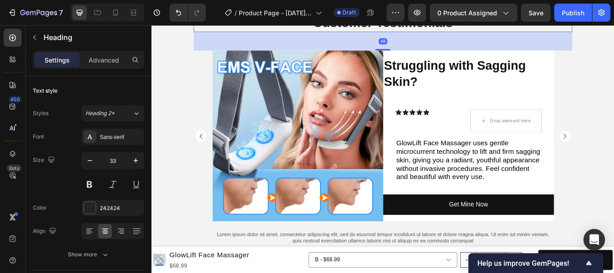
click at [263, 7] on icon at bounding box center [266, 3] width 6 height 6
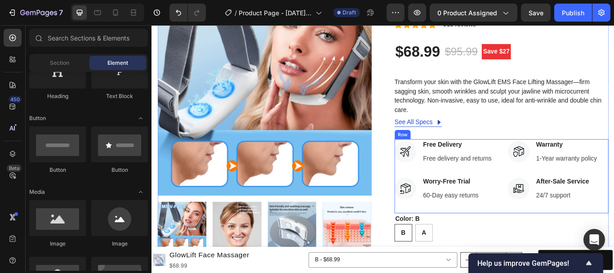
scroll to position [105, 0]
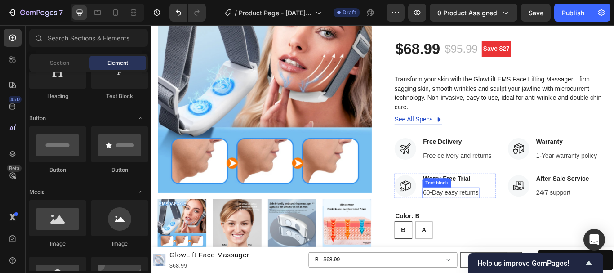
click at [474, 218] on p "60-Day easy returns" at bounding box center [500, 220] width 65 height 11
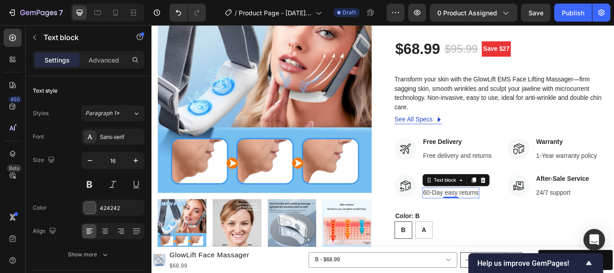
click at [468, 218] on p "60-Day easy returns" at bounding box center [500, 220] width 65 height 11
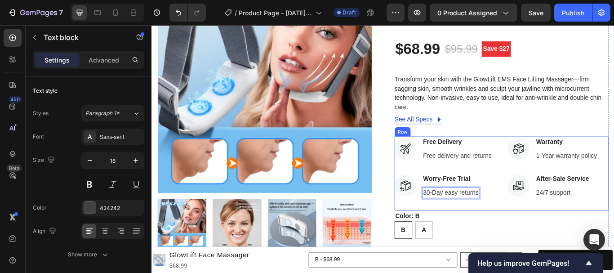
click at [553, 231] on div "Icon Free Delivery Text block Free delivery and returns Text block Icon List Ic…" at bounding box center [560, 198] width 250 height 86
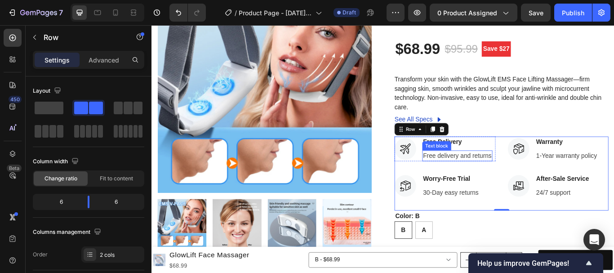
click at [509, 177] on p "Free delivery and returns" at bounding box center [508, 177] width 80 height 11
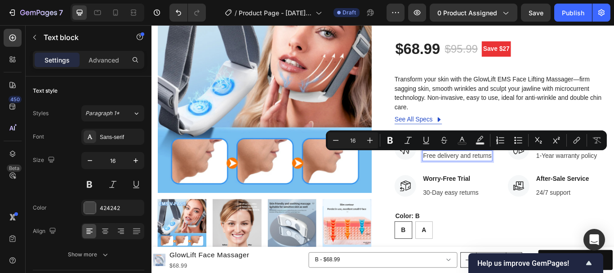
click at [531, 175] on p "Free delivery and returns" at bounding box center [508, 177] width 80 height 11
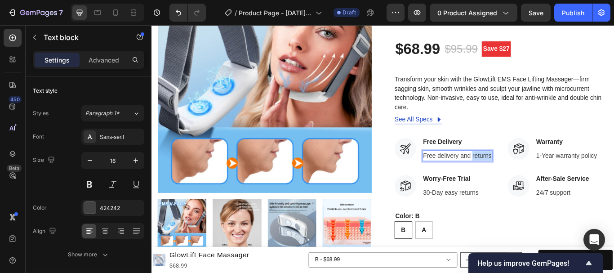
click at [531, 175] on p "Free delivery and returns" at bounding box center [508, 177] width 80 height 11
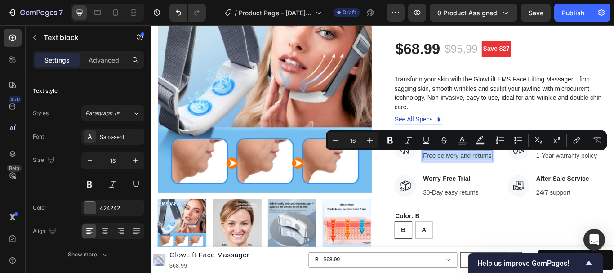
click at [531, 175] on p "Free delivery and returns" at bounding box center [508, 177] width 80 height 11
click at [515, 177] on p "Free delivery and returns" at bounding box center [508, 177] width 80 height 11
drag, startPoint x: 509, startPoint y: 175, endPoint x: 549, endPoint y: 183, distance: 40.8
click at [549, 183] on div "Icon Free Delivery Text block Free delivery and returns Text block 0 Icon List …" at bounding box center [560, 198] width 250 height 86
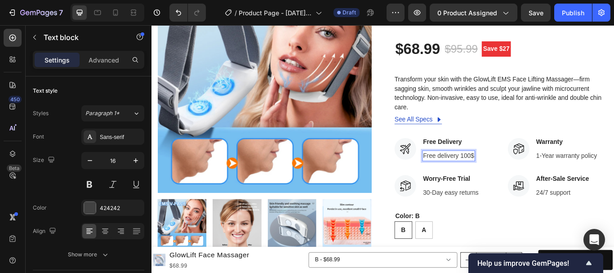
click at [508, 177] on p "Free delivery 100$" at bounding box center [498, 177] width 60 height 11
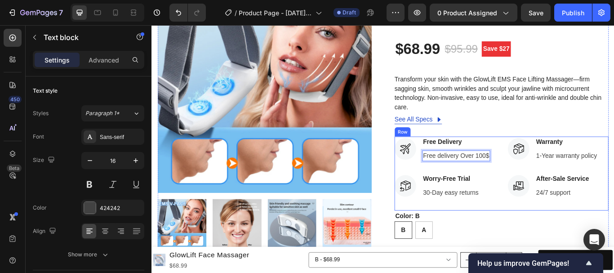
click at [547, 232] on div "Icon Free Delivery Text block Free delivery Over 100$ Text block 0 Icon List Ic…" at bounding box center [494, 198] width 118 height 86
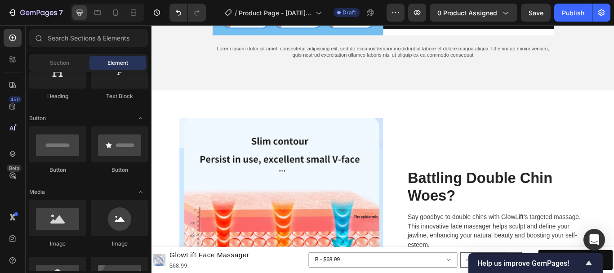
scroll to position [1152, 0]
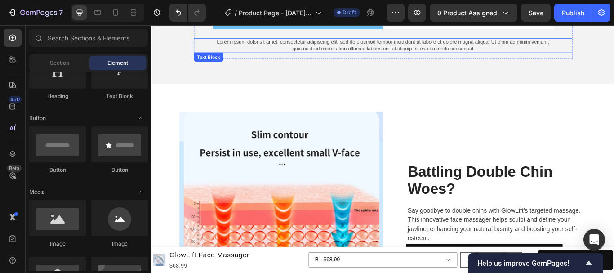
click at [280, 51] on p "Lorem ipsum dolor sit amet, consectetur adipiscing elit, sed do eiusmod tempor …" at bounding box center [421, 48] width 389 height 15
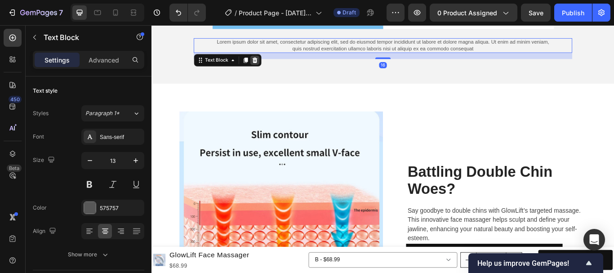
click at [268, 67] on icon at bounding box center [271, 65] width 7 height 7
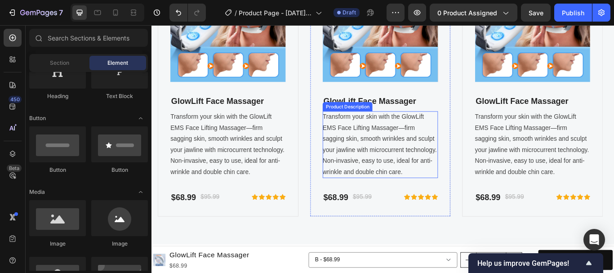
scroll to position [3590, 0]
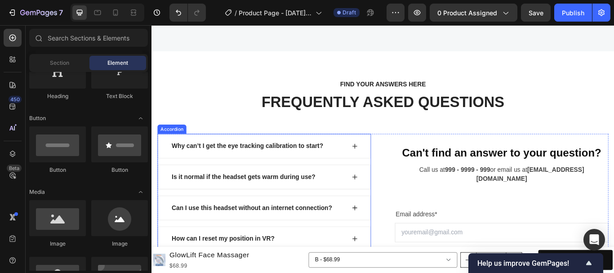
click at [386, 165] on icon at bounding box center [388, 166] width 7 height 7
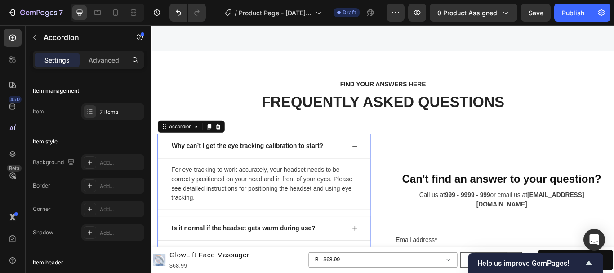
click at [386, 165] on icon at bounding box center [388, 166] width 7 height 7
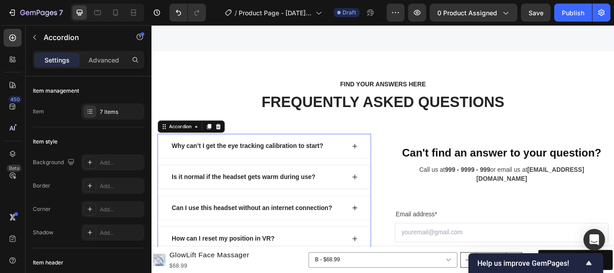
click at [305, 165] on div "Why can’t I get the eye tracking calibration to start?" at bounding box center [263, 166] width 179 height 13
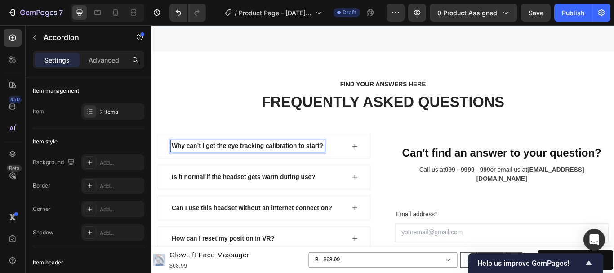
click at [269, 165] on p "Why can’t I get the eye tracking calibration to start?" at bounding box center [263, 166] width 177 height 11
click at [268, 165] on p "Why can’t I get the eye tracking calibration to start?" at bounding box center [263, 166] width 177 height 11
click at [268, 166] on p "Why can’t I get the eye tracking calibration to start?" at bounding box center [263, 166] width 177 height 11
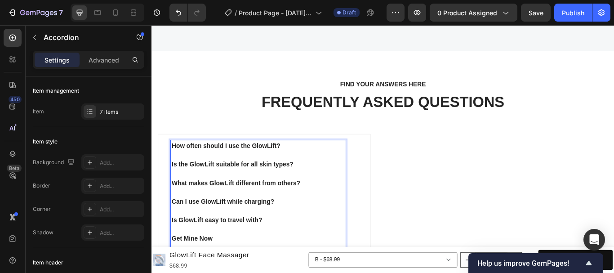
click at [308, 200] on p "Rich Text Editor. Editing area: main" at bounding box center [275, 198] width 201 height 11
click at [308, 199] on p "Rich Text Editor. Editing area: main" at bounding box center [275, 198] width 201 height 11
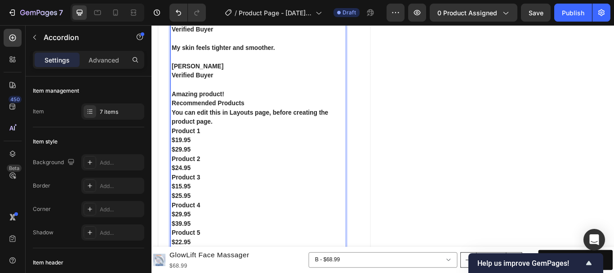
click at [229, 118] on strong "Recommended Products" at bounding box center [217, 116] width 85 height 8
click at [228, 117] on strong "Recommended Products" at bounding box center [217, 116] width 85 height 8
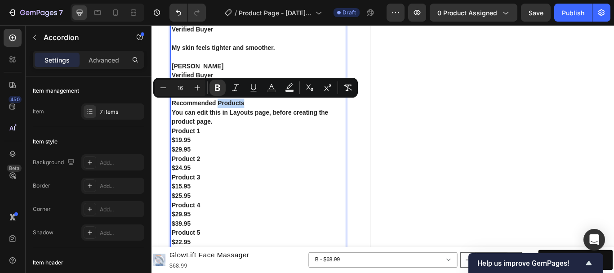
click at [227, 117] on strong "Recommended Products" at bounding box center [217, 116] width 85 height 8
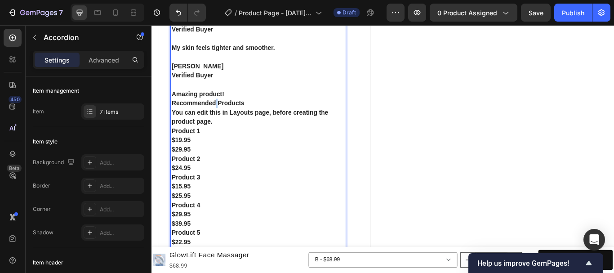
click at [227, 117] on strong "Recommended Products" at bounding box center [217, 116] width 85 height 8
click at [226, 117] on strong "Recommended Products" at bounding box center [217, 116] width 85 height 8
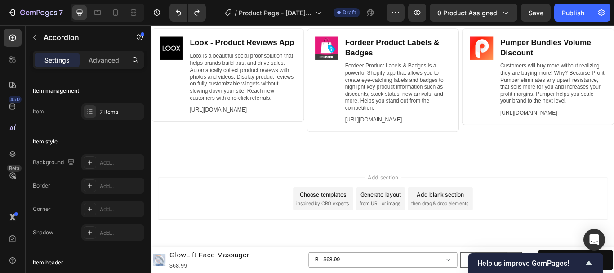
scroll to position [3918, 0]
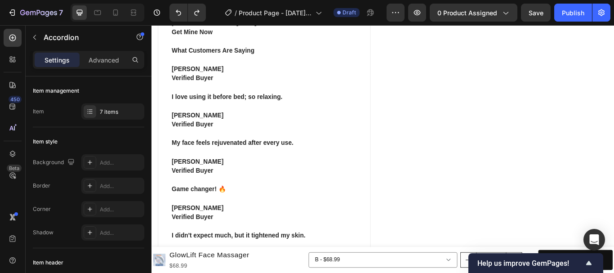
click at [220, 143] on p "Verified Buyer" at bounding box center [275, 141] width 201 height 11
click at [234, 138] on p "Verified Buyer" at bounding box center [275, 141] width 201 height 11
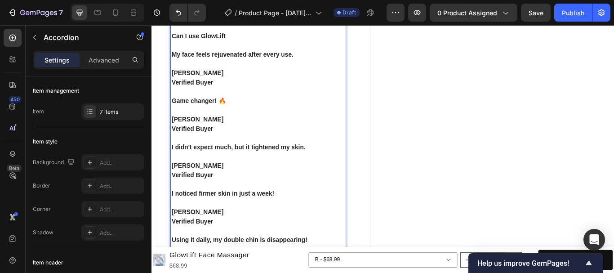
scroll to position [4692, 0]
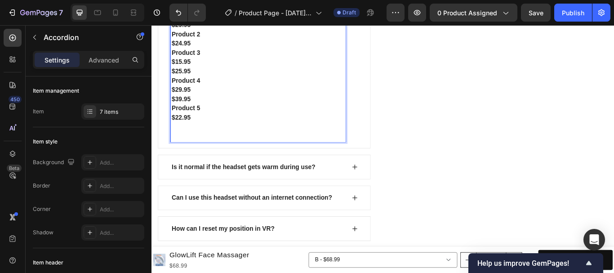
click at [200, 132] on p "$22.95" at bounding box center [275, 133] width 201 height 11
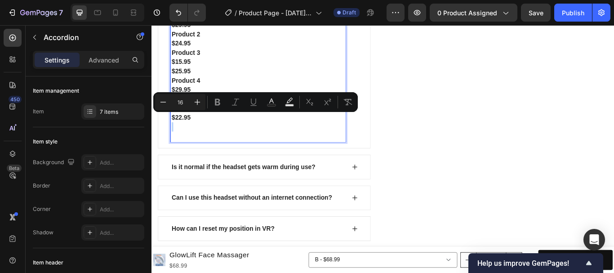
click at [200, 132] on p "$22.95" at bounding box center [275, 133] width 201 height 11
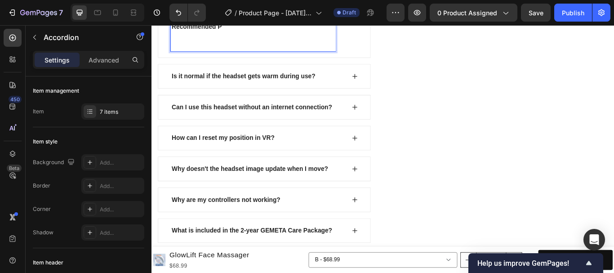
scroll to position [4625, 0]
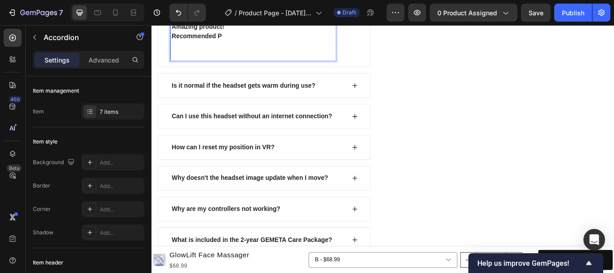
click at [251, 81] on div "Is it normal if the headset gets warm during use?" at bounding box center [283, 95] width 248 height 29
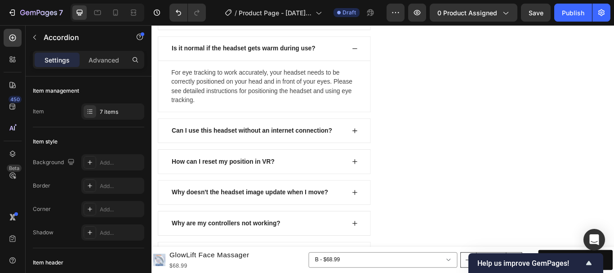
scroll to position [4582, 0]
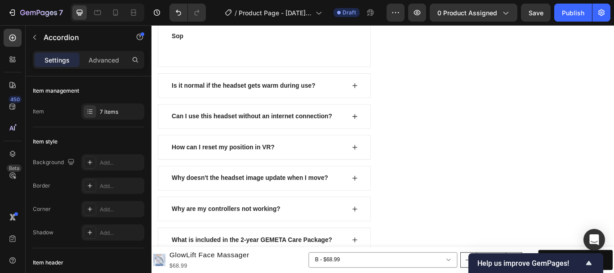
click at [247, 48] on p "Rich Text Editor. Editing area: main" at bounding box center [270, 55] width 190 height 22
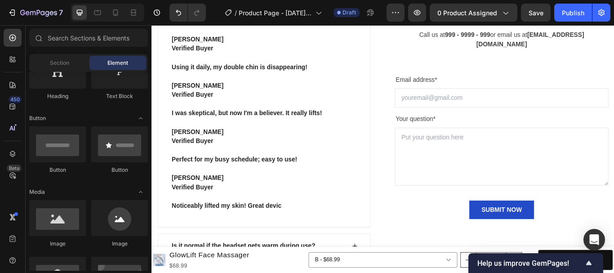
scroll to position [3967, 0]
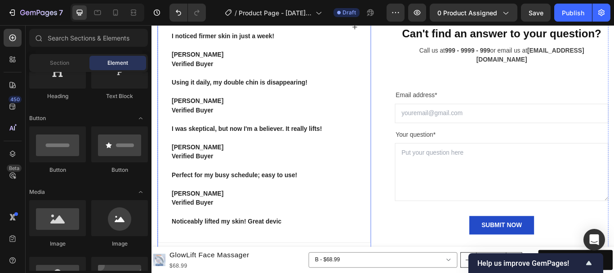
click at [334, 257] on p "Noticeably lifted my skin! Great devic" at bounding box center [262, 260] width 175 height 22
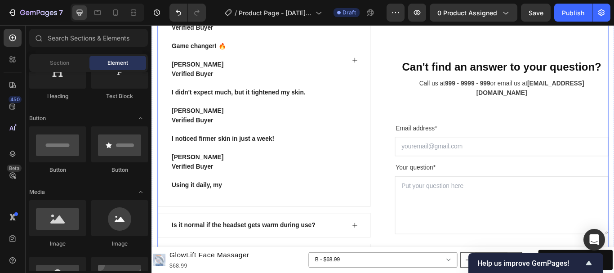
scroll to position [3884, 0]
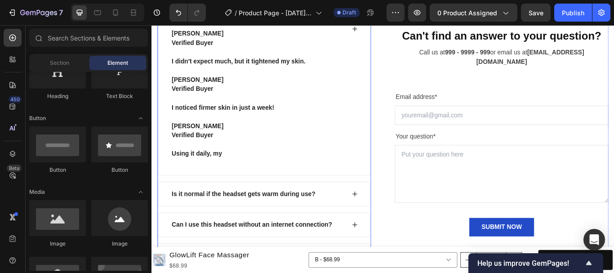
click at [323, 180] on p "Using it daily, my" at bounding box center [253, 181] width 156 height 22
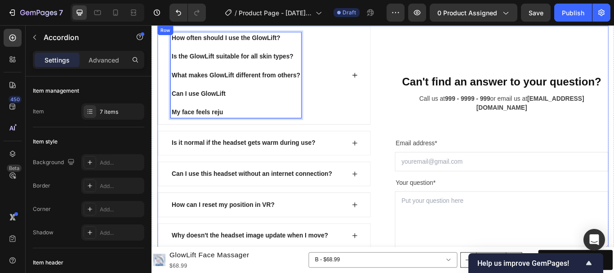
scroll to position [3622, 0]
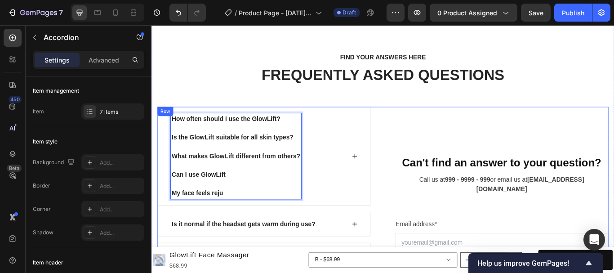
click at [257, 243] on div "Is it normal if the headset gets warm during use?" at bounding box center [283, 257] width 248 height 29
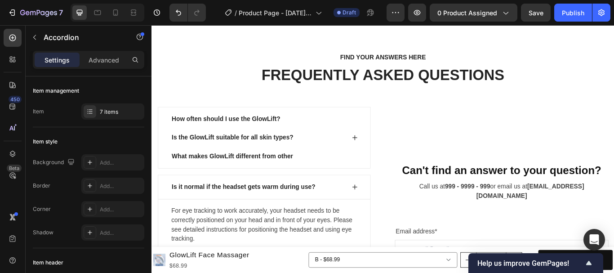
scroll to position [3603, 0]
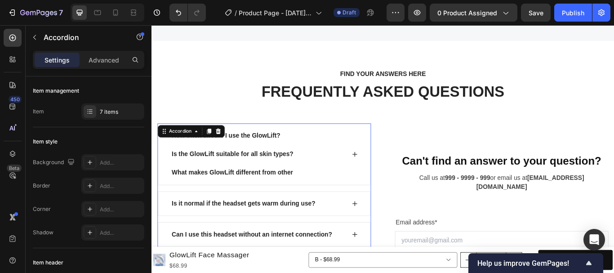
click at [299, 195] on strong "What makes GlowLift different from other" at bounding box center [246, 197] width 142 height 8
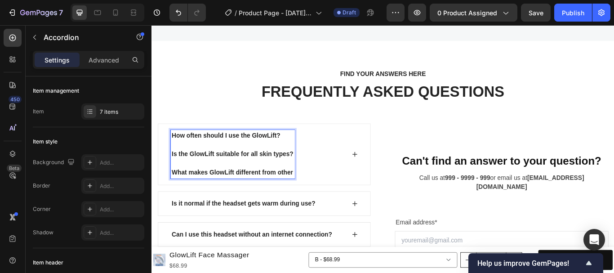
click at [316, 197] on strong "What makes GlowLift different from other" at bounding box center [246, 197] width 142 height 8
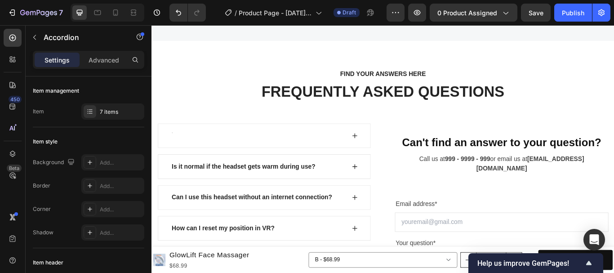
scroll to position [3600, 0]
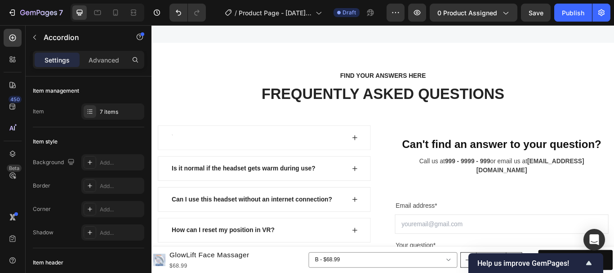
click at [176, 158] on div "Rich Text Editor. Editing area: main" at bounding box center [175, 156] width 3 height 13
click at [174, 156] on div "Rich Text Editor. Editing area: main" at bounding box center [175, 156] width 3 height 13
click at [386, 156] on icon at bounding box center [389, 157] width 6 height 6
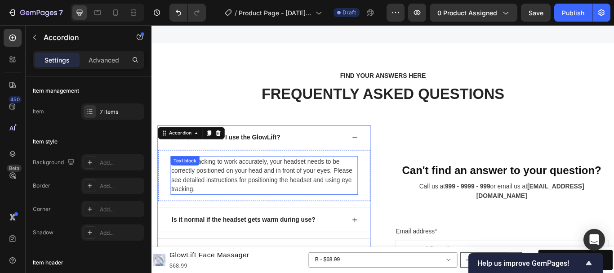
click at [256, 196] on p "For eye tracking to work accurately, your headset needs to be correctly positio…" at bounding box center [282, 200] width 217 height 43
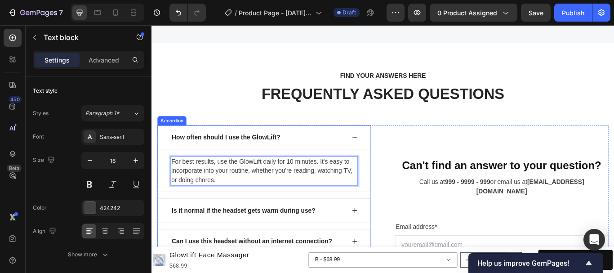
click at [322, 240] on p "Is it normal if the headset gets warm during use?" at bounding box center [259, 241] width 168 height 11
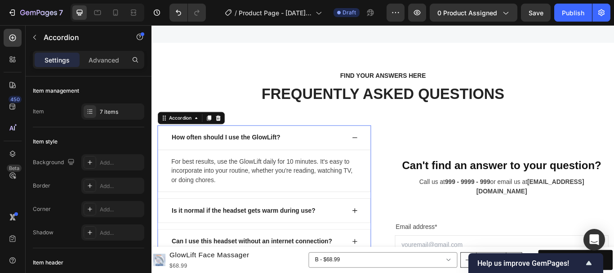
click at [386, 157] on icon at bounding box center [388, 156] width 7 height 7
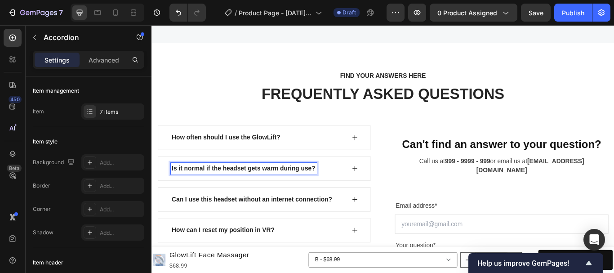
click at [299, 190] on p "Is it normal if the headset gets warm during use?" at bounding box center [259, 192] width 168 height 11
click at [387, 191] on icon at bounding box center [388, 192] width 7 height 7
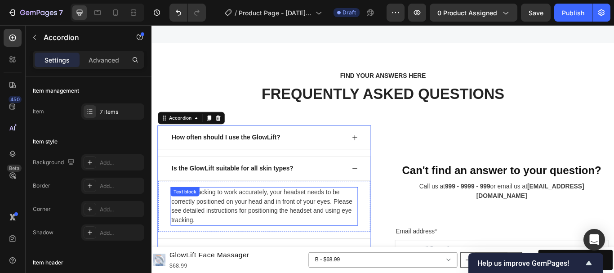
click at [268, 232] on p "For eye tracking to work accurately, your headset needs to be correctly positio…" at bounding box center [282, 236] width 217 height 43
click at [268, 231] on p "For eye tracking to work accurately, your headset needs to be correctly positio…" at bounding box center [282, 236] width 217 height 43
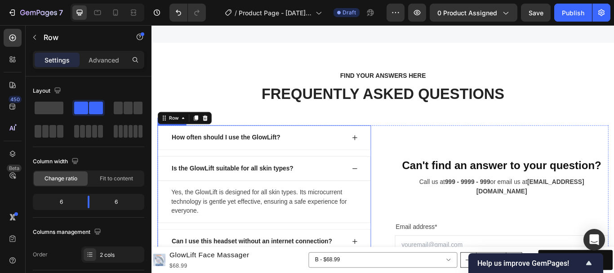
click at [387, 190] on icon at bounding box center [388, 192] width 7 height 7
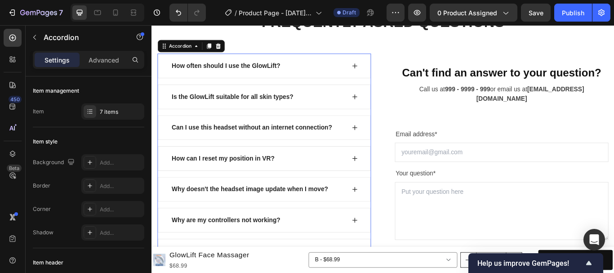
scroll to position [3683, 0]
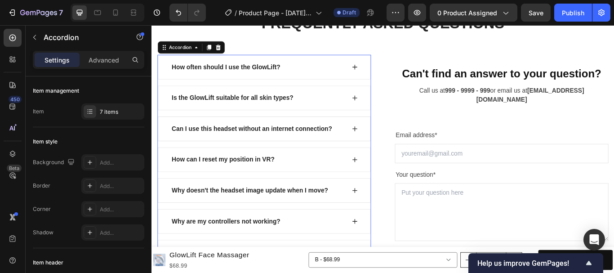
click at [386, 146] on icon at bounding box center [389, 146] width 6 height 6
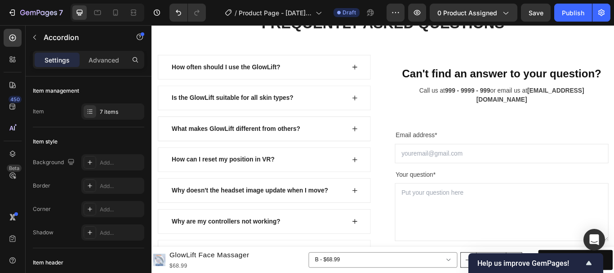
click at [388, 146] on icon at bounding box center [388, 146] width 7 height 7
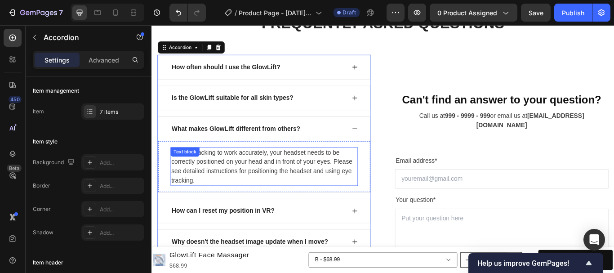
click at [260, 178] on p "For eye tracking to work accurately, your headset needs to be correctly positio…" at bounding box center [282, 190] width 217 height 43
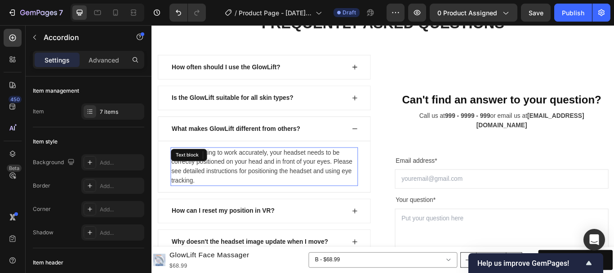
click at [262, 183] on p "For eye tracking to work accurately, your headset needs to be correctly positio…" at bounding box center [282, 190] width 217 height 43
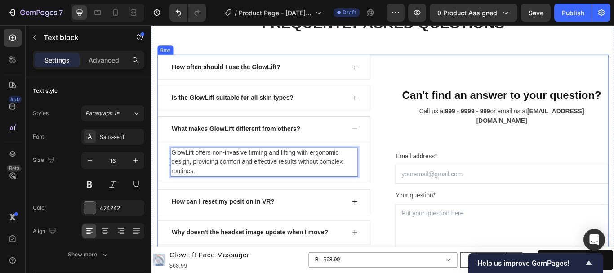
click at [418, 187] on div "How often should I use the GlowLift? Is the GlowLift suitable for all skin type…" at bounding box center [421, 219] width 526 height 319
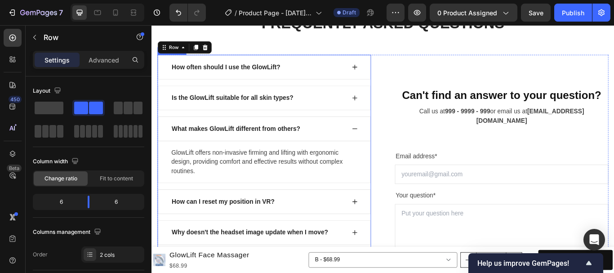
drag, startPoint x: 384, startPoint y: 144, endPoint x: 391, endPoint y: 148, distance: 7.5
click at [385, 144] on icon at bounding box center [388, 146] width 7 height 7
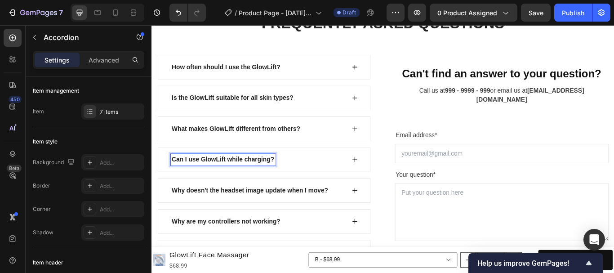
click at [386, 182] on icon at bounding box center [388, 181] width 7 height 7
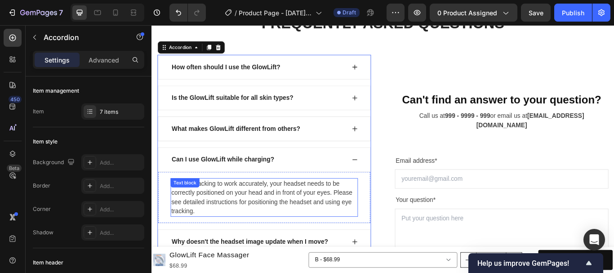
click at [263, 217] on p "For eye tracking to work accurately, your headset needs to be correctly positio…" at bounding box center [282, 226] width 217 height 43
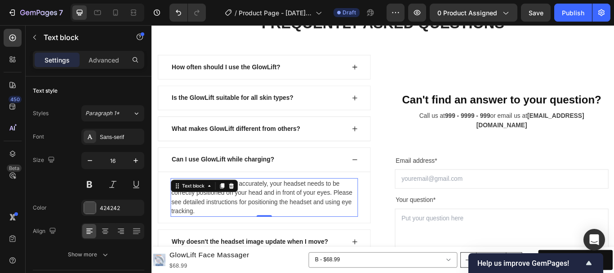
click at [263, 217] on p "For eye tracking to work accurately, your headset needs to be correctly positio…" at bounding box center [282, 226] width 217 height 43
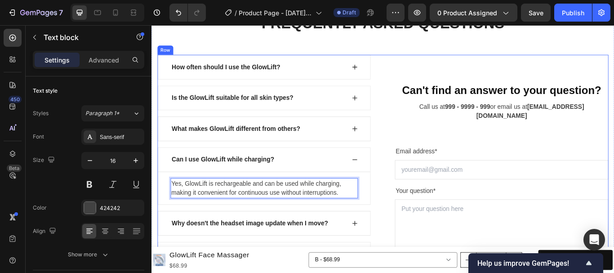
click at [417, 220] on div "How often should I use the GlowLift? Is the GlowLift suitable for all skin type…" at bounding box center [421, 214] width 526 height 308
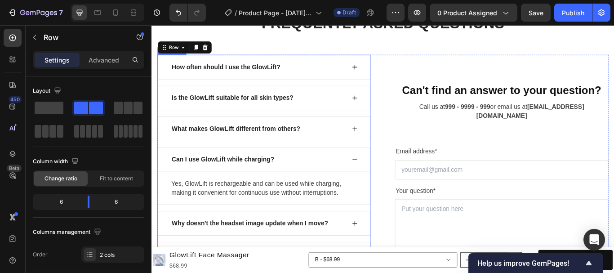
click at [385, 180] on icon at bounding box center [388, 181] width 7 height 7
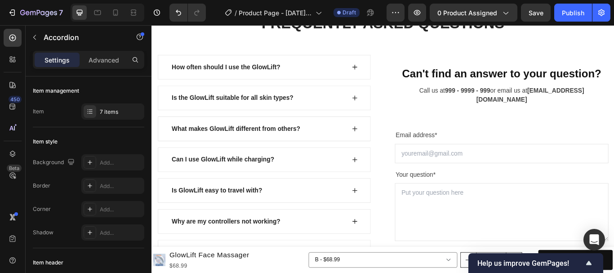
click at [386, 215] on icon at bounding box center [389, 218] width 6 height 6
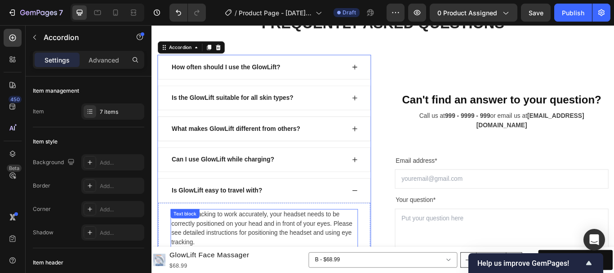
click at [248, 254] on p "For eye tracking to work accurately, your headset needs to be correctly positio…" at bounding box center [282, 262] width 217 height 43
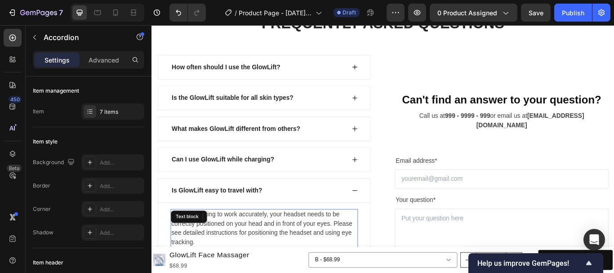
click at [248, 254] on p "For eye tracking to work accurately, your headset needs to be correctly positio…" at bounding box center [282, 262] width 217 height 43
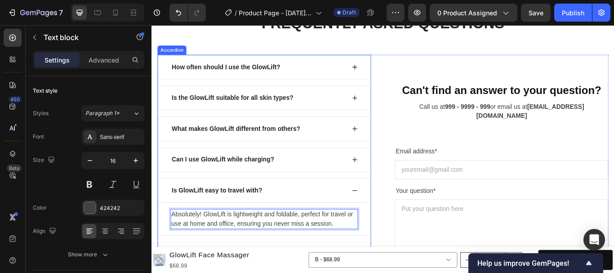
scroll to position [3700, 0]
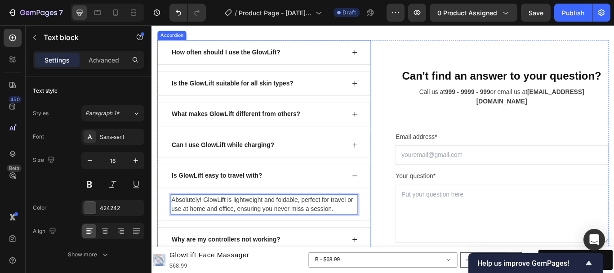
click at [383, 215] on div "Absolutely! GlowLift is lightweight and foldable, perfect for travel or use at …" at bounding box center [283, 234] width 248 height 38
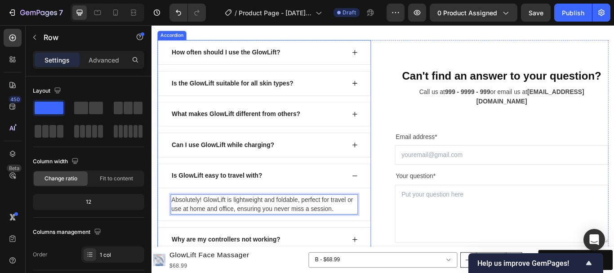
scroll to position [3803, 0]
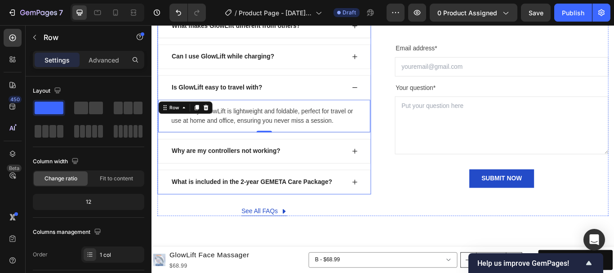
click at [385, 95] on icon at bounding box center [388, 97] width 7 height 7
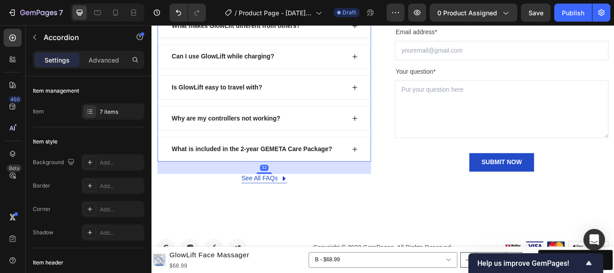
click at [335, 137] on div "Why are my controllers not working?" at bounding box center [276, 133] width 204 height 13
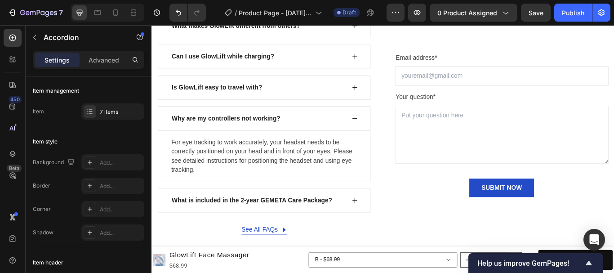
click at [340, 134] on div "Why are my controllers not working?" at bounding box center [276, 133] width 204 height 13
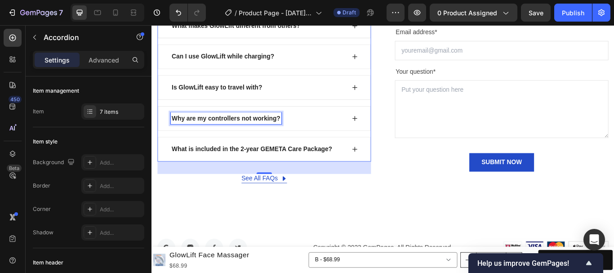
click at [197, 134] on p "Why are my controllers not working?" at bounding box center [238, 134] width 127 height 11
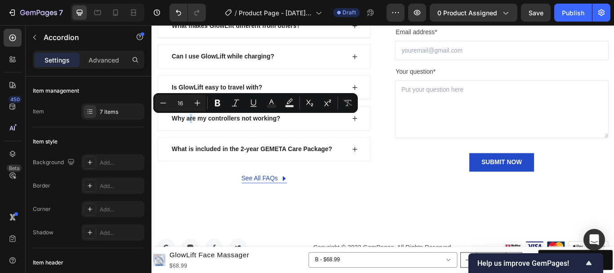
click at [230, 161] on div "What is included in the 2-year GEMETA Care Package?" at bounding box center [283, 170] width 248 height 29
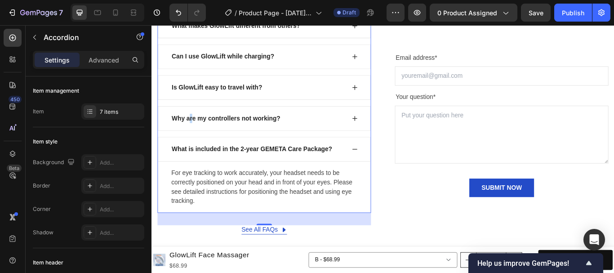
click at [239, 159] on div "What is included in the 2-year GEMETA Care Package?" at bounding box center [283, 170] width 248 height 29
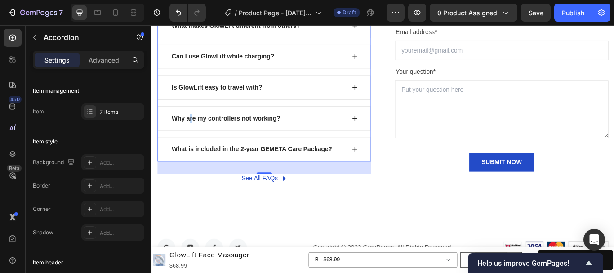
drag, startPoint x: 320, startPoint y: 134, endPoint x: 327, endPoint y: 134, distance: 7.6
click at [323, 134] on div "Why are my controllers not working?" at bounding box center [276, 133] width 204 height 13
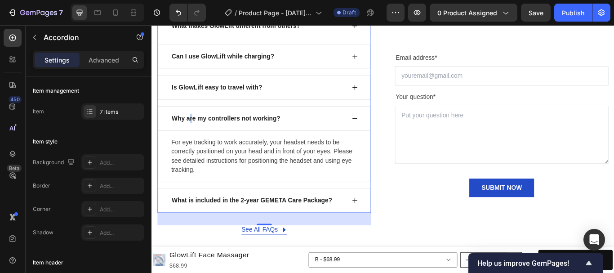
click at [327, 133] on div "Why are my controllers not working?" at bounding box center [276, 133] width 204 height 13
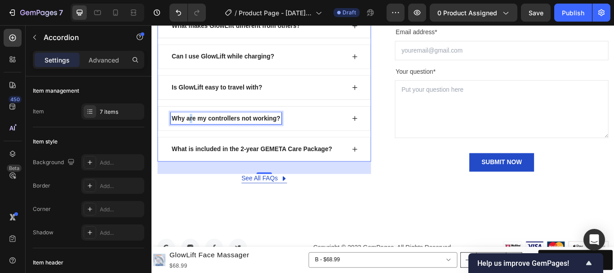
click at [244, 130] on p "Why are my controllers not working?" at bounding box center [238, 134] width 127 height 11
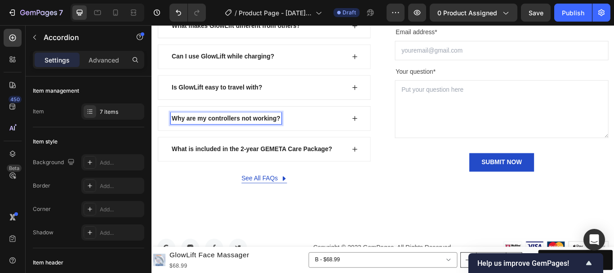
drag, startPoint x: 259, startPoint y: 131, endPoint x: 267, endPoint y: 131, distance: 8.1
click at [260, 131] on p "Why are my controllers not working?" at bounding box center [238, 134] width 127 height 11
click at [264, 170] on p "What is included in the 2-year GEMETA Care Package?" at bounding box center [268, 170] width 187 height 11
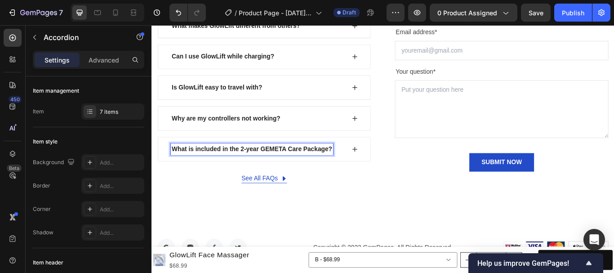
drag, startPoint x: 263, startPoint y: 170, endPoint x: 174, endPoint y: 169, distance: 89.5
click at [183, 197] on div "How often should I use the GlowLift? Is the GlowLift suitable for all skin type…" at bounding box center [282, 75] width 249 height 270
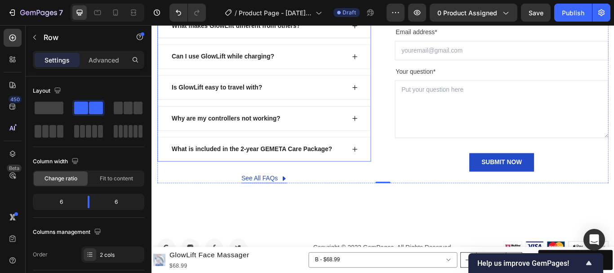
click at [167, 168] on div "What is included in the 2-year GEMETA Care Package?" at bounding box center [283, 170] width 248 height 29
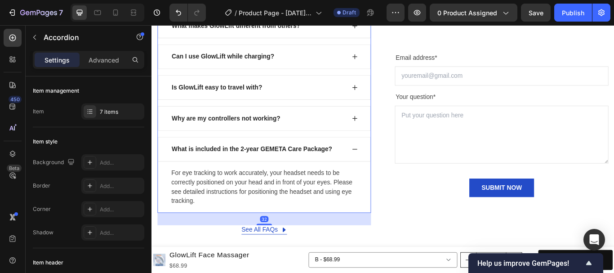
click at [376, 166] on div "What is included in the 2-year GEMETA Care Package?" at bounding box center [283, 170] width 248 height 29
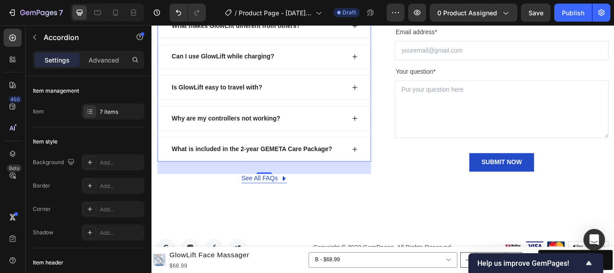
click at [183, 123] on div "Why are my controllers not working?" at bounding box center [283, 134] width 248 height 29
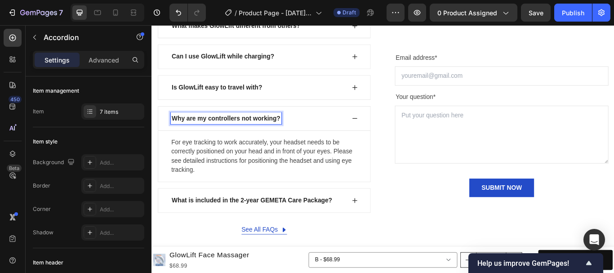
click at [166, 134] on div "Why are my controllers not working?" at bounding box center [283, 134] width 248 height 29
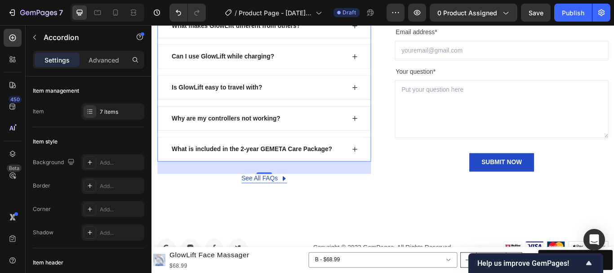
click at [178, 165] on div "How often should I use the GlowLift? Is the GlowLift suitable for all skin type…" at bounding box center [282, 62] width 249 height 245
click at [174, 129] on div "Why are my controllers not working?" at bounding box center [283, 134] width 248 height 29
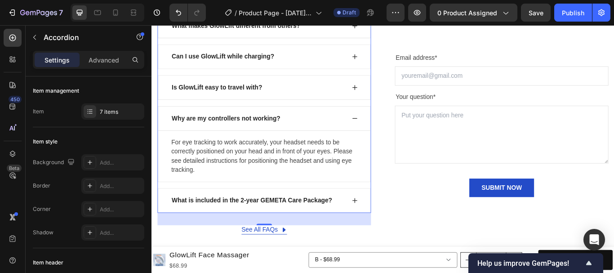
click at [196, 154] on div "Text block" at bounding box center [191, 150] width 30 height 8
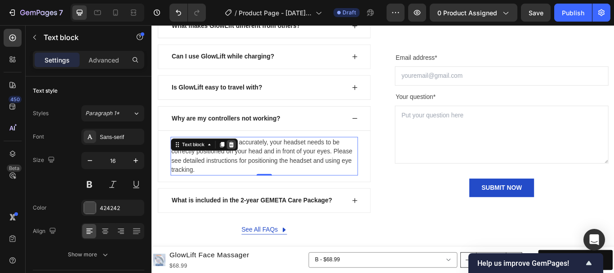
click at [244, 165] on icon at bounding box center [244, 164] width 6 height 6
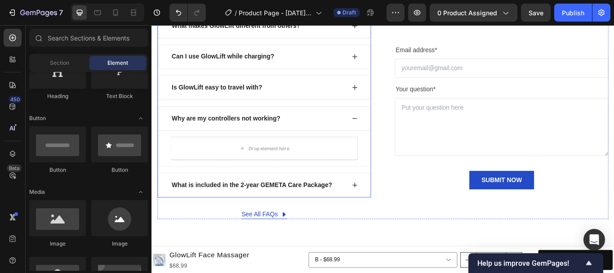
click at [218, 141] on div "Why are my controllers not working?" at bounding box center [283, 134] width 248 height 29
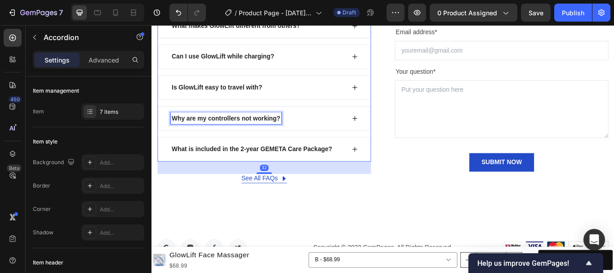
drag, startPoint x: 221, startPoint y: 134, endPoint x: 220, endPoint y: 128, distance: 5.9
click at [220, 129] on p "Why are my controllers not working?" at bounding box center [238, 134] width 127 height 11
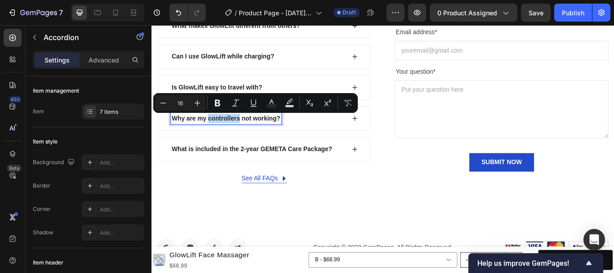
click at [222, 129] on p "Why are my controllers not working?" at bounding box center [238, 134] width 127 height 11
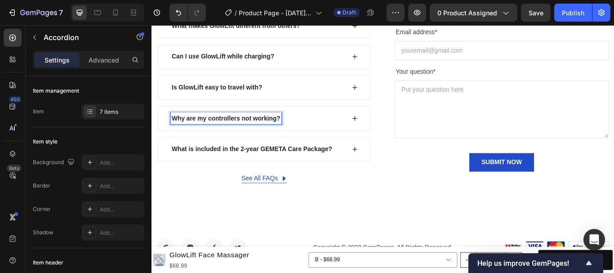
click at [204, 129] on p "Why are my controllers not working?" at bounding box center [238, 134] width 127 height 11
click at [203, 172] on p "What is included in the 2-year GEMETA Care Package?" at bounding box center [268, 170] width 187 height 11
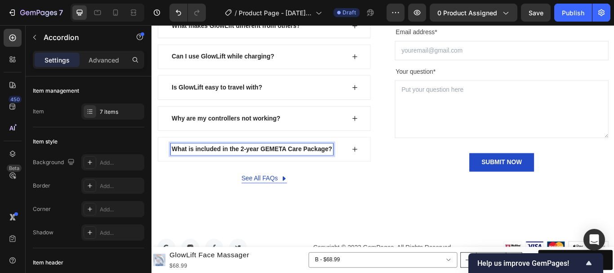
click at [215, 168] on p "What is included in the 2-year GEMETA Care Package?" at bounding box center [268, 170] width 187 height 11
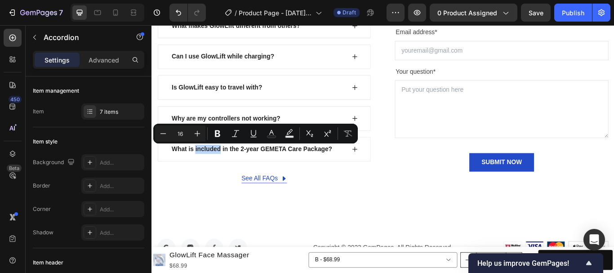
click at [386, 169] on icon at bounding box center [389, 170] width 6 height 6
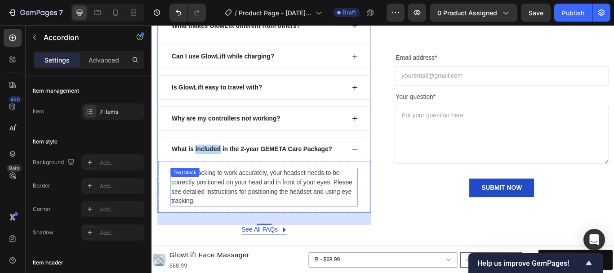
drag, startPoint x: 314, startPoint y: 198, endPoint x: 309, endPoint y: 199, distance: 5.0
click at [314, 199] on p "For eye tracking to work accurately, your headset needs to be correctly positio…" at bounding box center [282, 213] width 217 height 43
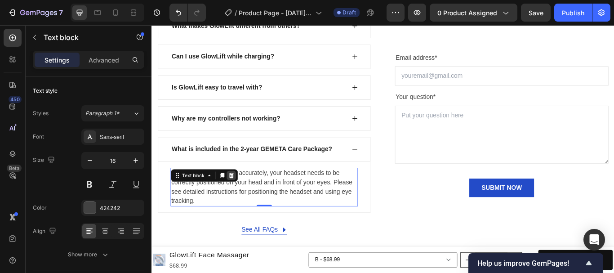
click at [245, 201] on icon at bounding box center [244, 200] width 6 height 6
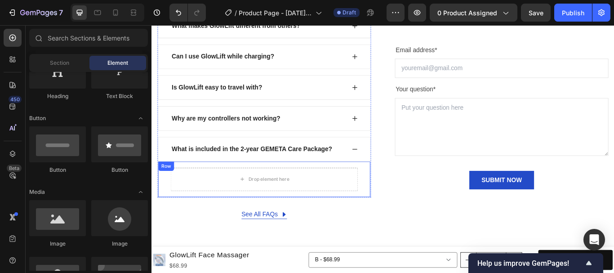
click at [390, 192] on div "Drop element here Row" at bounding box center [283, 205] width 248 height 42
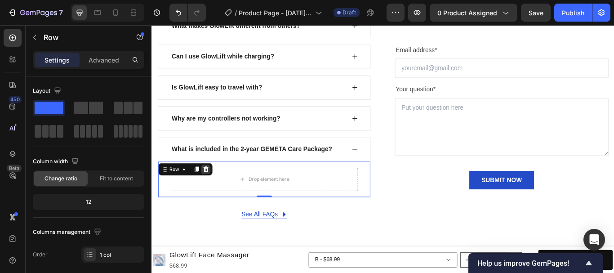
click at [215, 192] on icon at bounding box center [215, 193] width 6 height 6
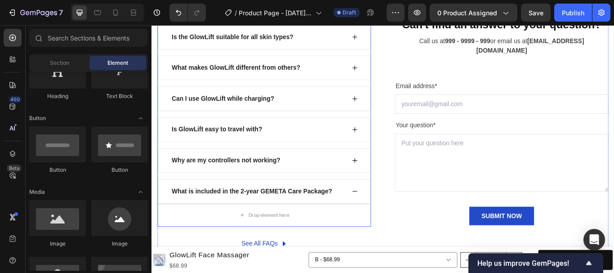
scroll to position [3758, 0]
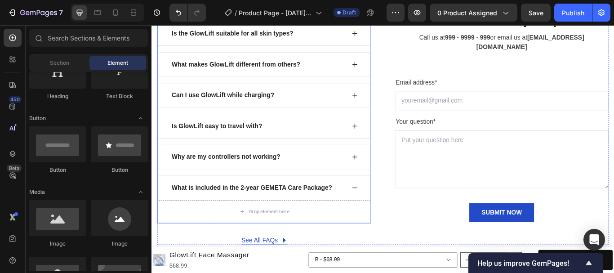
click at [385, 216] on icon at bounding box center [388, 214] width 7 height 7
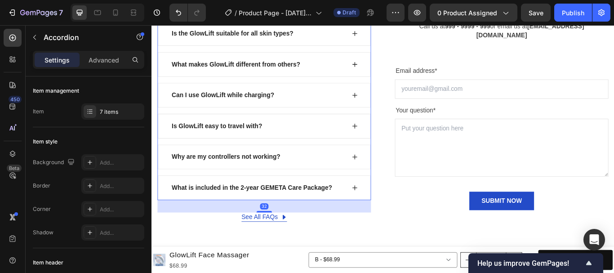
click at [385, 214] on icon at bounding box center [388, 214] width 7 height 7
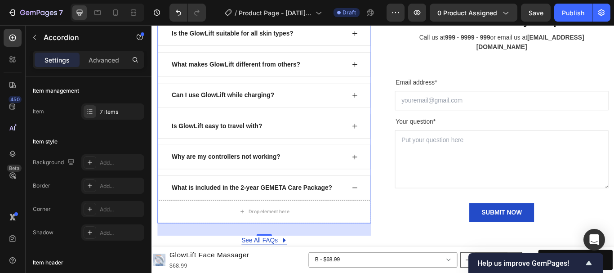
click at [385, 214] on icon at bounding box center [388, 214] width 7 height 7
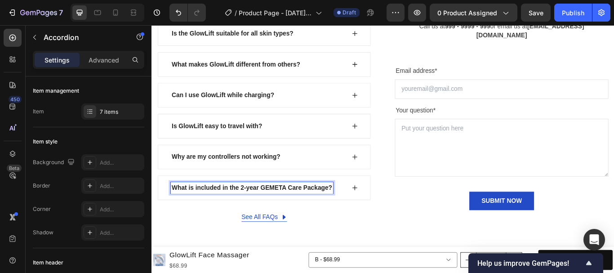
click at [198, 212] on p "What is included in the 2-year GEMETA Care Package?" at bounding box center [268, 215] width 187 height 11
click at [177, 215] on p "What is included in the 2-year GEMETA Care Package?" at bounding box center [268, 215] width 187 height 11
click at [167, 213] on div "What is included in the 2-year GEMETA Care Package?" at bounding box center [283, 215] width 248 height 29
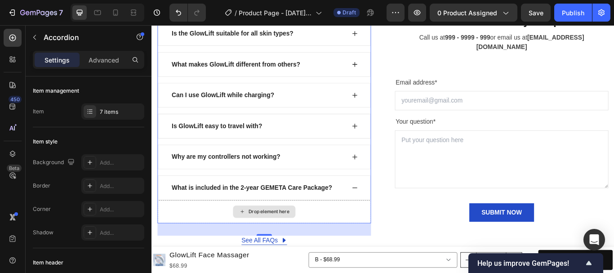
click at [194, 238] on div "Drop element here" at bounding box center [283, 242] width 248 height 27
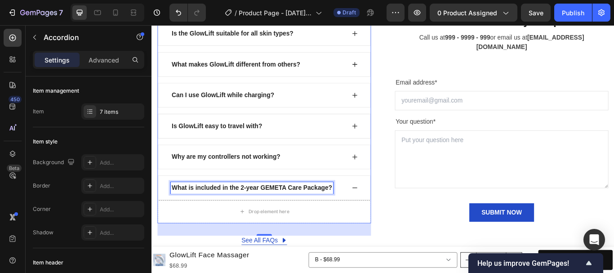
click at [184, 220] on p "What is included in the 2-year GEMETA Care Package?" at bounding box center [268, 215] width 187 height 11
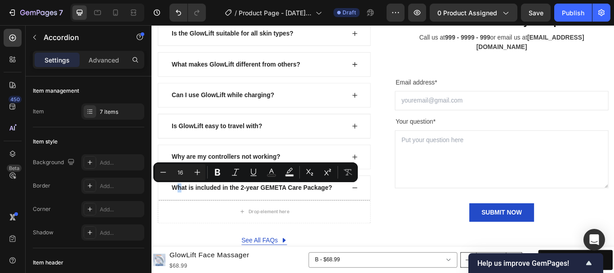
click at [266, 223] on div "What is included in the 2-year GEMETA Care Package?" at bounding box center [283, 215] width 248 height 29
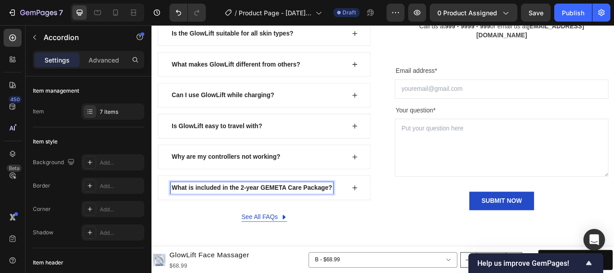
drag, startPoint x: 362, startPoint y: 213, endPoint x: 323, endPoint y: 213, distance: 38.7
click at [323, 213] on p "What is included in the 2-year GEMETA Care Package?" at bounding box center [268, 215] width 187 height 11
click at [397, 204] on div "What is included in the 2-year GEMETA Care Package?" at bounding box center [283, 215] width 248 height 29
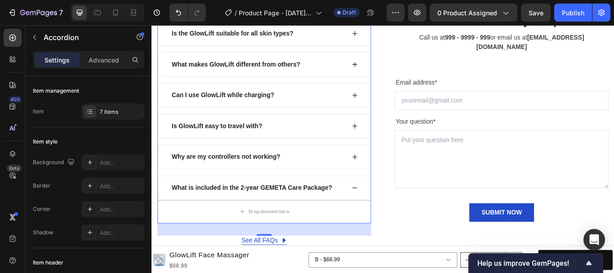
click at [385, 178] on icon at bounding box center [388, 178] width 7 height 7
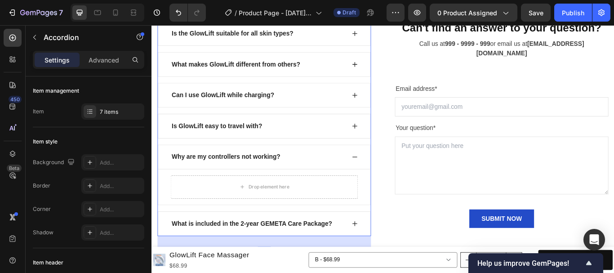
click at [329, 174] on div "Why are my controllers not working?" at bounding box center [276, 178] width 204 height 13
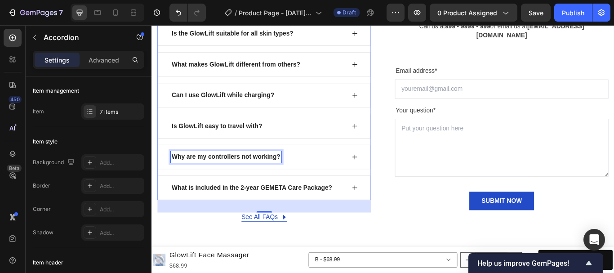
click at [261, 174] on p "Why are my controllers not working?" at bounding box center [238, 179] width 127 height 11
drag, startPoint x: 170, startPoint y: 178, endPoint x: 276, endPoint y: 180, distance: 105.7
click at [263, 181] on div "Why are my controllers not working?" at bounding box center [283, 179] width 248 height 29
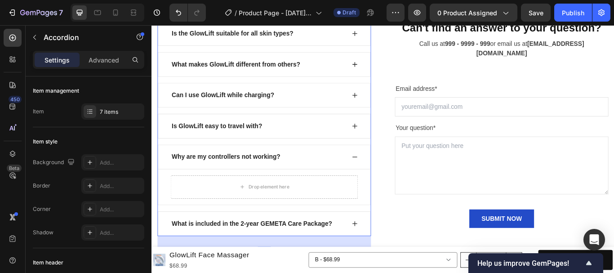
click at [295, 179] on p "Why are my controllers not working?" at bounding box center [238, 179] width 127 height 11
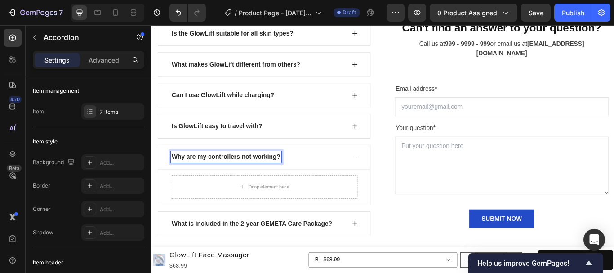
click at [300, 178] on p "Why are my controllers not working?" at bounding box center [238, 179] width 127 height 11
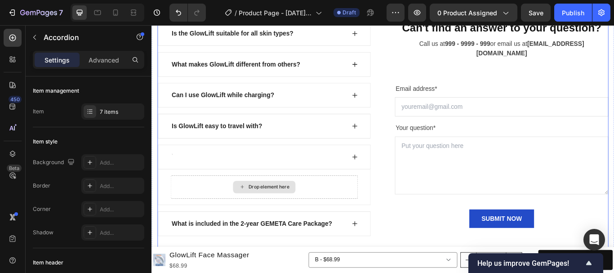
scroll to position [3755, 0]
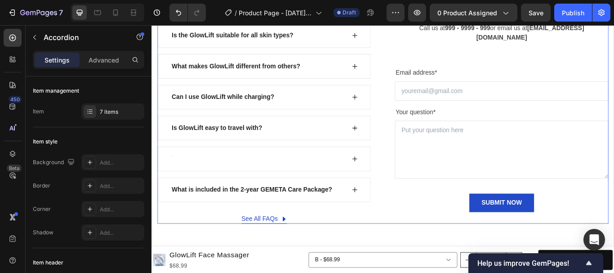
click at [416, 229] on div "How often should I use the GlowLift? Is the GlowLift suitable for all skin type…" at bounding box center [421, 122] width 526 height 270
click at [348, 245] on div "How often should I use the GlowLift? Is the GlowLift suitable for all skin type…" at bounding box center [282, 122] width 249 height 270
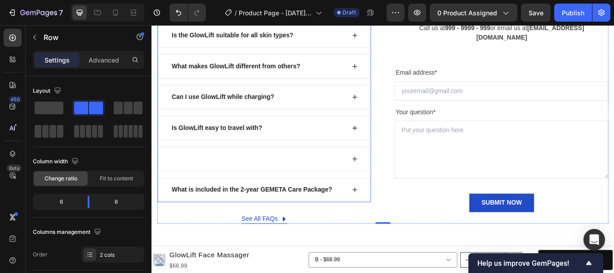
click at [358, 221] on p "What is included in the 2-year GEMETA Care Package?" at bounding box center [268, 217] width 187 height 11
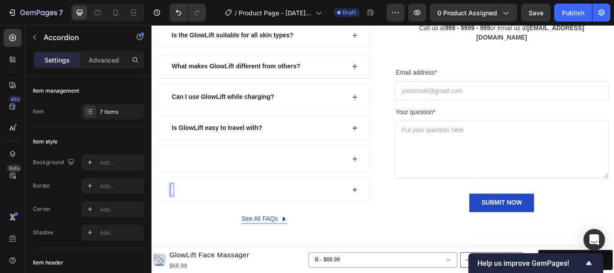
click at [428, 228] on div "How often should I use the GlowLift? Is the GlowLift suitable for all skin type…" at bounding box center [421, 122] width 526 height 270
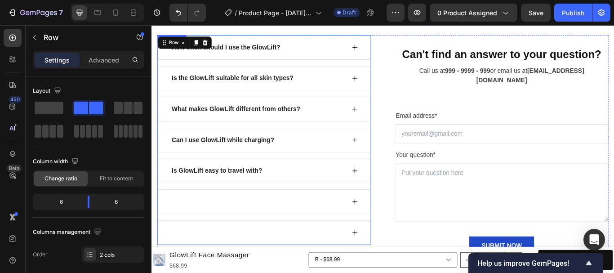
scroll to position [3723, 0]
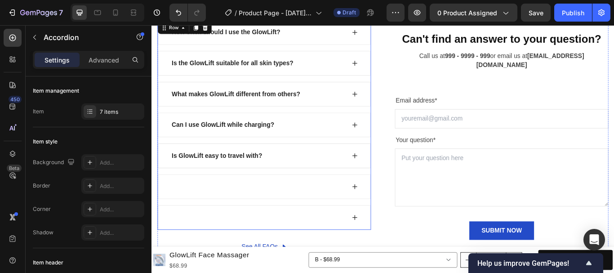
click at [239, 209] on div at bounding box center [276, 213] width 204 height 13
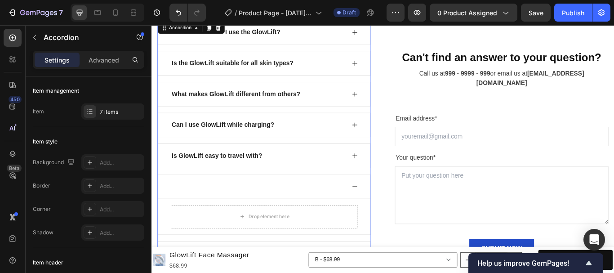
scroll to position [3753, 0]
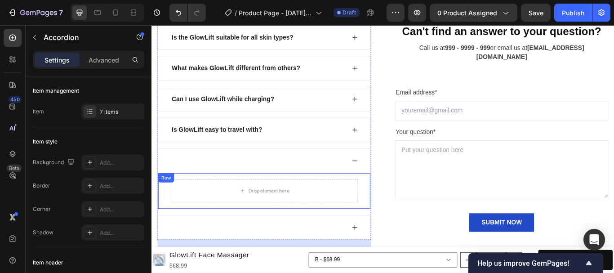
click at [172, 202] on div "Row" at bounding box center [168, 203] width 15 height 8
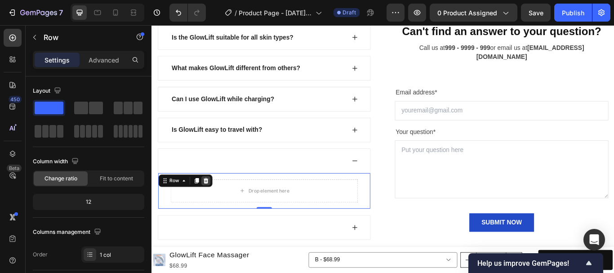
click at [214, 205] on icon at bounding box center [215, 207] width 6 height 6
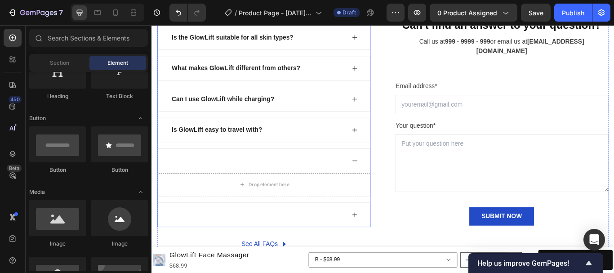
click at [176, 241] on div at bounding box center [276, 246] width 204 height 13
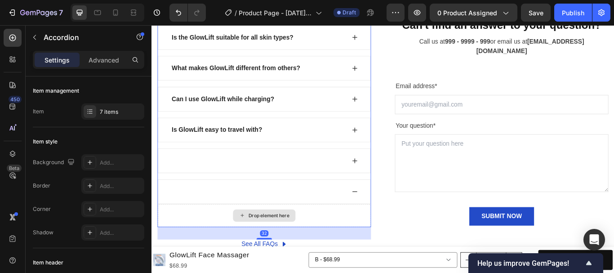
click at [170, 239] on div "Drop element here" at bounding box center [283, 247] width 248 height 27
click at [211, 246] on div "Drop element here" at bounding box center [283, 247] width 248 height 27
click at [203, 214] on div at bounding box center [276, 219] width 204 height 13
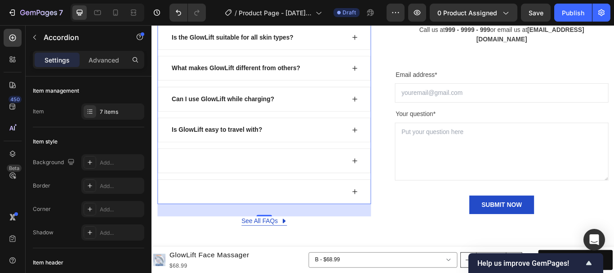
click at [180, 206] on div at bounding box center [283, 219] width 248 height 29
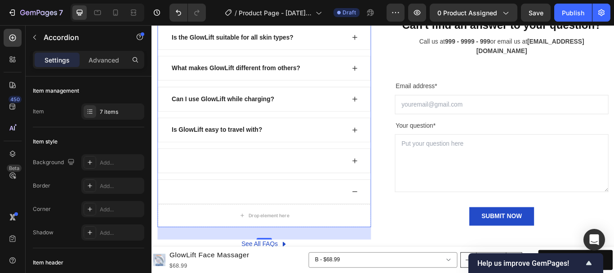
click at [205, 204] on div "How often should I use the GlowLift? Is the GlowLift suitable for all skin type…" at bounding box center [282, 125] width 249 height 272
click at [223, 182] on div at bounding box center [276, 183] width 204 height 13
click at [219, 179] on div at bounding box center [276, 183] width 204 height 13
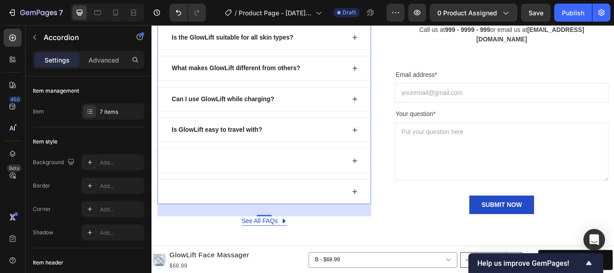
click at [210, 180] on div at bounding box center [276, 183] width 204 height 13
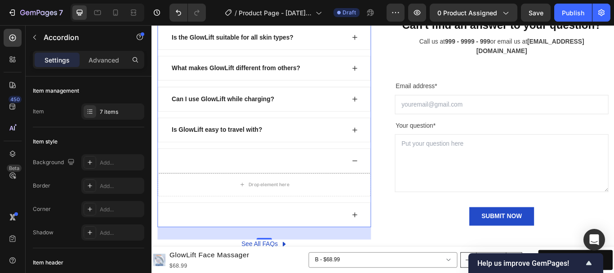
drag, startPoint x: 163, startPoint y: 179, endPoint x: 167, endPoint y: 171, distance: 8.4
click at [166, 178] on div at bounding box center [283, 183] width 248 height 29
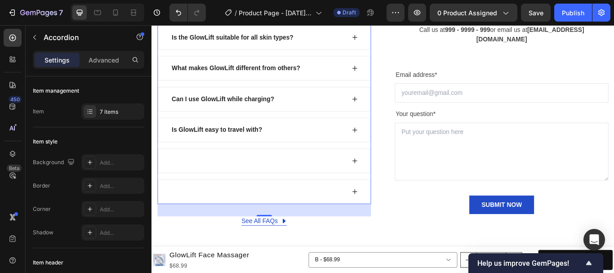
click at [321, 181] on div at bounding box center [276, 183] width 204 height 13
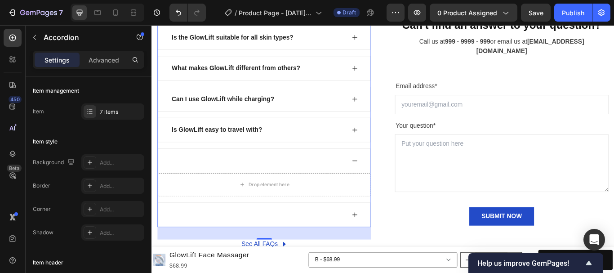
click at [388, 178] on div at bounding box center [283, 183] width 248 height 29
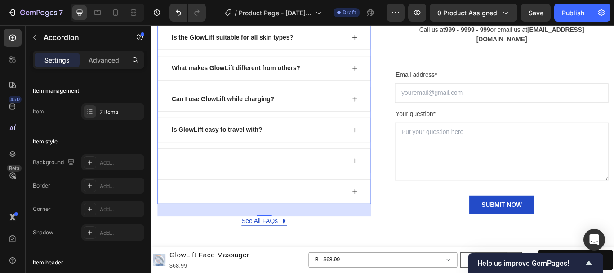
click at [358, 165] on div "How often should I use the GlowLift? Is the GlowLift suitable for all skin type…" at bounding box center [282, 111] width 249 height 245
click at [336, 147] on div "Is GlowLift easy to travel with?" at bounding box center [276, 147] width 204 height 13
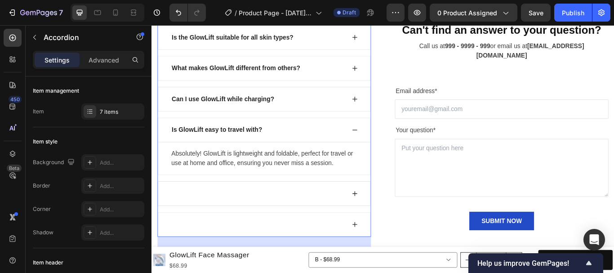
click at [385, 147] on icon at bounding box center [388, 147] width 7 height 7
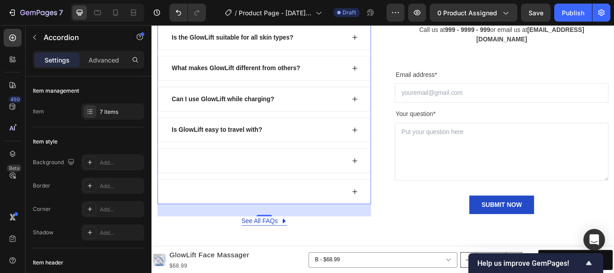
click at [269, 180] on div at bounding box center [276, 183] width 204 height 13
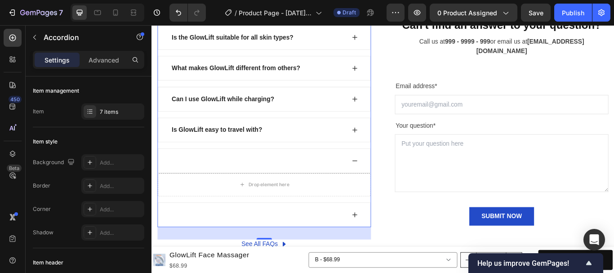
click at [269, 180] on div at bounding box center [276, 183] width 204 height 13
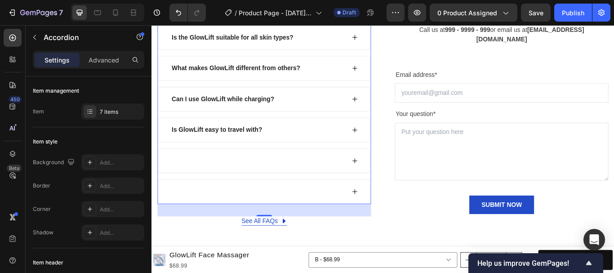
click at [270, 181] on div at bounding box center [276, 183] width 204 height 13
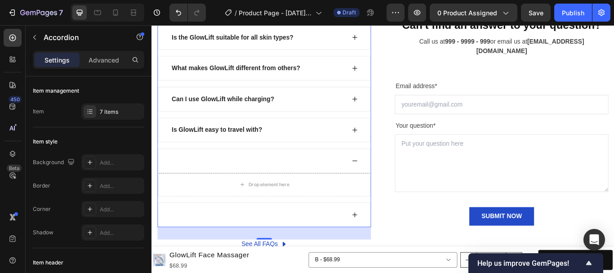
drag, startPoint x: 160, startPoint y: 166, endPoint x: 167, endPoint y: 165, distance: 7.3
click at [165, 165] on div "How often should I use the GlowLift? Is the GlowLift suitable for all skin type…" at bounding box center [282, 125] width 249 height 272
click at [381, 178] on div at bounding box center [283, 183] width 248 height 29
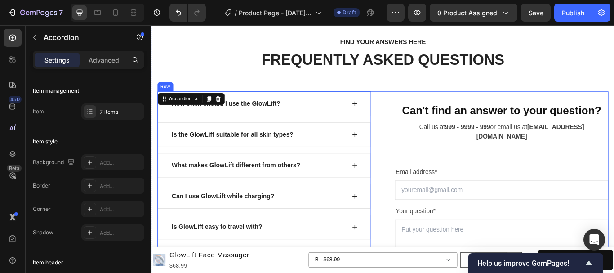
scroll to position [3641, 0]
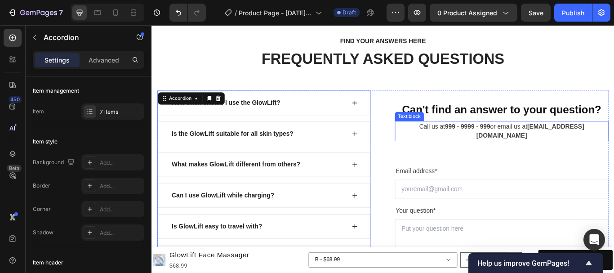
click at [529, 147] on strong "999 - 9999 - 999" at bounding box center [520, 143] width 53 height 8
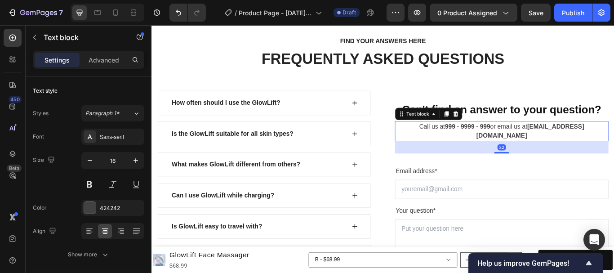
click at [529, 147] on strong "999 - 9999 - 999" at bounding box center [520, 143] width 53 height 8
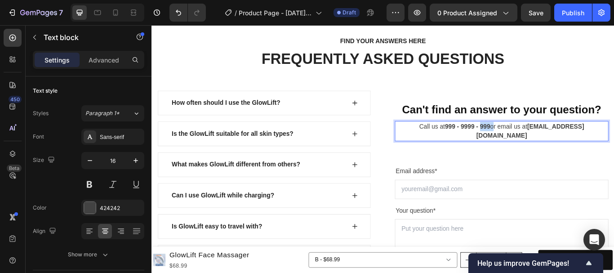
click at [529, 147] on strong "999 - 9999 - 999" at bounding box center [520, 143] width 53 height 8
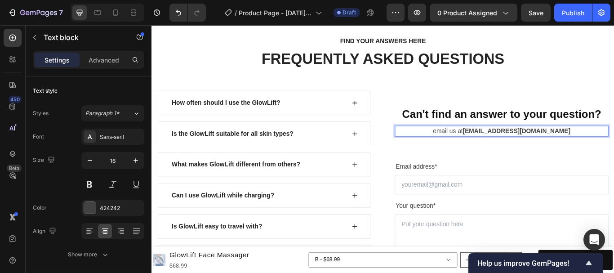
click at [589, 145] on strong "support@gempages.net" at bounding box center [576, 149] width 125 height 8
click at [603, 146] on strong "support@gempages.net" at bounding box center [576, 149] width 125 height 8
click at [614, 147] on p "email us at support@gempages.net" at bounding box center [559, 148] width 247 height 11
click at [614, 85] on div "FIND YOUR ANSWERS HERE Text block FREQUENTLY ASKED QUESTIONS Heading Row How of…" at bounding box center [421, 205] width 526 height 334
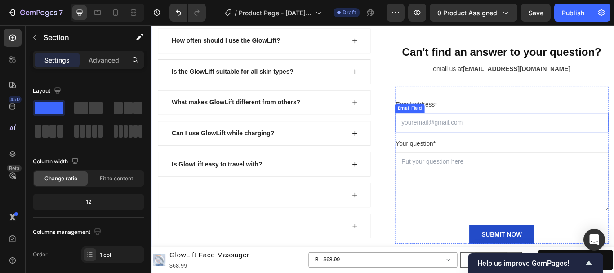
scroll to position [3963, 0]
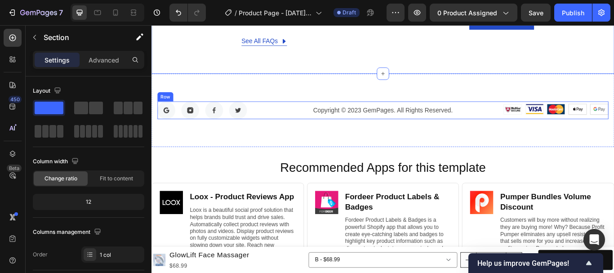
click at [514, 133] on div "Image Image Image Image Image Row" at bounding box center [599, 124] width 170 height 21
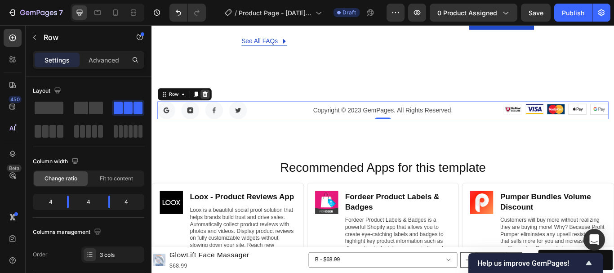
click at [212, 105] on icon at bounding box center [214, 106] width 6 height 6
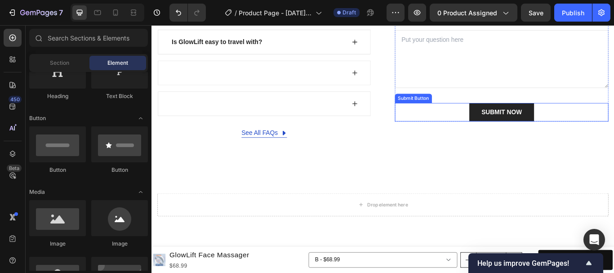
scroll to position [3850, 0]
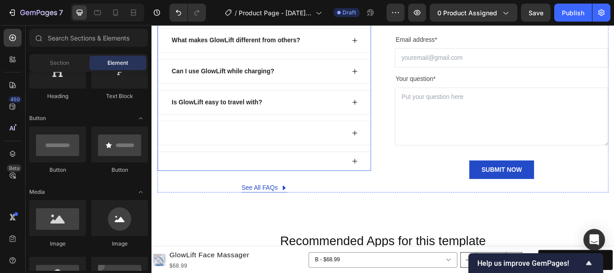
scroll to position [3773, 0]
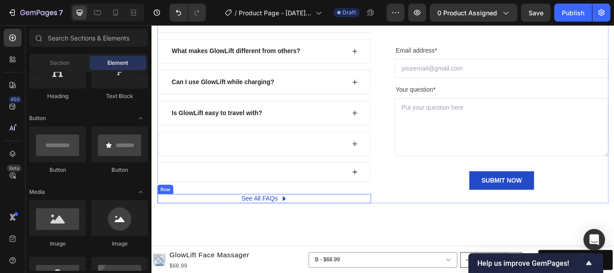
click at [351, 226] on div "See All FAQs Button Row" at bounding box center [282, 227] width 249 height 11
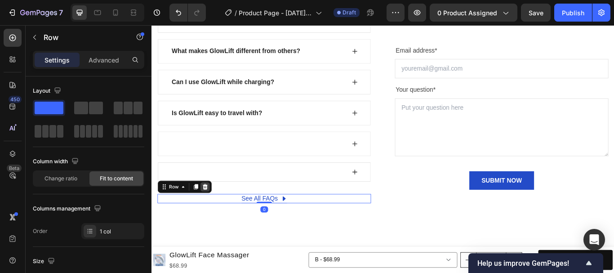
click at [214, 210] on icon at bounding box center [213, 213] width 7 height 7
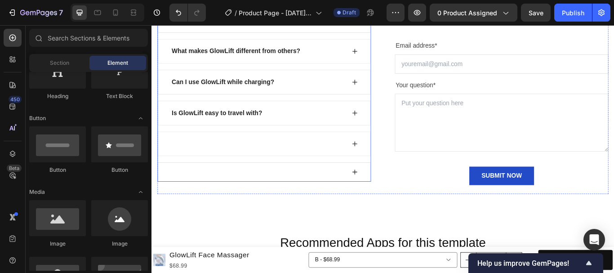
click at [297, 194] on div at bounding box center [283, 196] width 248 height 22
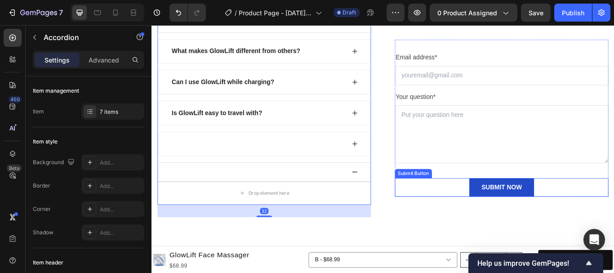
click at [446, 217] on div "SUBMIT NOW Submit Button" at bounding box center [559, 215] width 249 height 22
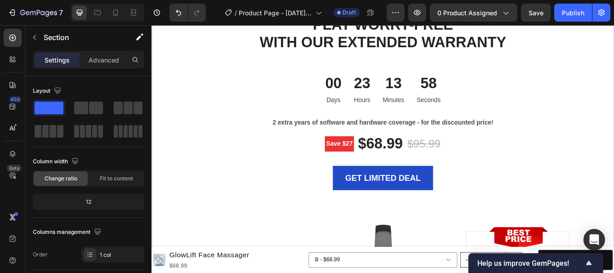
scroll to position [2467, 0]
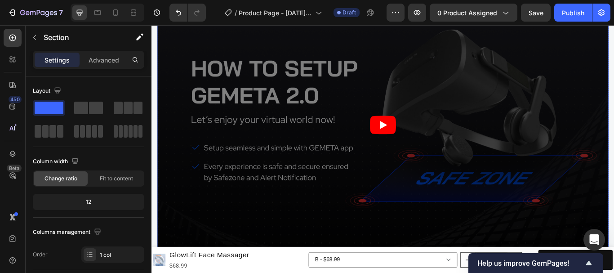
scroll to position [2070, 0]
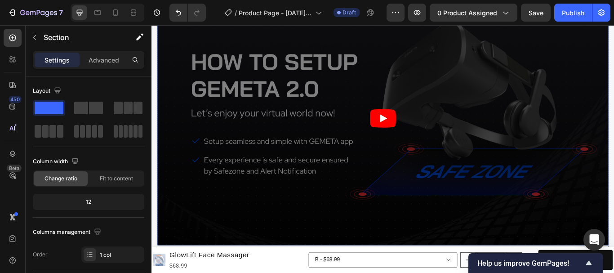
click at [392, 195] on article at bounding box center [421, 134] width 526 height 296
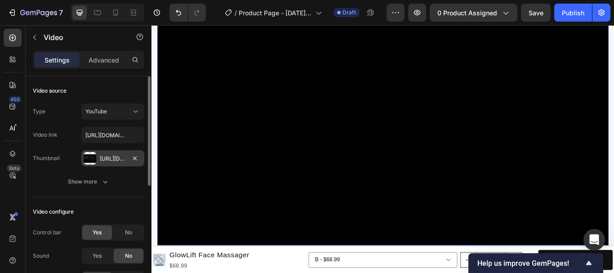
click at [111, 157] on div "Https://ucarecdn.Com/2d2f869d-4d8f-4117-a3fe-b8ae3ffe68b2/-/format/auto/" at bounding box center [113, 159] width 26 height 8
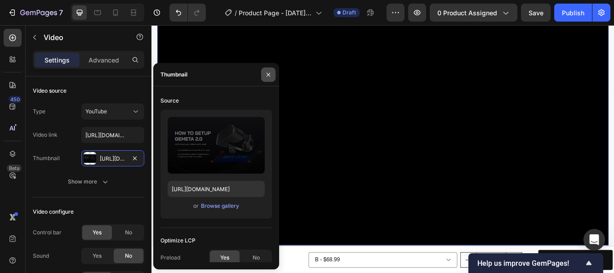
click at [266, 74] on icon "button" at bounding box center [268, 74] width 7 height 7
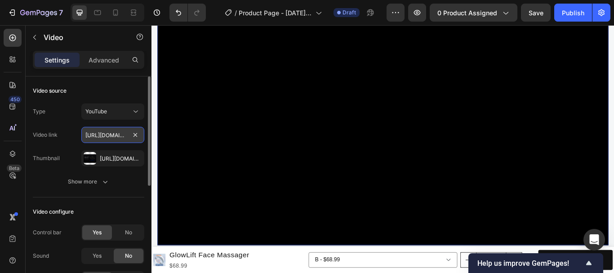
click at [103, 134] on input "https://www.youtube.com/watch?v=ktsFdCND3wM" at bounding box center [112, 135] width 63 height 16
click at [120, 157] on div "Https://ucarecdn.Com/2d2f869d-4d8f-4117-a3fe-b8ae3ffe68b2/-/format/auto/" at bounding box center [113, 159] width 26 height 8
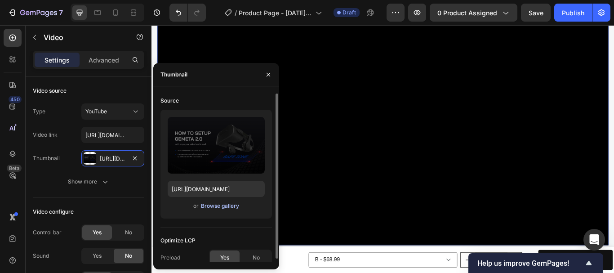
scroll to position [4, 0]
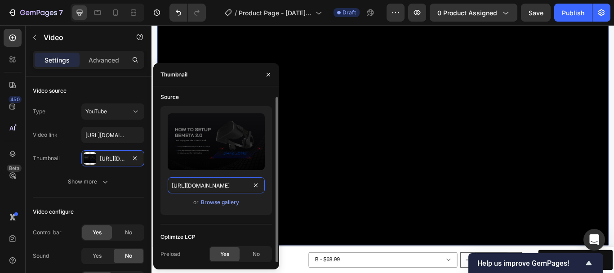
click at [218, 187] on input "https://ucarecdn.com/2d2f869d-4d8f-4117-a3fe-b8ae3ffe68b2/-/format/auto/" at bounding box center [216, 185] width 97 height 16
paste input "www.youtube.com/shorts/8ggmJp4A6oU"
type input "https://www.youtube.com/shorts/8ggmJp4A6oU"
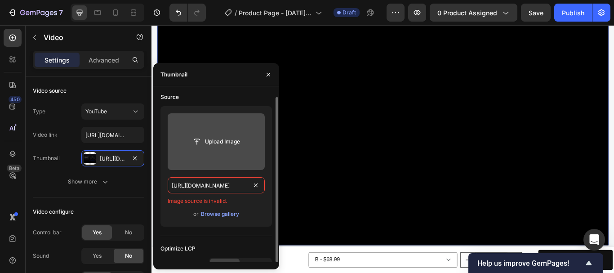
scroll to position [0, 0]
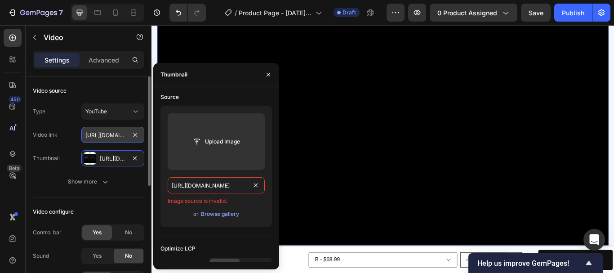
click at [120, 131] on input "https://www.youtube.com/watch?v=ktsFdCND3wM" at bounding box center [112, 135] width 63 height 16
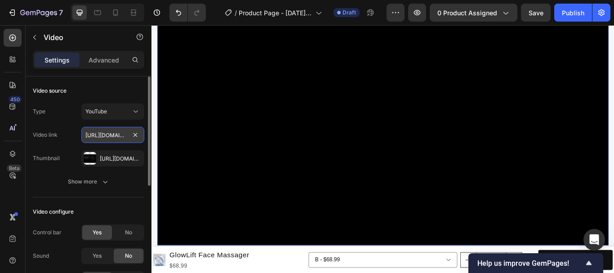
drag, startPoint x: 139, startPoint y: 133, endPoint x: 117, endPoint y: 134, distance: 21.6
click at [116, 134] on input "text" at bounding box center [112, 135] width 63 height 16
paste input "https://www.youtube.com/shorts/8ggmJp4A6oU"
type input "https://www.youtube.com/shorts/8ggmJp4A6oU"
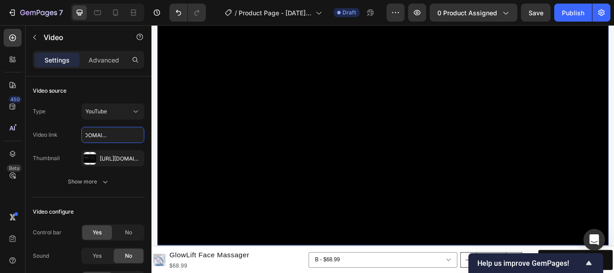
scroll to position [0, 0]
click at [584, 138] on div "WHY CHOOSE US Text block EASY TO USE, IMMERSIVE EXPERIENCES Heading Video 56 Im…" at bounding box center [422, 180] width 540 height 580
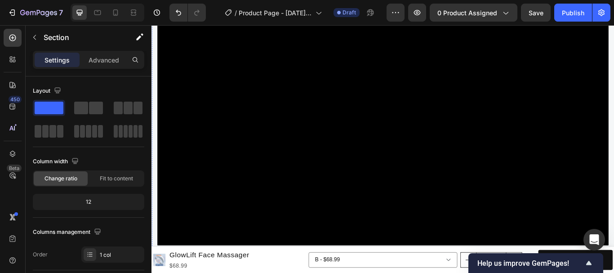
scroll to position [1846, 0]
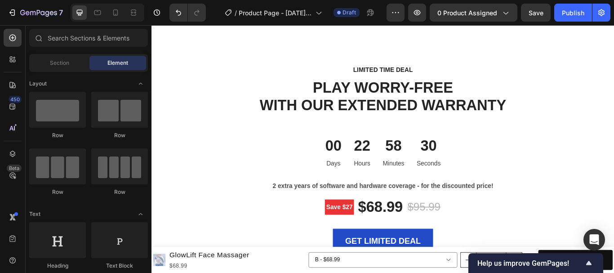
scroll to position [1844, 0]
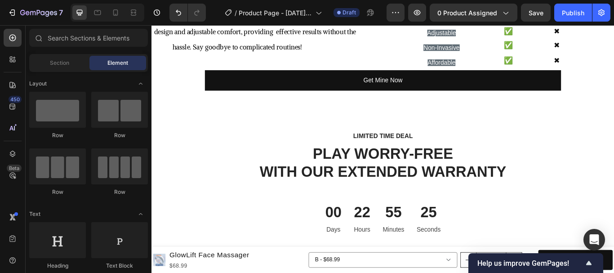
click at [553, 3] on div "7 / Product Page - Sep 26, 10:20:04 Draft Preview 0 product assigned Save Publi…" at bounding box center [307, 13] width 614 height 26
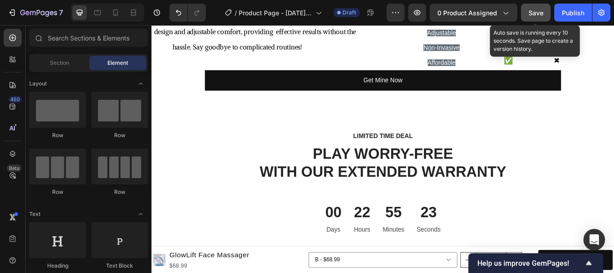
click at [539, 8] on div "Save" at bounding box center [536, 12] width 15 height 9
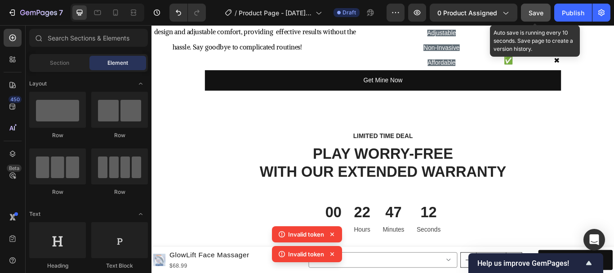
click at [537, 12] on span "Save" at bounding box center [536, 13] width 15 height 8
